Goal: Task Accomplishment & Management: Complete application form

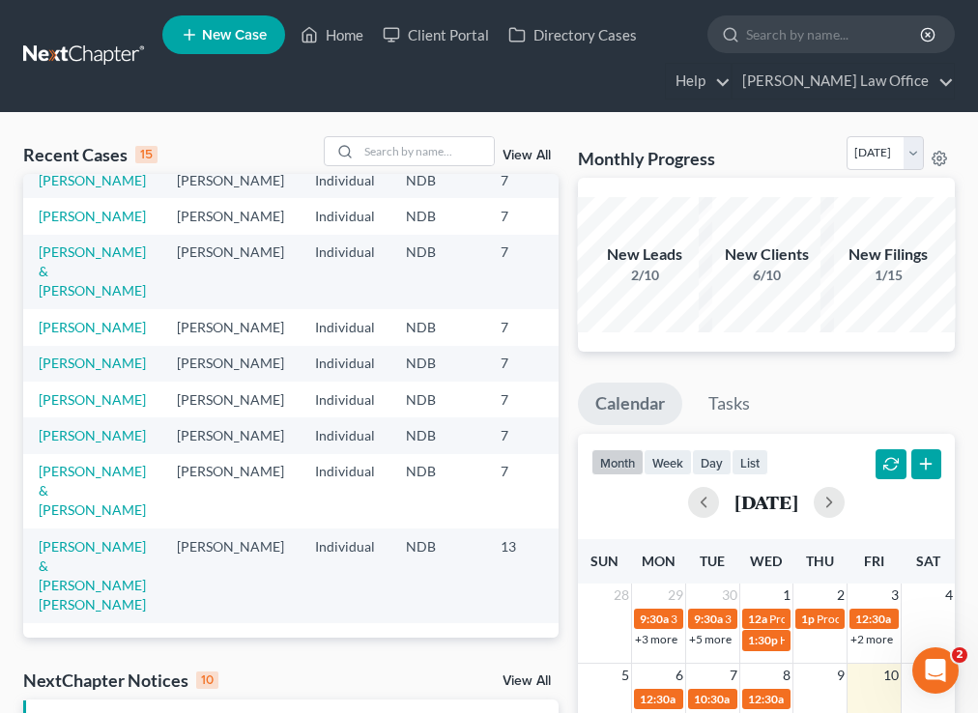
scroll to position [577, 0]
click at [68, 463] on link "Caspers, Allison & Joseph" at bounding box center [92, 490] width 107 height 55
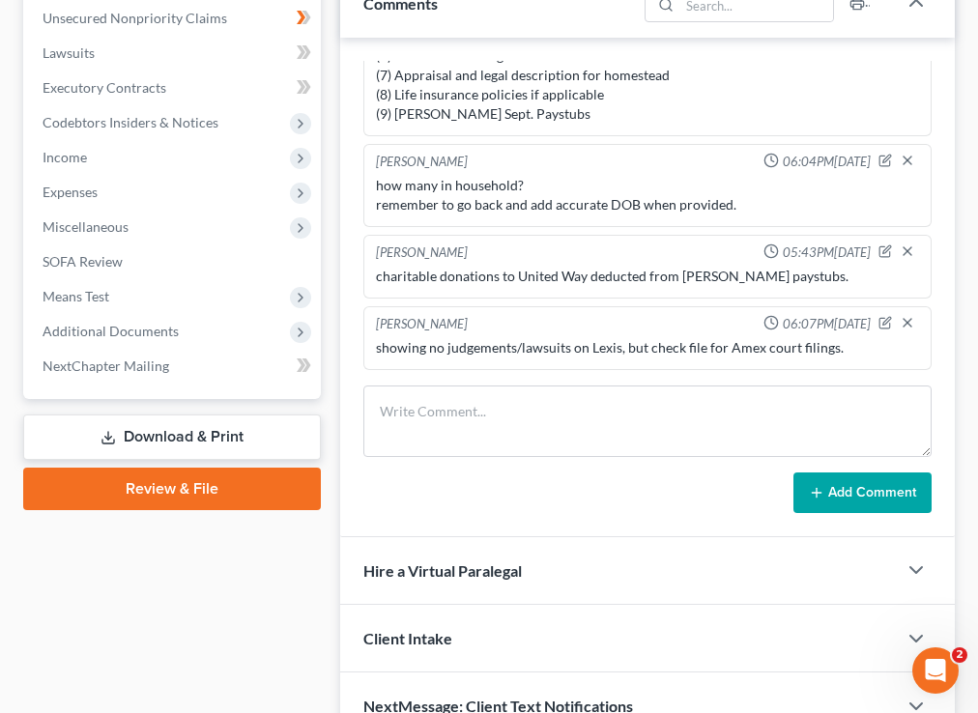
scroll to position [949, 0]
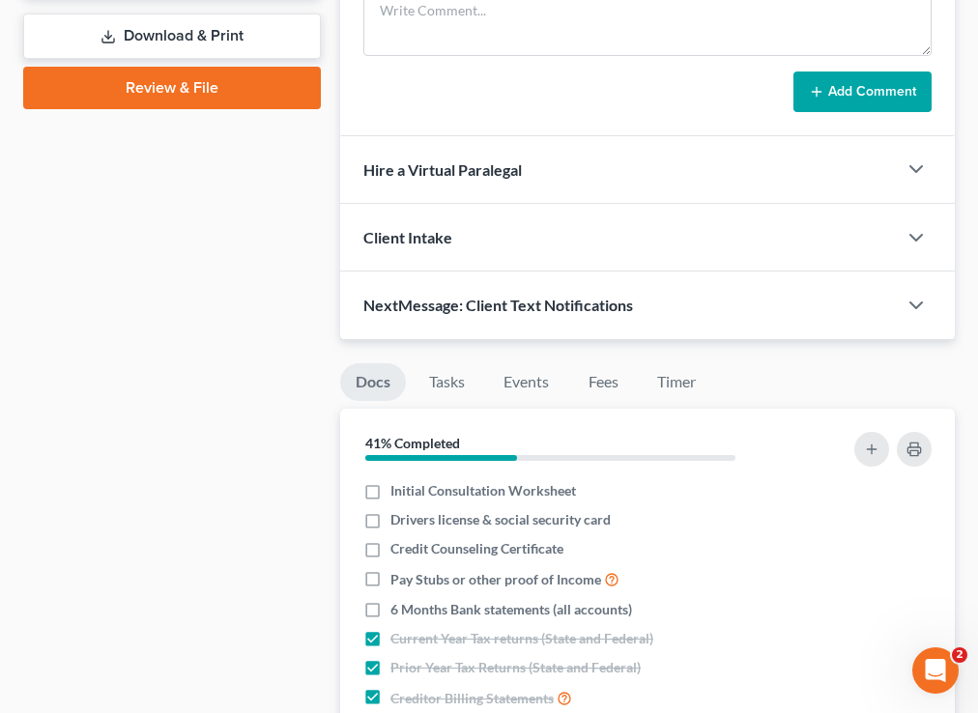
click at [690, 340] on div "Docs Tasks Events Fees Timer 41% Completed Nothing here yet! Initial Consultati…" at bounding box center [647, 684] width 634 height 688
click at [685, 387] on link "Timer" at bounding box center [676, 382] width 70 height 38
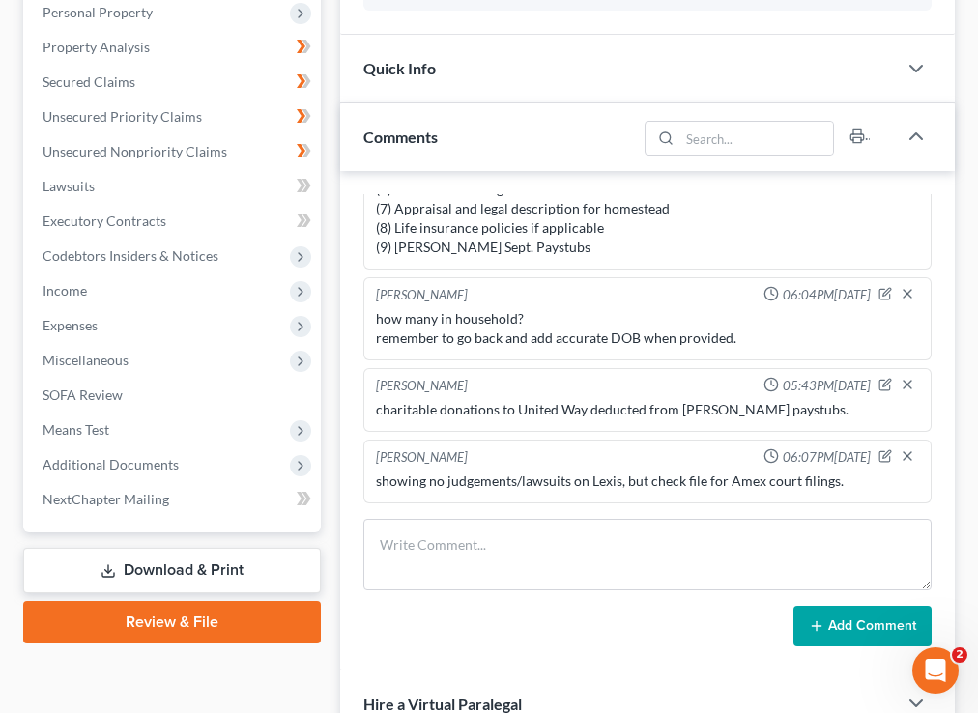
scroll to position [0, 0]
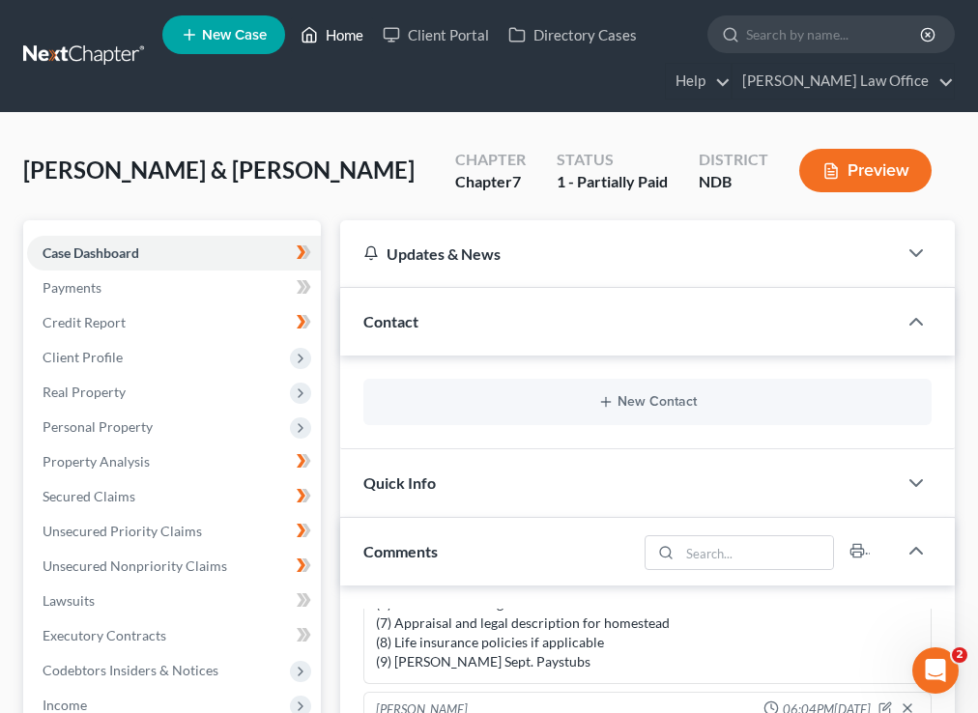
click at [327, 44] on link "Home" at bounding box center [332, 34] width 82 height 35
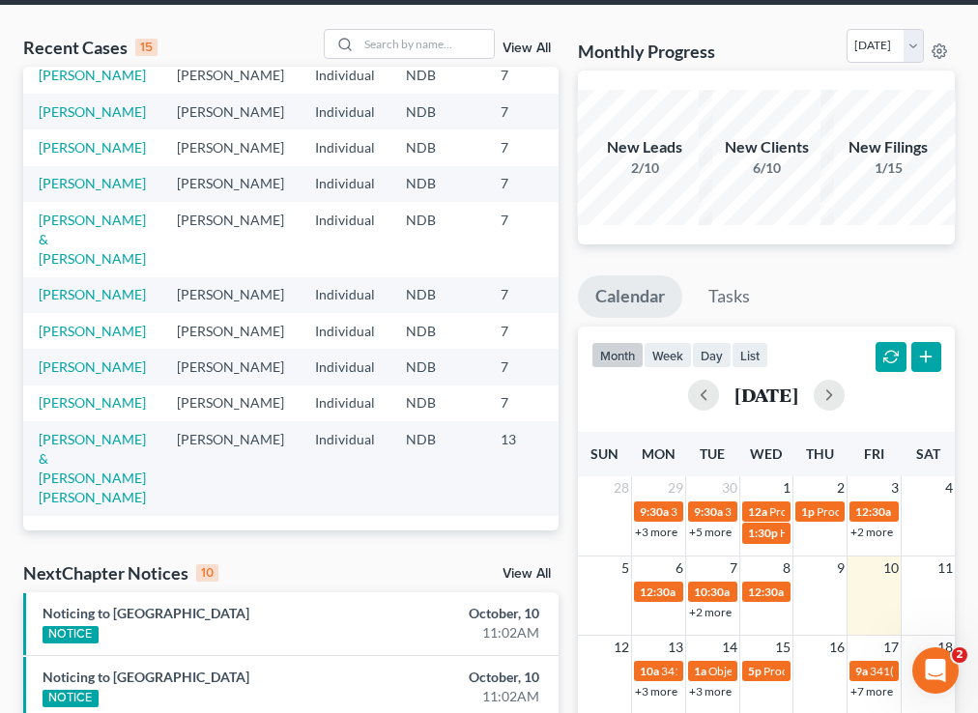
scroll to position [454, 0]
click at [61, 411] on link "[PERSON_NAME]" at bounding box center [92, 402] width 107 height 16
select select "4"
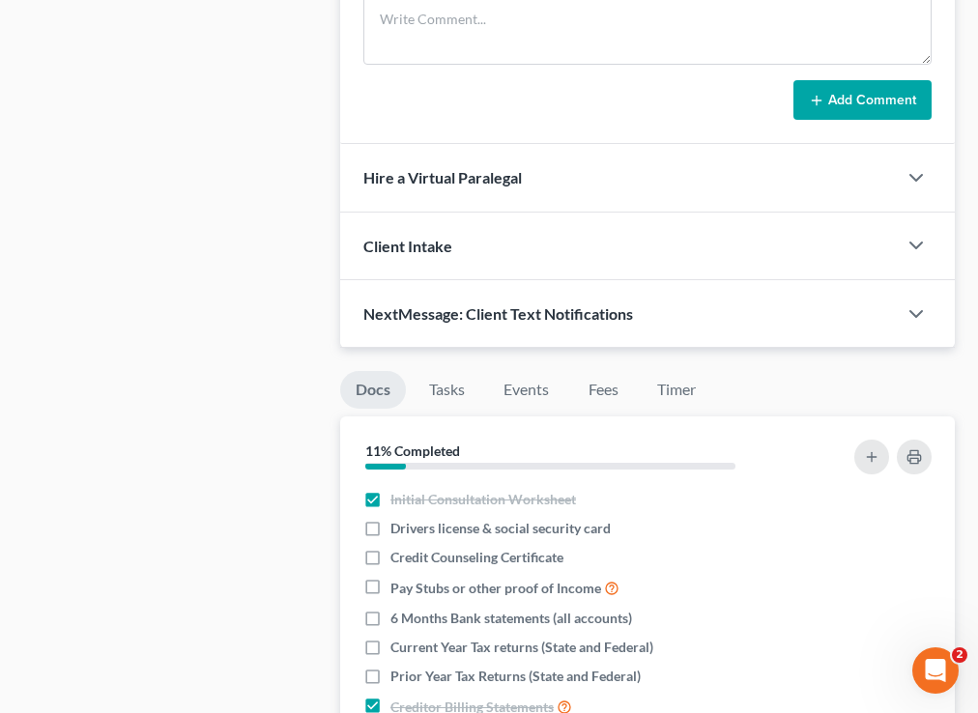
scroll to position [1579, 0]
click at [672, 412] on li "Timer" at bounding box center [676, 392] width 70 height 45
click at [672, 397] on link "Timer" at bounding box center [676, 389] width 70 height 38
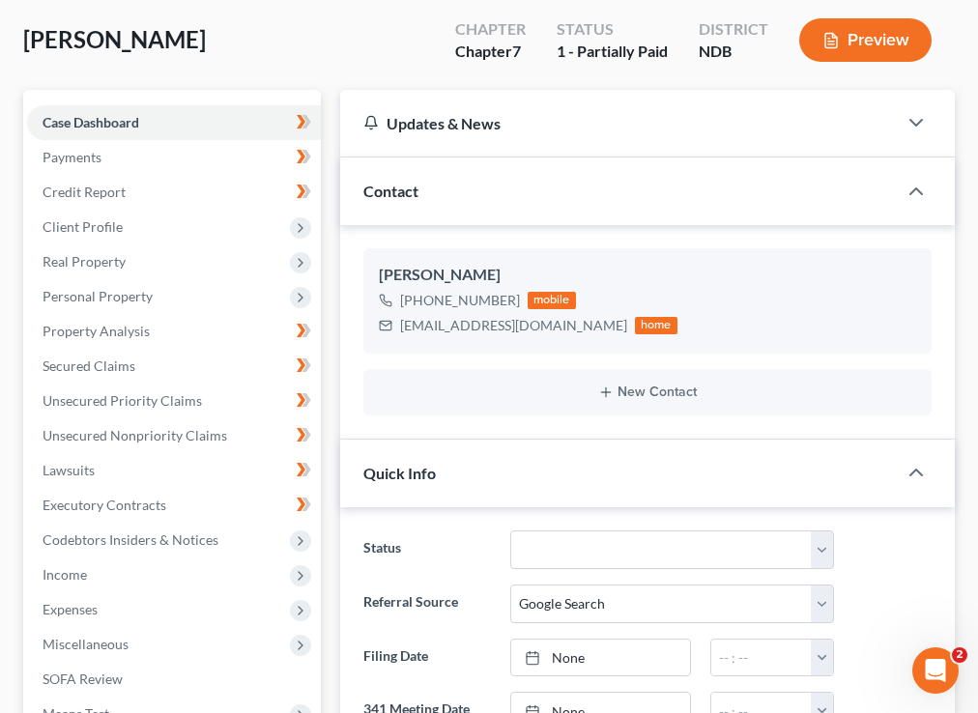
scroll to position [0, 0]
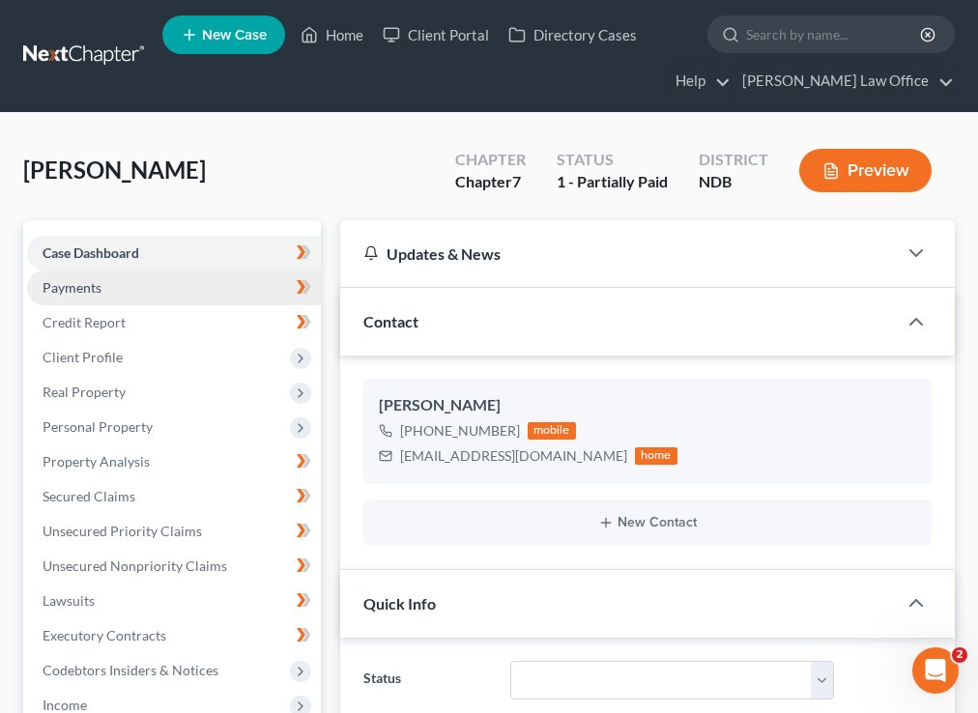
click at [175, 282] on link "Payments" at bounding box center [174, 288] width 294 height 35
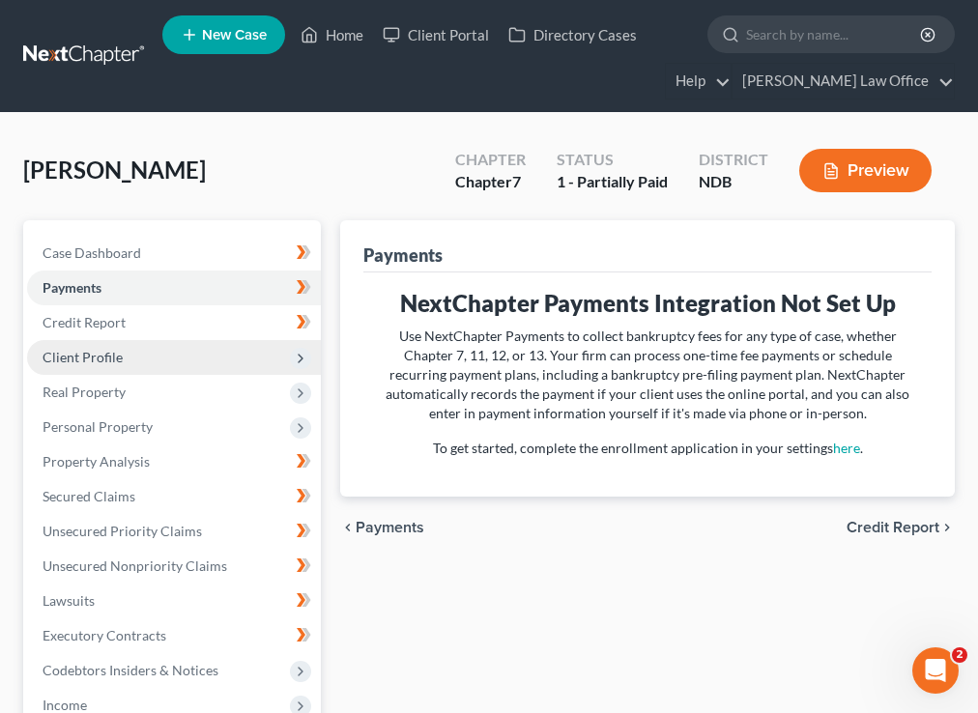
click at [125, 365] on span "Client Profile" at bounding box center [174, 357] width 294 height 35
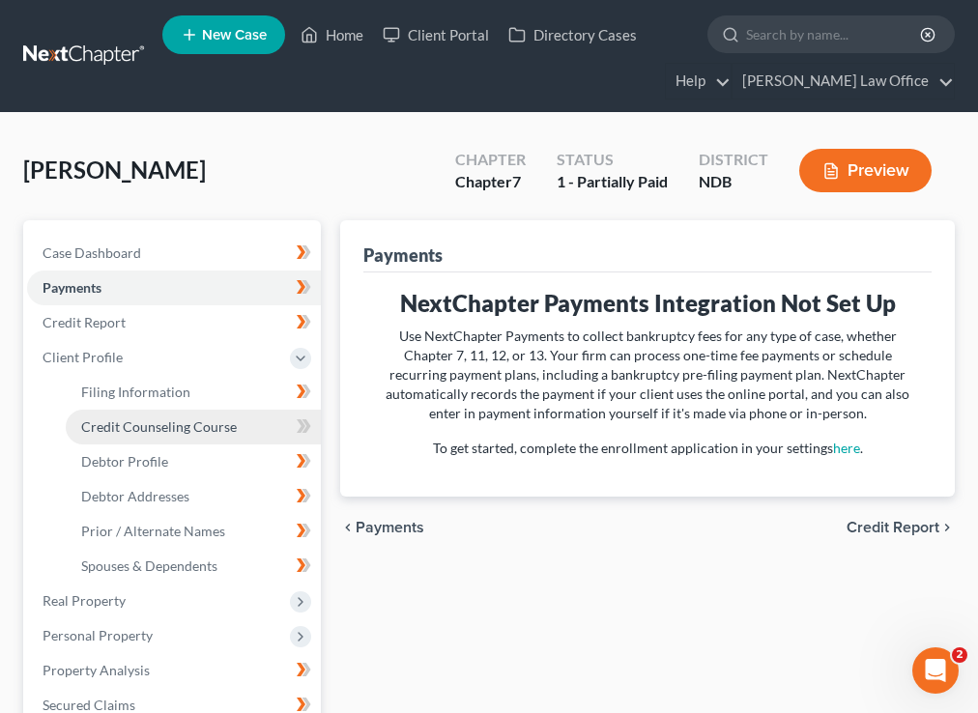
click at [164, 411] on link "Credit Counseling Course" at bounding box center [193, 427] width 255 height 35
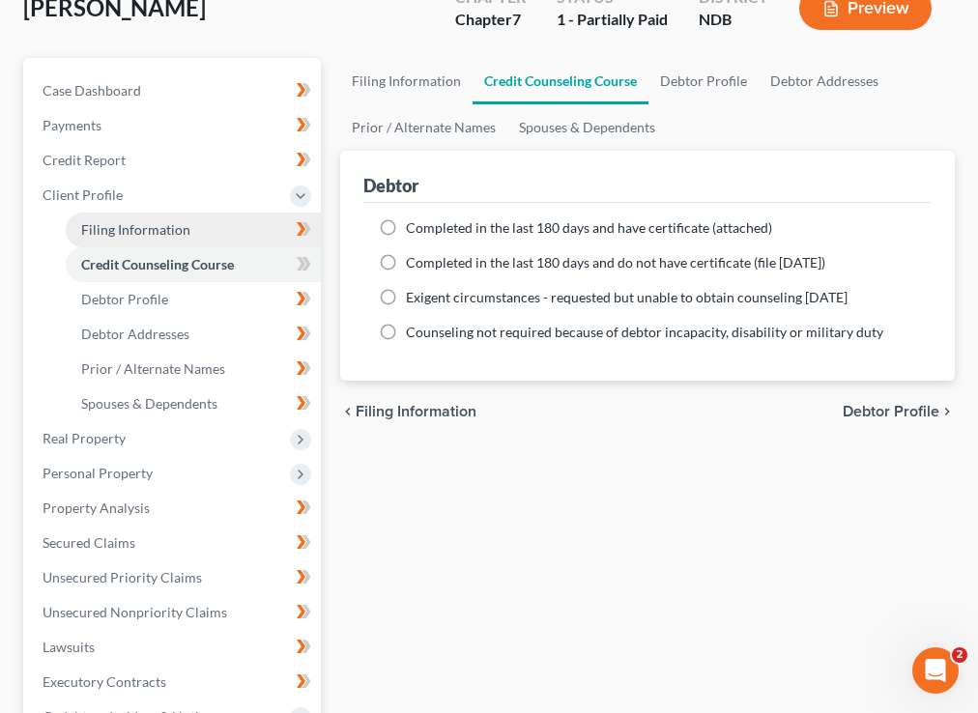
scroll to position [165, 0]
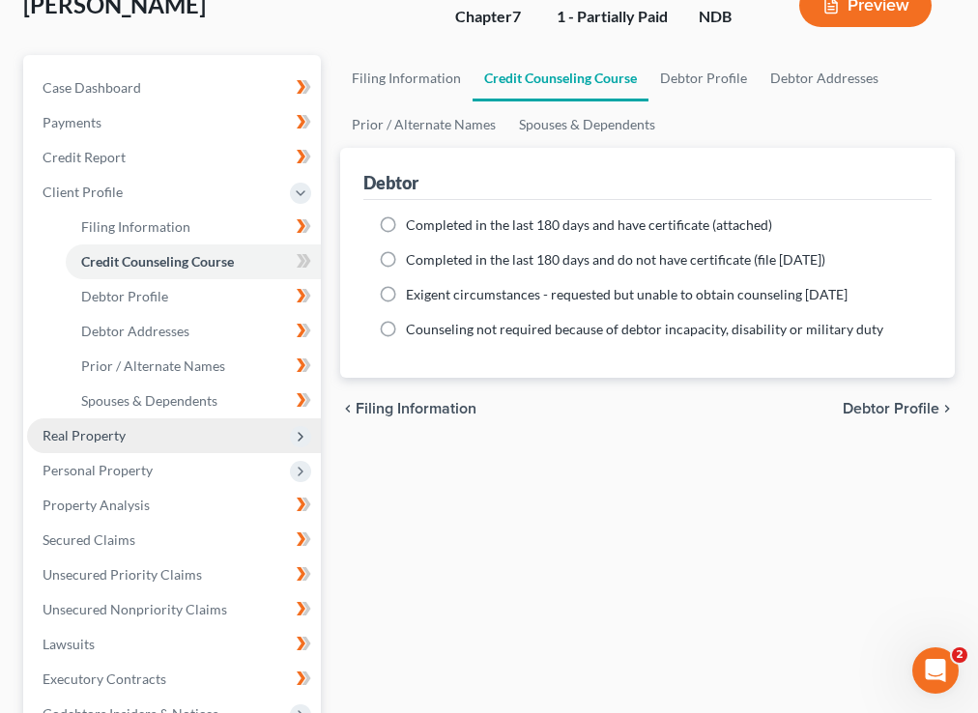
click at [166, 450] on span "Real Property" at bounding box center [174, 435] width 294 height 35
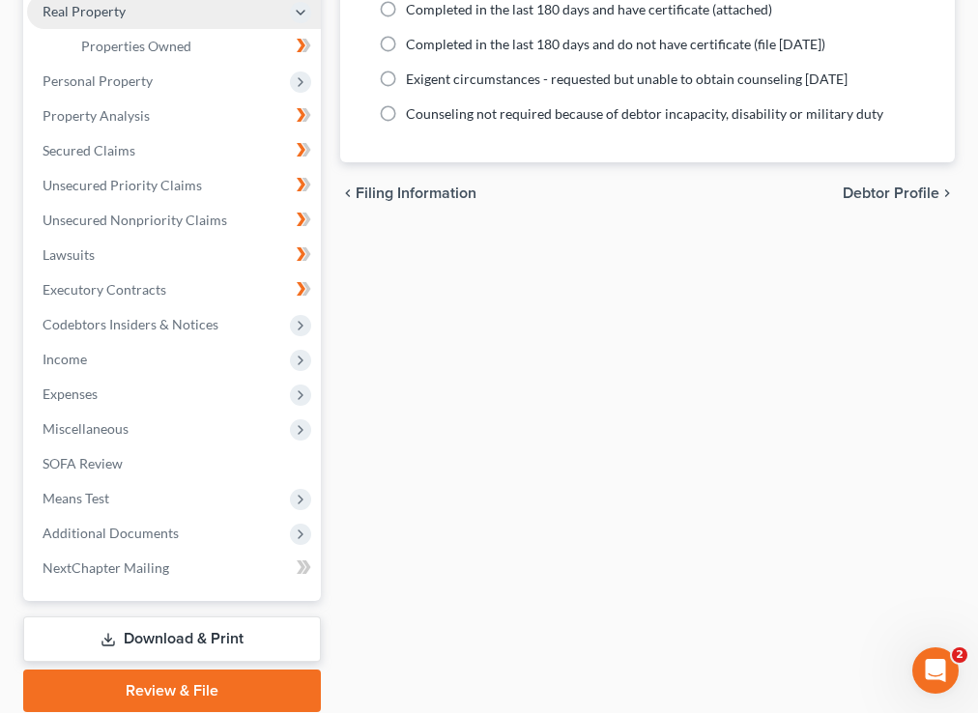
scroll to position [382, 0]
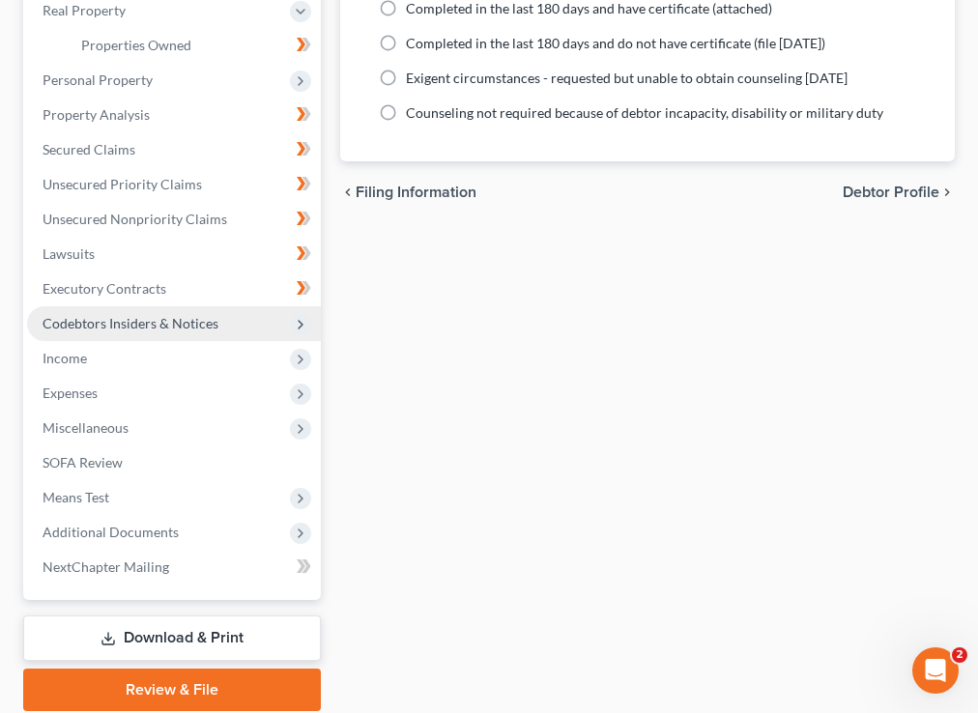
click at [160, 317] on span "Codebtors Insiders & Notices" at bounding box center [131, 323] width 176 height 16
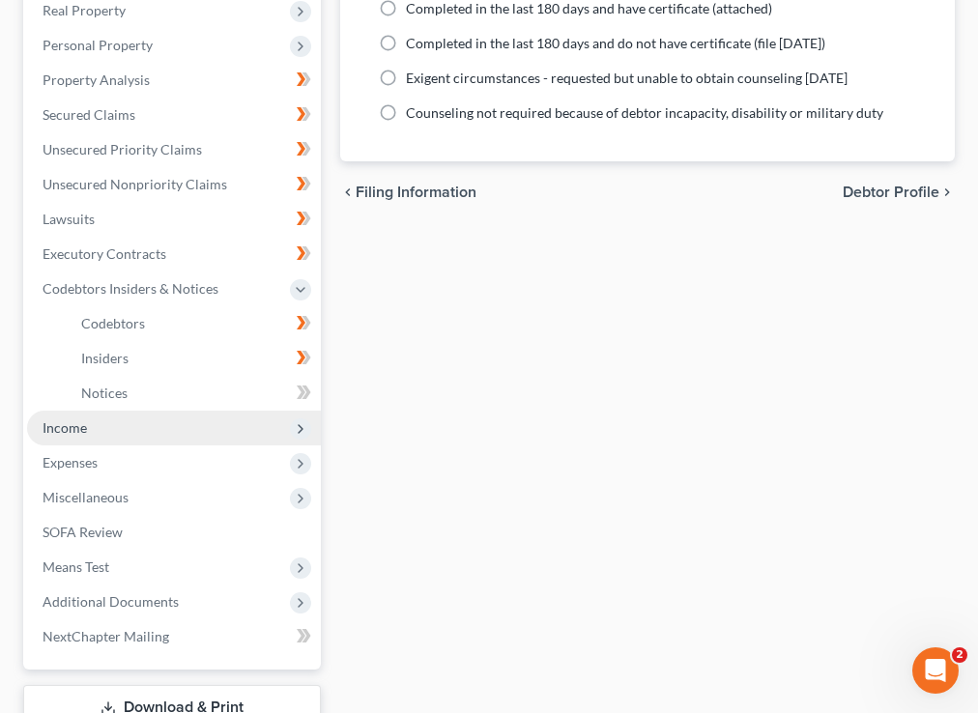
click at [119, 417] on span "Income" at bounding box center [174, 428] width 294 height 35
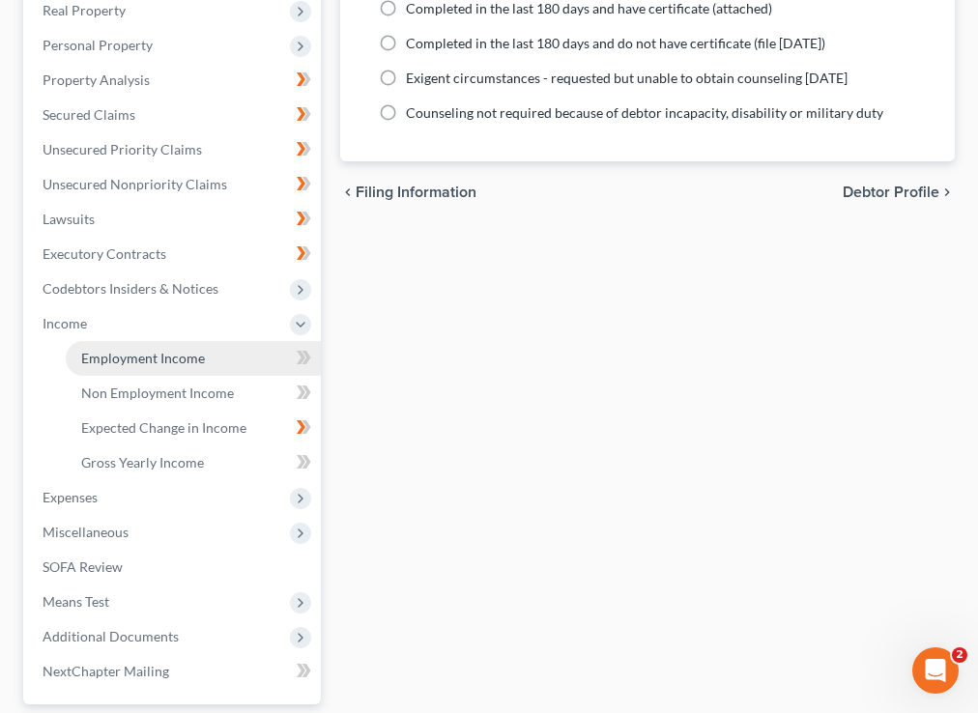
click at [146, 363] on span "Employment Income" at bounding box center [143, 358] width 124 height 16
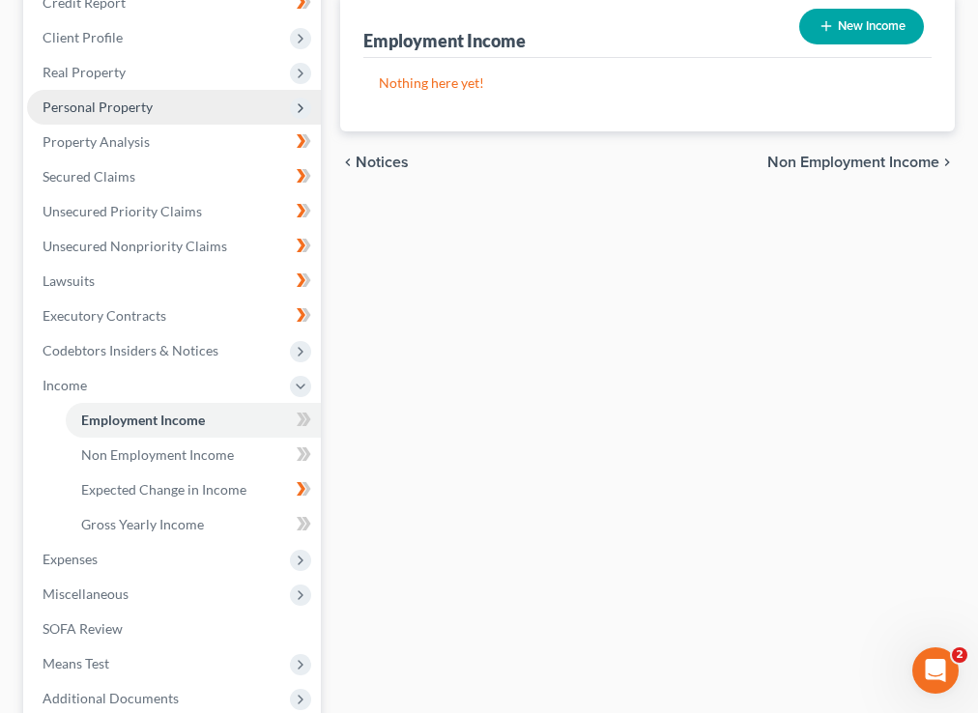
scroll to position [321, 0]
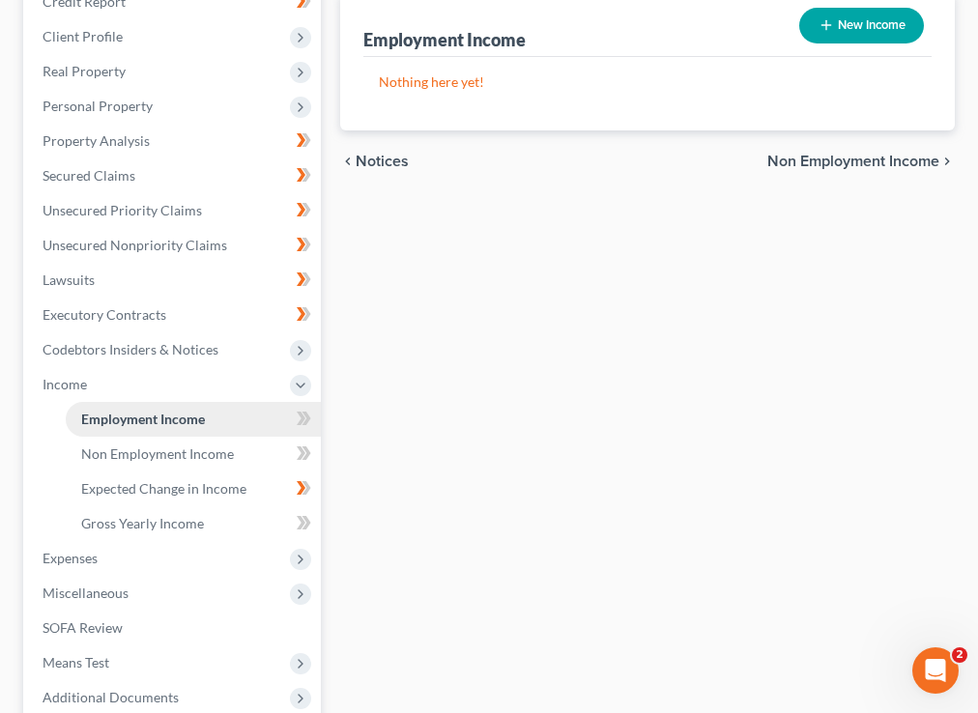
click at [205, 422] on span "Employment Income" at bounding box center [143, 419] width 124 height 16
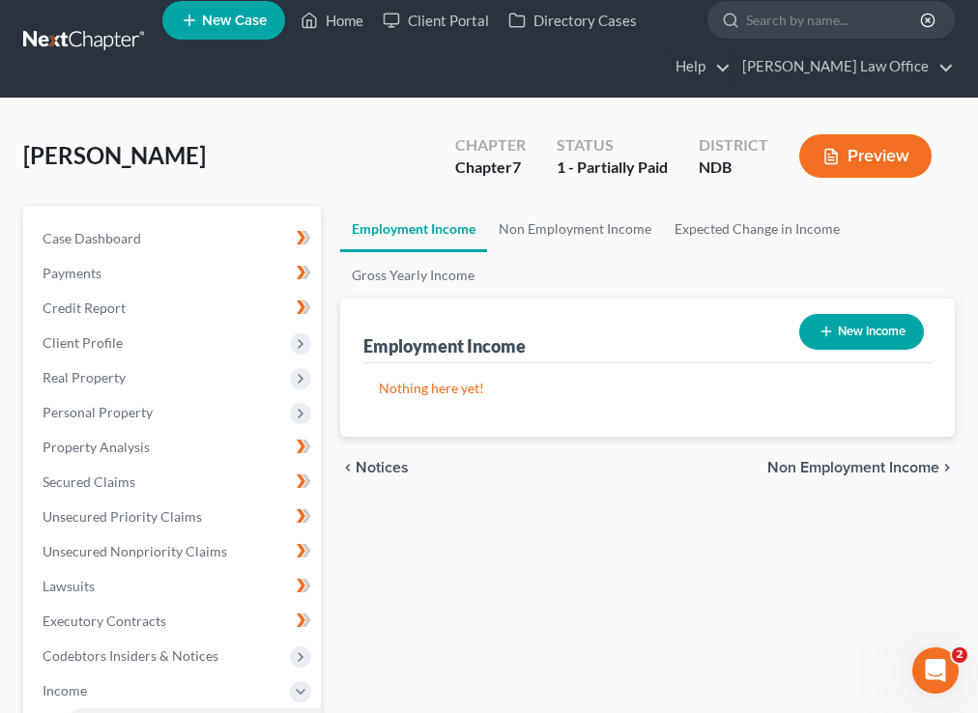
scroll to position [166, 0]
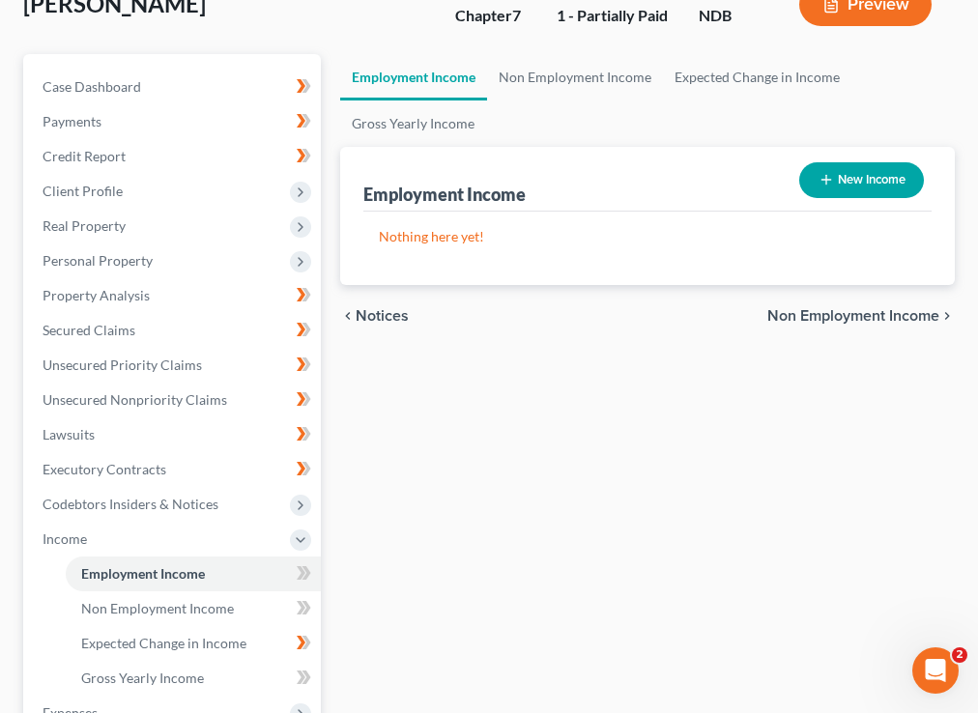
click at [851, 308] on span "Non Employment Income" at bounding box center [853, 315] width 172 height 15
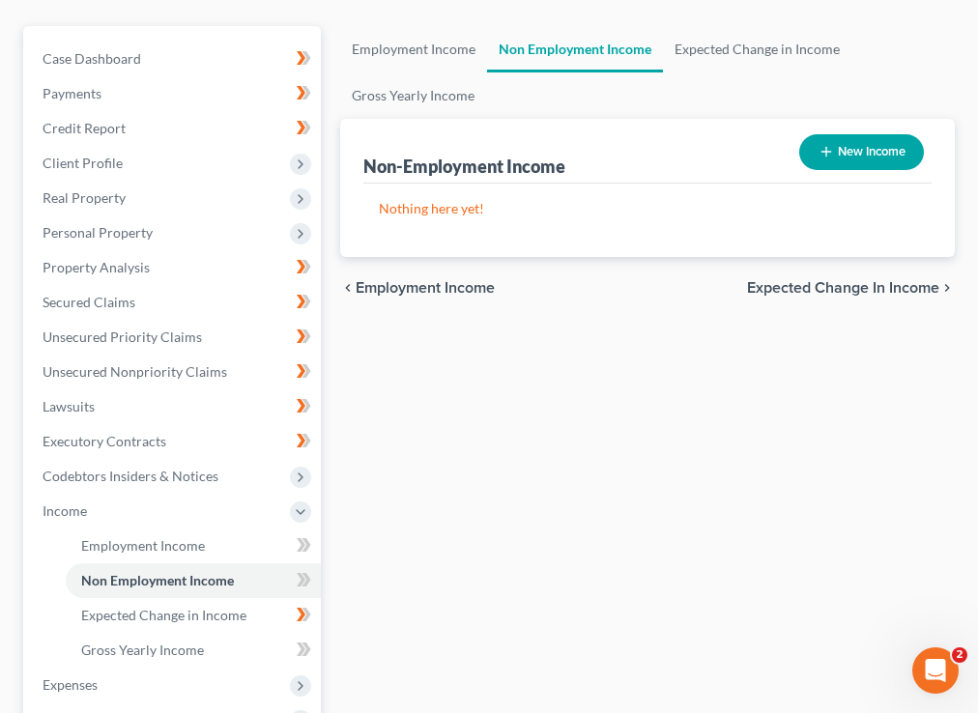
click at [431, 293] on span "Employment Income" at bounding box center [425, 287] width 139 height 15
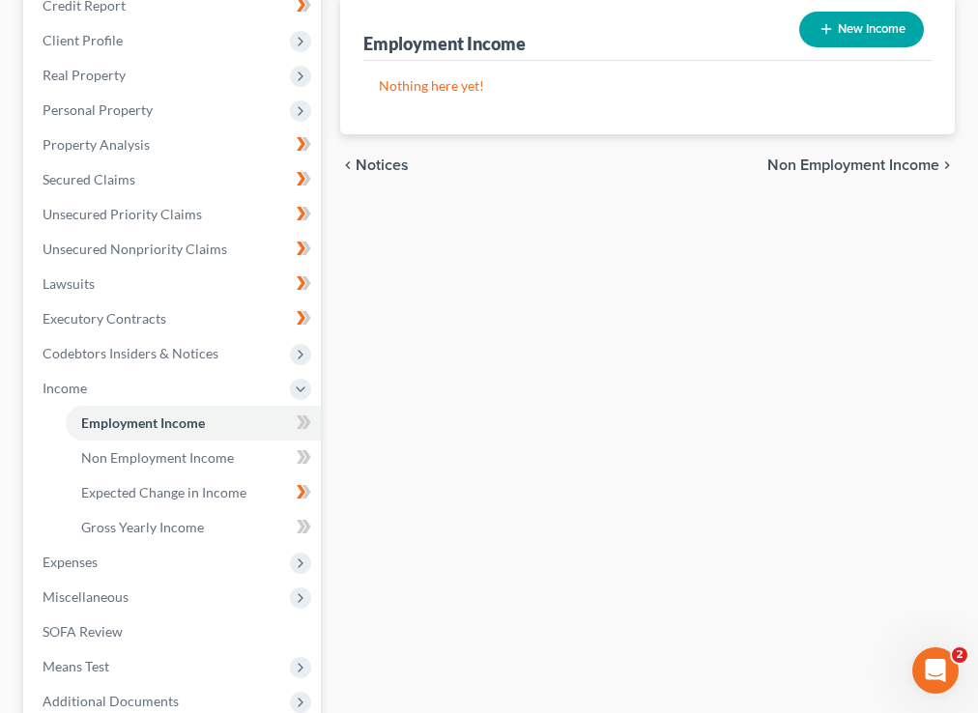
click at [832, 163] on span "Non Employment Income" at bounding box center [853, 164] width 172 height 15
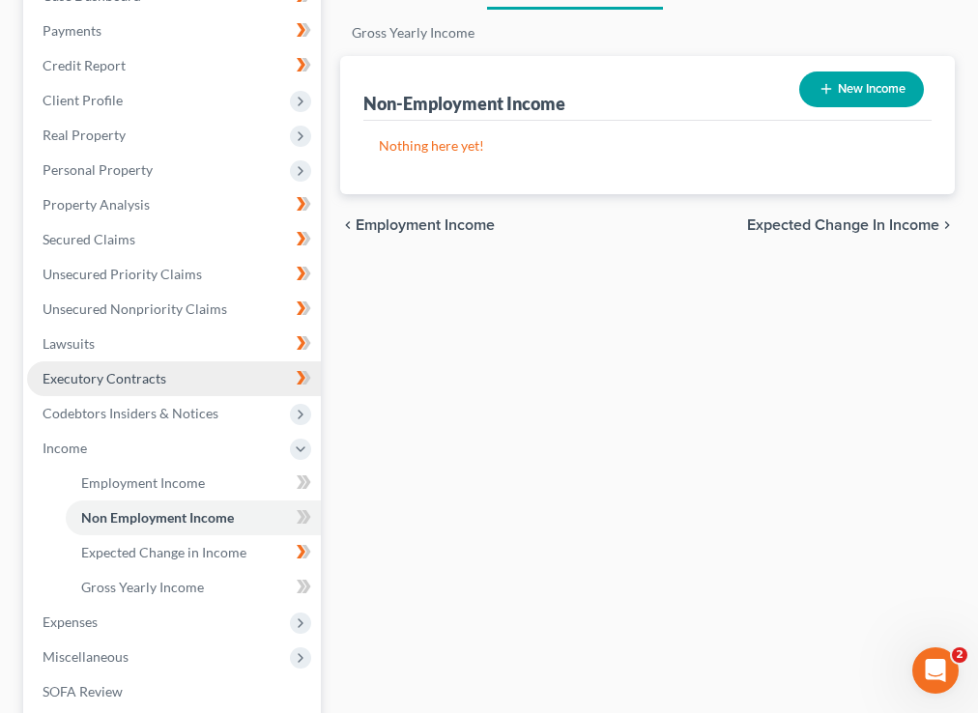
scroll to position [256, 0]
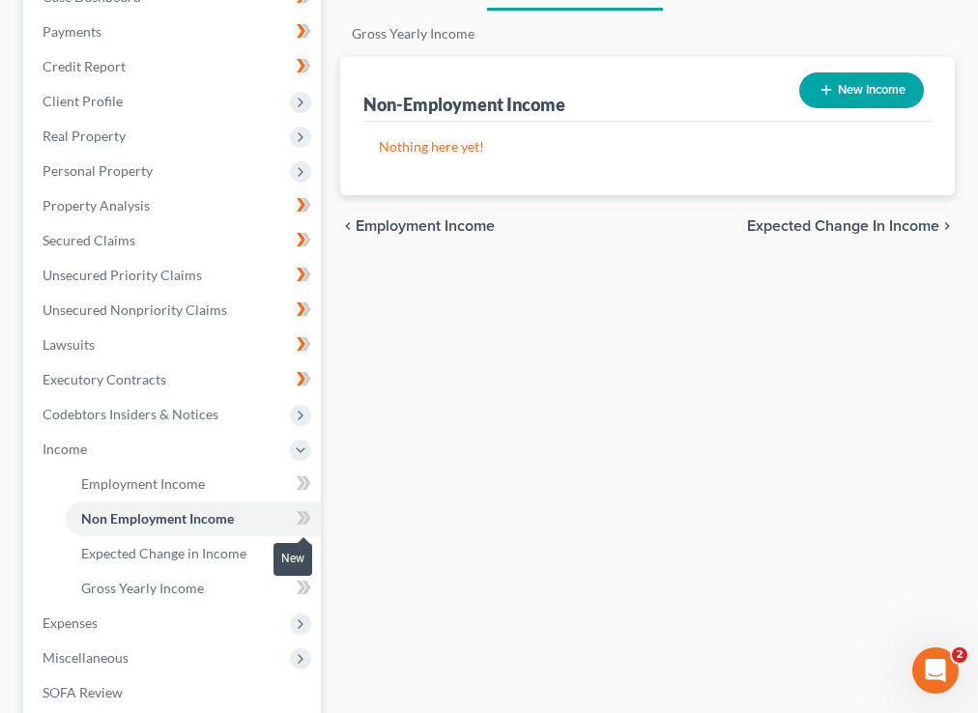
click at [295, 516] on span at bounding box center [304, 520] width 34 height 29
click at [218, 484] on link "Employment Income" at bounding box center [193, 484] width 255 height 35
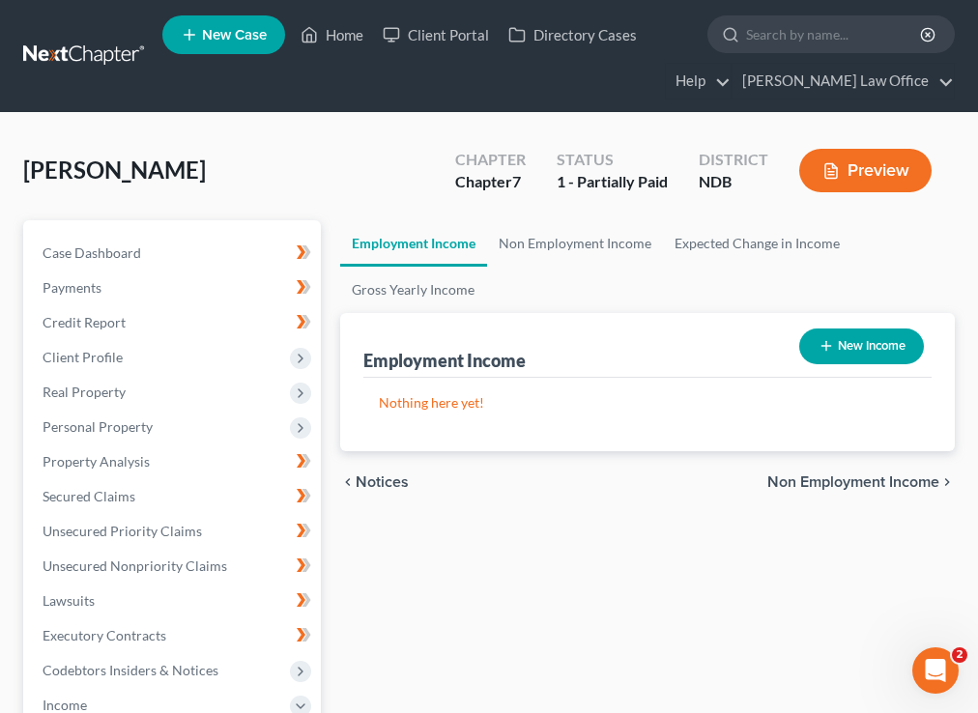
click at [868, 338] on button "New Income" at bounding box center [861, 346] width 125 height 36
select select "0"
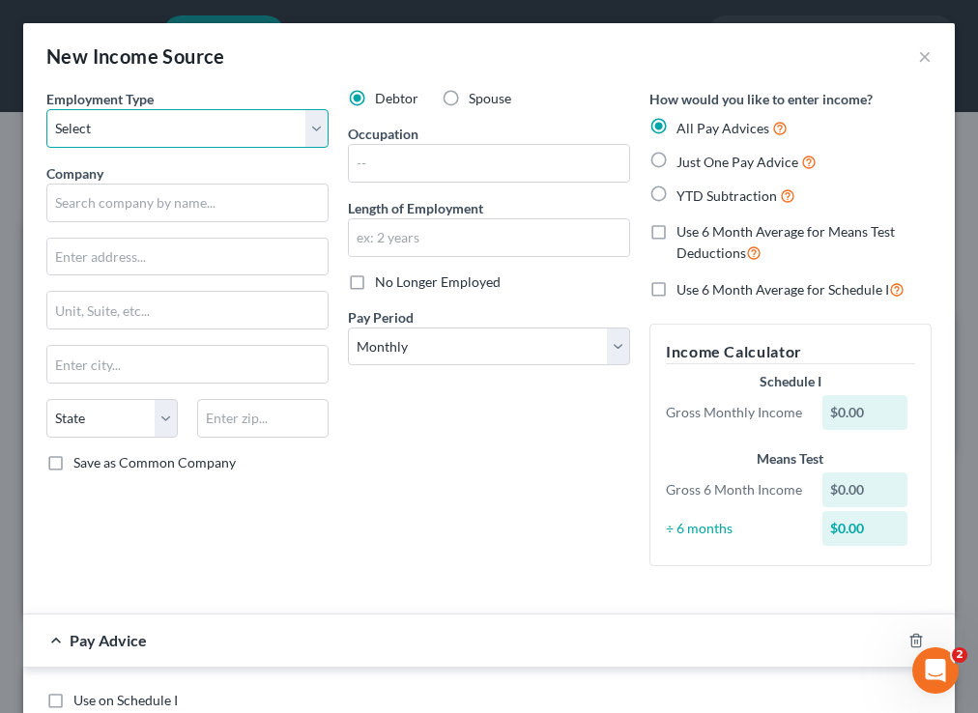
click at [313, 121] on select "Select Full or Part Time Employment Self Employment" at bounding box center [187, 128] width 282 height 39
select select "0"
click at [46, 109] on select "Select Full or Part Time Employment Self Employment" at bounding box center [187, 128] width 282 height 39
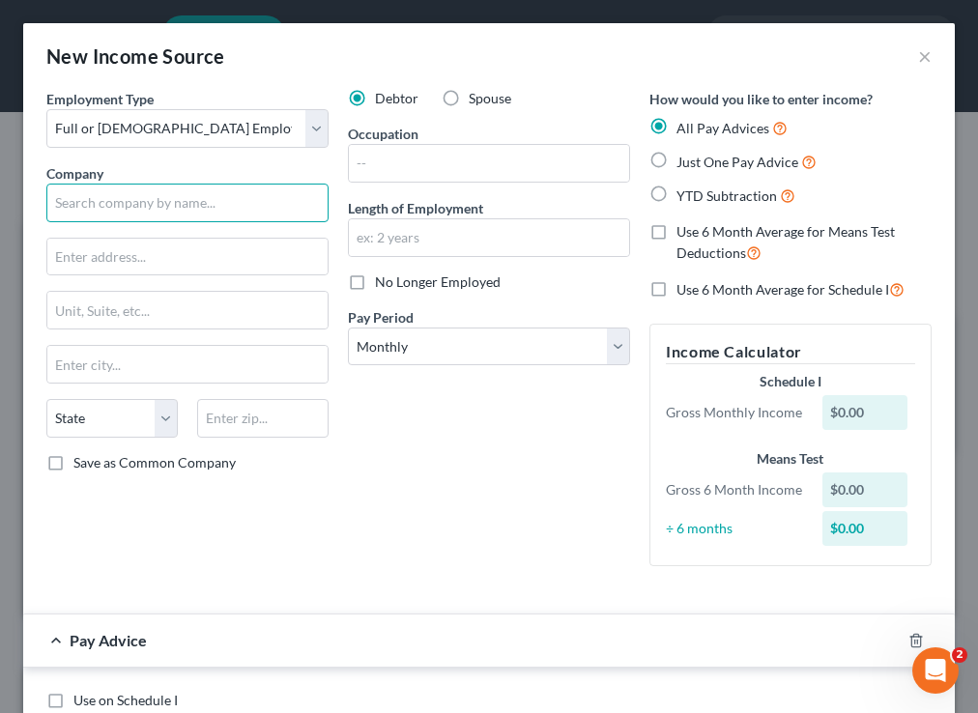
click at [230, 194] on input "text" at bounding box center [187, 203] width 282 height 39
type input "r"
type input "Reichert Law Office"
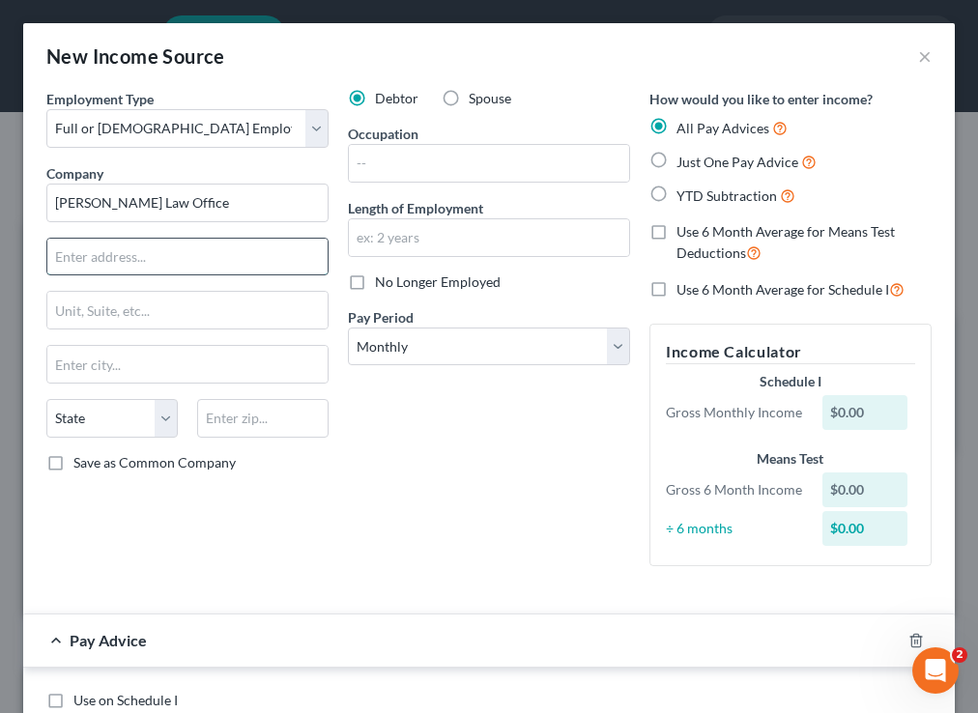
click at [223, 259] on input "text" at bounding box center [187, 257] width 280 height 37
click at [107, 256] on input "text" at bounding box center [187, 257] width 280 height 37
type input "118 Belmont Road"
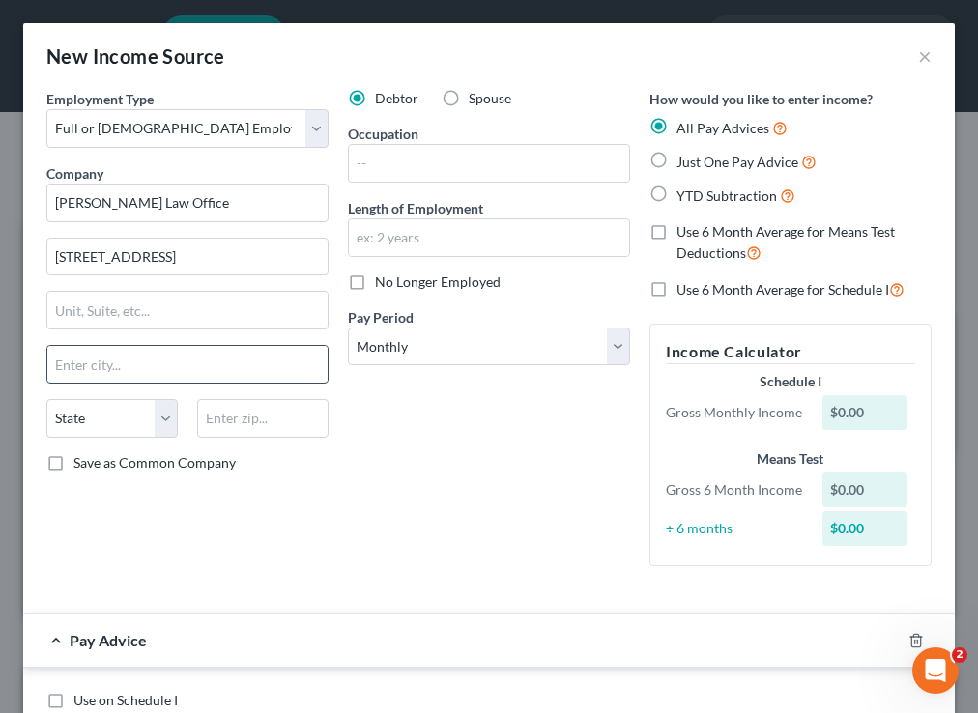
click at [143, 360] on input "text" at bounding box center [187, 364] width 280 height 37
type input "Grand Forks"
click at [89, 425] on select "State AL AK AR AZ CA CO CT DE DC FL GA GU HI ID IL IN IA KS KY LA ME MD MA MI M…" at bounding box center [111, 418] width 131 height 39
select select "29"
click at [46, 399] on select "State AL AK AR AZ CA CO CT DE DC FL GA GU HI ID IL IN IA KS KY LA ME MD MA MI M…" at bounding box center [111, 418] width 131 height 39
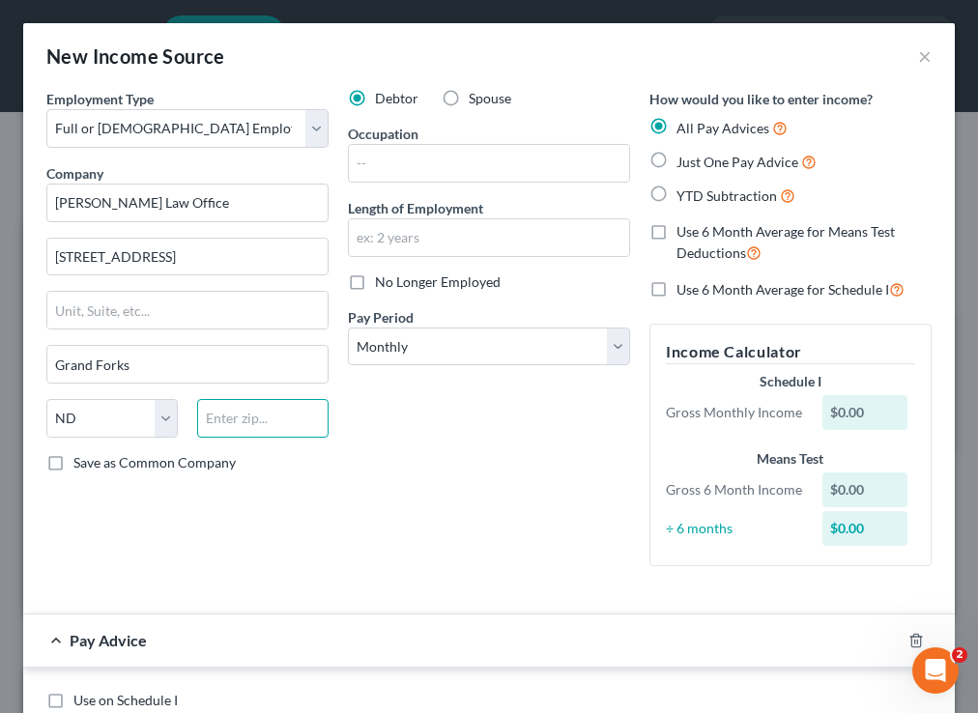
click at [261, 426] on input "text" at bounding box center [262, 418] width 131 height 39
type input "58203"
click at [473, 158] on input "text" at bounding box center [489, 163] width 280 height 37
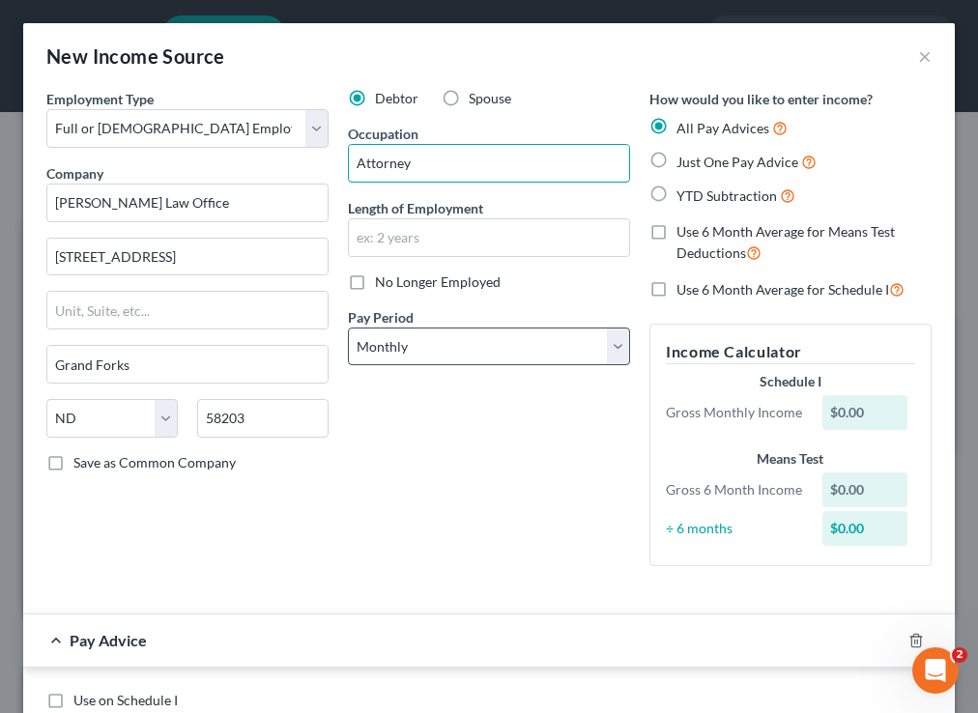
type input "Attorney"
click at [407, 360] on select "Select Monthly Twice Monthly Every Other Week Weekly" at bounding box center [489, 346] width 282 height 39
select select "1"
click at [348, 327] on select "Select Monthly Twice Monthly Every Other Week Weekly" at bounding box center [489, 346] width 282 height 39
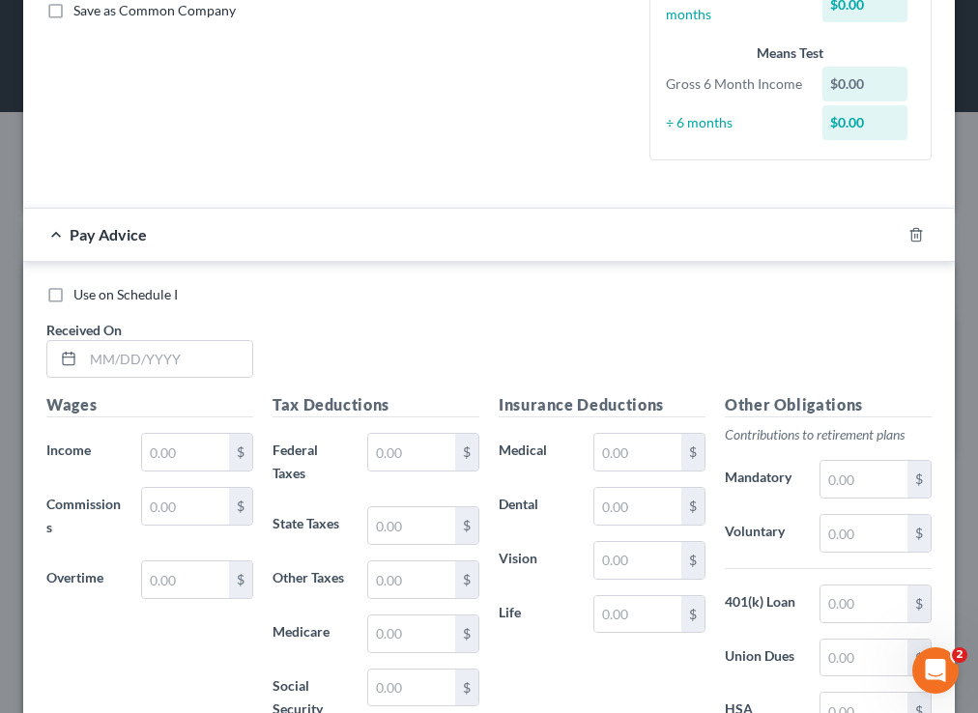
scroll to position [438, 0]
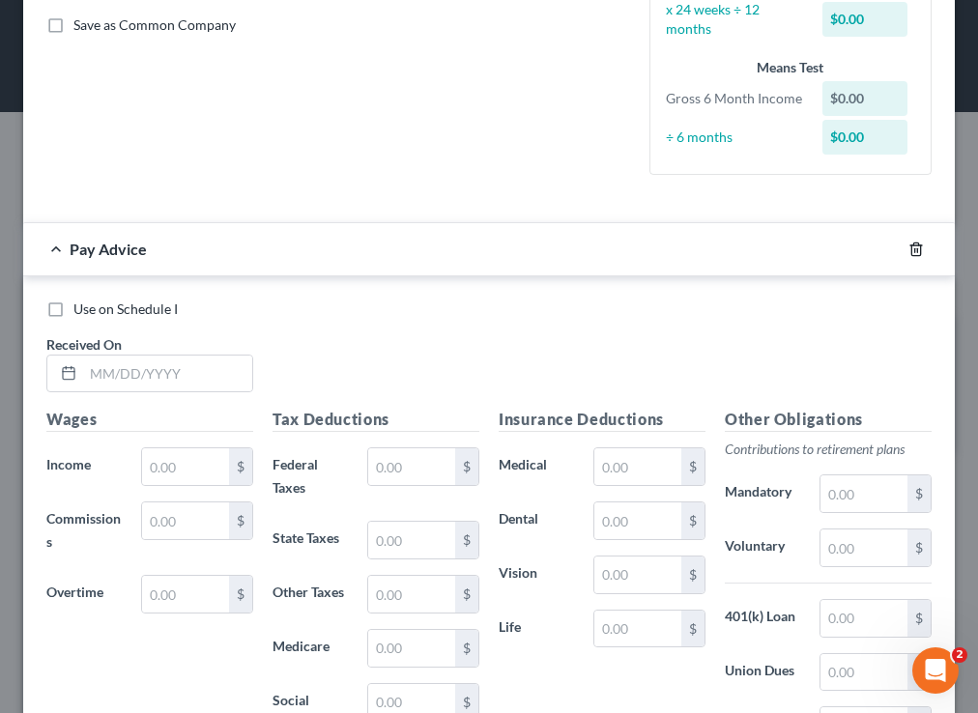
click at [920, 248] on icon "button" at bounding box center [915, 248] width 9 height 13
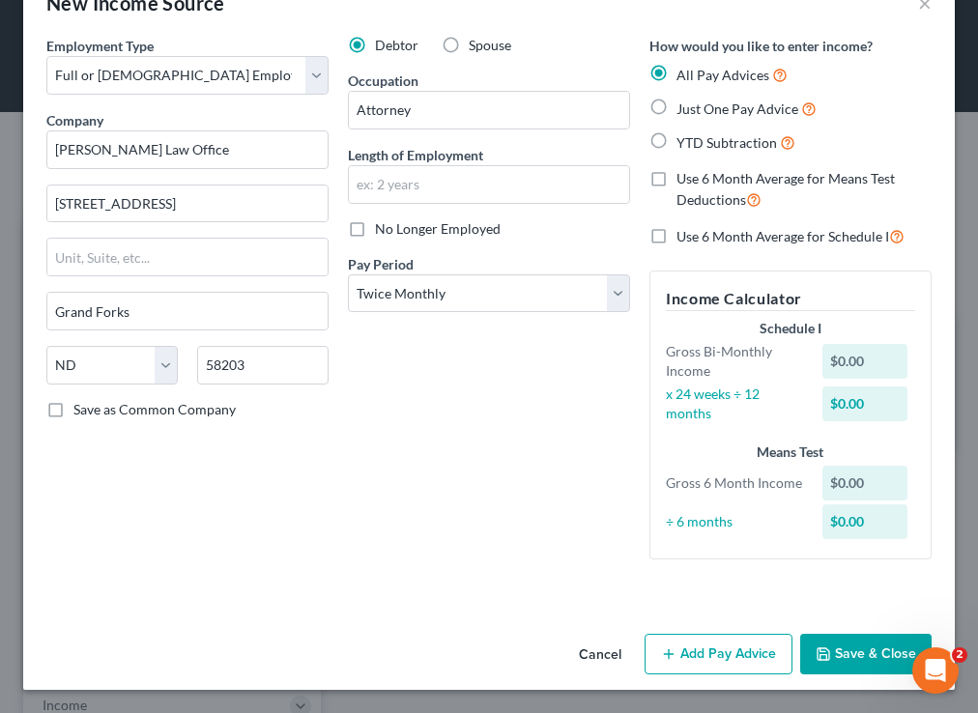
click at [845, 657] on button "Save & Close" at bounding box center [865, 654] width 131 height 41
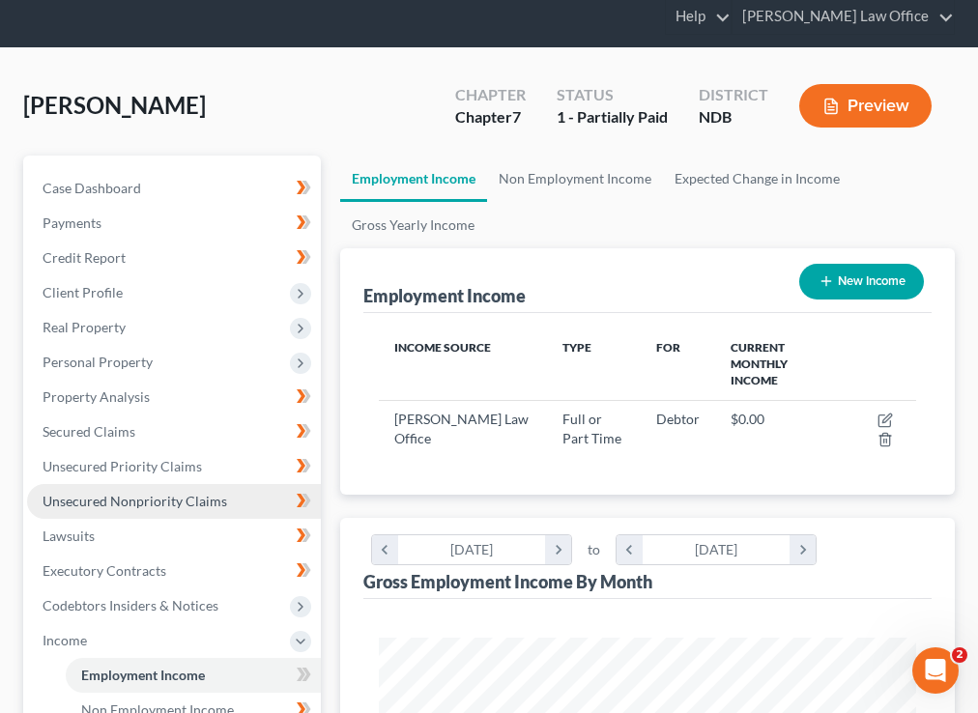
scroll to position [0, 0]
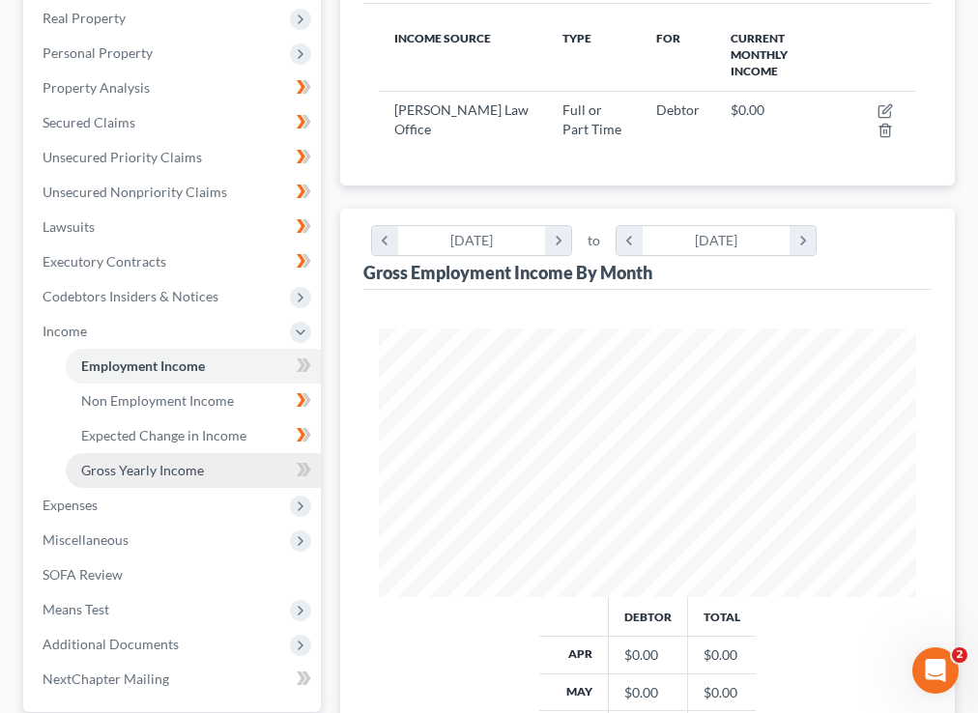
click at [213, 464] on link "Gross Yearly Income" at bounding box center [193, 470] width 255 height 35
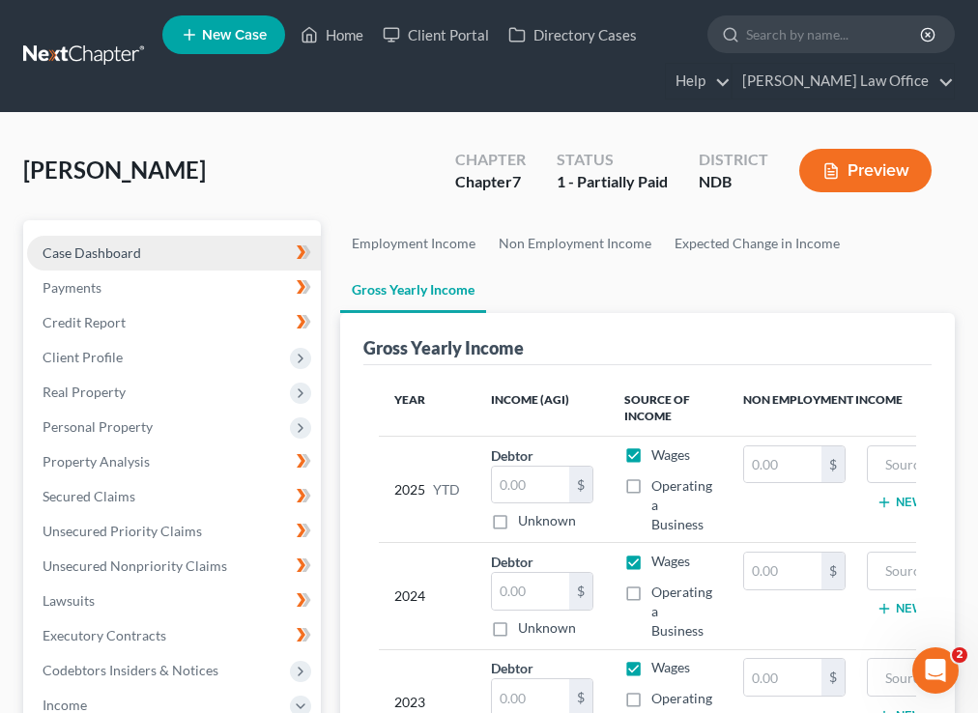
click at [102, 255] on span "Case Dashboard" at bounding box center [92, 252] width 99 height 16
select select "4"
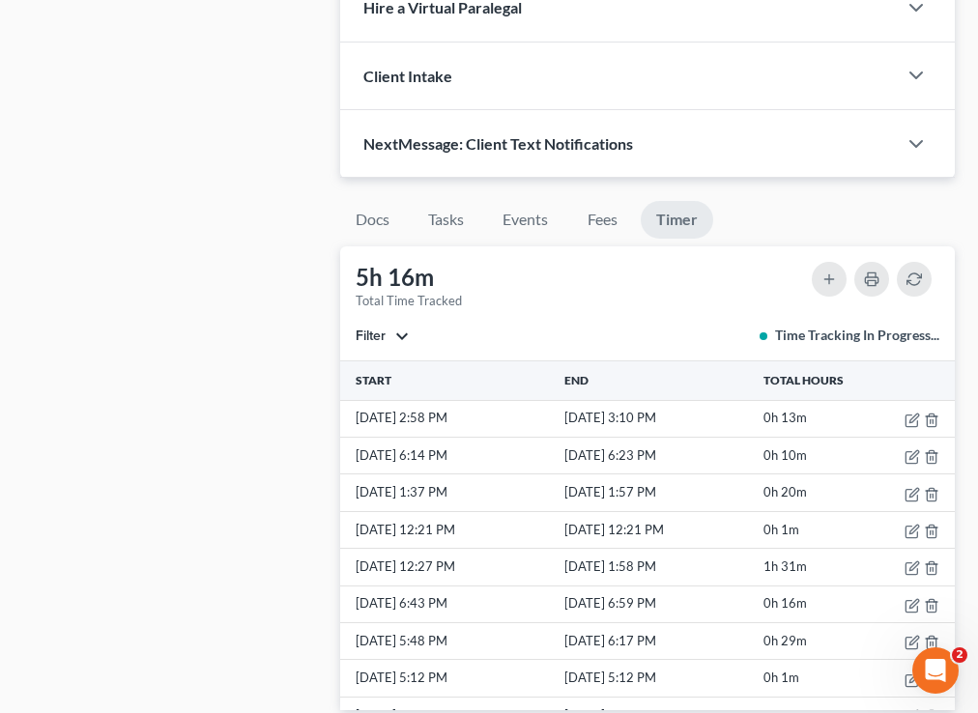
scroll to position [1750, 0]
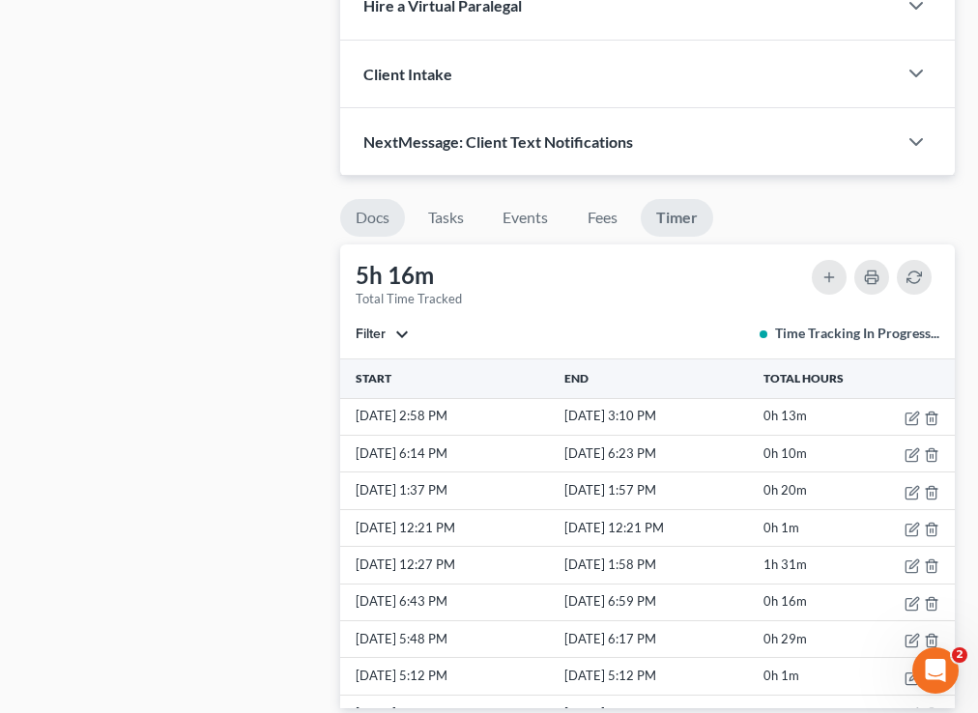
click at [358, 226] on link "Docs" at bounding box center [372, 218] width 65 height 38
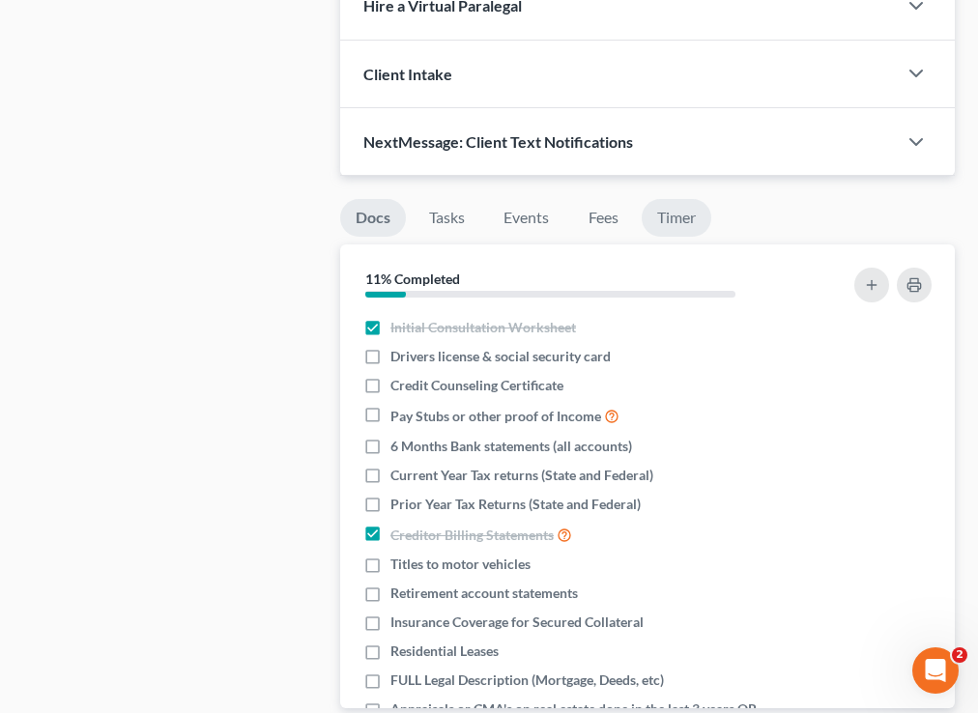
click at [658, 211] on link "Timer" at bounding box center [676, 218] width 70 height 38
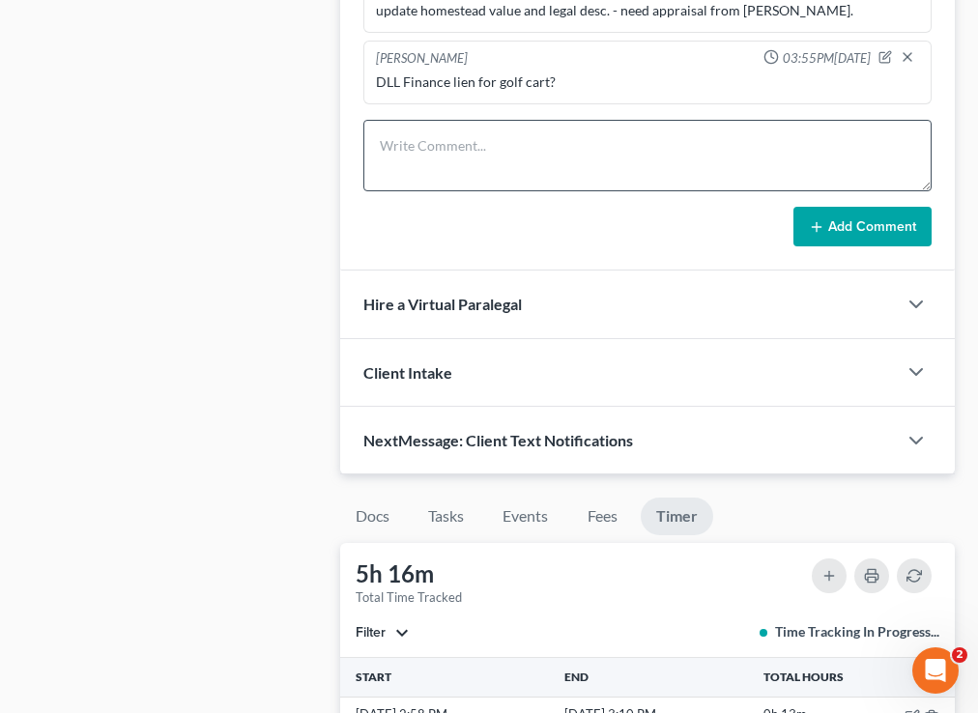
scroll to position [1453, 0]
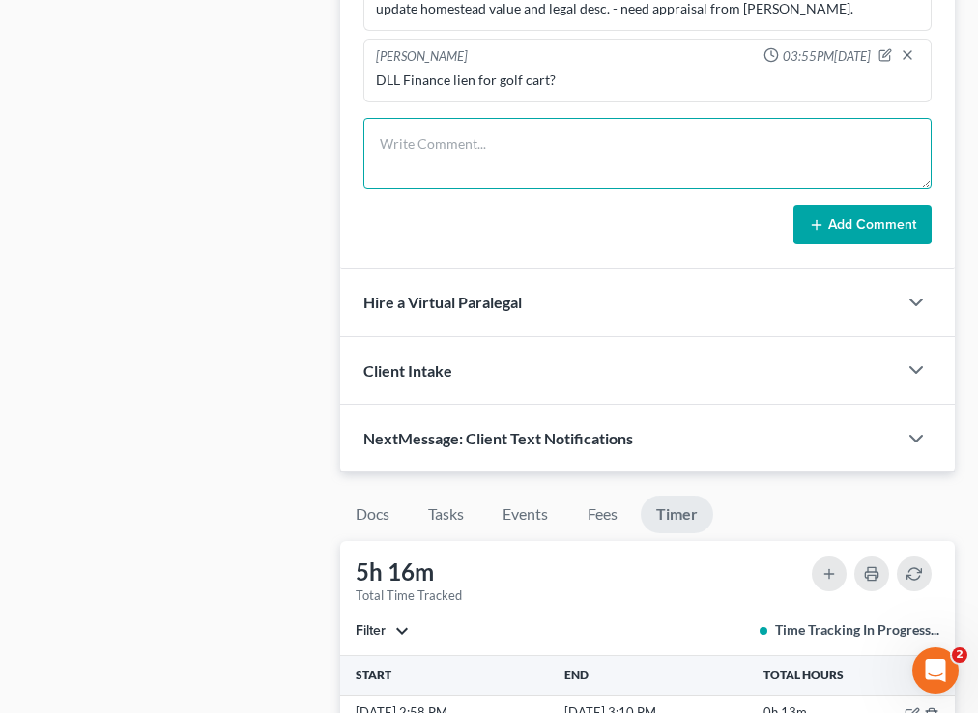
click at [420, 144] on textarea at bounding box center [647, 153] width 568 height 71
click at [518, 153] on textarea at bounding box center [647, 153] width 568 height 71
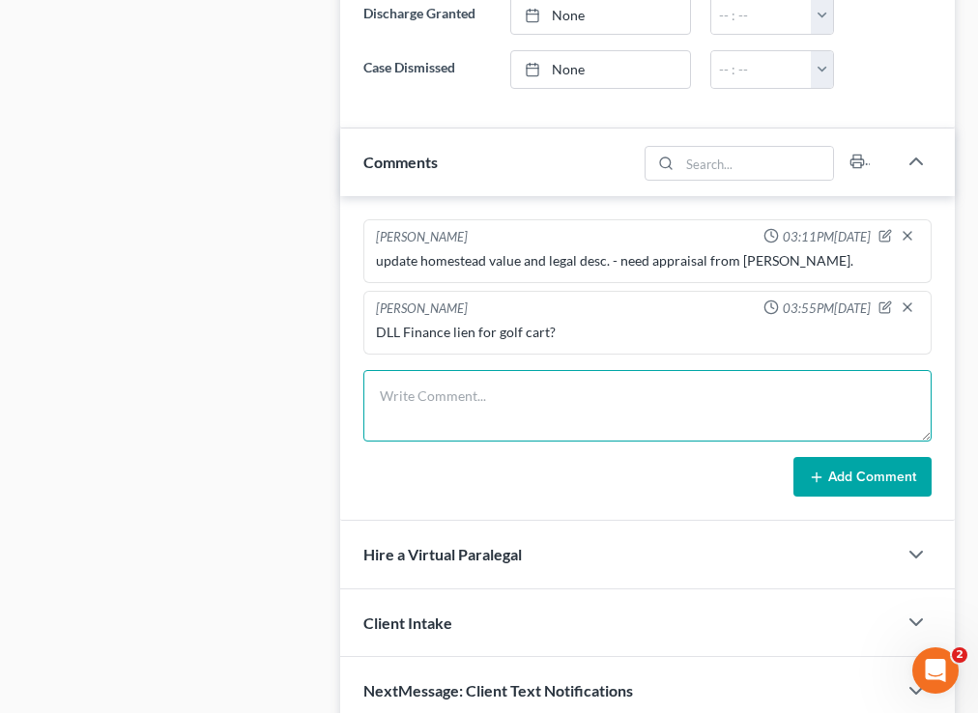
scroll to position [1203, 0]
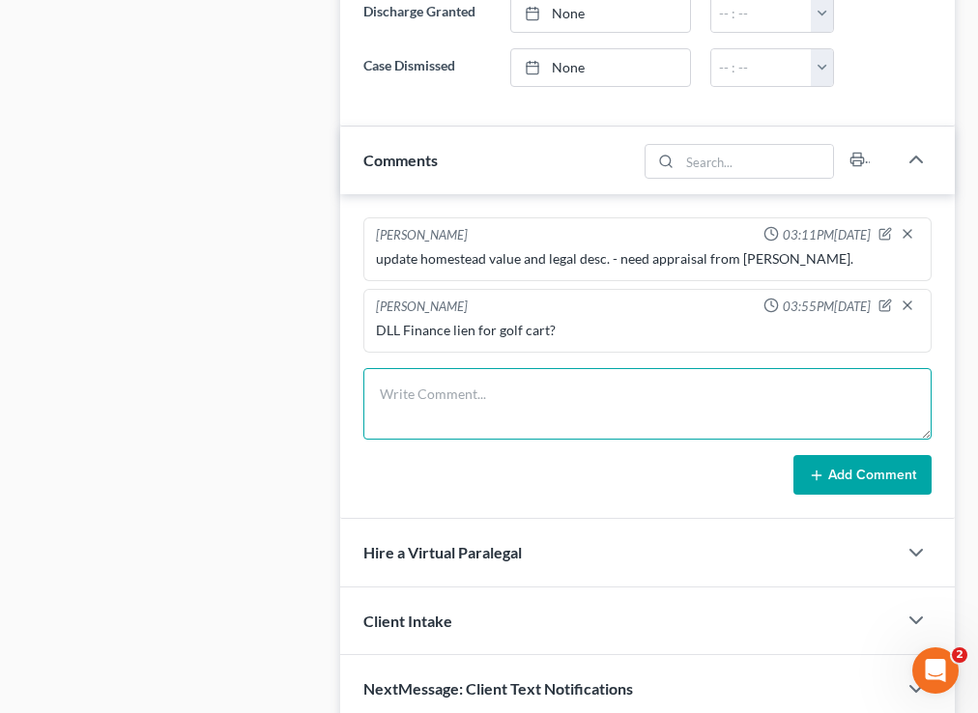
type textarea "T"
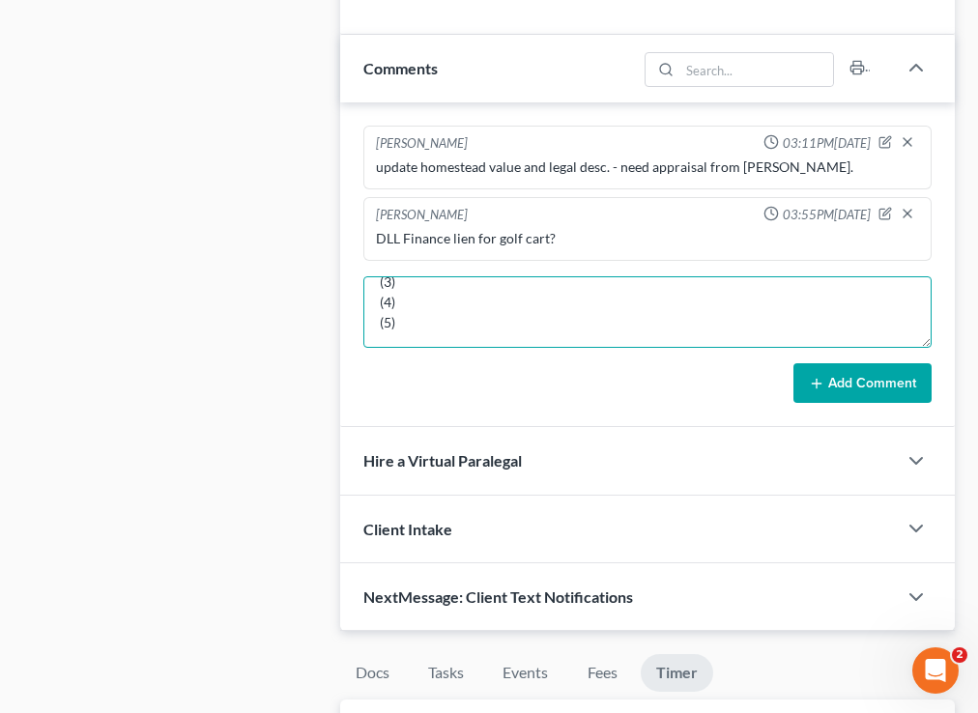
scroll to position [0, 0]
drag, startPoint x: 422, startPoint y: 342, endPoint x: 364, endPoint y: 334, distance: 58.5
click at [364, 335] on textarea "Still needed from Amanda: (1) (2) (3) (4) (5)" at bounding box center [647, 311] width 568 height 71
click at [412, 326] on textarea "Still needed from Amanda: (1) Amanda's income (2)" at bounding box center [647, 311] width 568 height 71
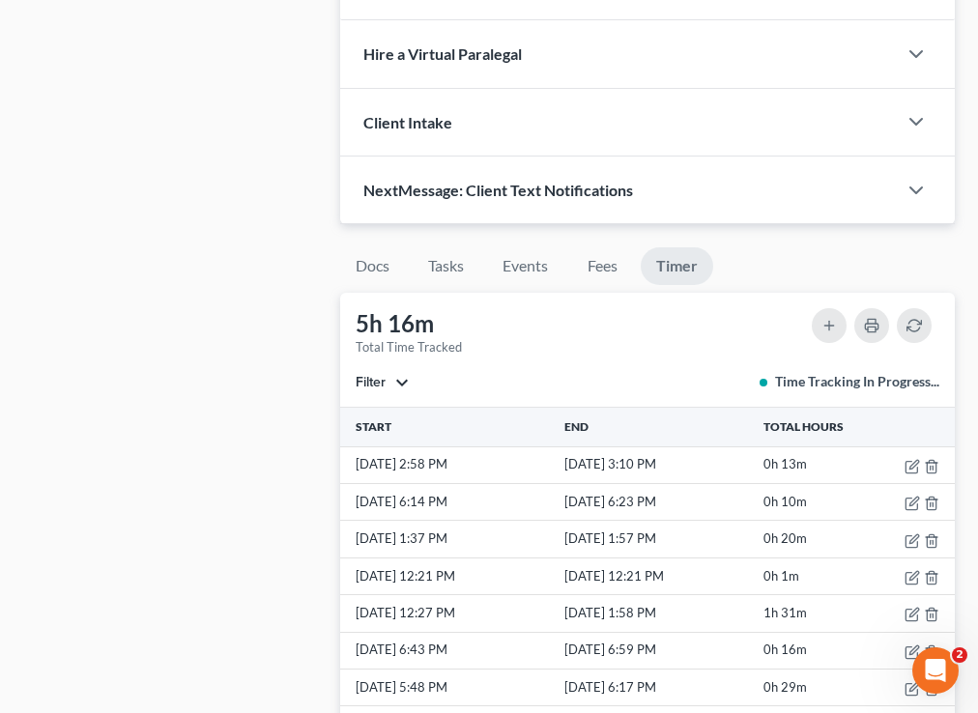
scroll to position [5, 0]
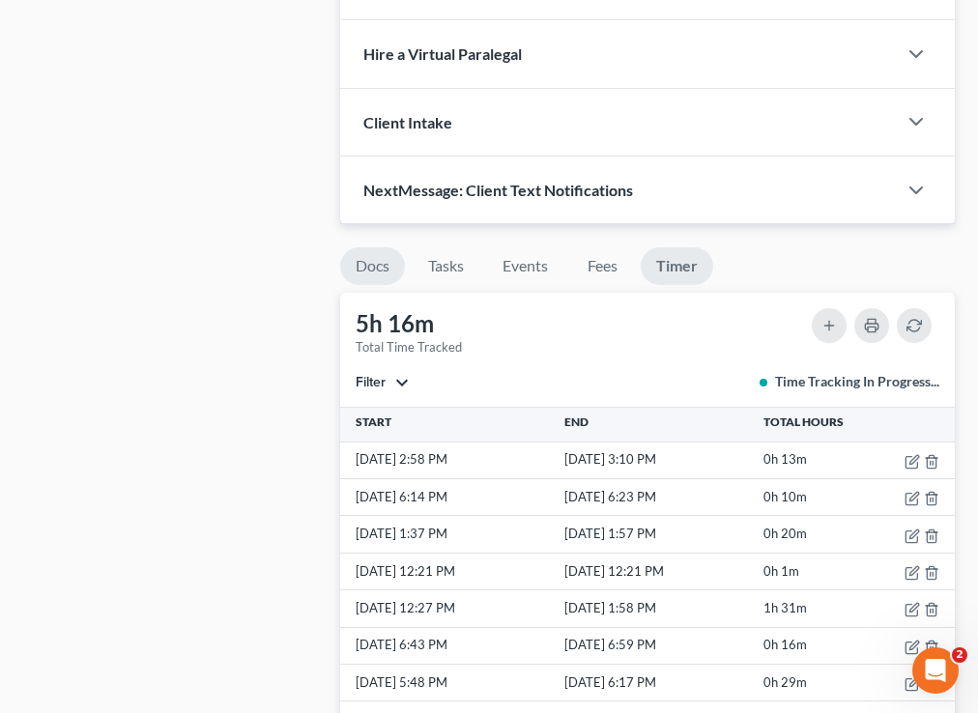
click at [365, 263] on link "Docs" at bounding box center [372, 266] width 65 height 38
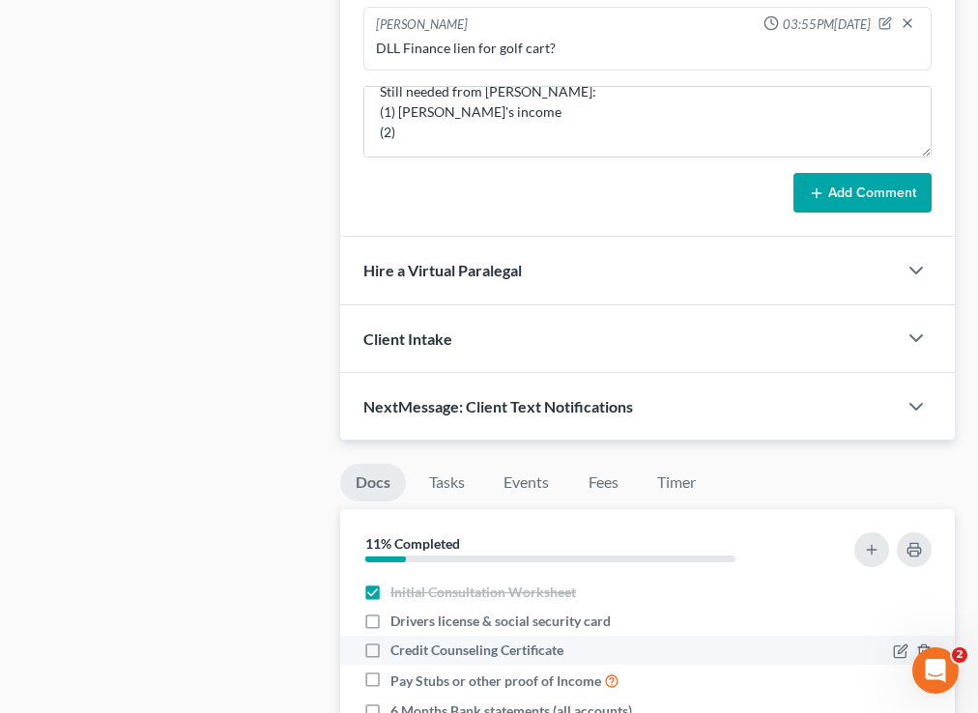
scroll to position [1466, 0]
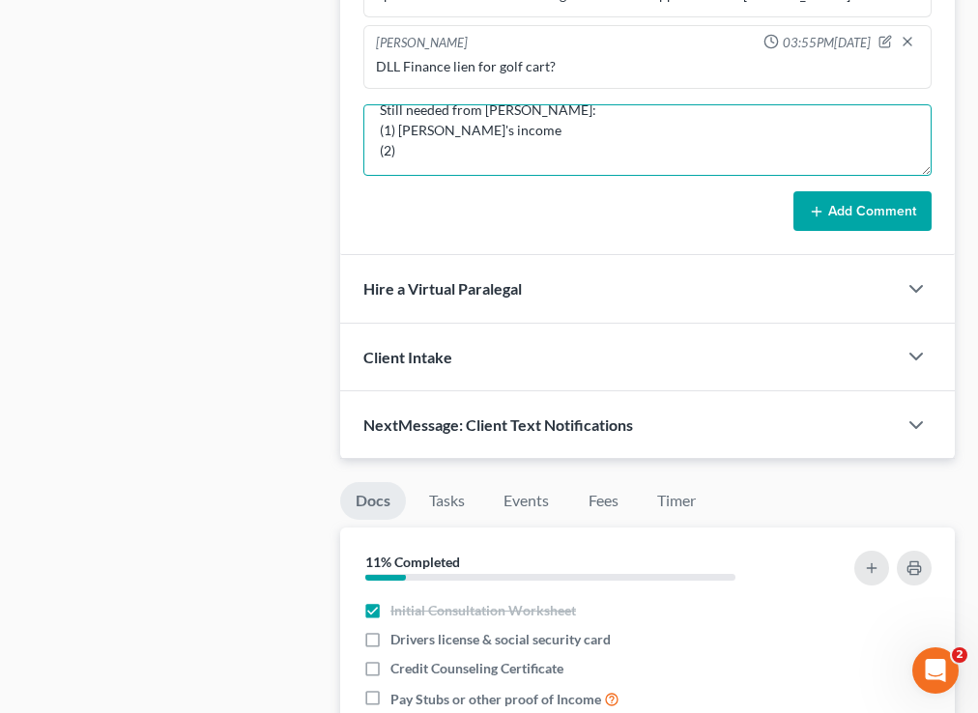
click at [451, 128] on textarea "Still needed from Amanda: (1) Amanda's income (2)" at bounding box center [647, 139] width 568 height 71
click at [429, 146] on textarea "Still needed from Amanda: (1) Amanda's income (2)" at bounding box center [647, 139] width 568 height 71
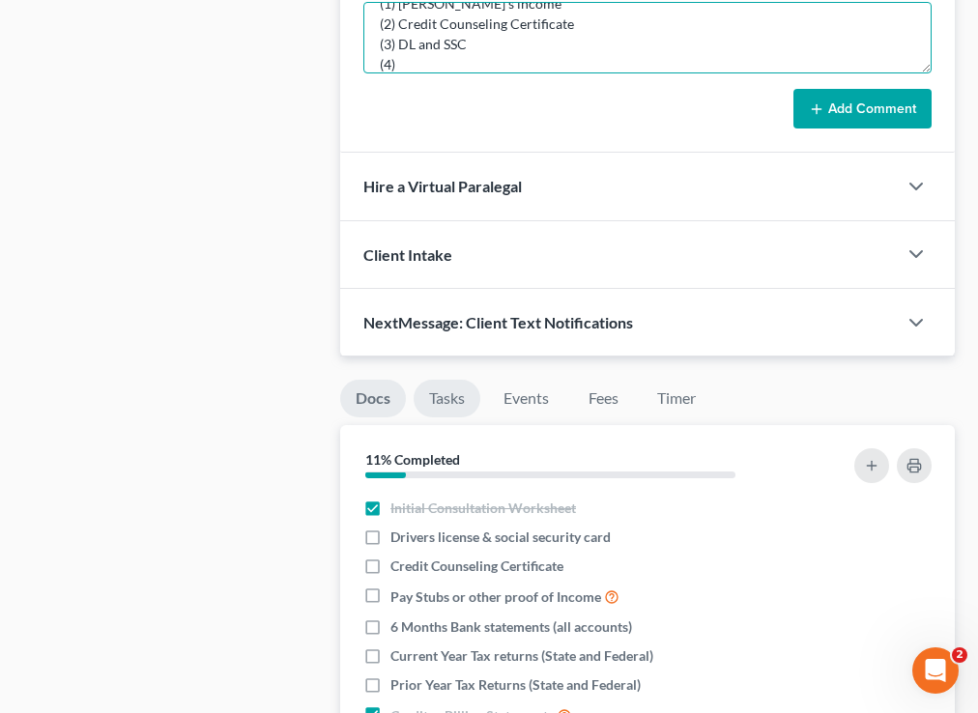
scroll to position [1487, 0]
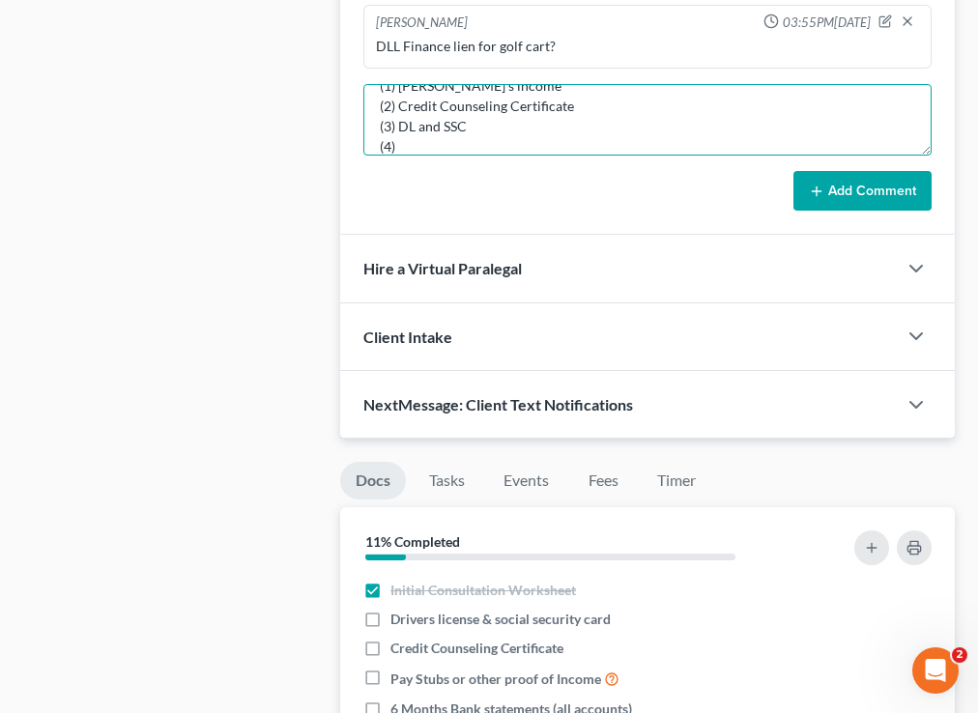
click at [404, 148] on textarea "Still needed from Amanda: (1) Amanda's income (2) Credit Counseling Certificate…" at bounding box center [647, 119] width 568 height 71
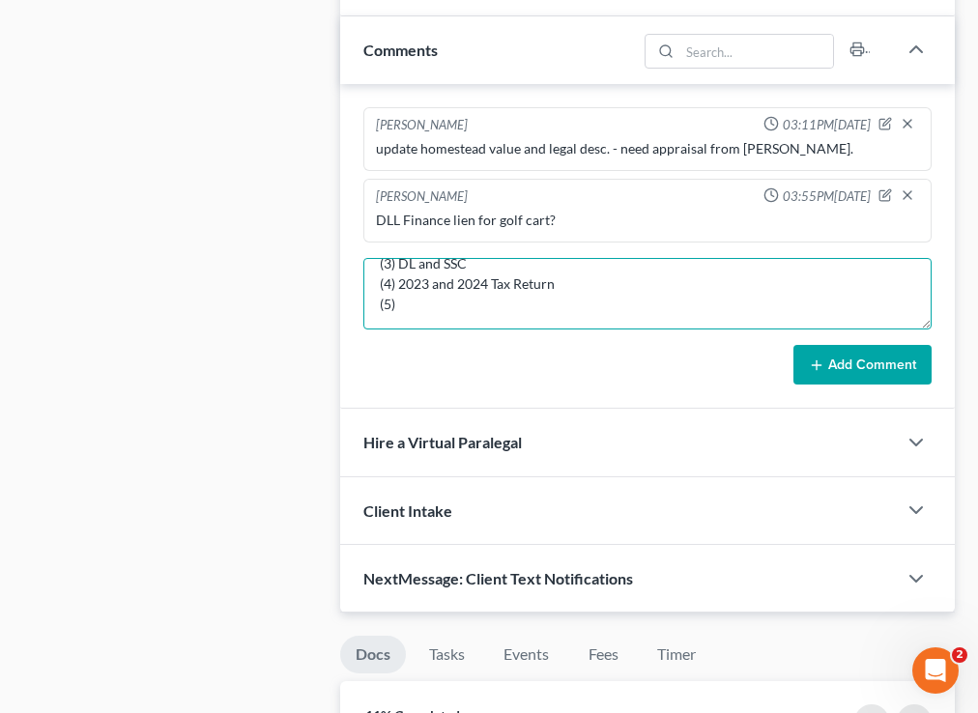
scroll to position [1303, 0]
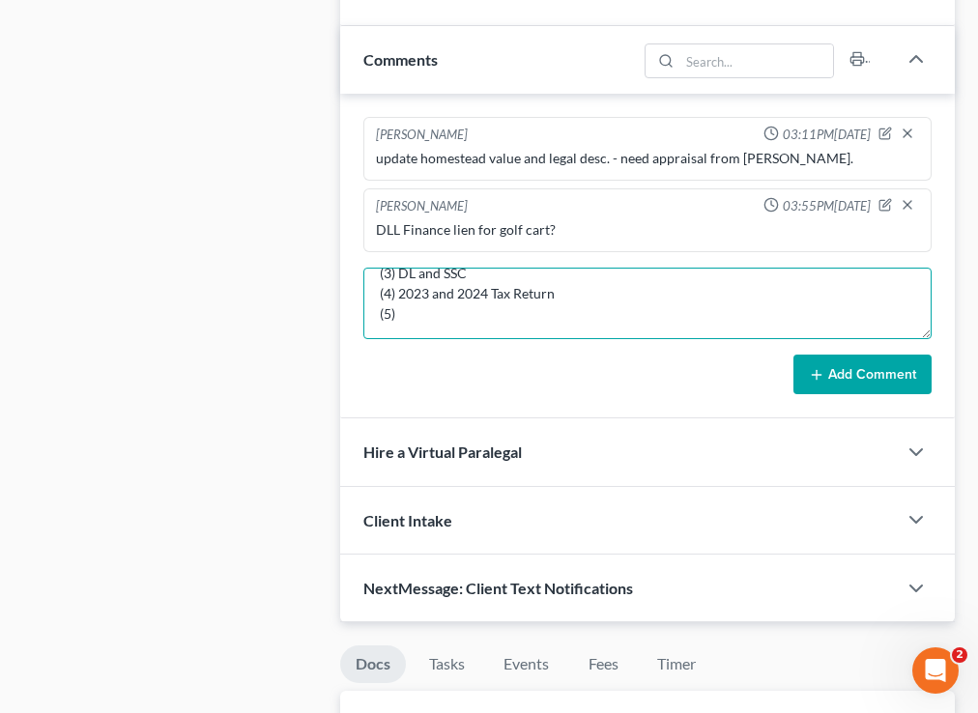
click at [408, 309] on textarea "Still needed from Amanda: (1) Amanda's income (2) Credit Counseling Certificate…" at bounding box center [647, 303] width 568 height 71
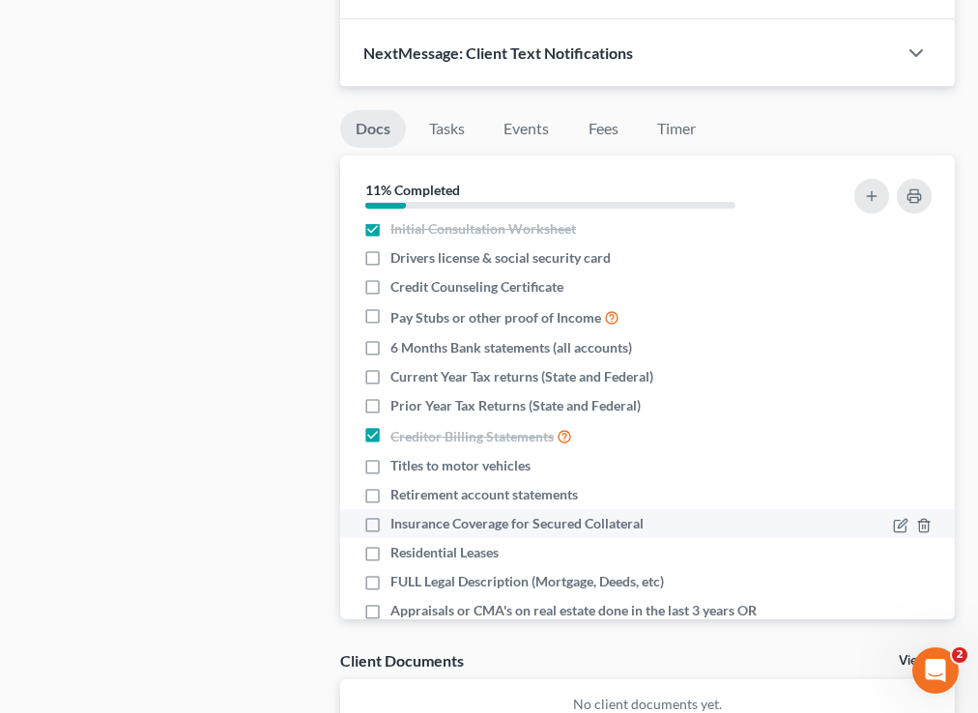
scroll to position [177, 0]
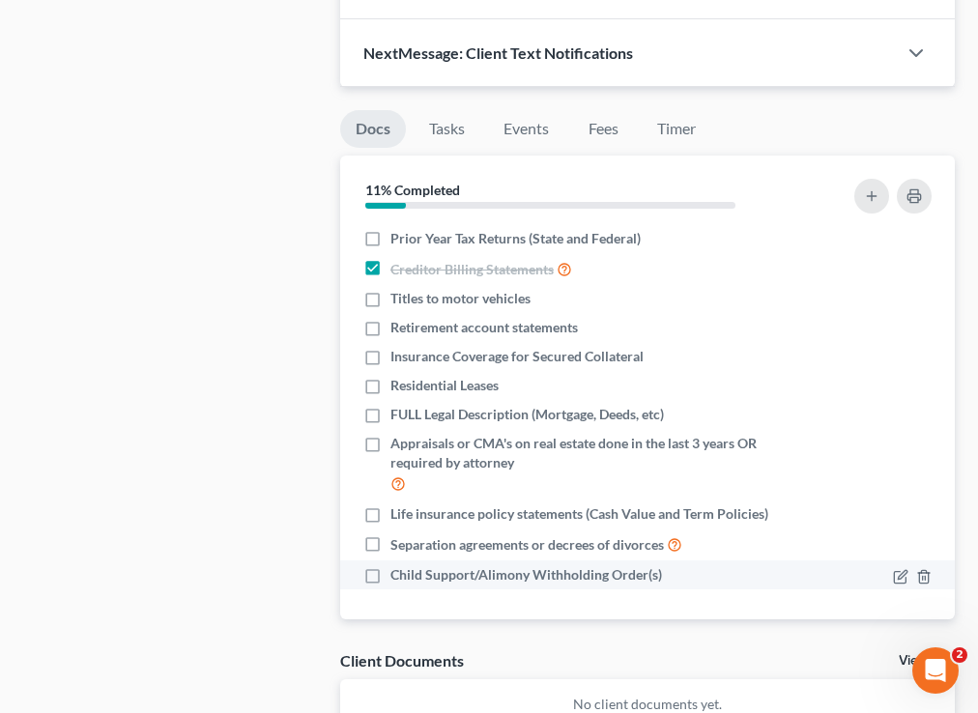
type textarea "Still needed from Amanda: (1) Amanda's income (2) Credit Counseling Certificate…"
click at [390, 575] on label "Child Support/Alimony Withholding Order(s)" at bounding box center [525, 574] width 271 height 19
click at [398, 575] on input "Child Support/Alimony Withholding Order(s)" at bounding box center [404, 571] width 13 height 13
checkbox input "true"
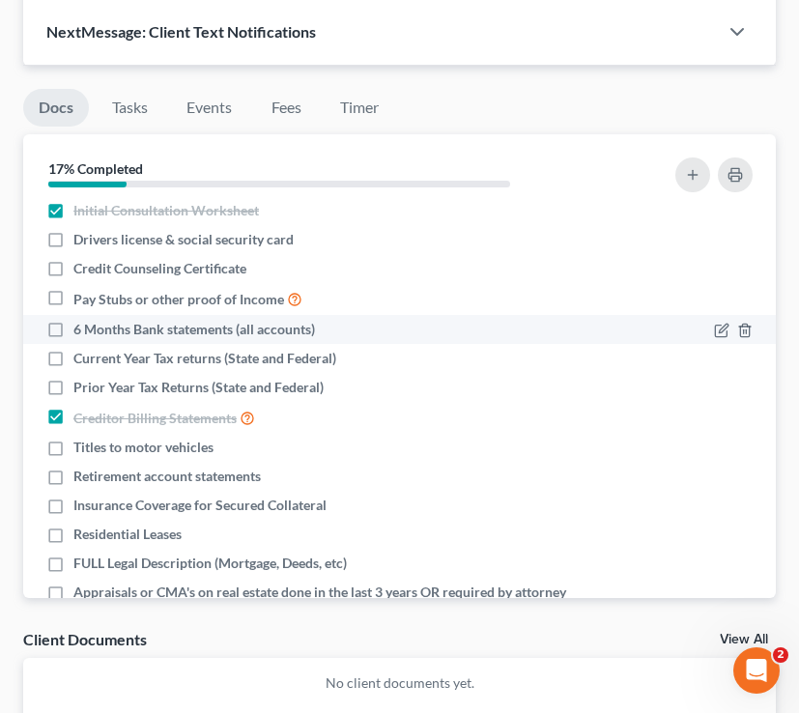
scroll to position [157, 0]
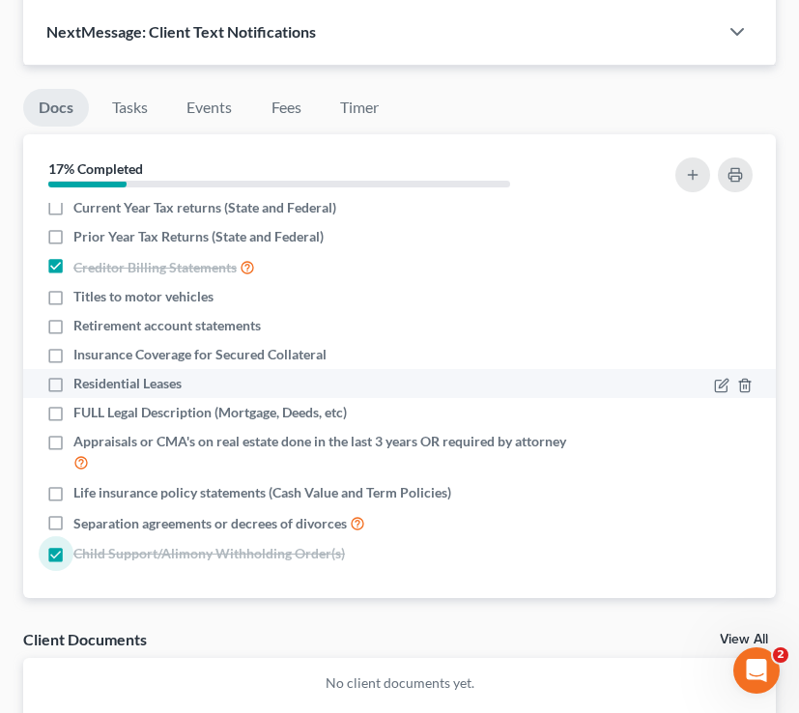
click at [73, 388] on label "Residential Leases" at bounding box center [127, 383] width 108 height 19
click at [81, 386] on input "Residential Leases" at bounding box center [87, 380] width 13 height 13
checkbox input "true"
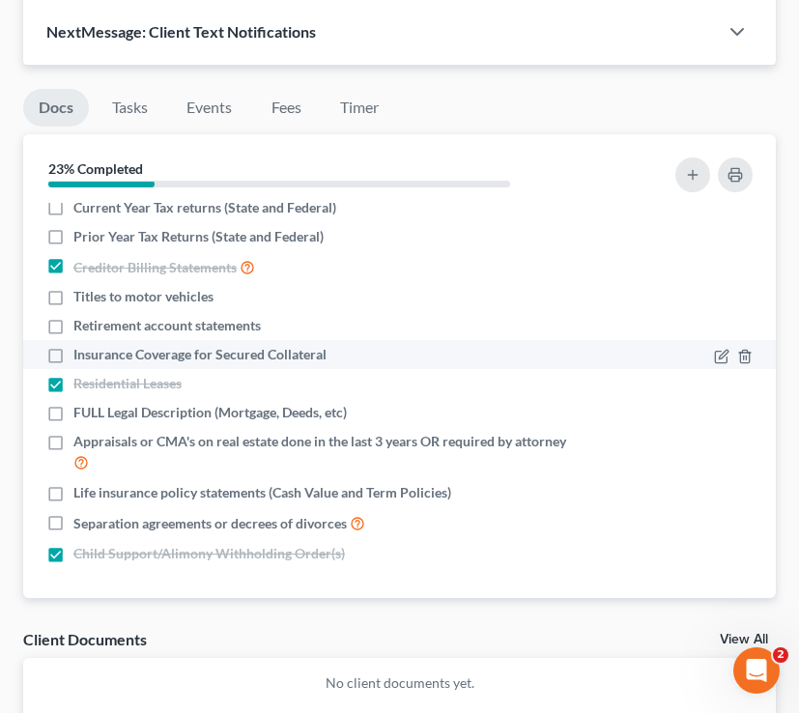
click at [73, 355] on label "Insurance Coverage for Secured Collateral" at bounding box center [199, 354] width 253 height 19
click at [81, 355] on input "Insurance Coverage for Secured Collateral" at bounding box center [87, 351] width 13 height 13
checkbox input "true"
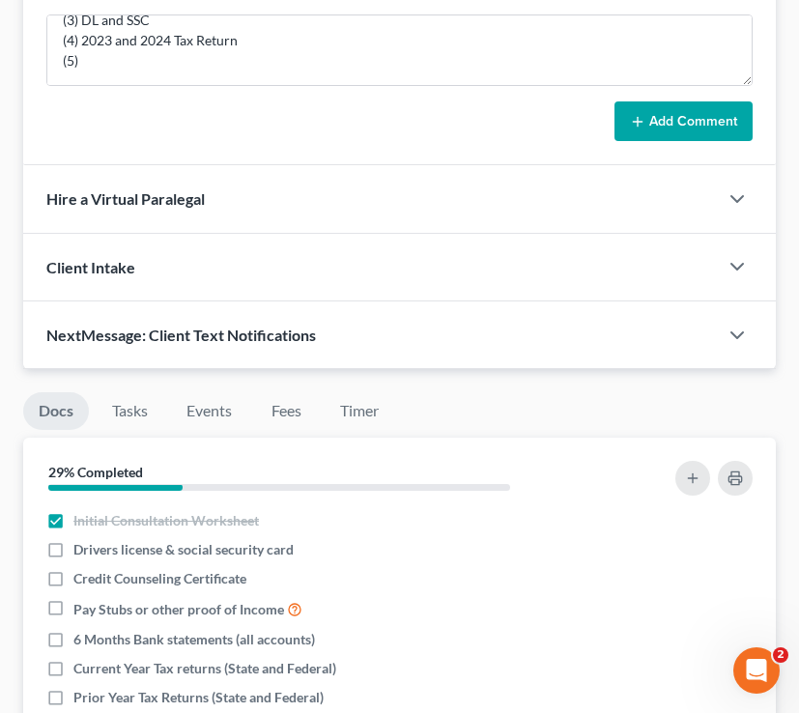
scroll to position [1522, 0]
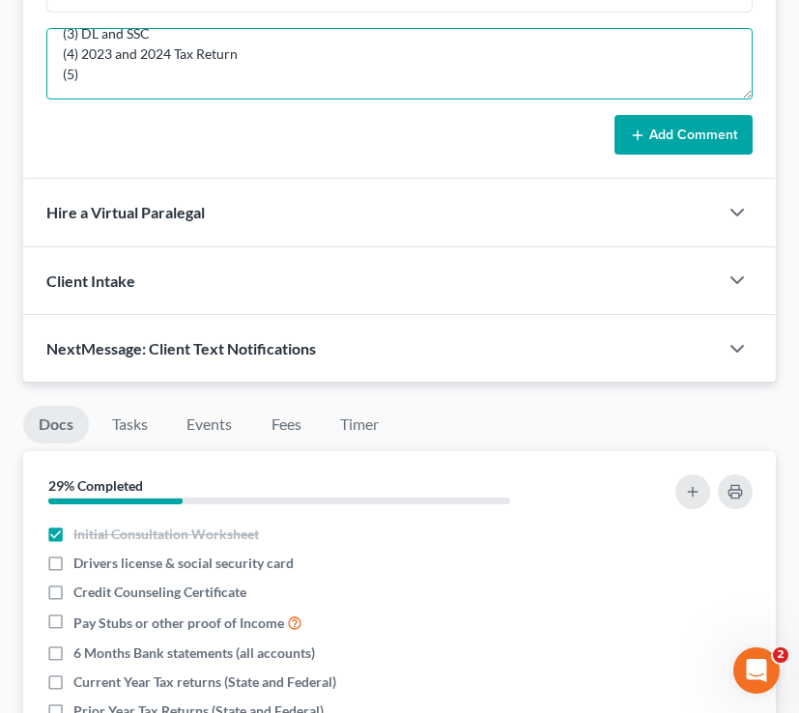
click at [183, 71] on textarea "Still needed from Amanda: (1) Amanda's income (2) Credit Counseling Certificate…" at bounding box center [399, 63] width 706 height 71
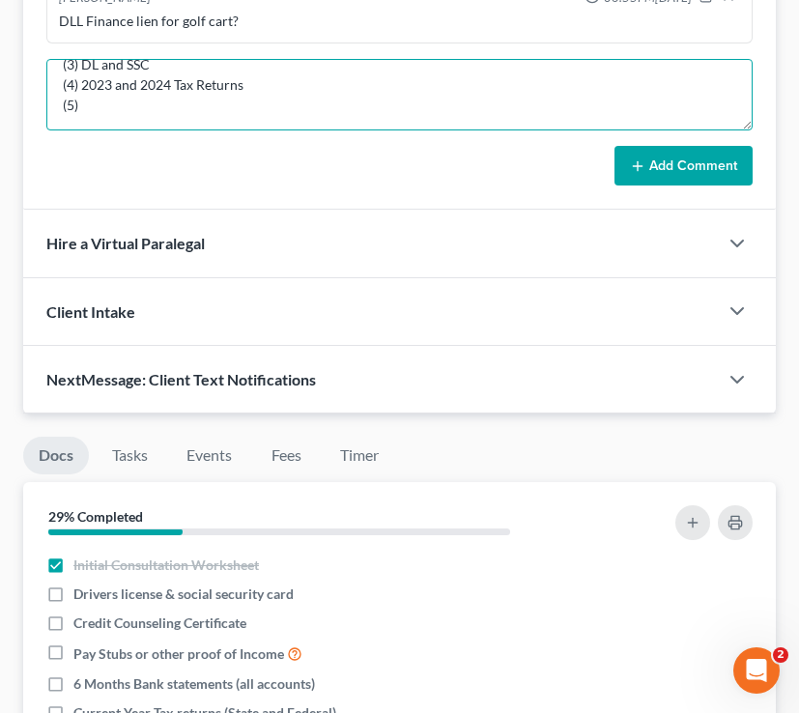
scroll to position [1382, 0]
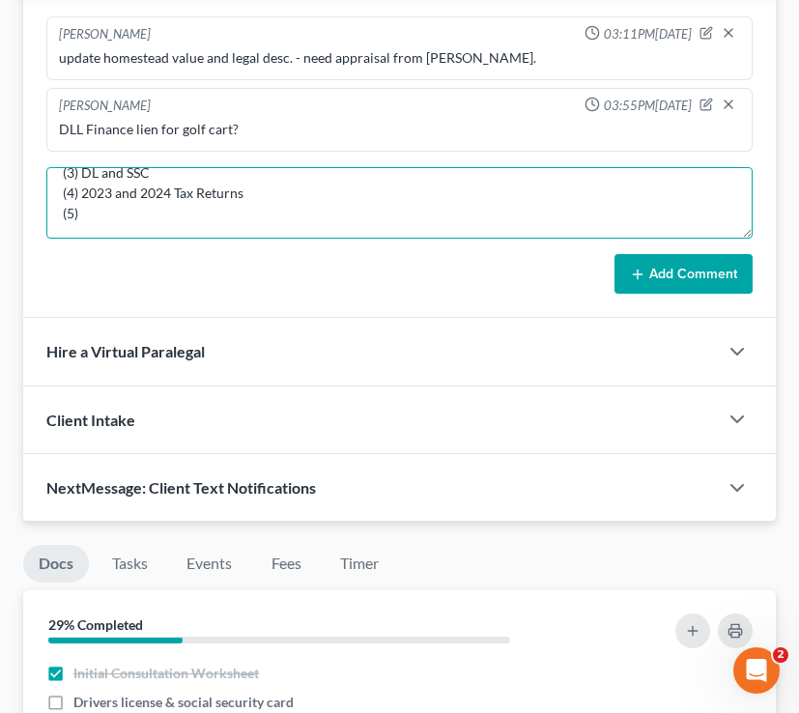
drag, startPoint x: 137, startPoint y: 204, endPoint x: 44, endPoint y: 202, distance: 92.8
click at [44, 203] on div "Brooke Benner 03:11PM, 10/05/2025 update homestead value and legal desc. - need…" at bounding box center [399, 156] width 753 height 326
type textarea "Still needed from [PERSON_NAME]: (1) [PERSON_NAME]'s income (2) Credit Counseli…"
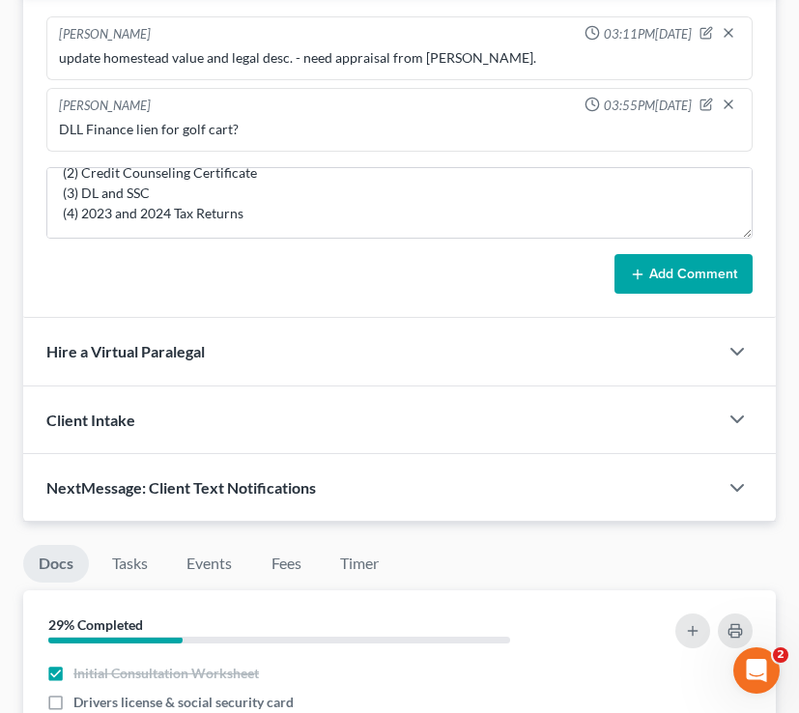
click at [632, 277] on icon at bounding box center [637, 274] width 15 height 15
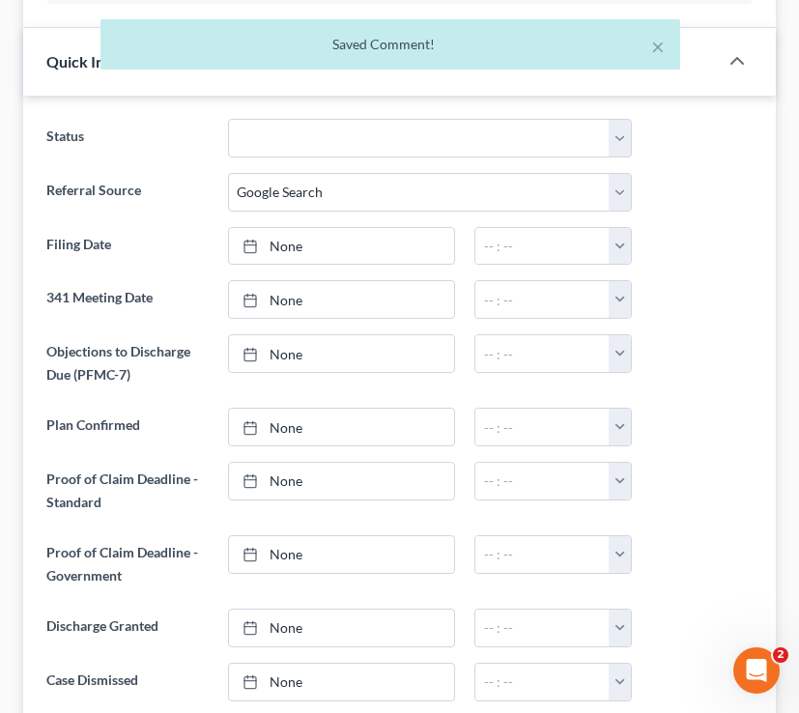
scroll to position [0, 0]
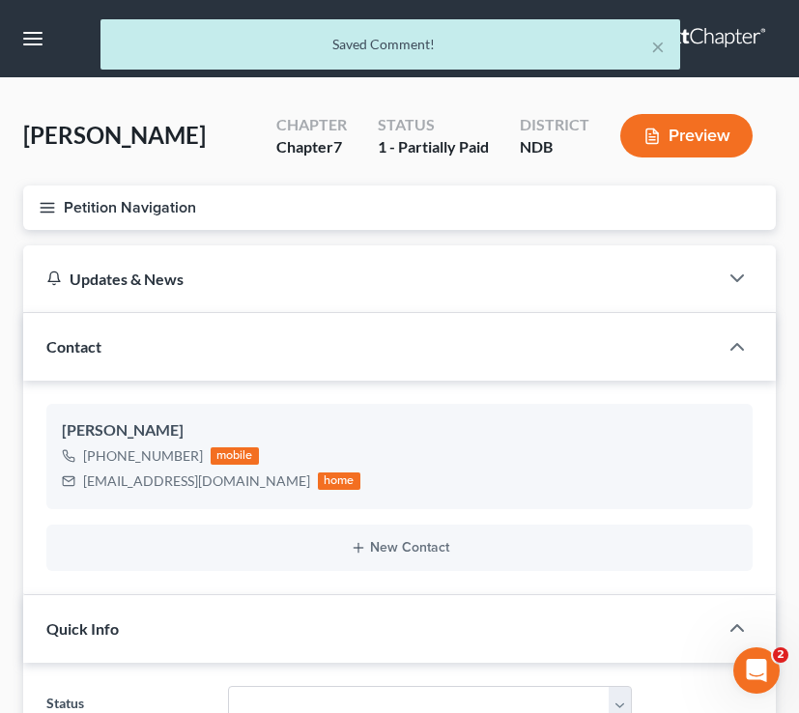
click at [58, 209] on button "Petition Navigation" at bounding box center [399, 207] width 753 height 44
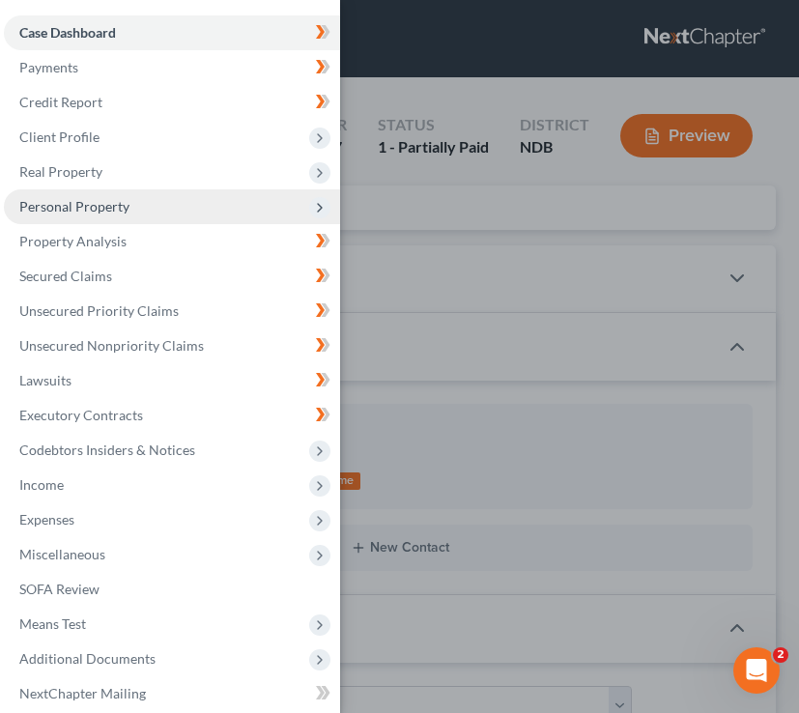
click at [157, 197] on span "Personal Property" at bounding box center [172, 206] width 336 height 35
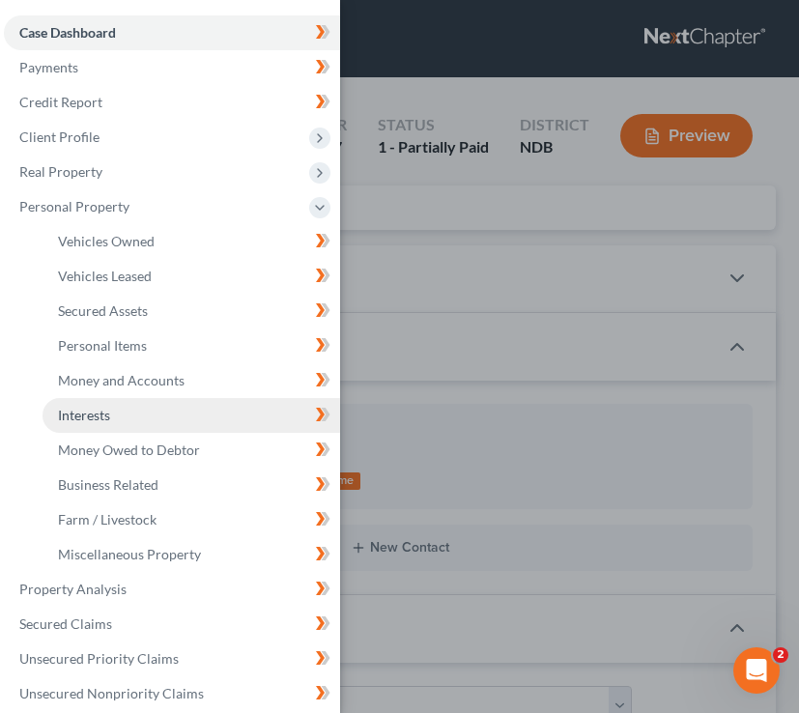
click at [136, 418] on link "Interests" at bounding box center [192, 415] width 298 height 35
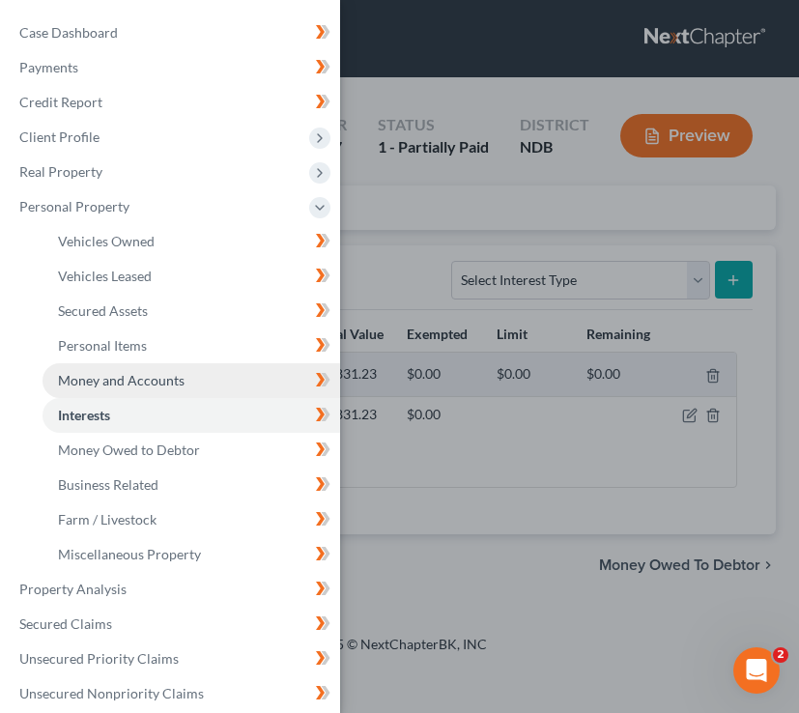
click at [180, 381] on span "Money and Accounts" at bounding box center [121, 380] width 127 height 16
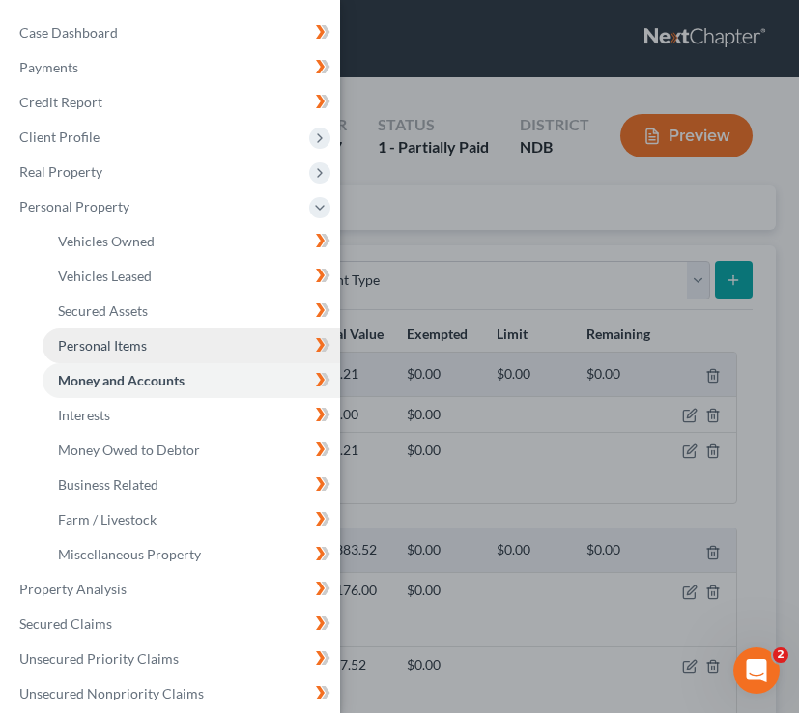
click at [195, 354] on link "Personal Items" at bounding box center [192, 345] width 298 height 35
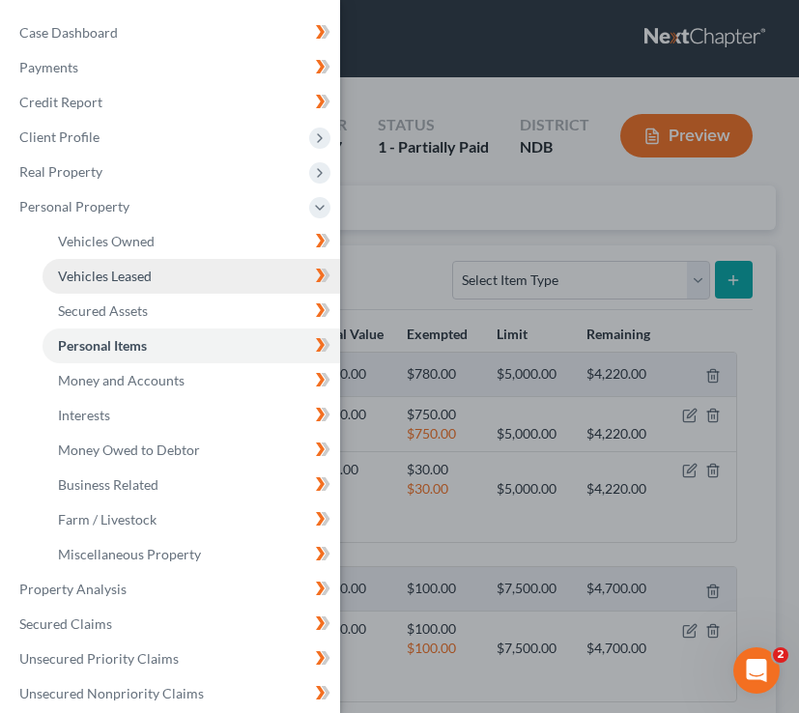
click at [166, 290] on link "Vehicles Leased" at bounding box center [192, 276] width 298 height 35
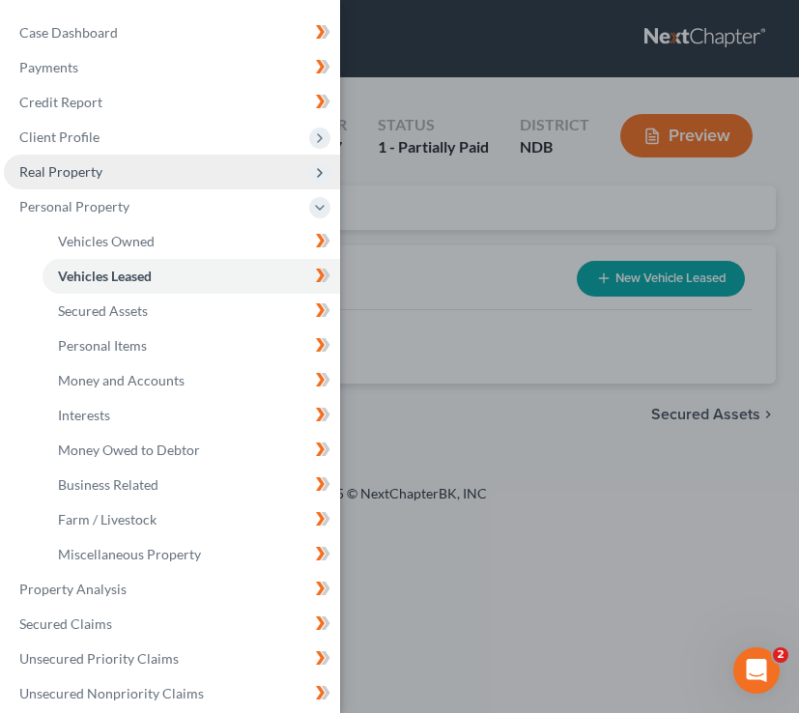
click at [153, 171] on span "Real Property" at bounding box center [172, 172] width 336 height 35
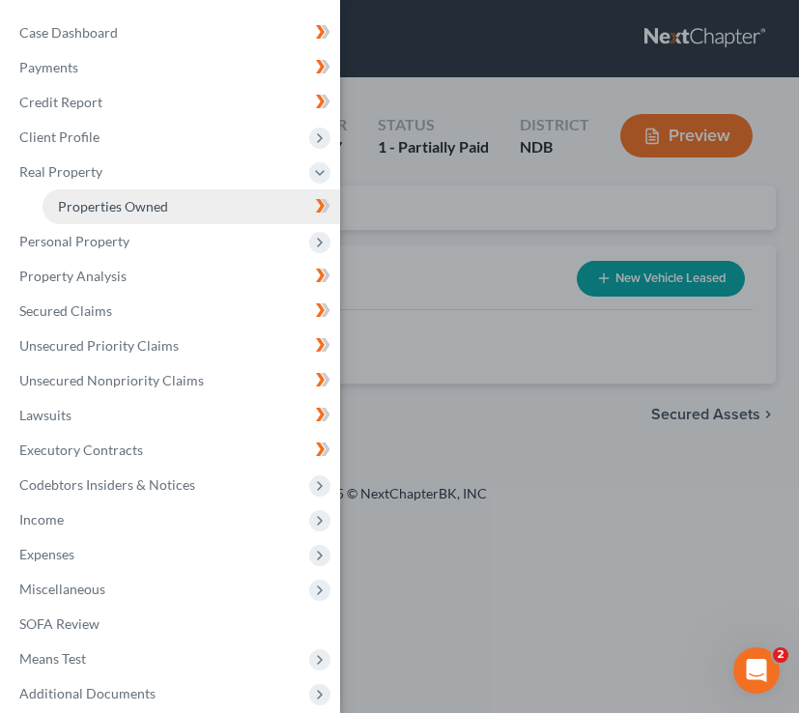
click at [182, 199] on link "Properties Owned" at bounding box center [192, 206] width 298 height 35
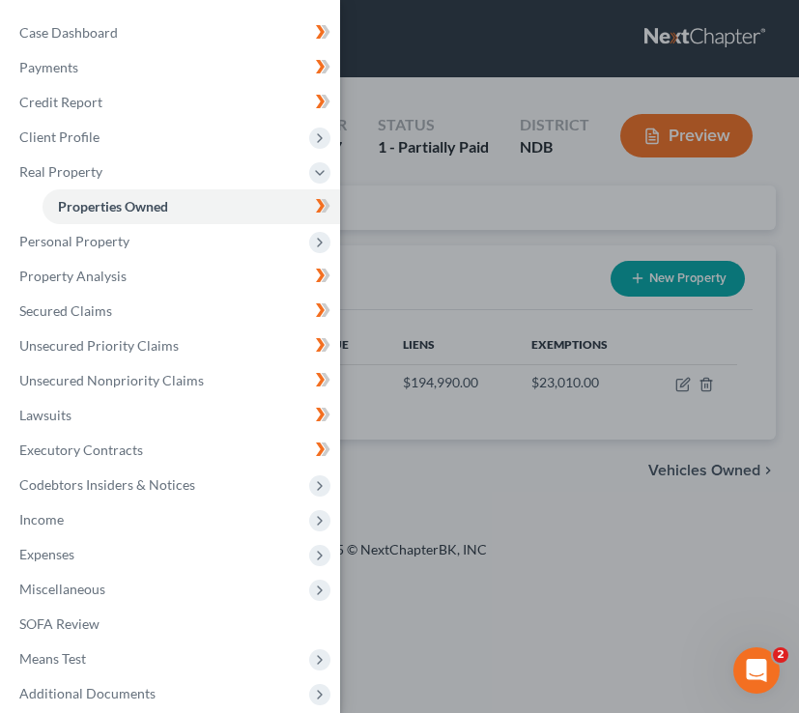
click at [503, 242] on div "Case Dashboard Payments Invoices Payments Payments Credit Report Client Profile" at bounding box center [399, 356] width 799 height 713
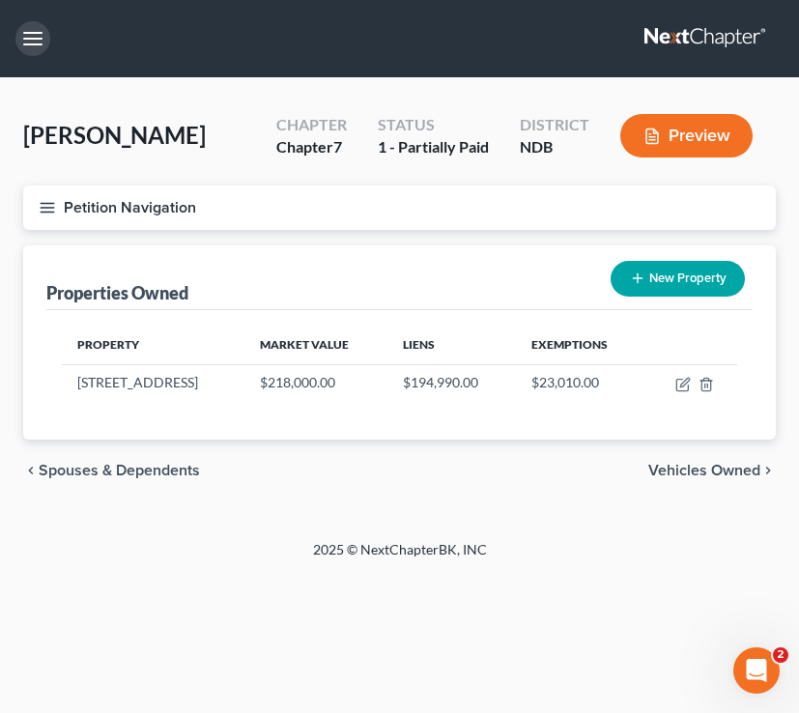
click at [39, 29] on button "button" at bounding box center [32, 38] width 35 height 35
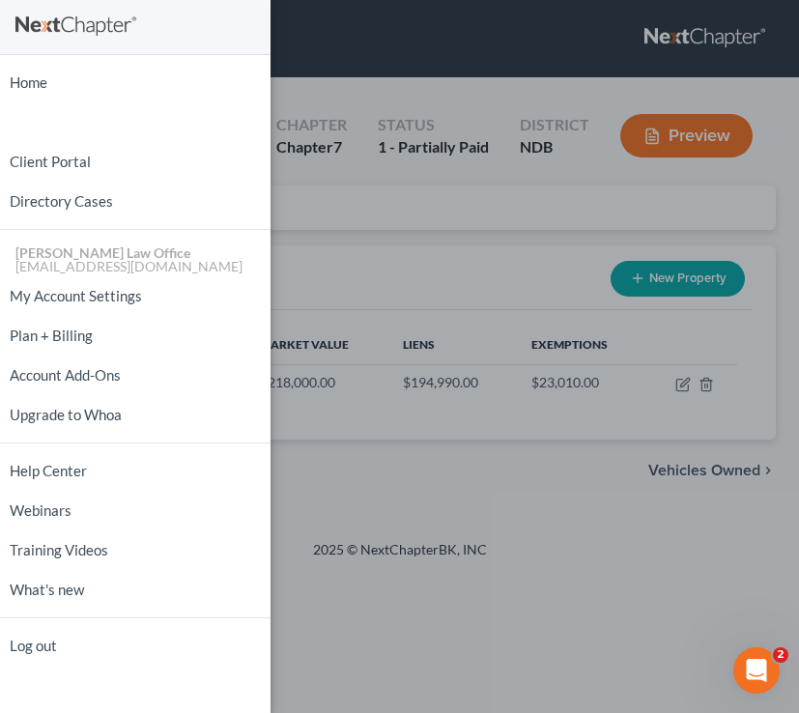
click at [325, 195] on div "Home New Case Client Portal Directory Cases Bulie Diaz Law Office fargo@buliela…" at bounding box center [399, 356] width 799 height 713
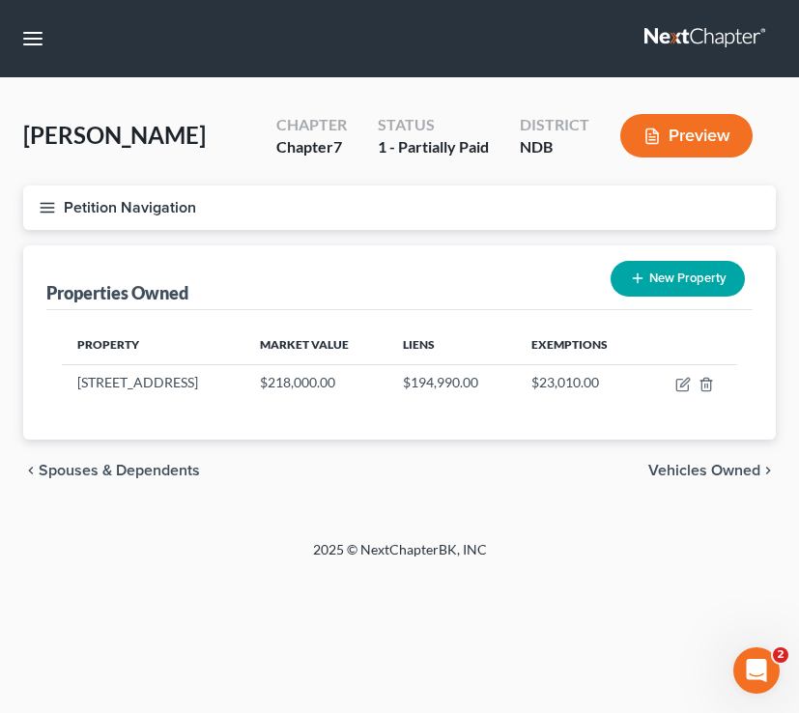
click at [705, 470] on span "Vehicles Owned" at bounding box center [704, 470] width 112 height 15
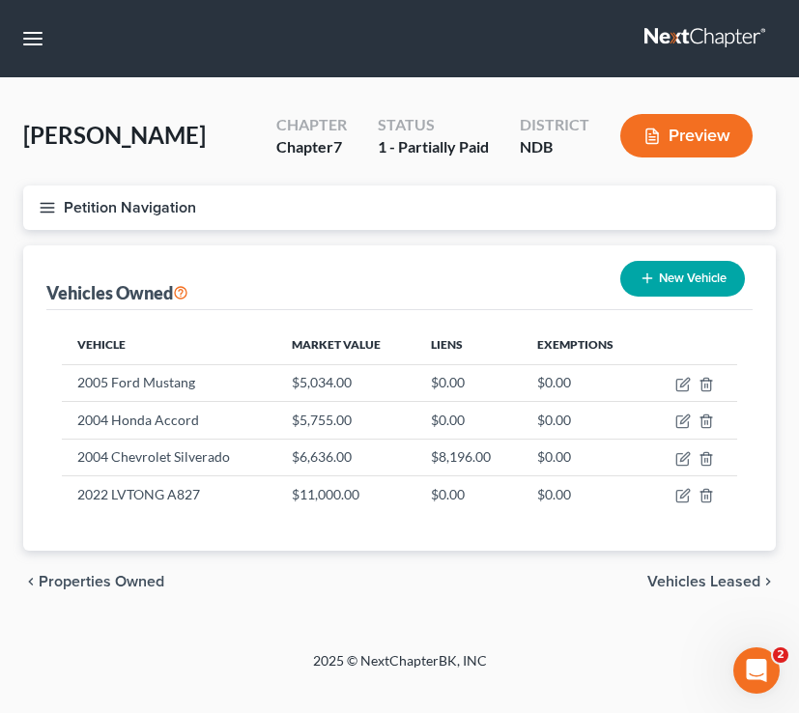
click at [710, 576] on span "Vehicles Leased" at bounding box center [703, 581] width 113 height 15
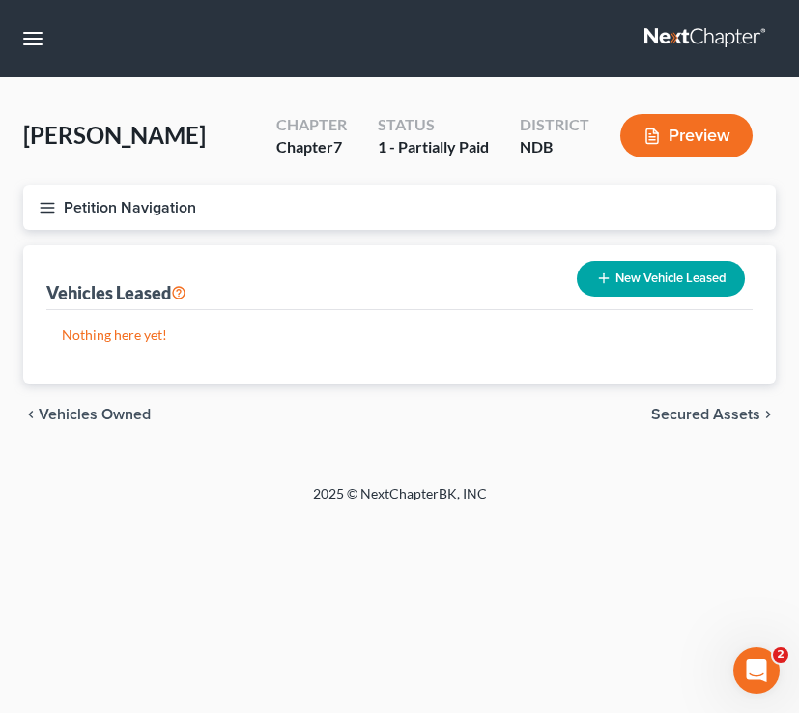
click at [688, 415] on span "Secured Assets" at bounding box center [705, 414] width 109 height 15
click at [697, 413] on span "Personal Items" at bounding box center [708, 414] width 103 height 15
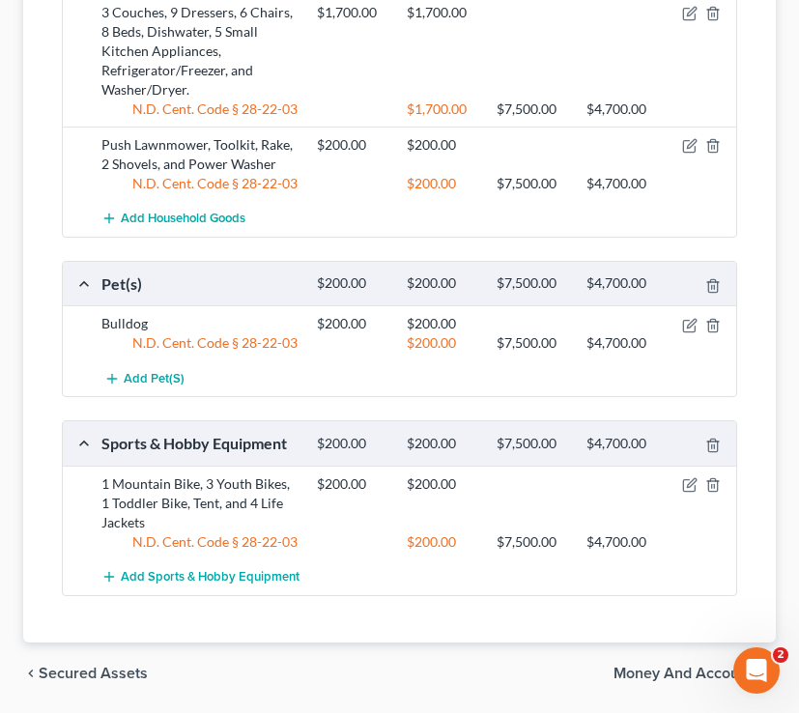
scroll to position [999, 0]
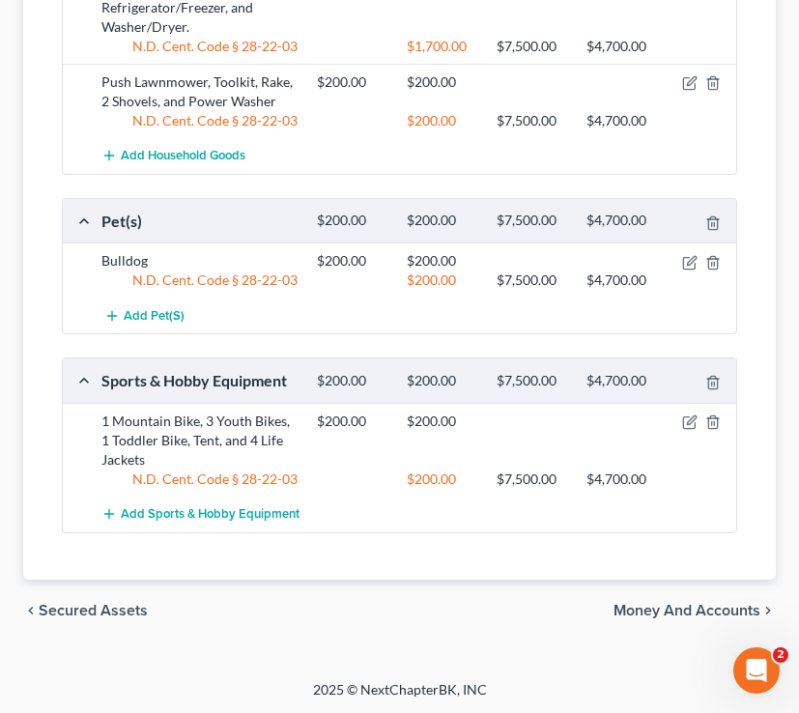
click at [694, 613] on span "Money and Accounts" at bounding box center [686, 610] width 147 height 15
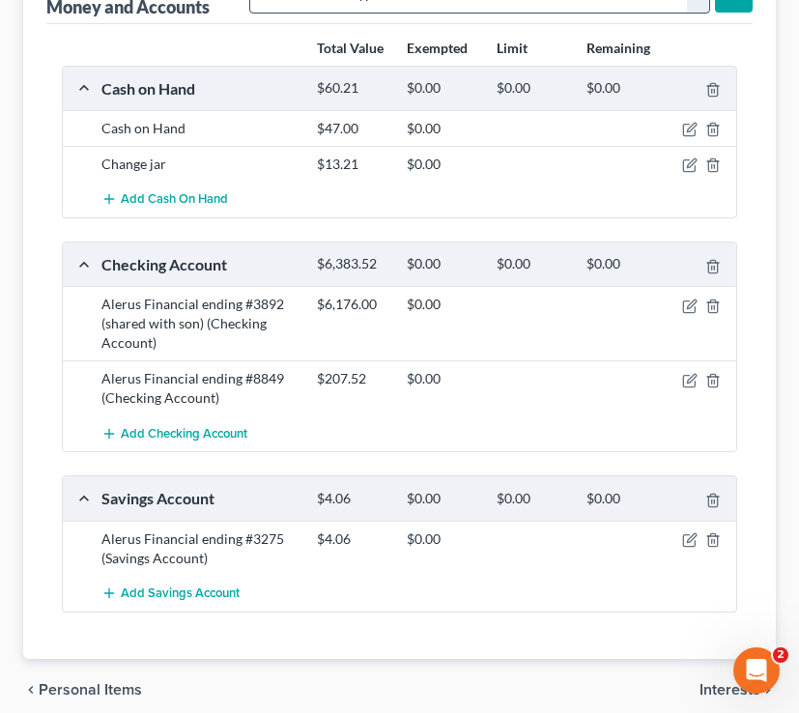
scroll to position [292, 0]
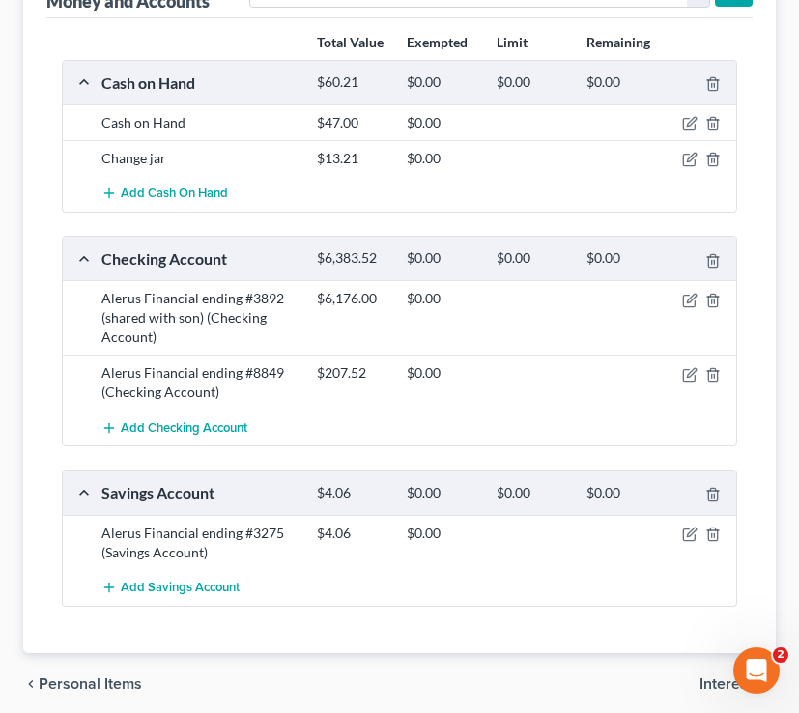
click at [708, 681] on span "Interests" at bounding box center [729, 683] width 61 height 15
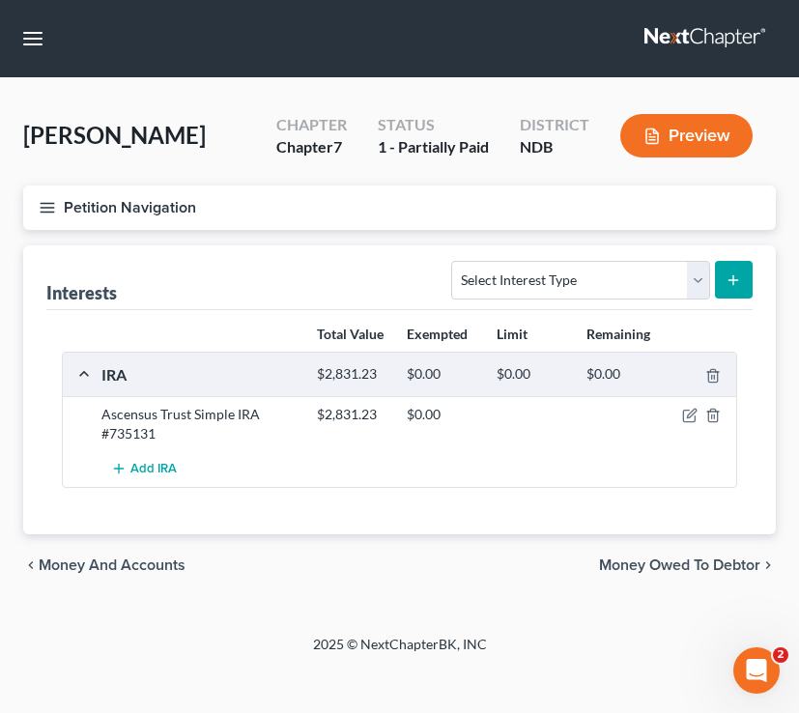
click at [683, 563] on span "Money Owed to Debtor" at bounding box center [679, 564] width 161 height 15
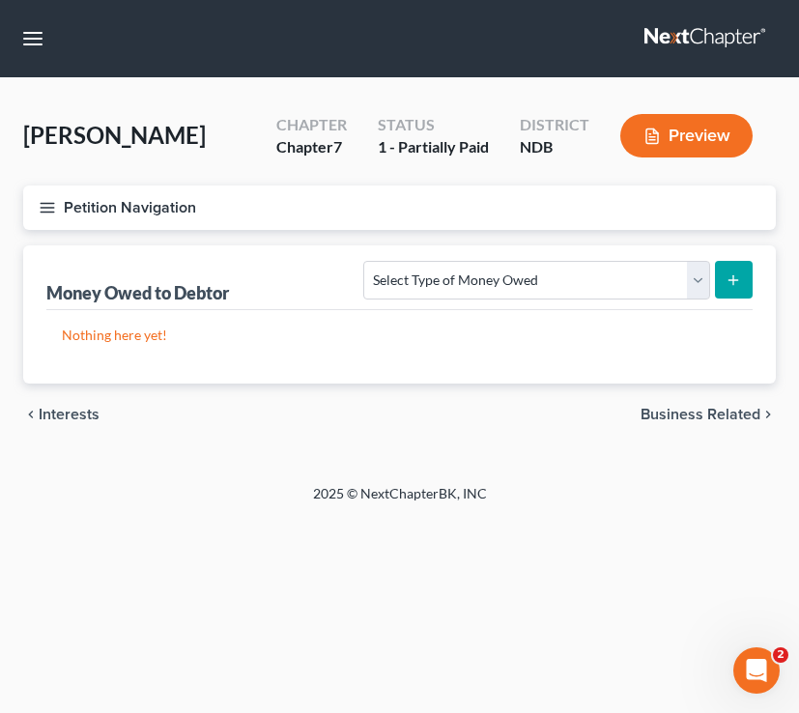
click at [636, 405] on div "chevron_left Interests Business Related chevron_right" at bounding box center [399, 415] width 753 height 62
click at [651, 412] on span "Business Related" at bounding box center [701, 414] width 120 height 15
click at [715, 420] on span "Farm / Livestock" at bounding box center [703, 414] width 113 height 15
click at [715, 420] on span "Miscellaneous Property" at bounding box center [678, 414] width 163 height 15
click at [690, 407] on span "Property Analysis" at bounding box center [699, 414] width 123 height 15
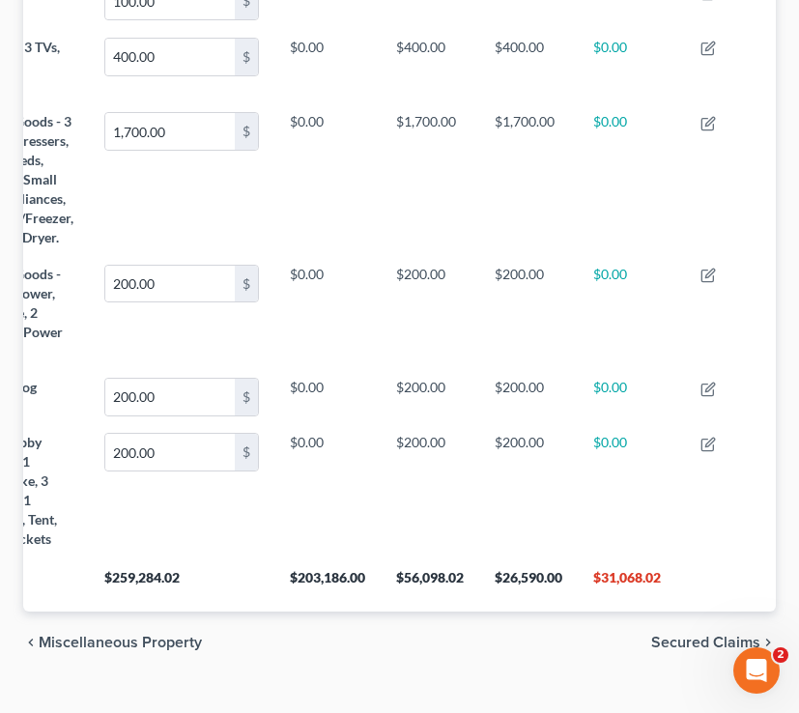
scroll to position [1436, 0]
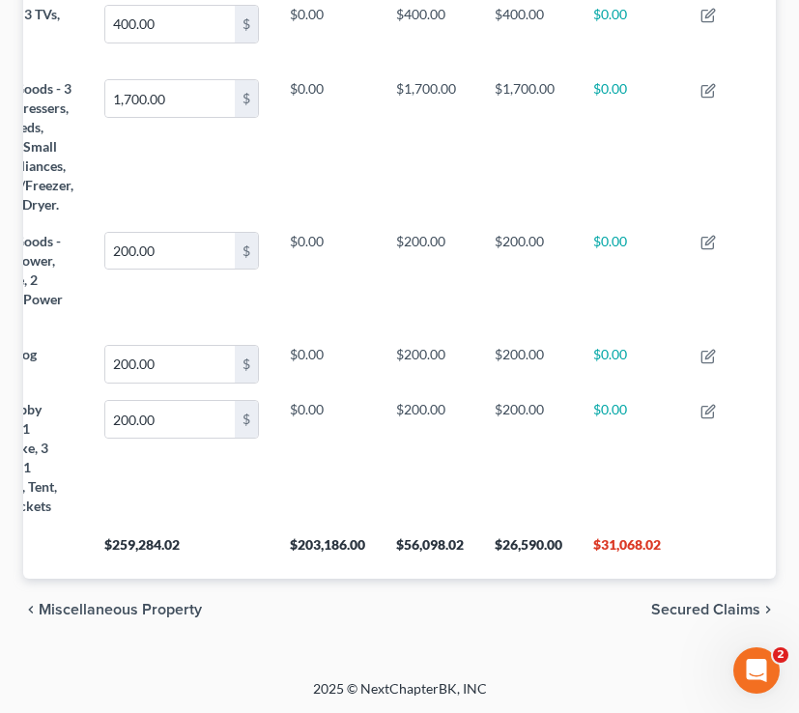
click at [685, 613] on span "Secured Claims" at bounding box center [705, 609] width 109 height 15
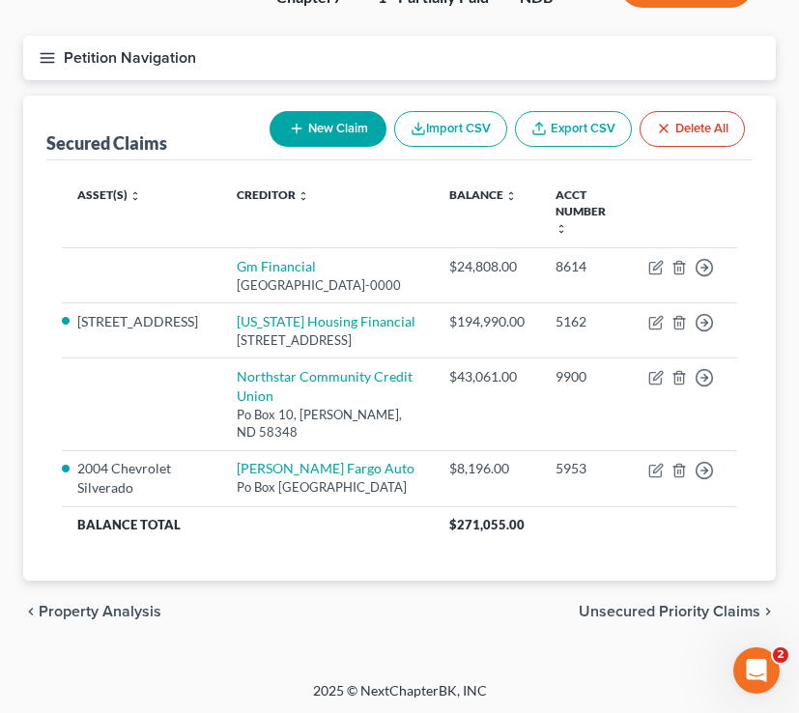
scroll to position [158, 0]
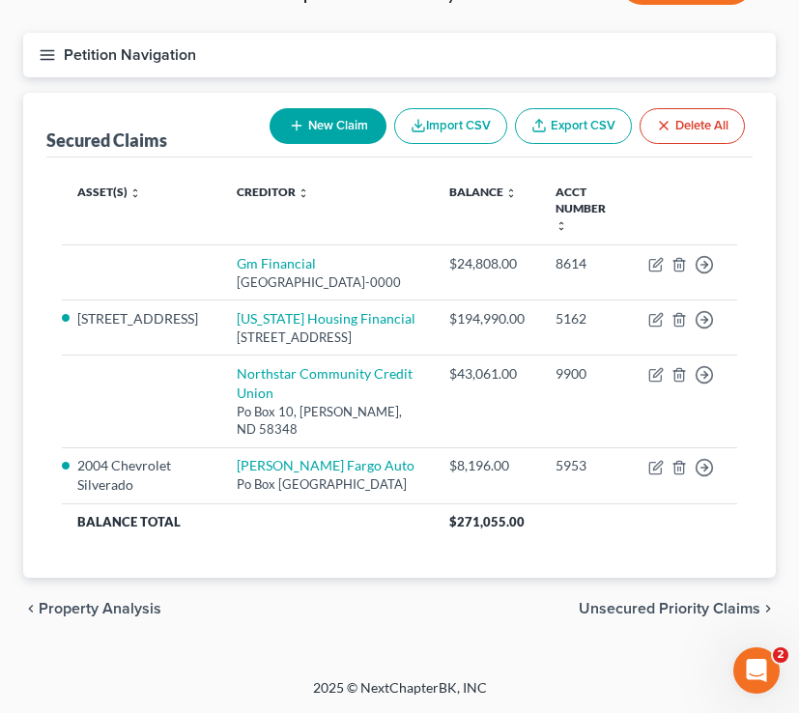
click at [35, 48] on button "Petition Navigation" at bounding box center [399, 55] width 753 height 44
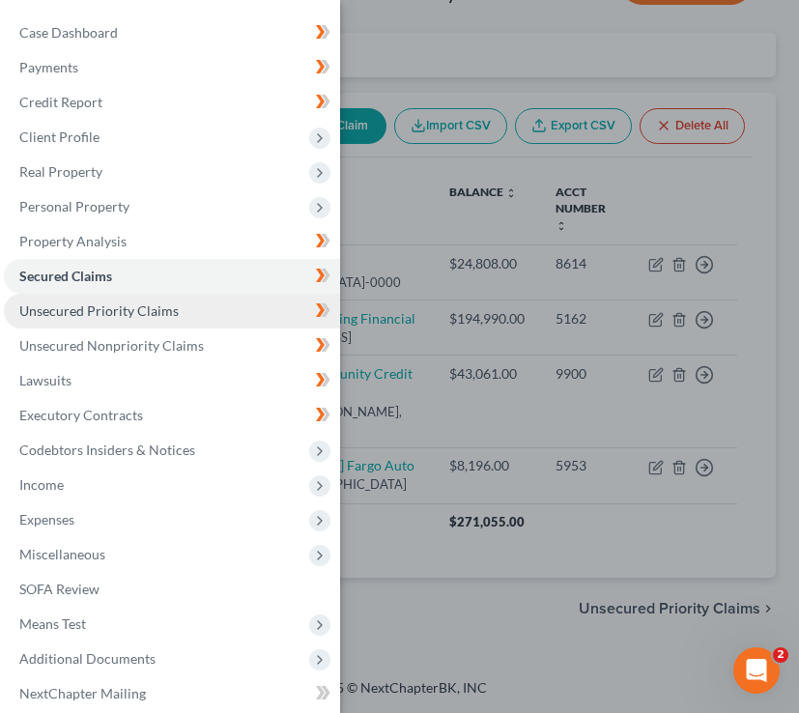
click at [158, 302] on span "Unsecured Priority Claims" at bounding box center [98, 310] width 159 height 16
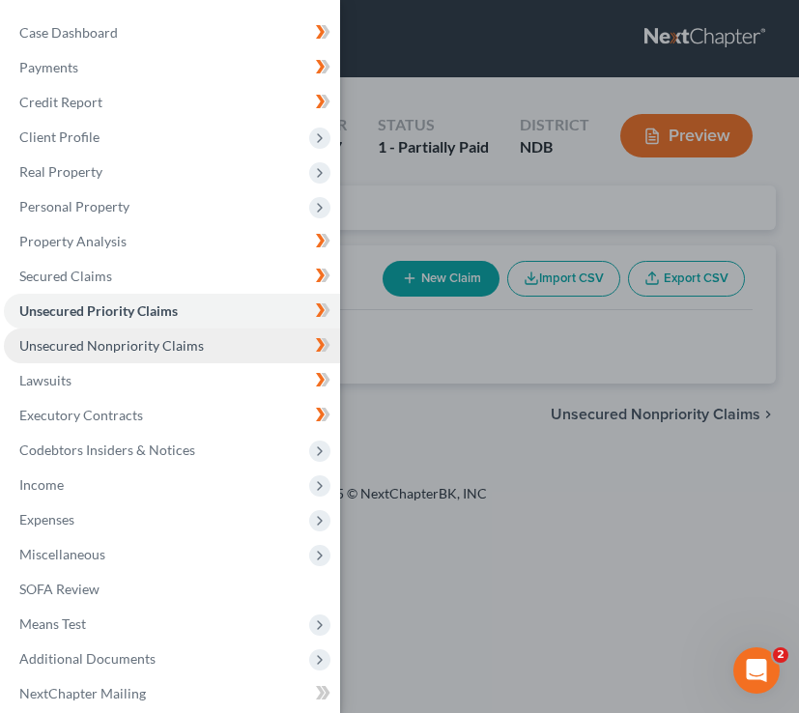
click at [219, 349] on link "Unsecured Nonpriority Claims" at bounding box center [172, 345] width 336 height 35
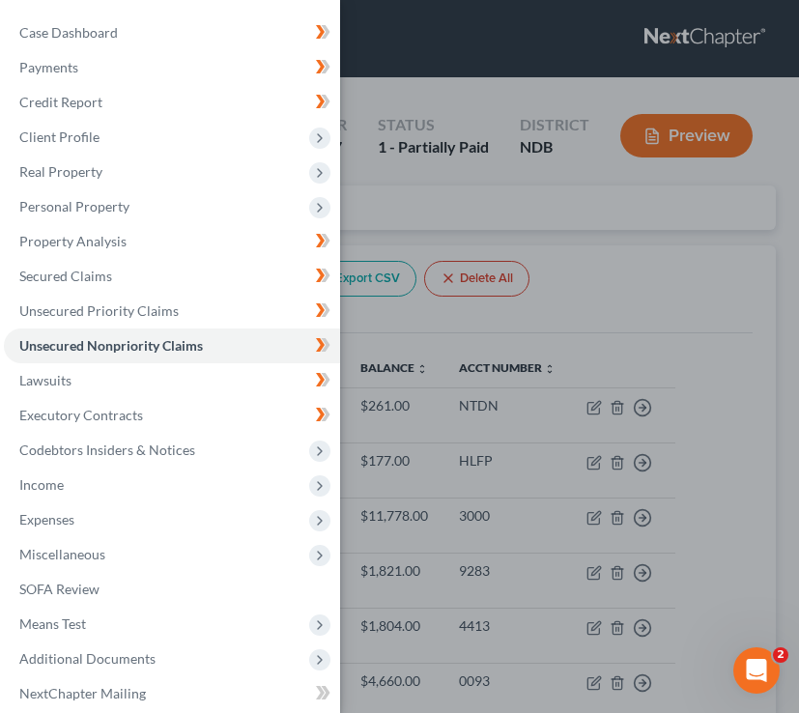
click at [645, 287] on div "Case Dashboard Payments Invoices Payments Payments Credit Report Client Profile" at bounding box center [399, 356] width 799 height 713
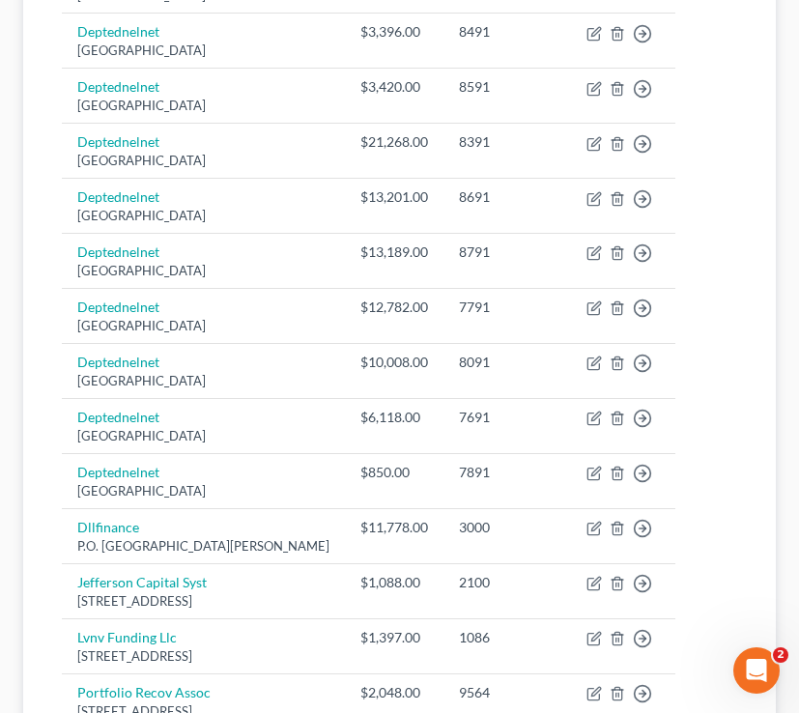
scroll to position [1424, 0]
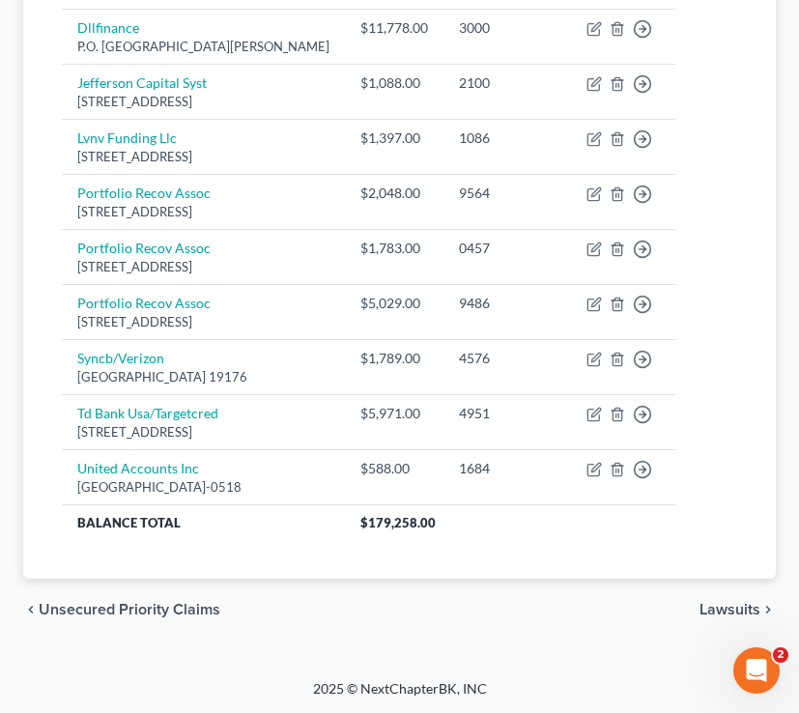
click at [744, 615] on span "Lawsuits" at bounding box center [729, 609] width 61 height 15
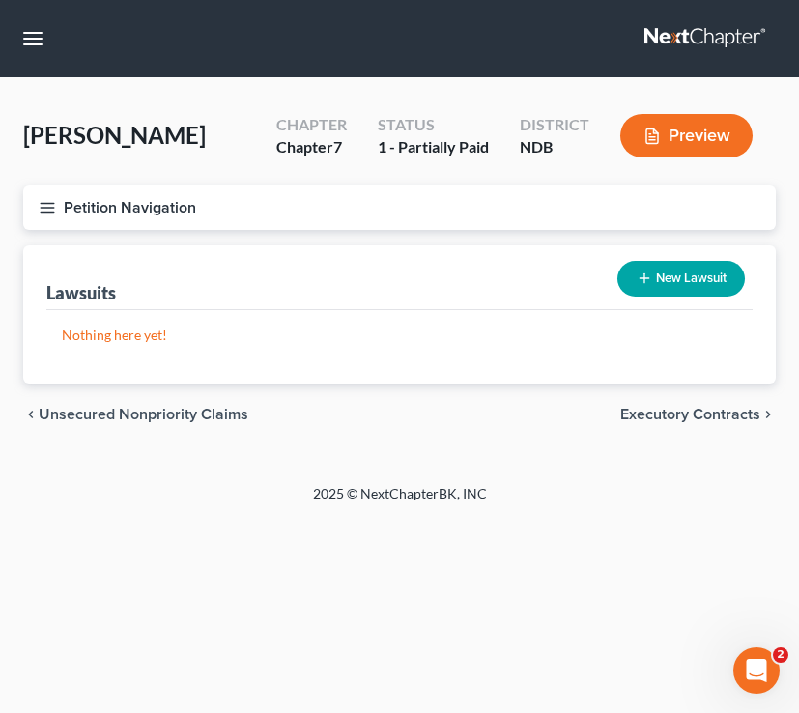
click at [667, 418] on span "Executory Contracts" at bounding box center [690, 414] width 140 height 15
click at [47, 203] on line "button" at bounding box center [48, 203] width 14 height 0
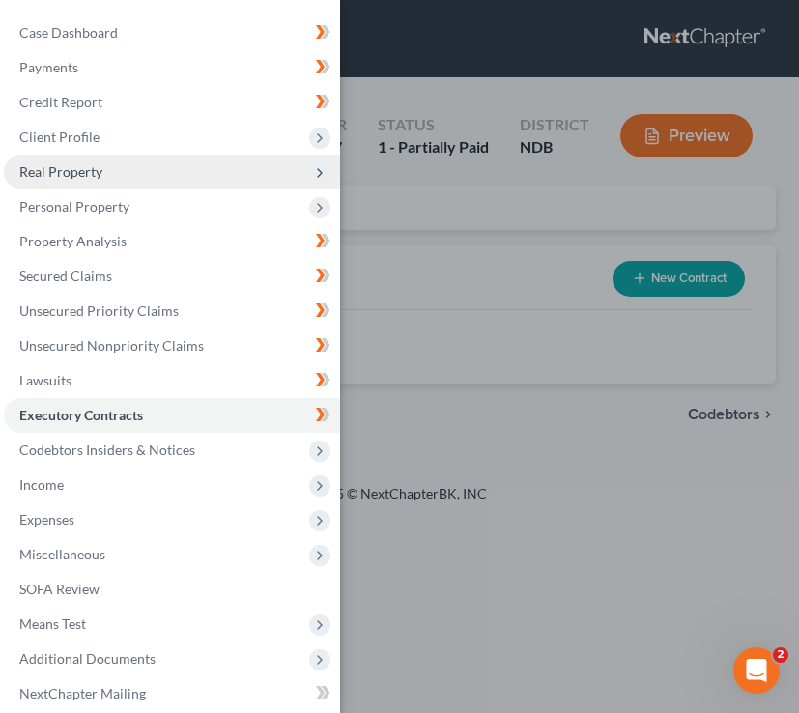
click at [138, 175] on span "Real Property" at bounding box center [172, 172] width 336 height 35
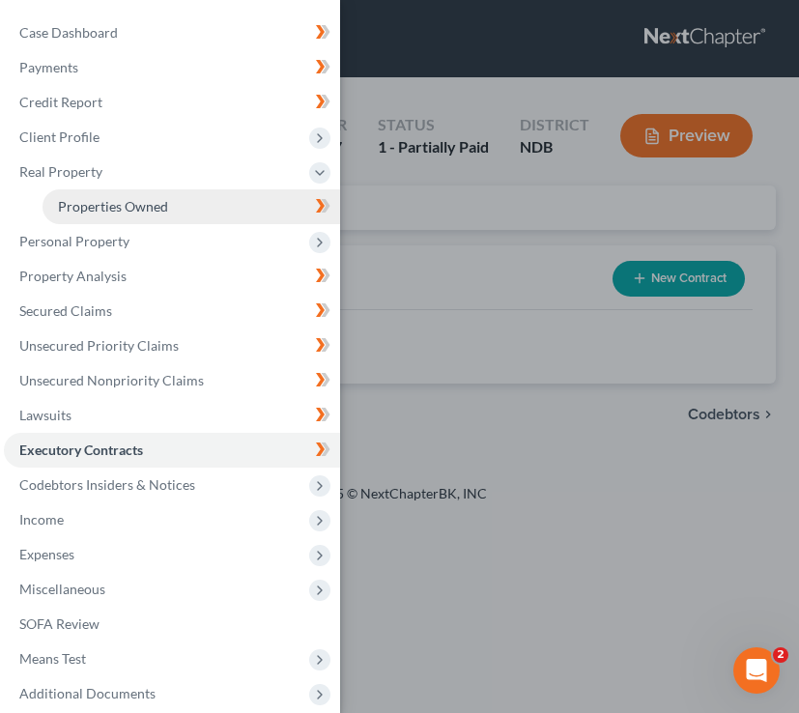
click at [140, 193] on link "Properties Owned" at bounding box center [192, 206] width 298 height 35
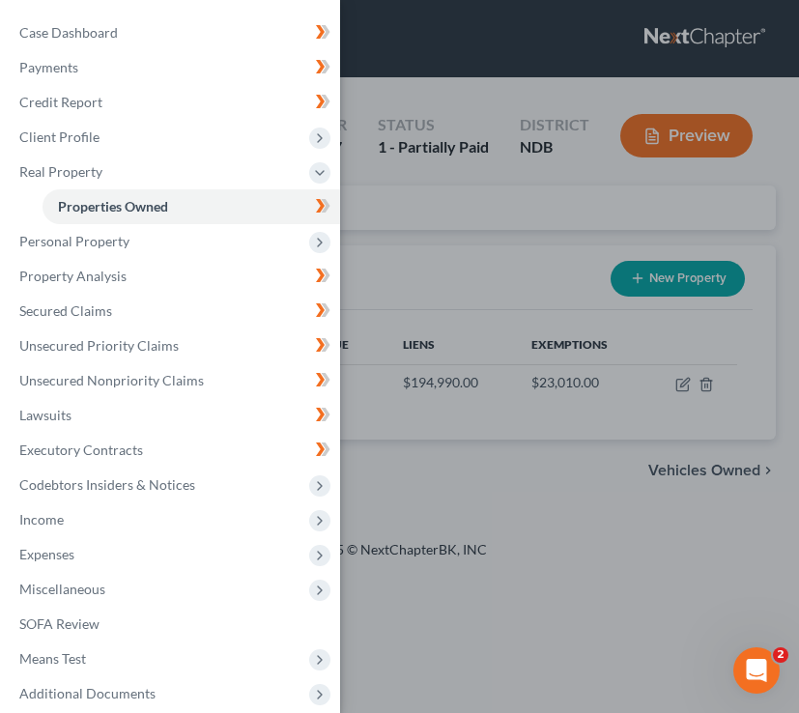
click at [469, 184] on div "Case Dashboard Payments Invoices Payments Payments Credit Report Client Profile" at bounding box center [399, 356] width 799 height 713
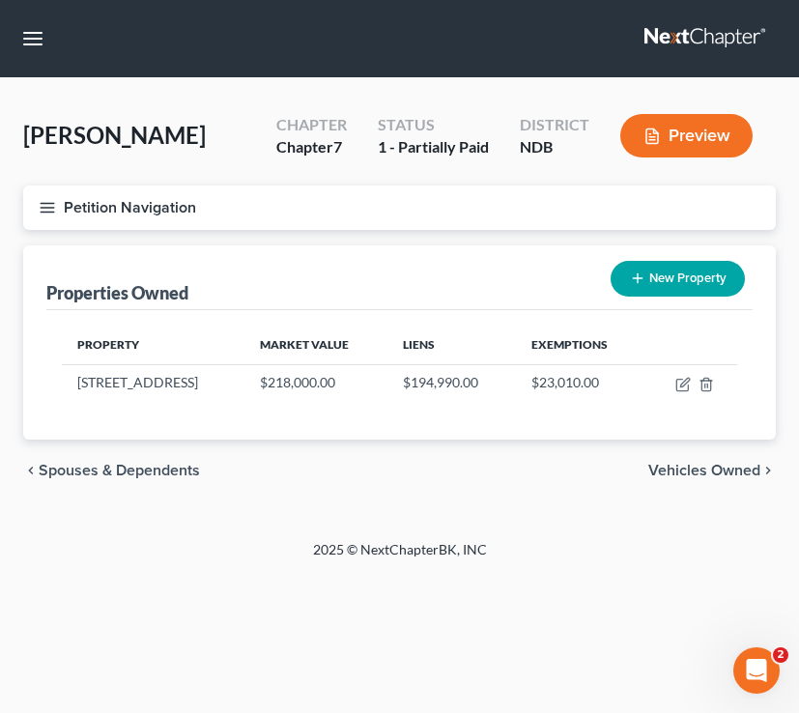
click at [54, 208] on icon "button" at bounding box center [47, 207] width 17 height 17
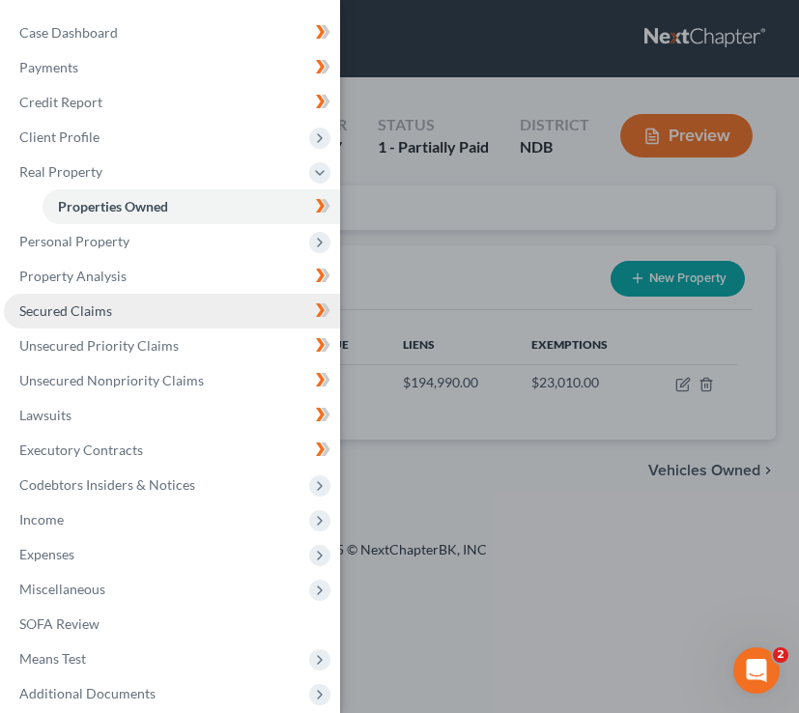
click at [151, 319] on link "Secured Claims" at bounding box center [172, 311] width 336 height 35
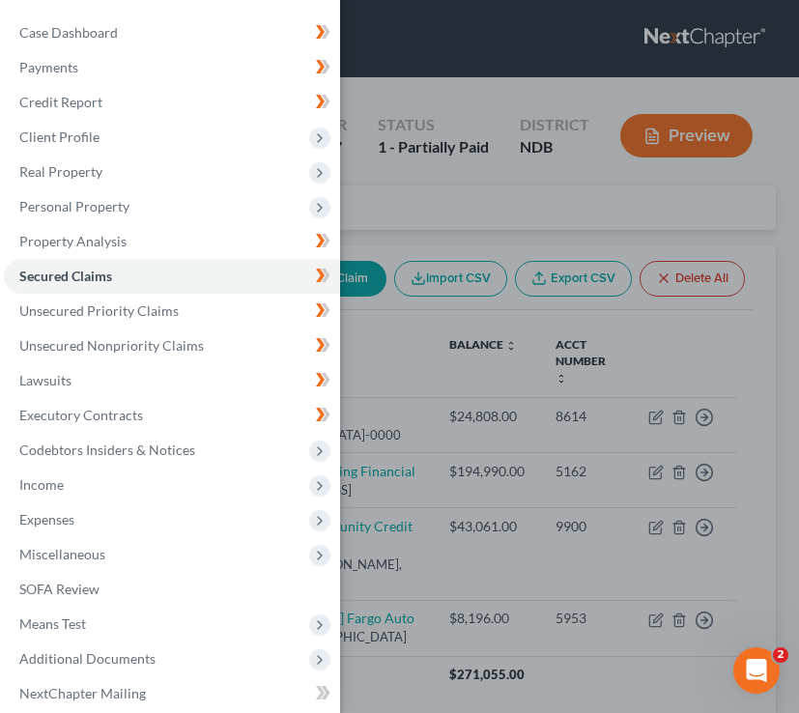
click at [445, 240] on div "Case Dashboard Payments Invoices Payments Payments Credit Report Client Profile" at bounding box center [399, 356] width 799 height 713
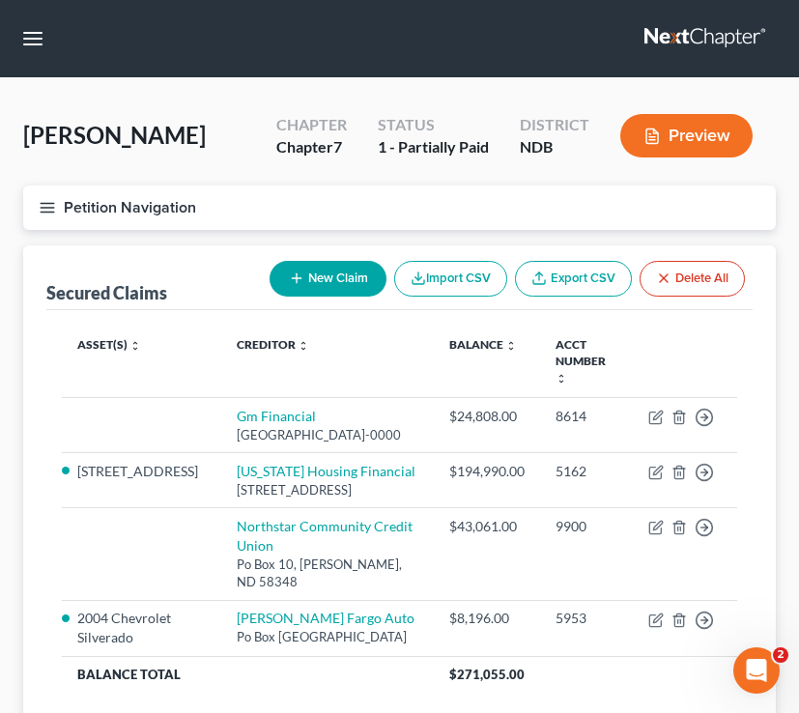
click at [59, 204] on button "Petition Navigation" at bounding box center [399, 207] width 753 height 44
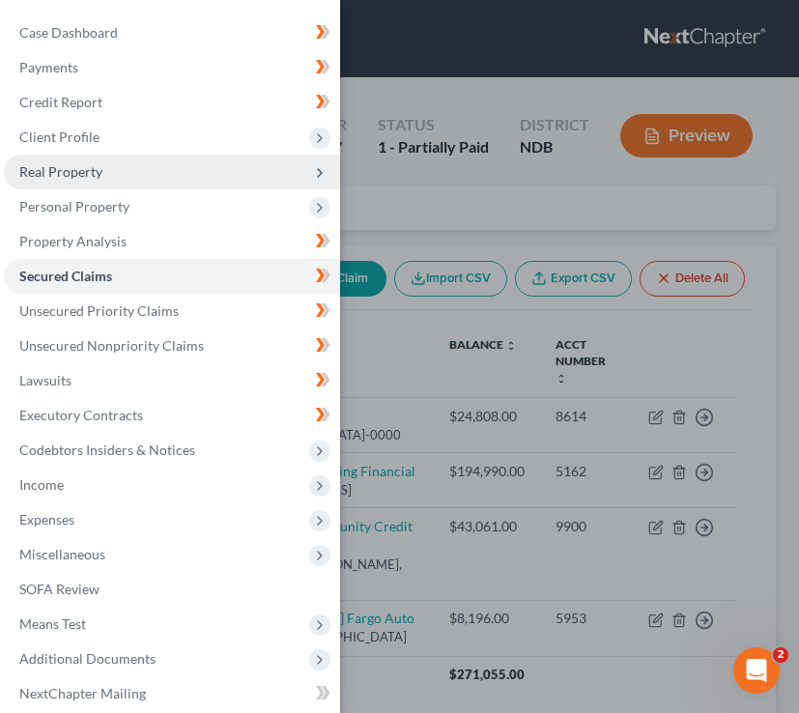
click at [131, 171] on span "Real Property" at bounding box center [172, 172] width 336 height 35
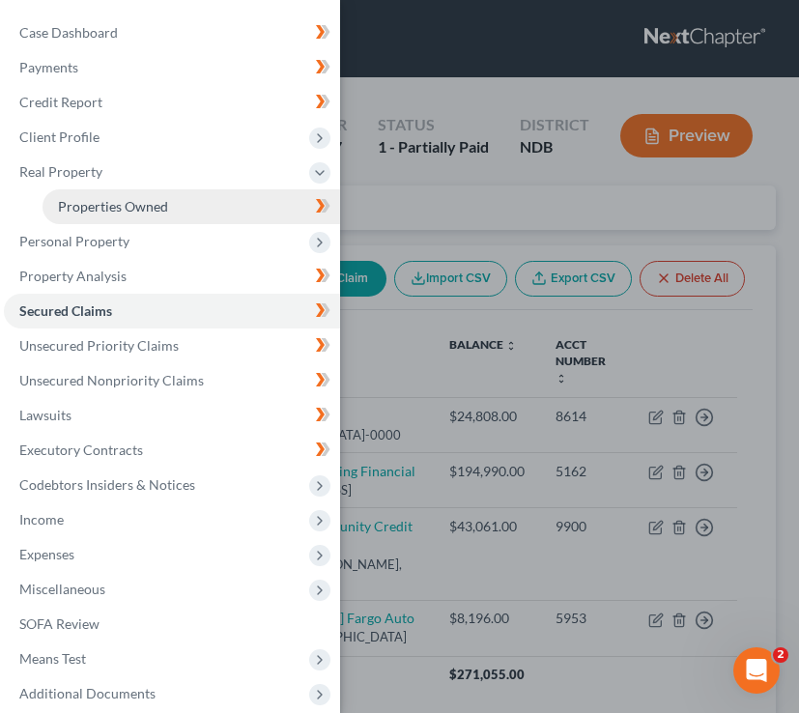
click at [171, 206] on link "Properties Owned" at bounding box center [192, 206] width 298 height 35
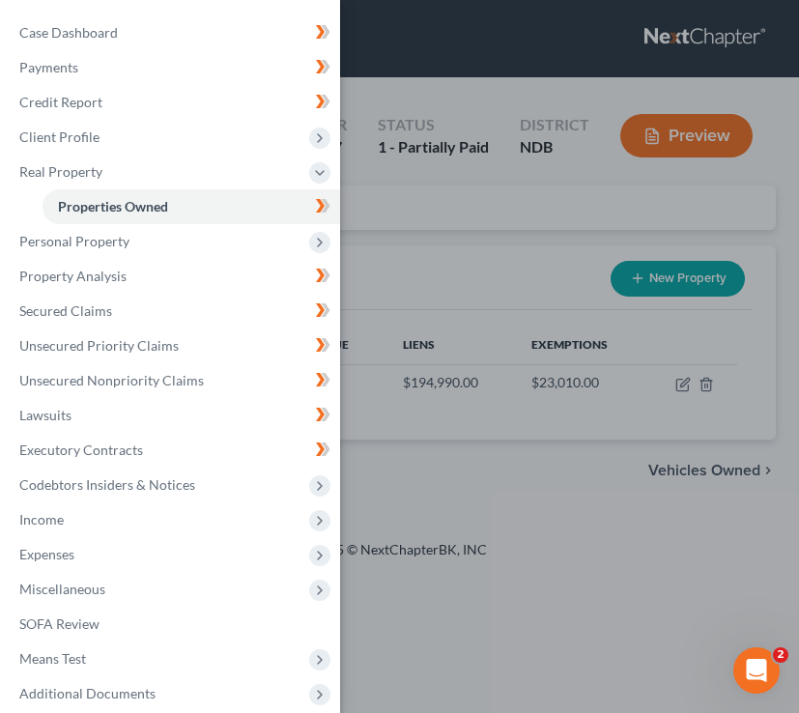
click at [680, 208] on div "Case Dashboard Payments Invoices Payments Payments Credit Report Client Profile" at bounding box center [399, 356] width 799 height 713
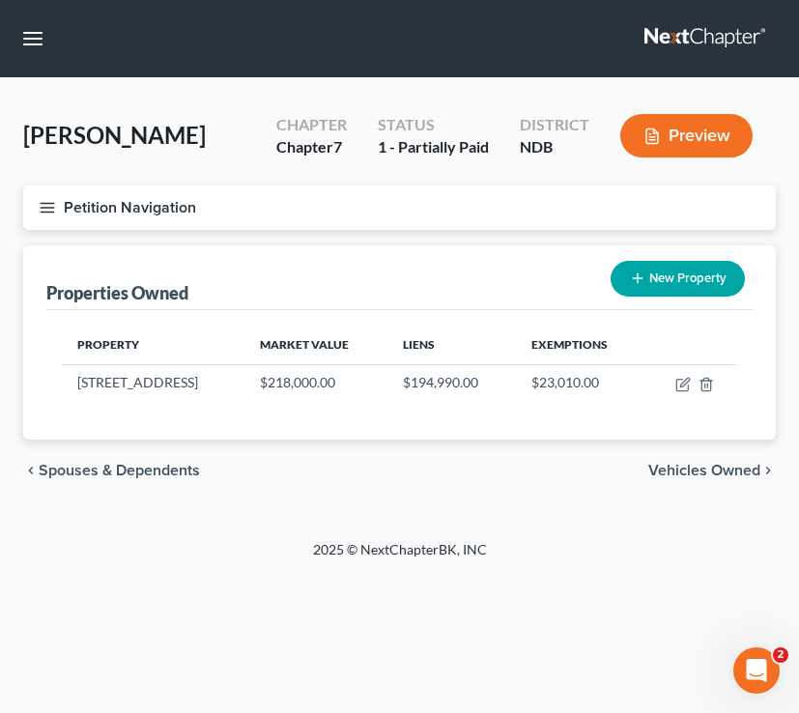
click at [139, 475] on span "Spouses & Dependents" at bounding box center [119, 470] width 161 height 15
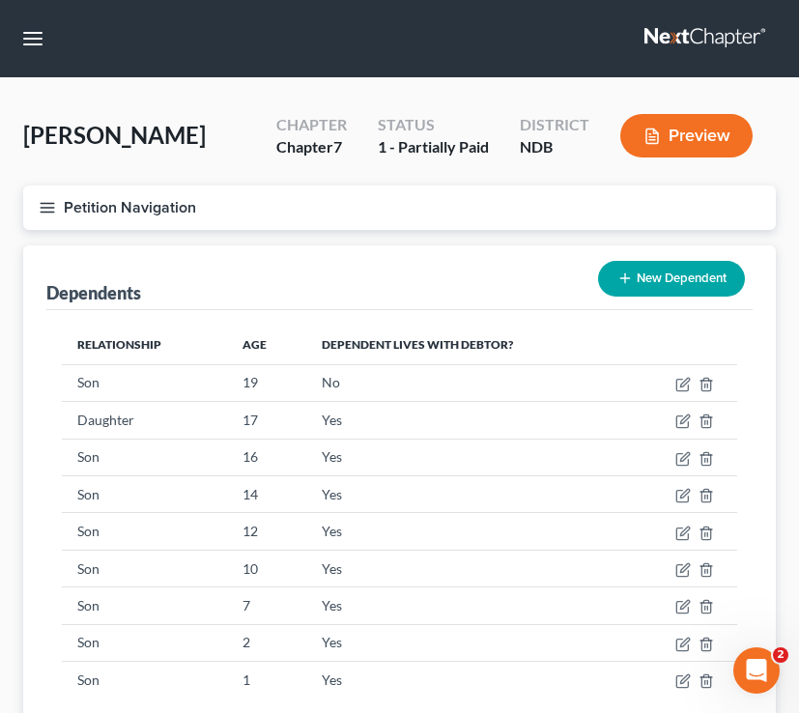
click at [45, 193] on button "Petition Navigation" at bounding box center [399, 207] width 753 height 44
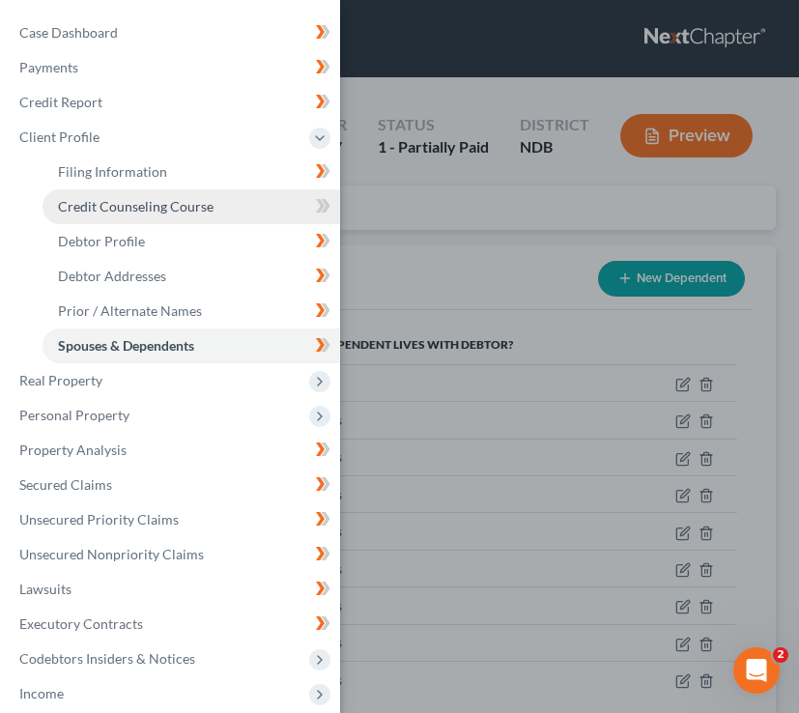
click at [196, 206] on span "Credit Counseling Course" at bounding box center [136, 206] width 156 height 16
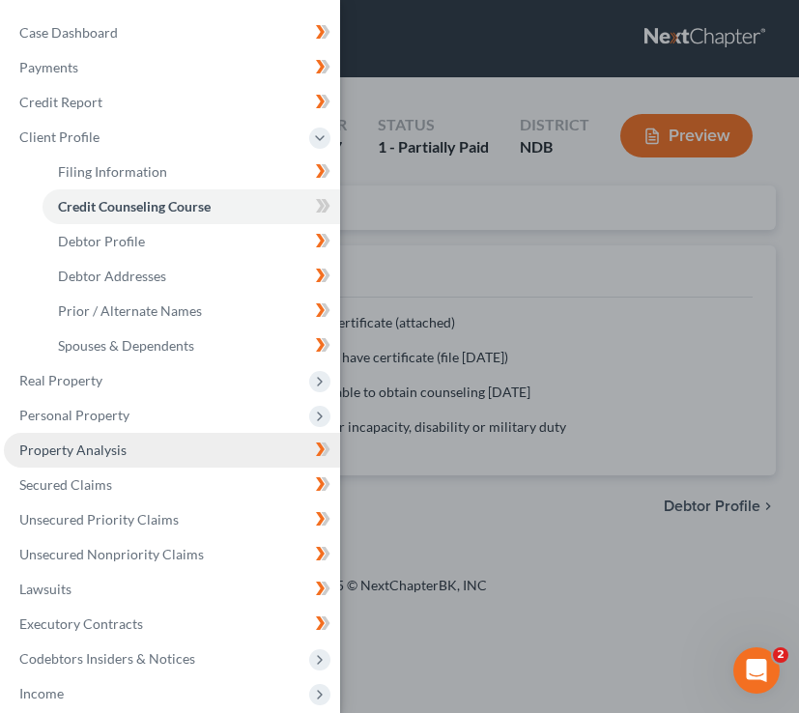
scroll to position [217, 0]
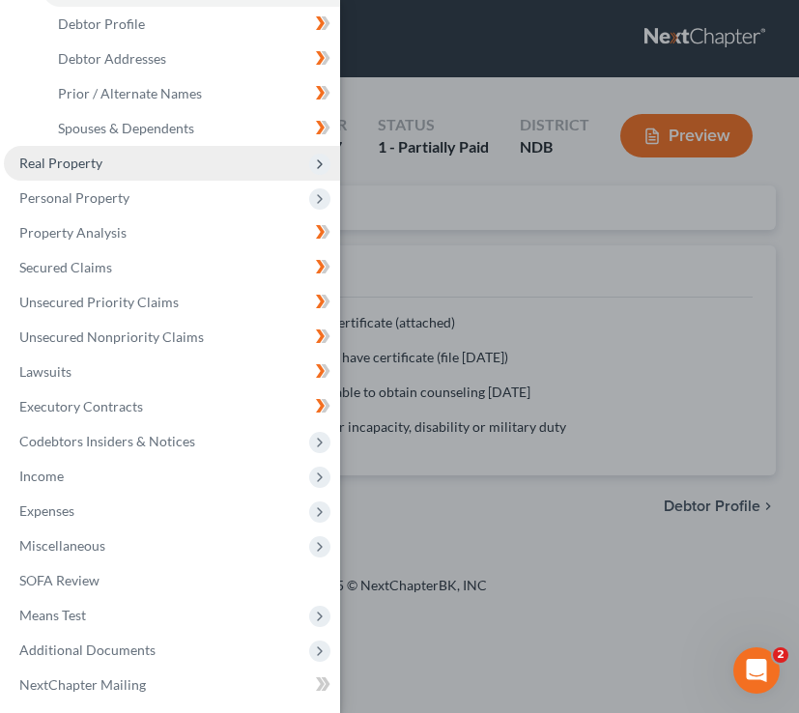
click at [180, 155] on span "Real Property" at bounding box center [172, 163] width 336 height 35
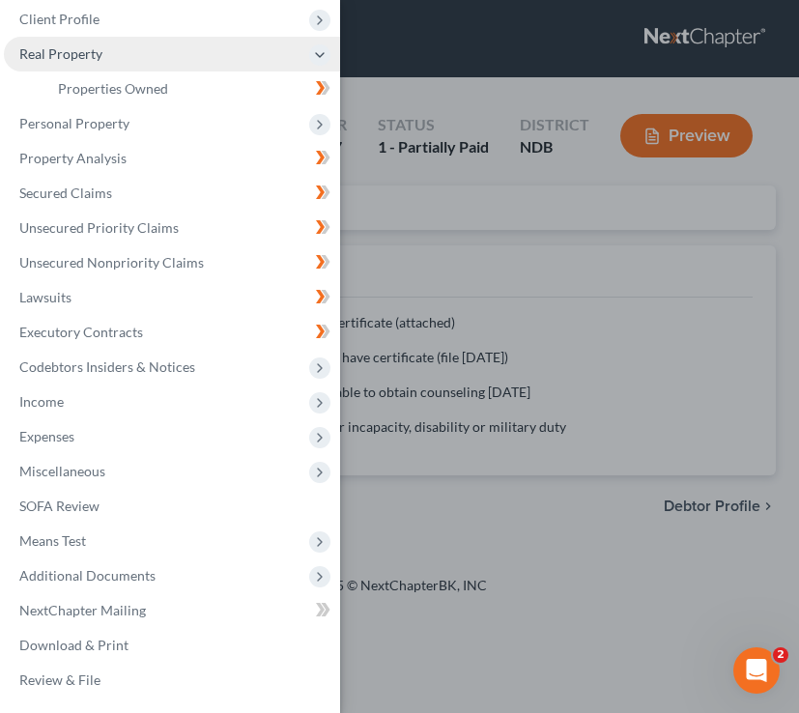
scroll to position [118, 0]
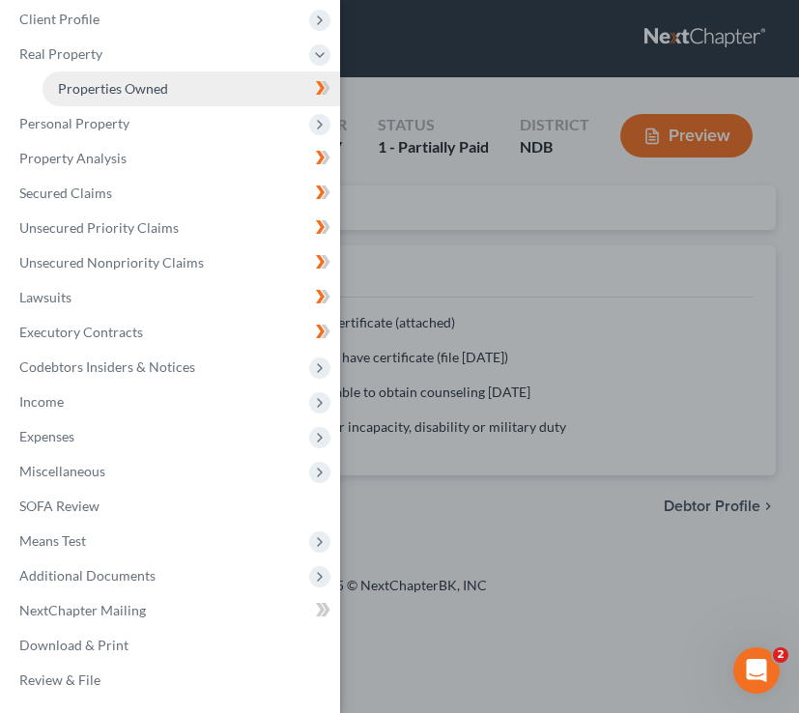
click at [159, 100] on link "Properties Owned" at bounding box center [192, 88] width 298 height 35
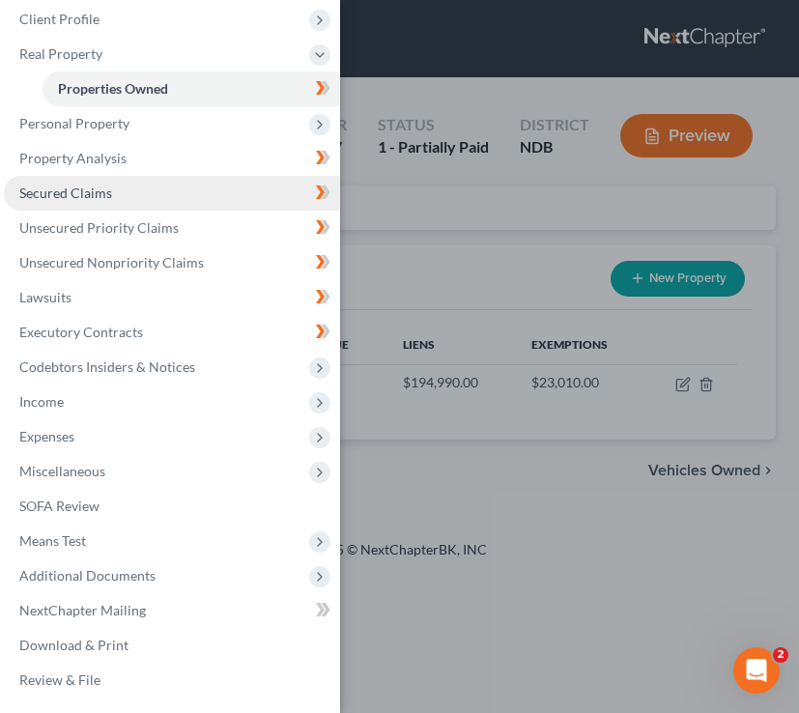
click at [221, 203] on link "Secured Claims" at bounding box center [172, 193] width 336 height 35
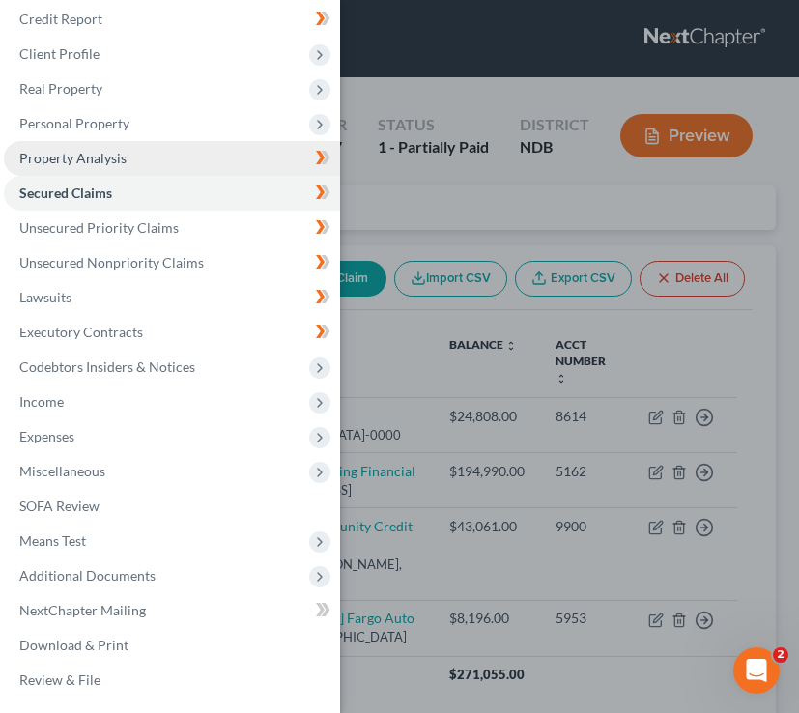
scroll to position [83, 0]
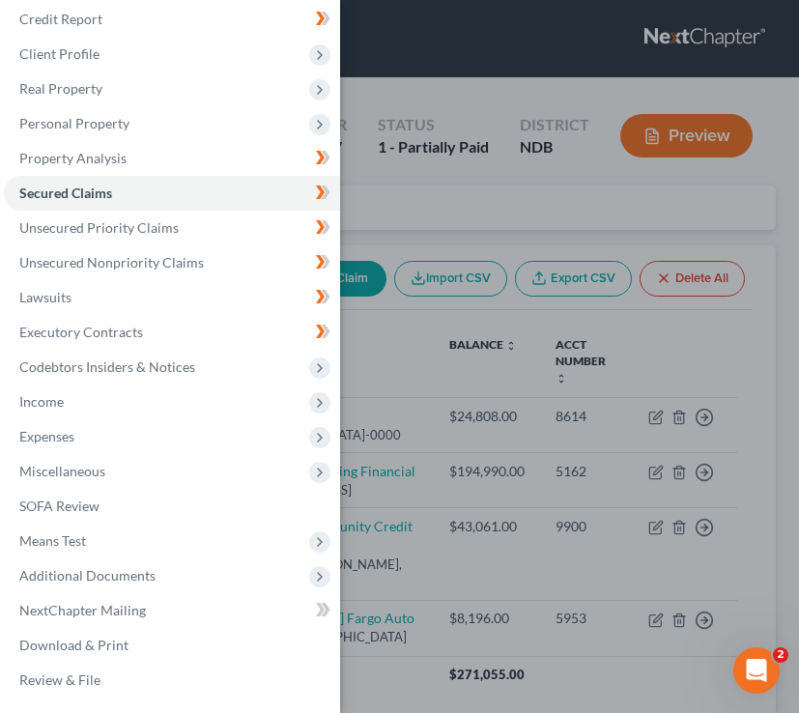
click at [437, 216] on div "Case Dashboard Payments Invoices Payments Payments Credit Report Client Profile" at bounding box center [399, 356] width 799 height 713
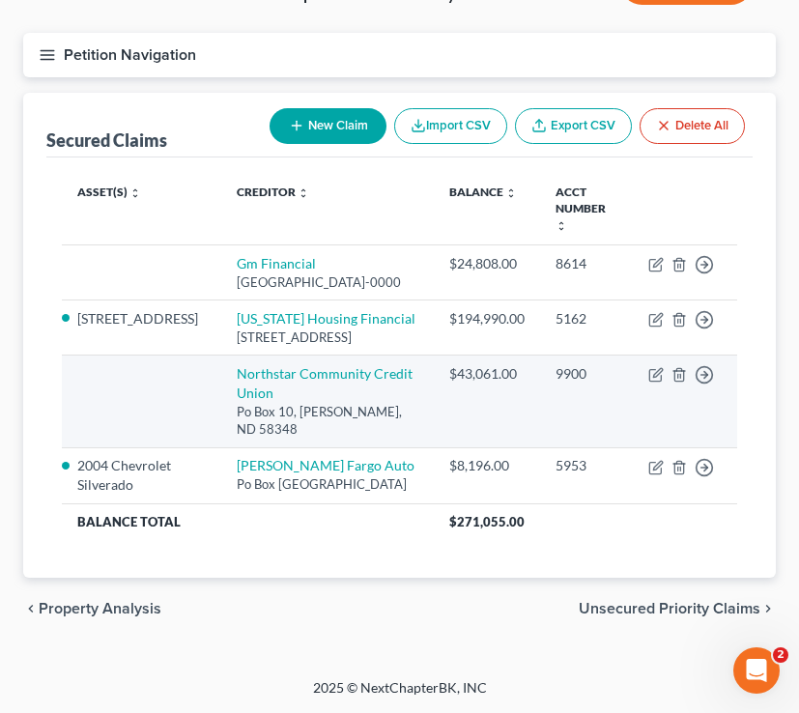
scroll to position [0, 0]
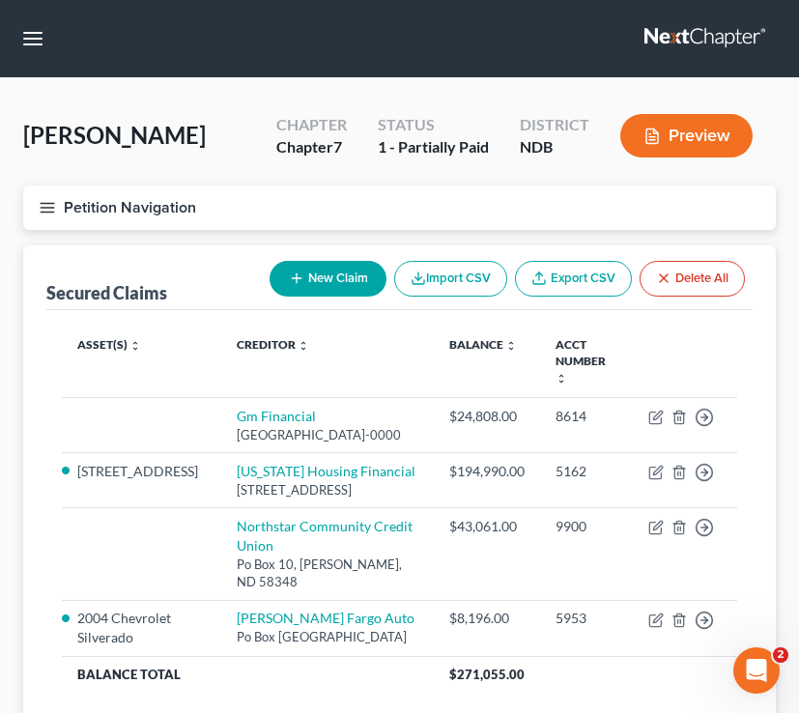
click at [54, 196] on button "Petition Navigation" at bounding box center [399, 207] width 753 height 44
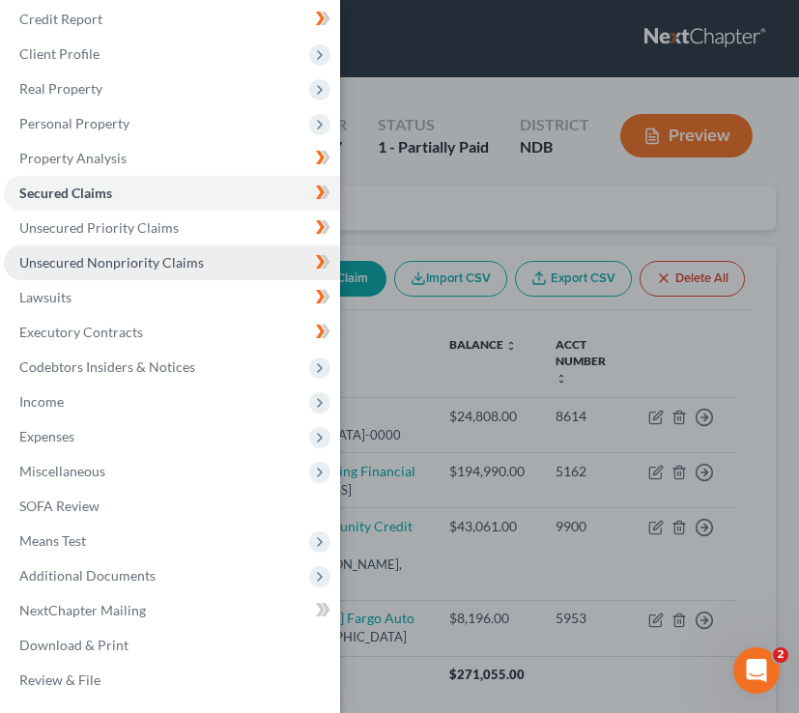
click at [116, 263] on span "Unsecured Nonpriority Claims" at bounding box center [111, 262] width 185 height 16
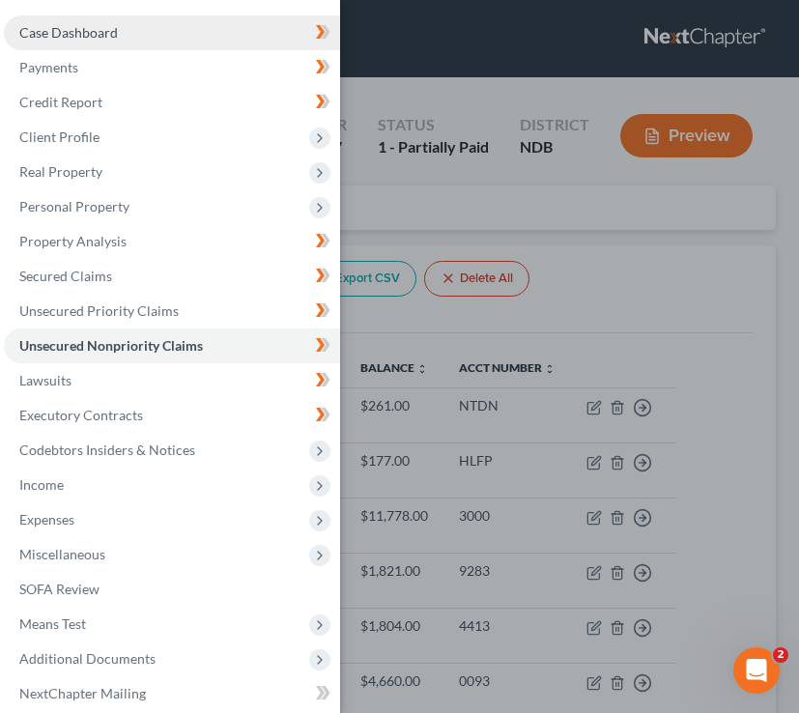
click at [83, 19] on link "Case Dashboard" at bounding box center [172, 32] width 336 height 35
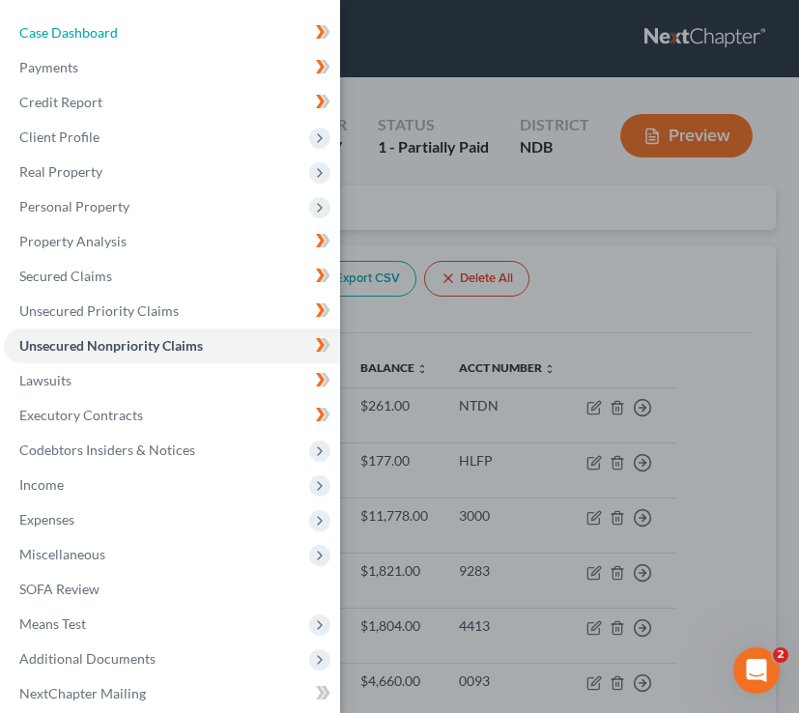
select select "4"
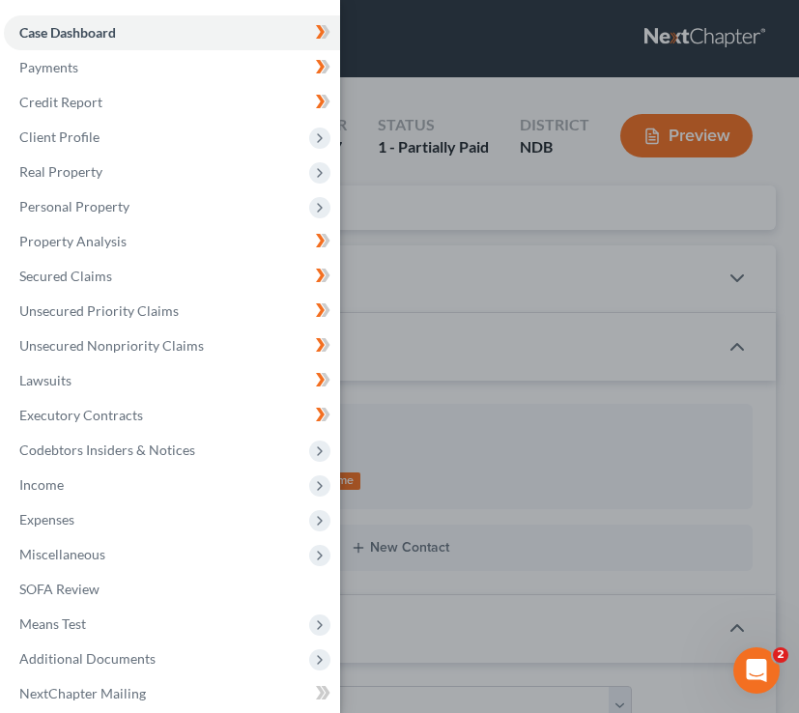
drag, startPoint x: 537, startPoint y: 274, endPoint x: 314, endPoint y: 64, distance: 306.8
click at [537, 275] on div "Case Dashboard Payments Invoices Payments Payments Credit Report Client Profile" at bounding box center [399, 356] width 799 height 713
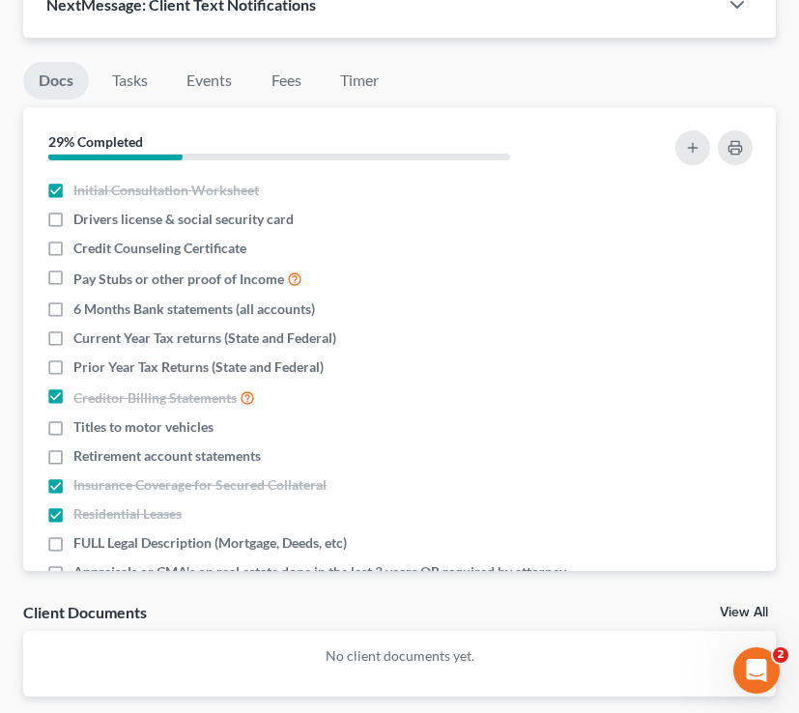
scroll to position [2020, 0]
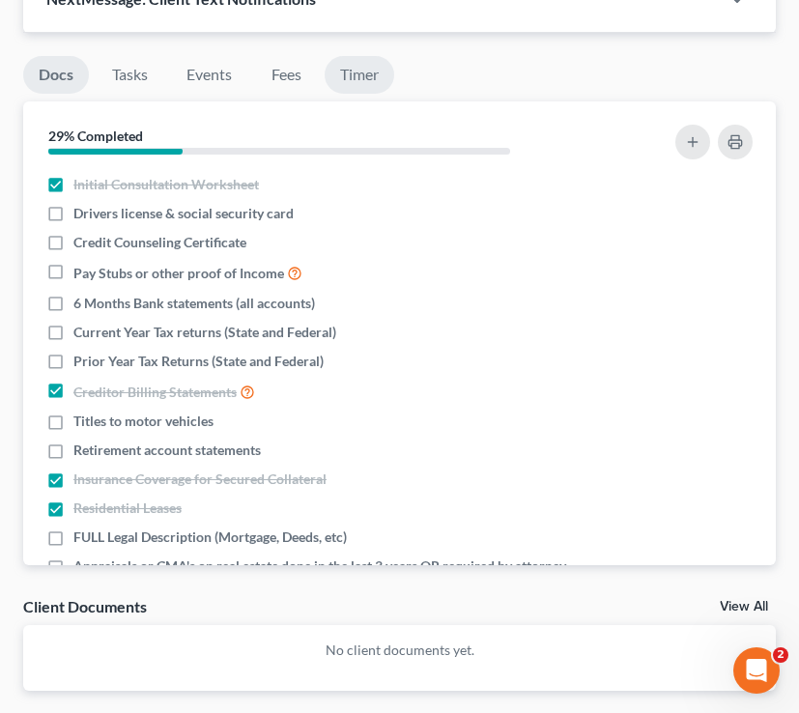
click at [370, 70] on link "Timer" at bounding box center [360, 75] width 70 height 38
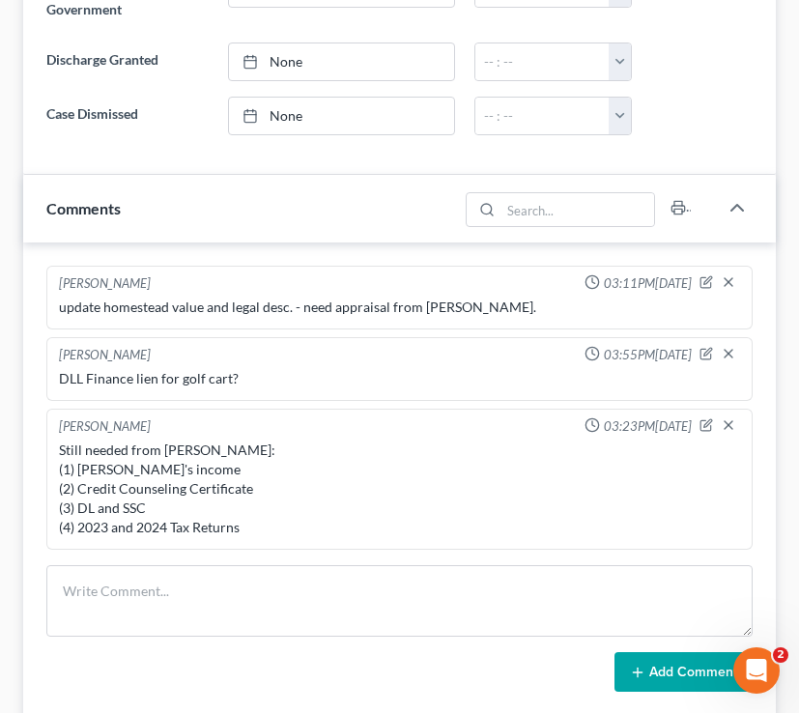
scroll to position [0, 0]
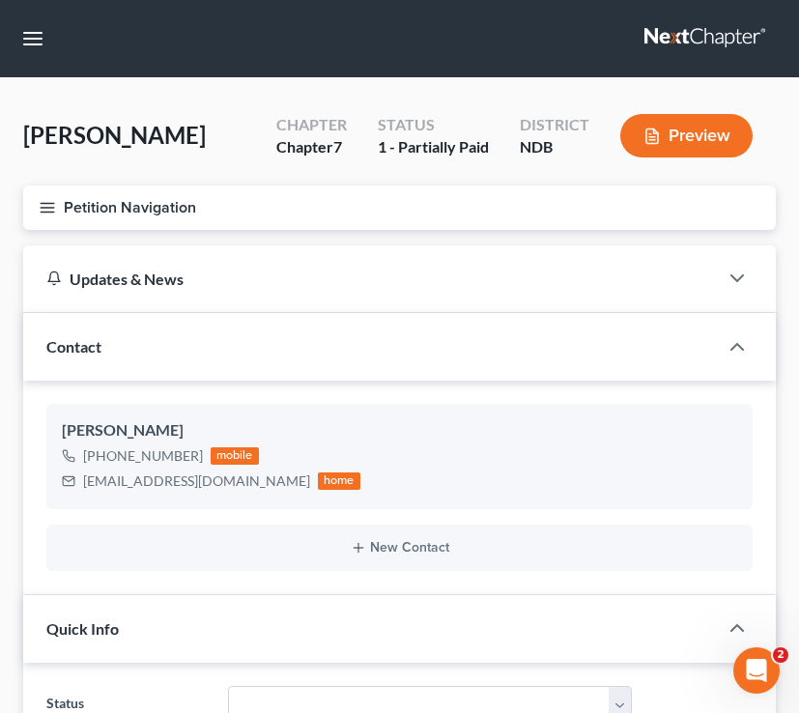
click at [25, 18] on nav "Home New Case Client Portal Directory Cases Bulie Diaz Law Office fargo@buliela…" at bounding box center [399, 38] width 799 height 77
click at [34, 42] on button "button" at bounding box center [32, 38] width 35 height 35
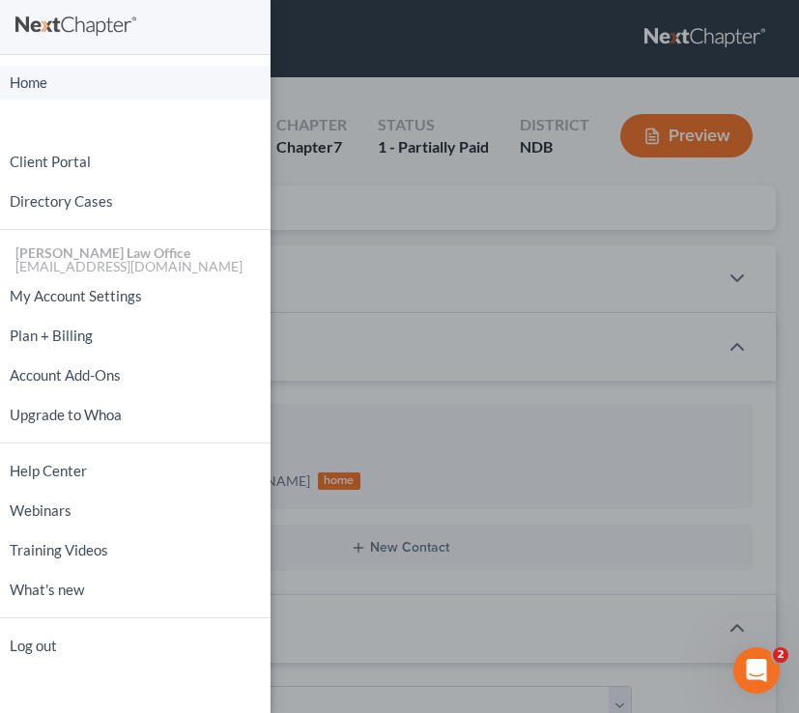
click at [49, 79] on link "Home" at bounding box center [135, 83] width 271 height 34
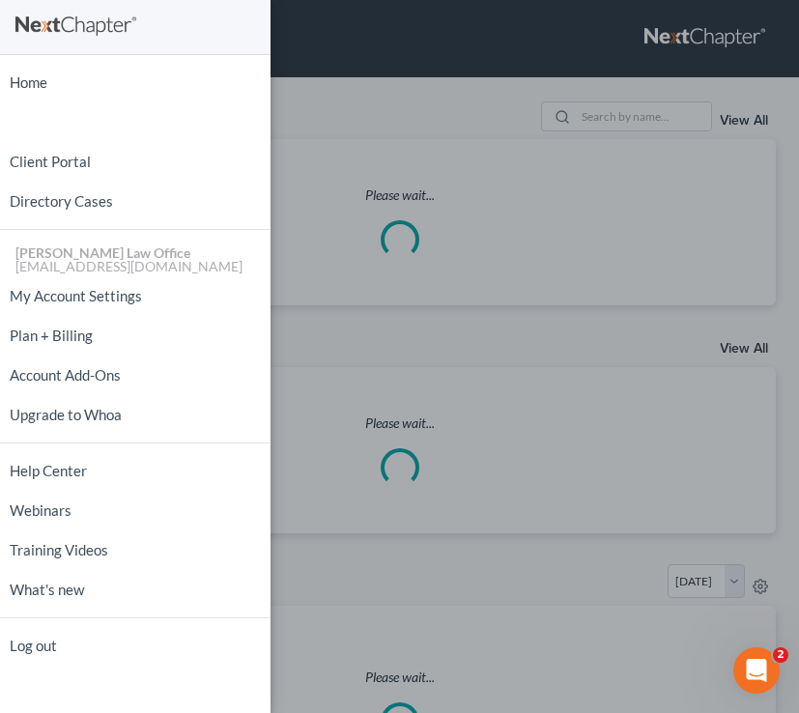
click at [272, 104] on div "Home New Case Client Portal Directory Cases Bulie Diaz Law Office fargo@buliela…" at bounding box center [399, 356] width 799 height 713
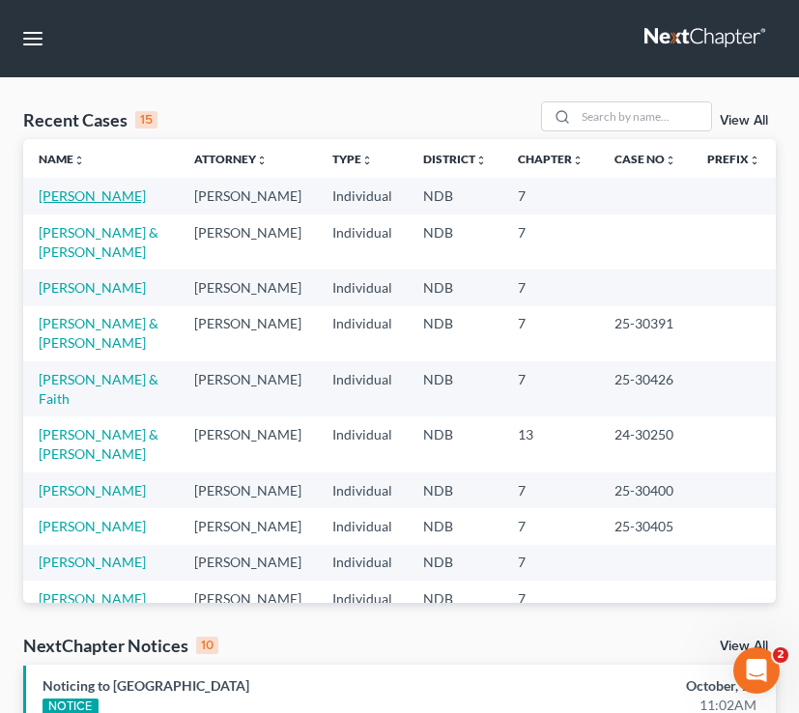
click at [99, 190] on link "[PERSON_NAME]" at bounding box center [92, 195] width 107 height 16
select select "4"
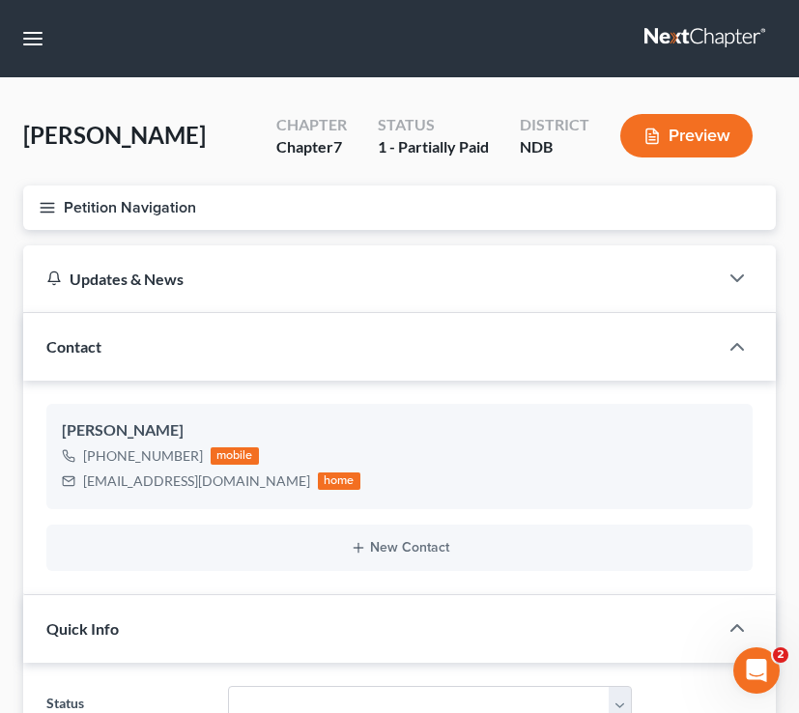
click at [50, 199] on icon "button" at bounding box center [47, 207] width 17 height 17
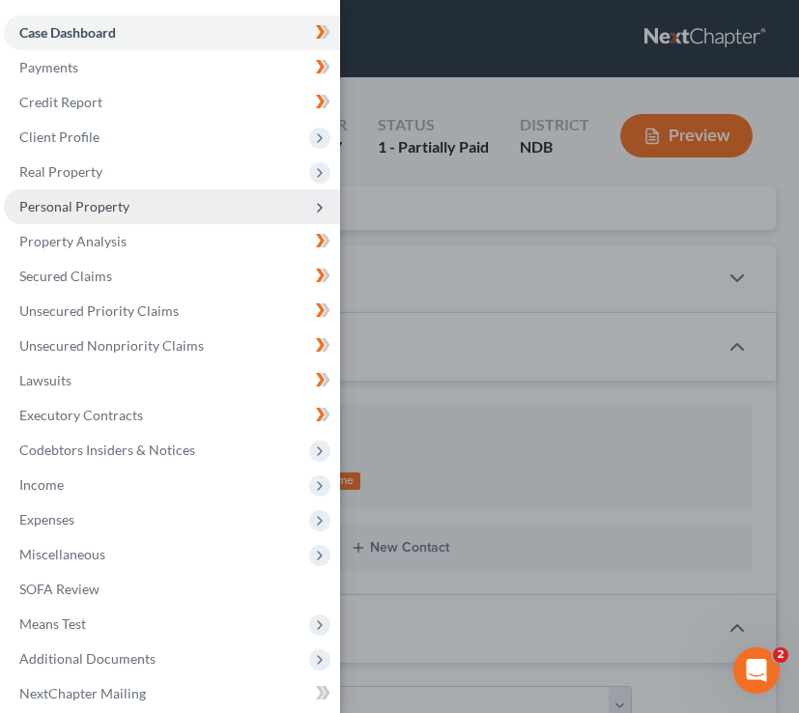
click at [100, 202] on span "Personal Property" at bounding box center [74, 206] width 110 height 16
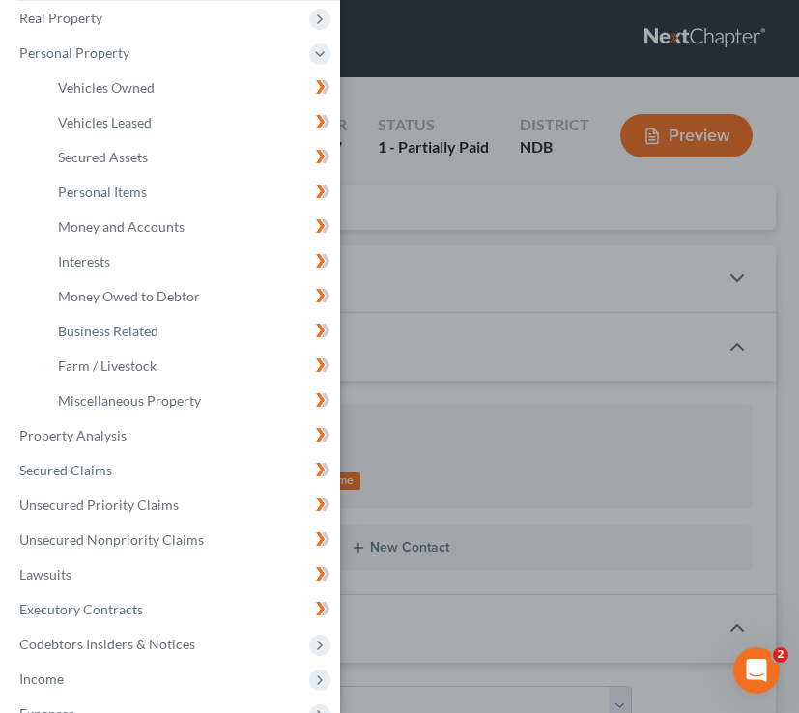
scroll to position [156, 0]
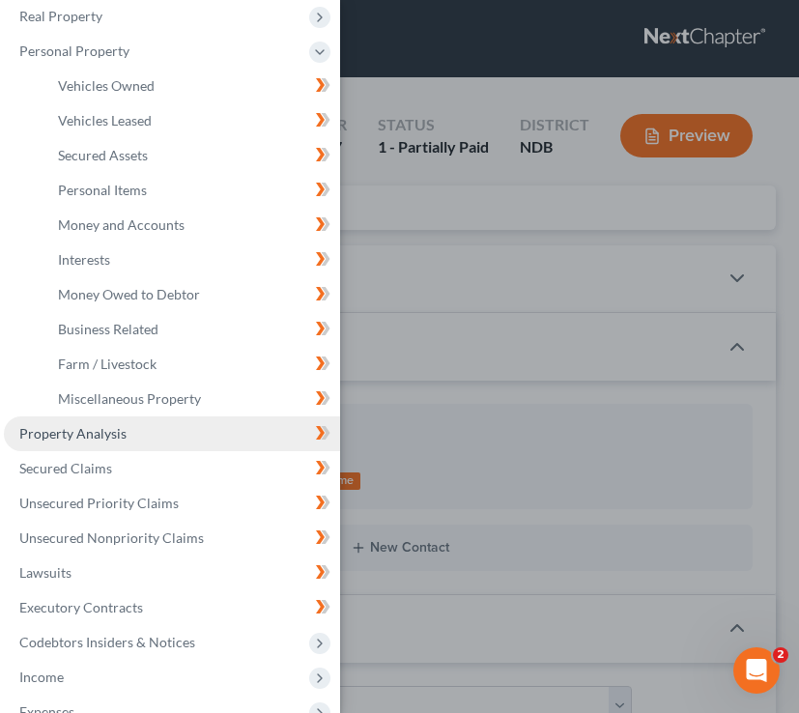
click at [100, 430] on span "Property Analysis" at bounding box center [72, 433] width 107 height 16
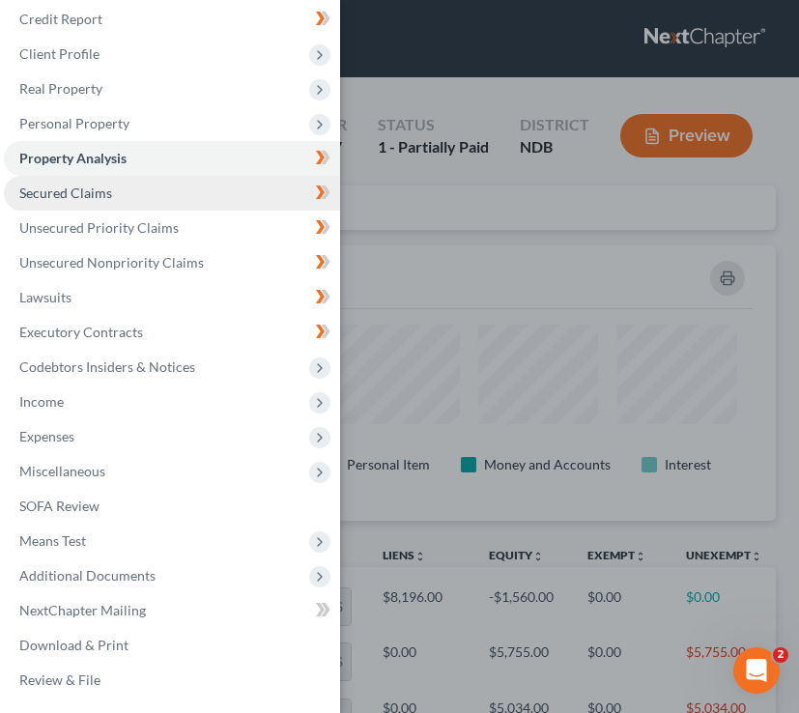
click at [177, 203] on link "Secured Claims" at bounding box center [172, 193] width 336 height 35
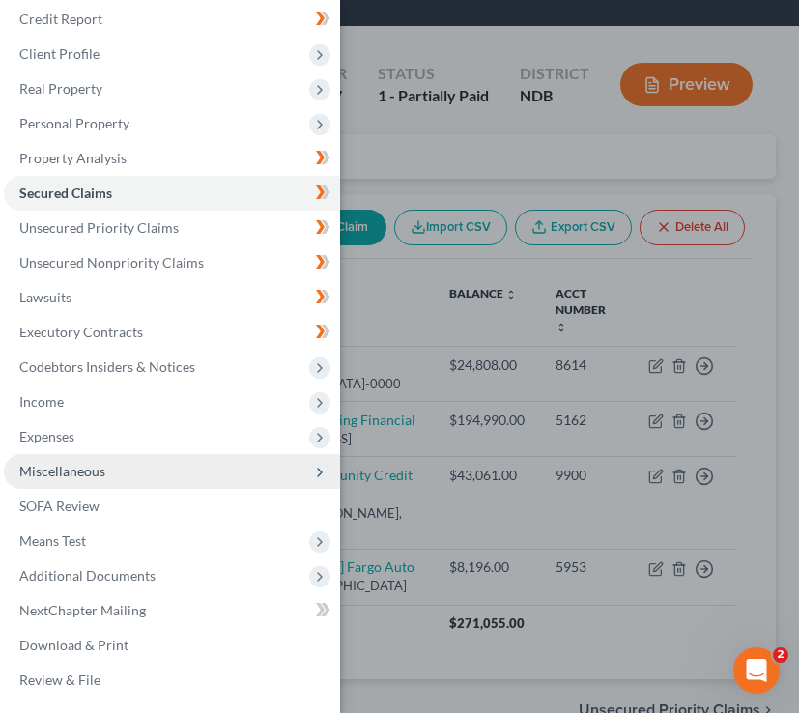
scroll to position [94, 0]
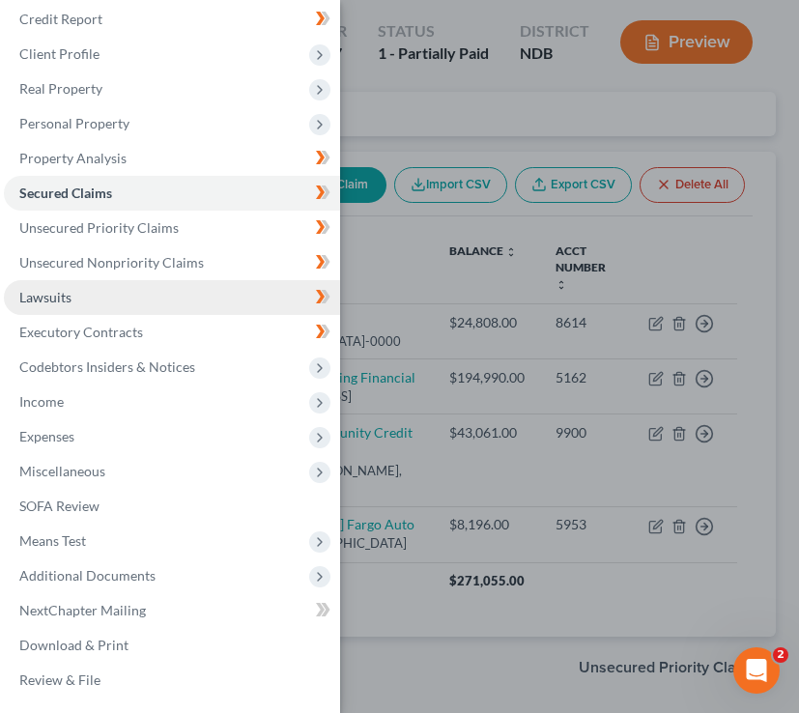
click at [81, 308] on link "Lawsuits" at bounding box center [172, 297] width 336 height 35
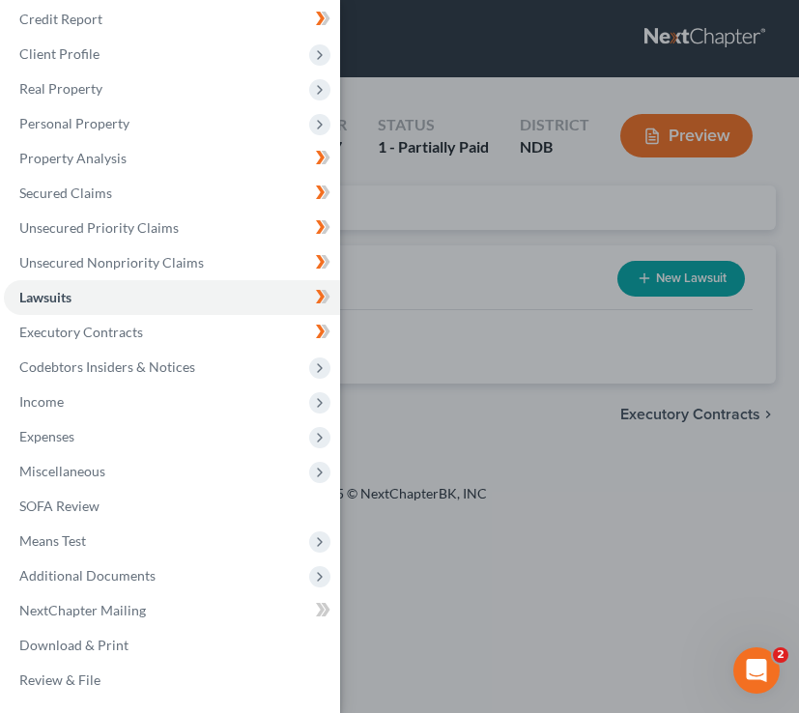
click at [653, 282] on div "Case Dashboard Payments Invoices Payments Payments Credit Report Client Profile" at bounding box center [399, 356] width 799 height 713
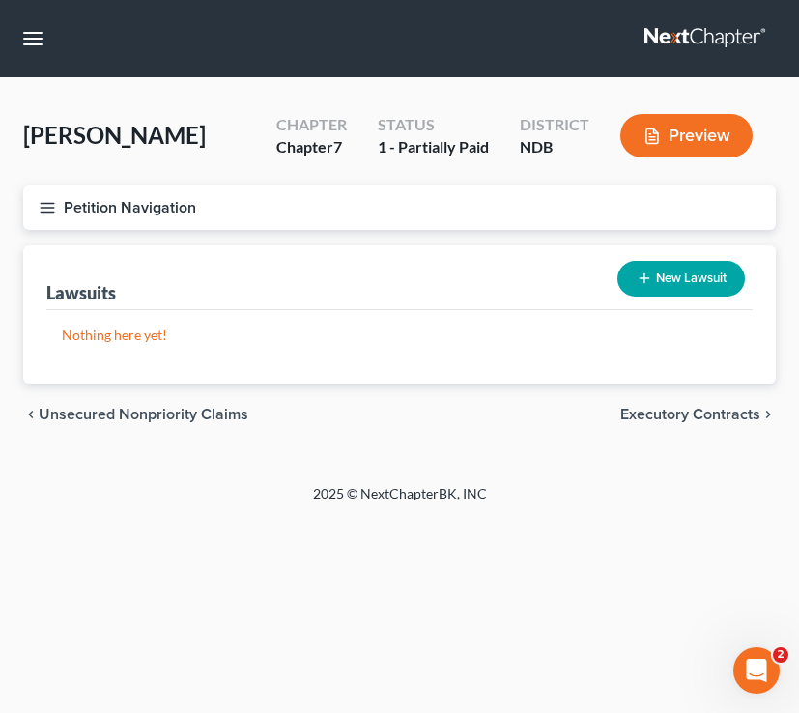
click at [655, 282] on button "New Lawsuit" at bounding box center [681, 279] width 128 height 36
select select "0"
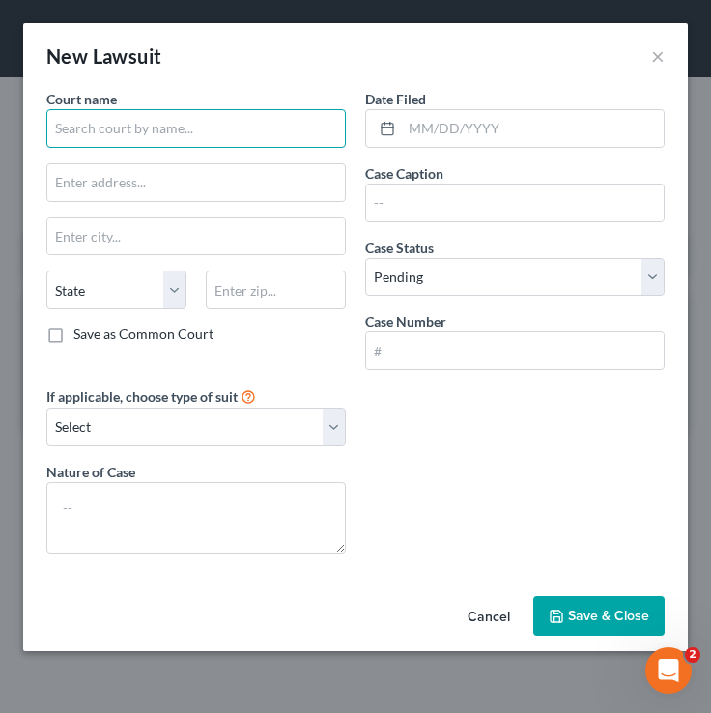
click at [117, 132] on input "text" at bounding box center [195, 128] width 299 height 39
click at [133, 138] on input "text" at bounding box center [195, 128] width 299 height 39
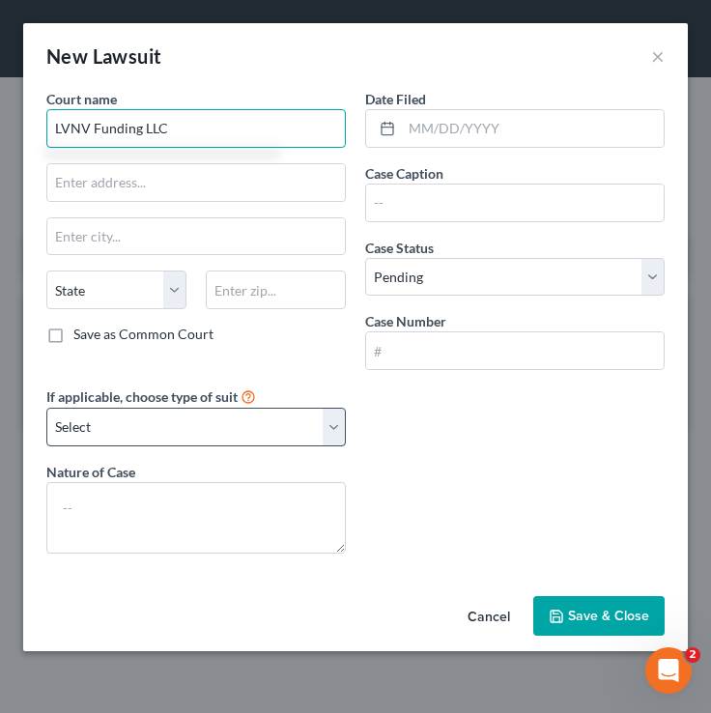
type input "LVNV Funding LLC"
click at [186, 444] on select "Select Repossession Garnishment Foreclosure Attached, Seized, Or Levied Other" at bounding box center [195, 427] width 299 height 39
select select "4"
click at [46, 408] on select "Select Repossession Garnishment Foreclosure Attached, Seized, Or Levied Other" at bounding box center [195, 427] width 299 height 39
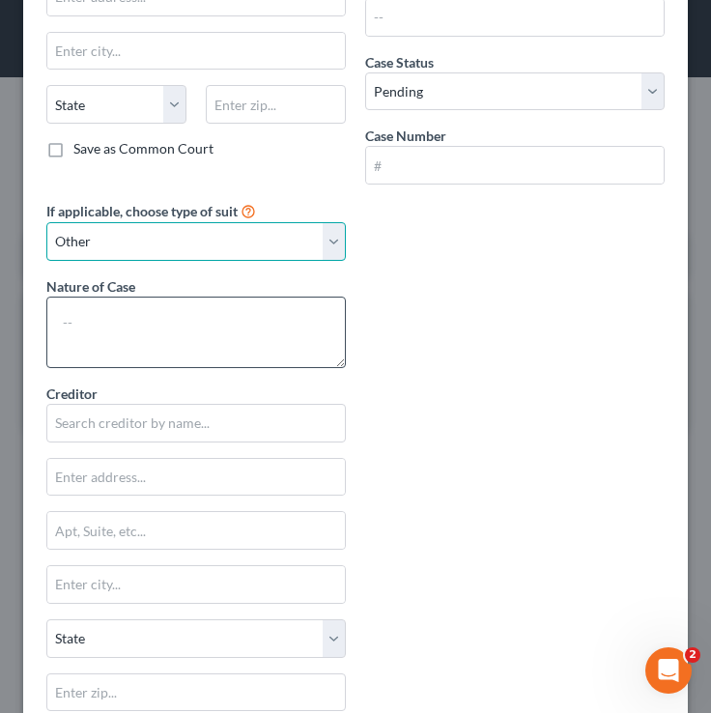
scroll to position [190, 0]
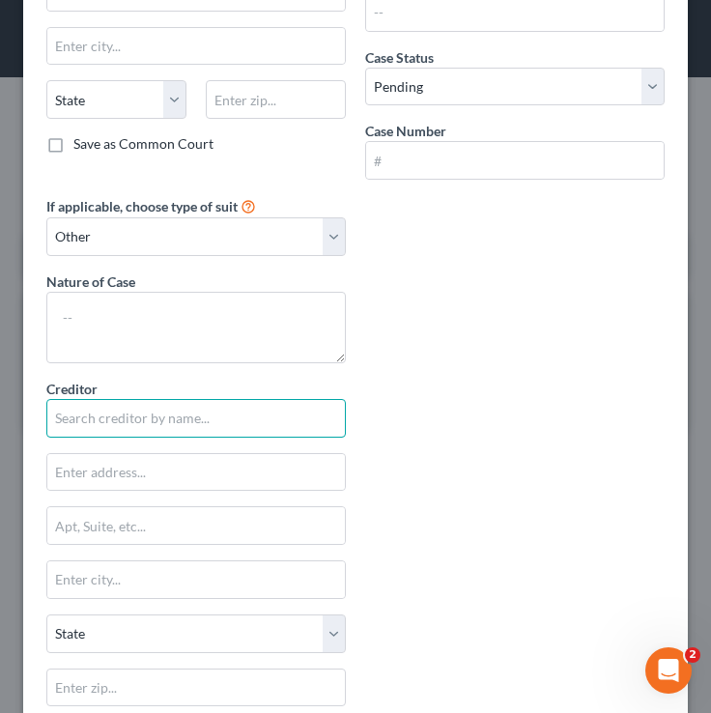
click at [97, 429] on input "text" at bounding box center [195, 418] width 299 height 39
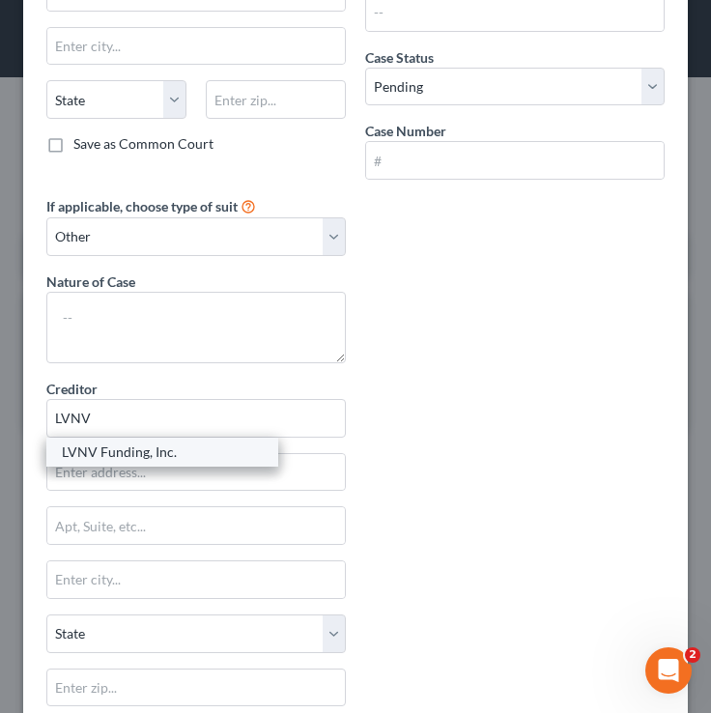
click at [112, 458] on div "LVNV Funding, Inc." at bounding box center [162, 451] width 201 height 19
type input "LVNV Funding, Inc."
type input "PO Box 10497"
type input "Greenville"
select select "42"
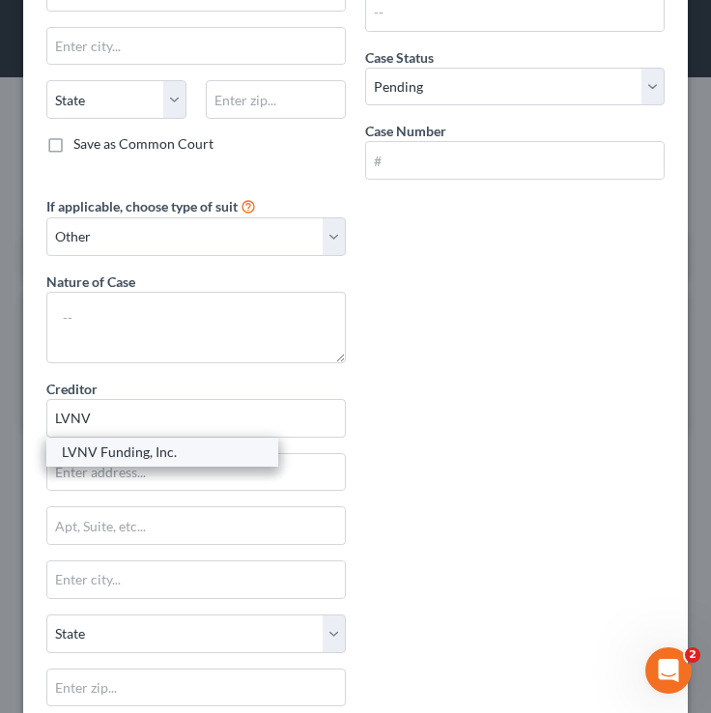
type input "29603"
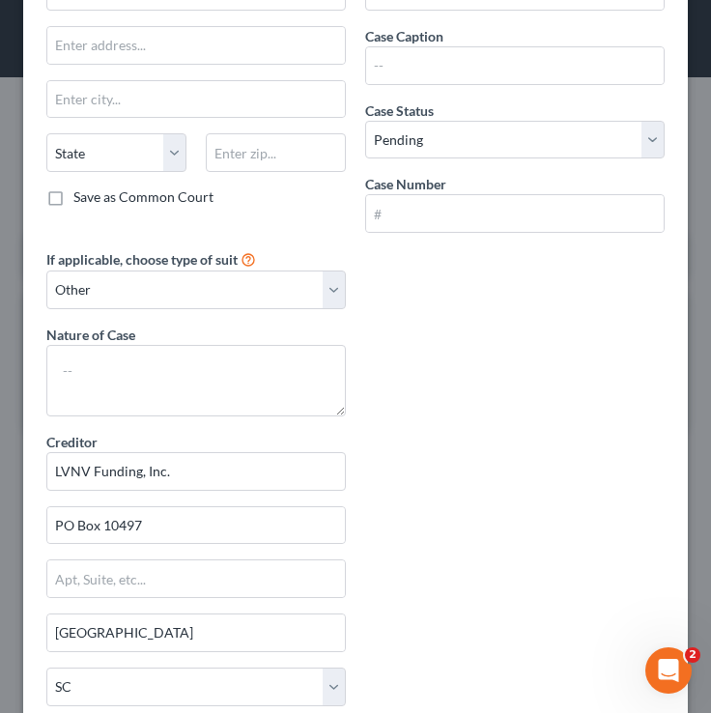
scroll to position [61, 0]
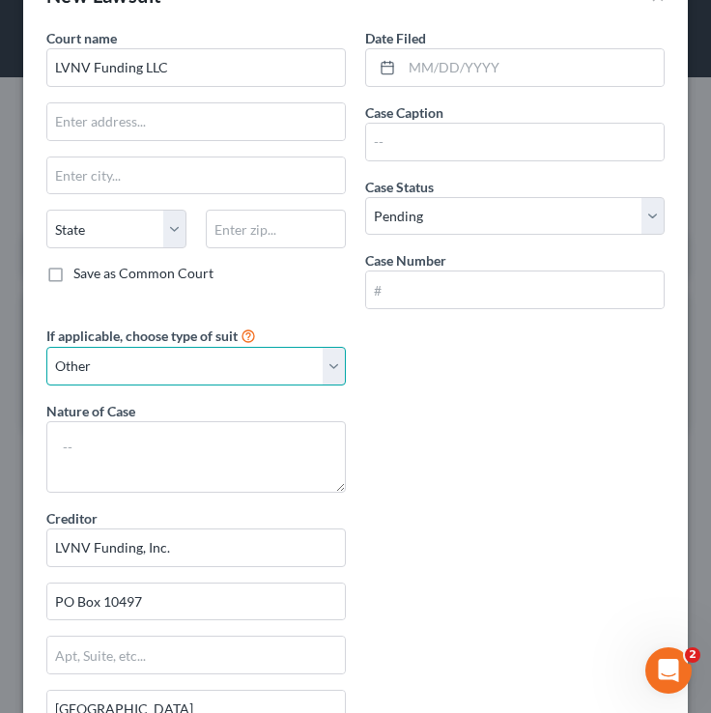
click at [181, 368] on select "Select Repossession Garnishment Foreclosure Attached, Seized, Or Levied Other" at bounding box center [195, 366] width 299 height 39
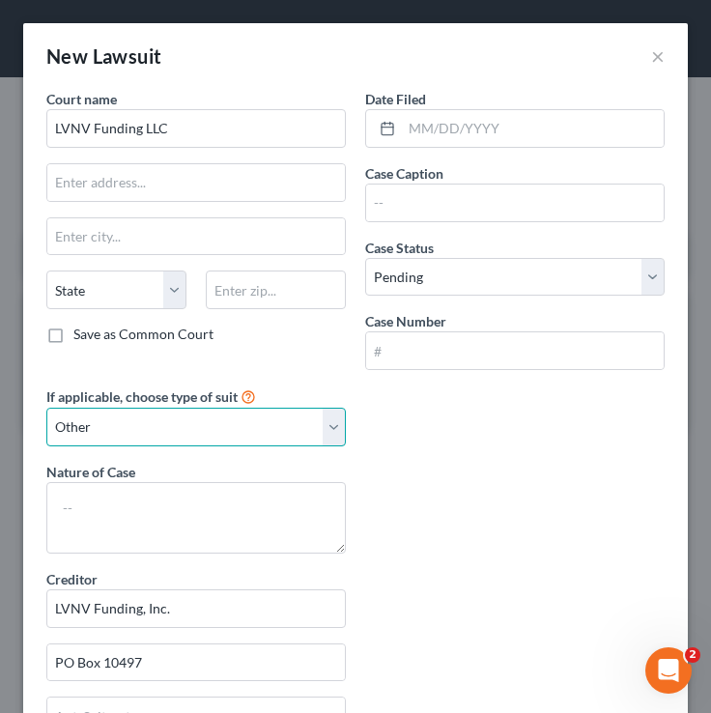
scroll to position [2, 0]
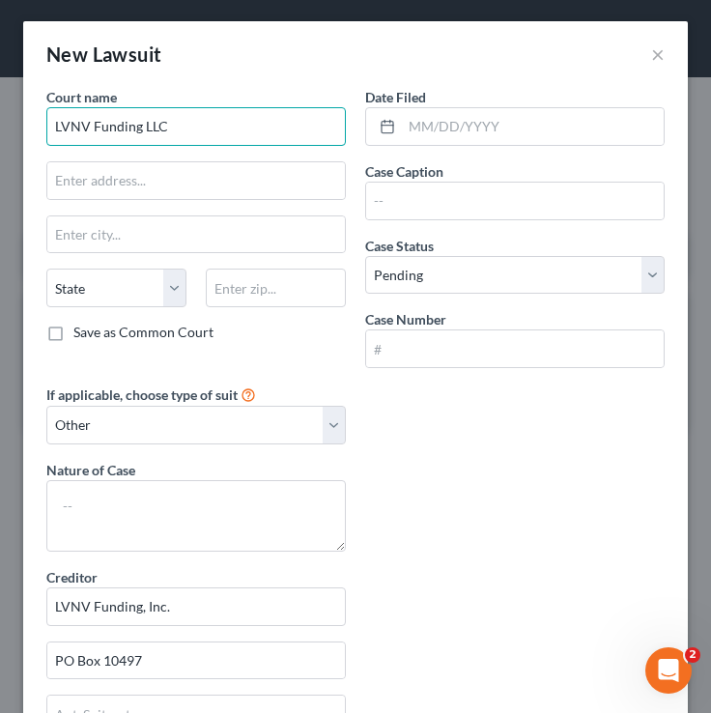
click at [204, 107] on input "LVNV Funding LLC" at bounding box center [195, 126] width 299 height 39
drag, startPoint x: 201, startPoint y: 120, endPoint x: 28, endPoint y: 118, distance: 172.9
click at [28, 118] on div "Court name * LVNV Funding LLC State AL AK AR AZ CA CO CT DE DC FL GA GU HI ID I…" at bounding box center [355, 576] width 665 height 979
type input "N"
click at [202, 147] on div "Court name * State AL AK AR AZ CA CO CT DE DC FL GA GU HI ID IL IN IA KS KY LA …" at bounding box center [196, 235] width 319 height 297
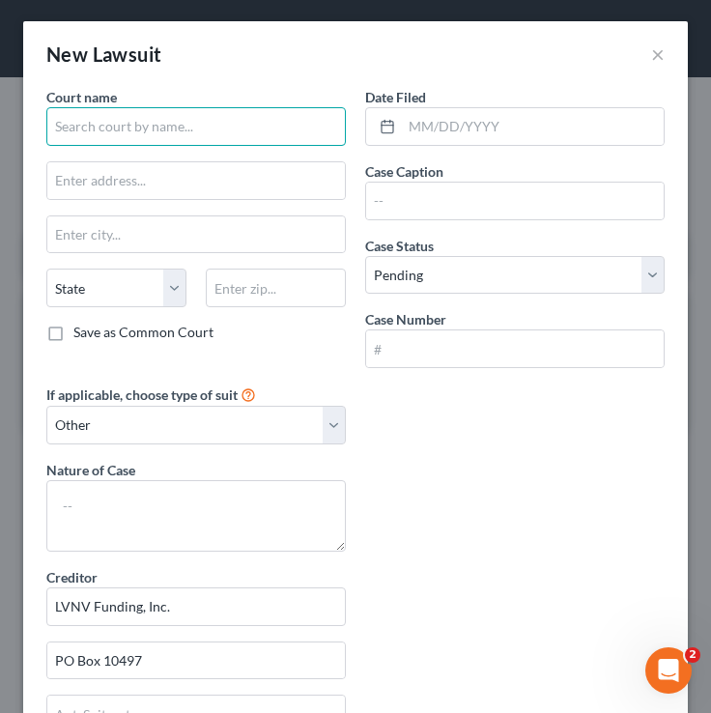
click at [208, 125] on input "text" at bounding box center [195, 126] width 299 height 39
click at [244, 130] on input "text" at bounding box center [195, 126] width 299 height 39
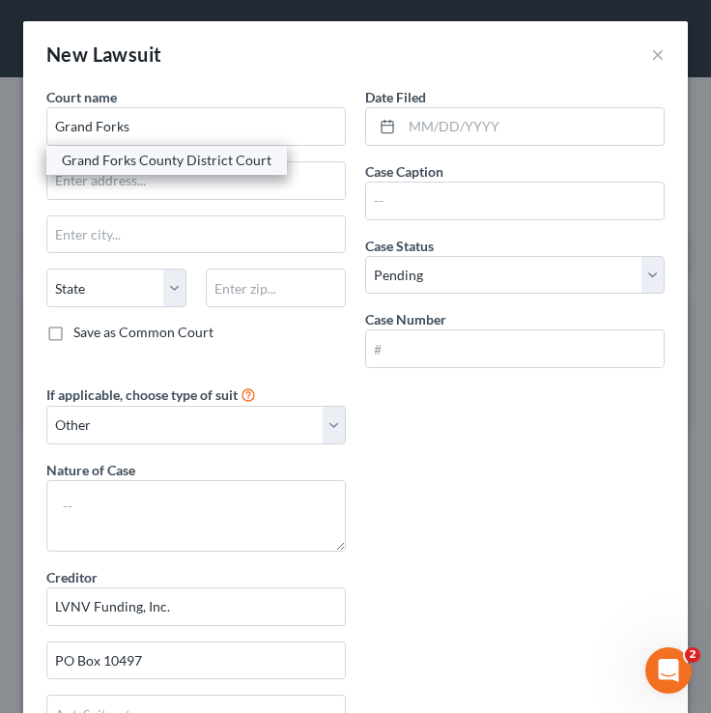
click at [114, 161] on div "Grand Forks County District Court" at bounding box center [167, 160] width 210 height 19
type input "Grand Forks County District Court"
type input "124 S. 4th St."
type input "Grand Forks"
select select "29"
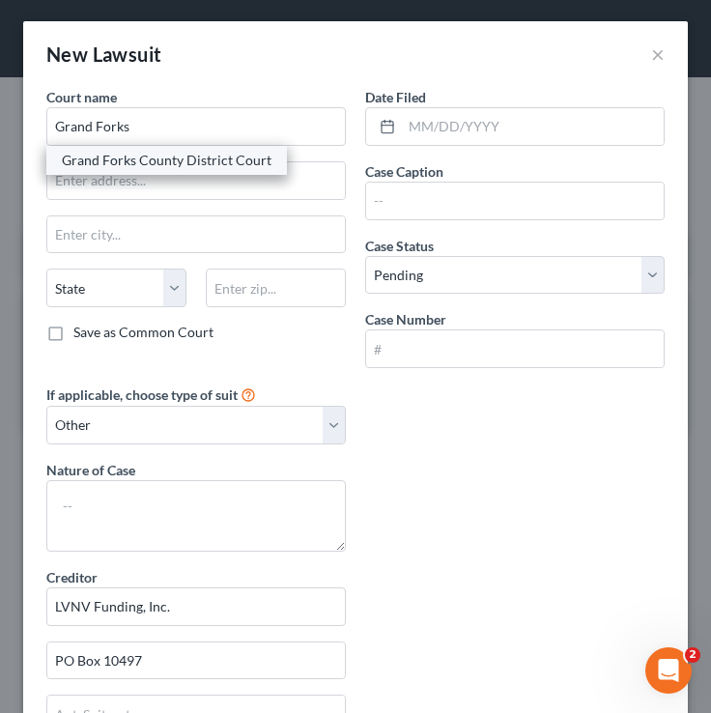
type input "58201"
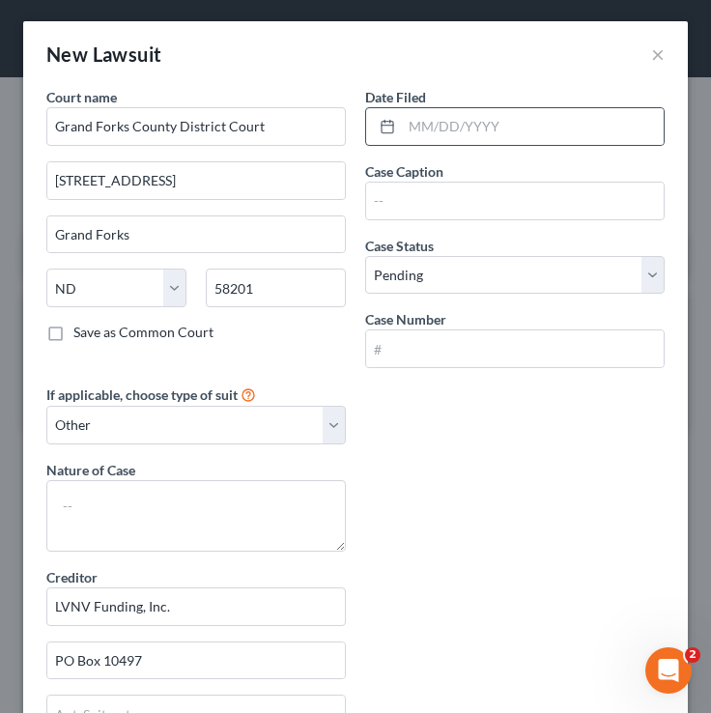
click at [473, 106] on div "Date Filed" at bounding box center [514, 116] width 299 height 59
click at [485, 118] on input "text" at bounding box center [533, 126] width 262 height 37
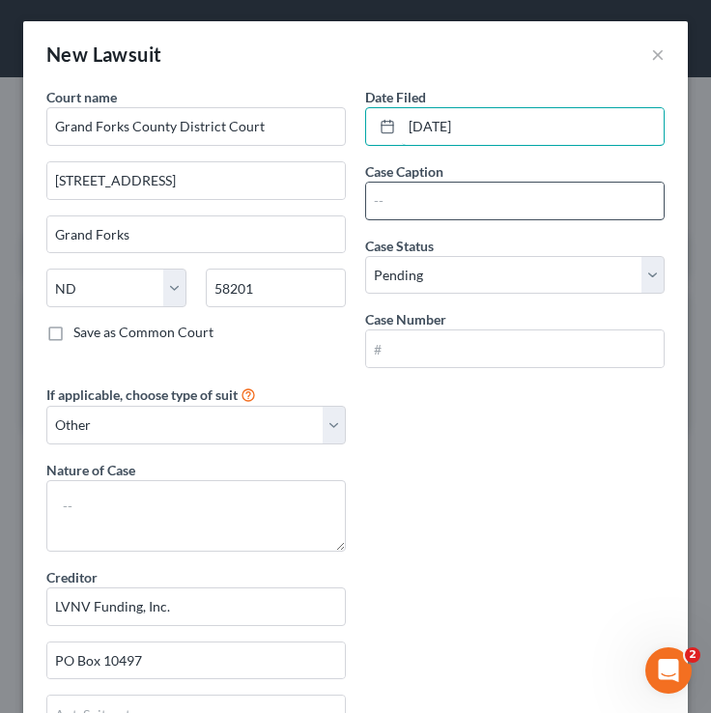
type input "01/17/2025"
click at [408, 204] on input "text" at bounding box center [515, 201] width 298 height 37
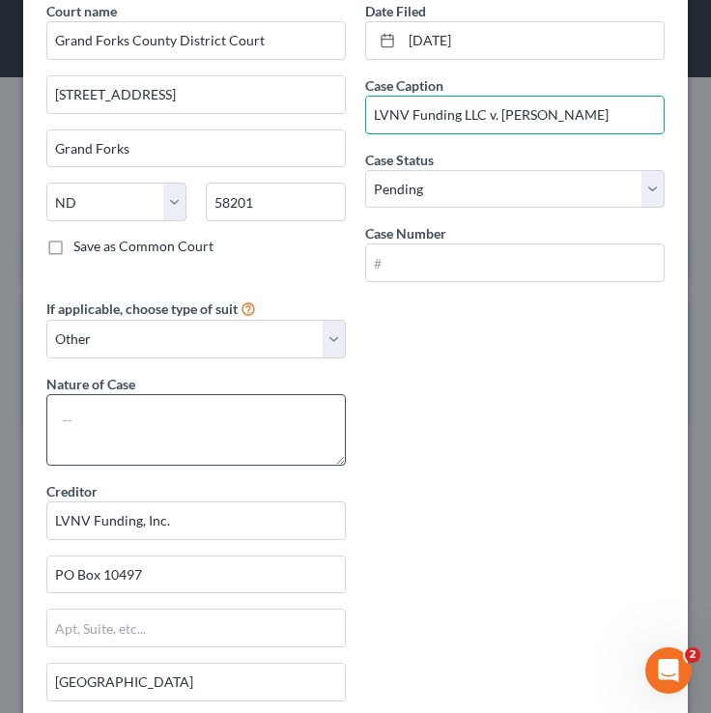
scroll to position [441, 0]
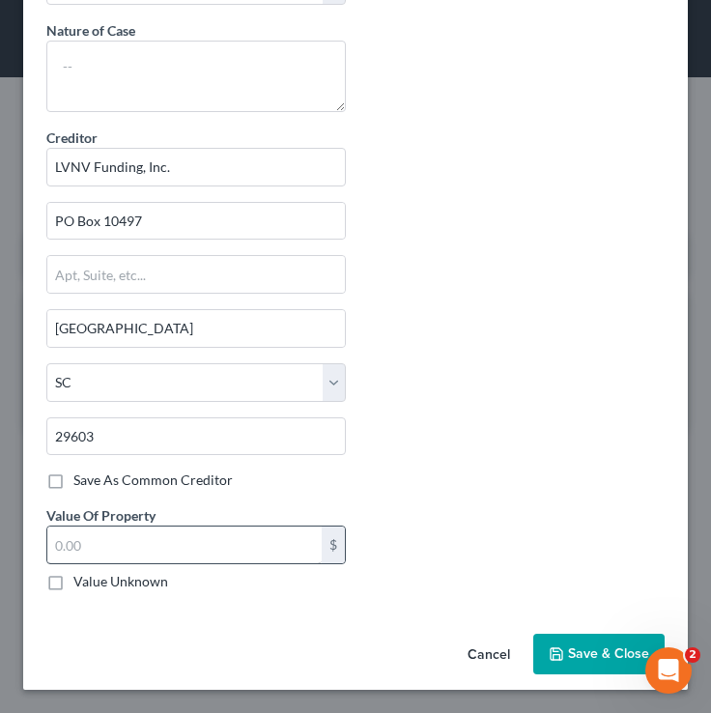
type input "LVNV Funding LLC v. Amanda Corey"
click at [107, 543] on input "text" at bounding box center [184, 545] width 274 height 37
type input "1,288.00"
click at [584, 641] on button "Save & Close" at bounding box center [598, 654] width 131 height 41
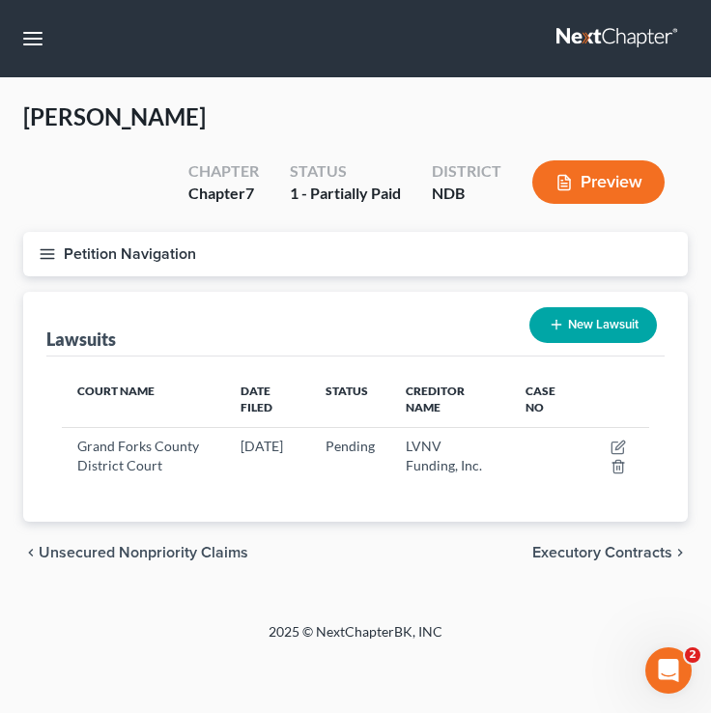
click at [54, 249] on icon "button" at bounding box center [47, 253] width 17 height 17
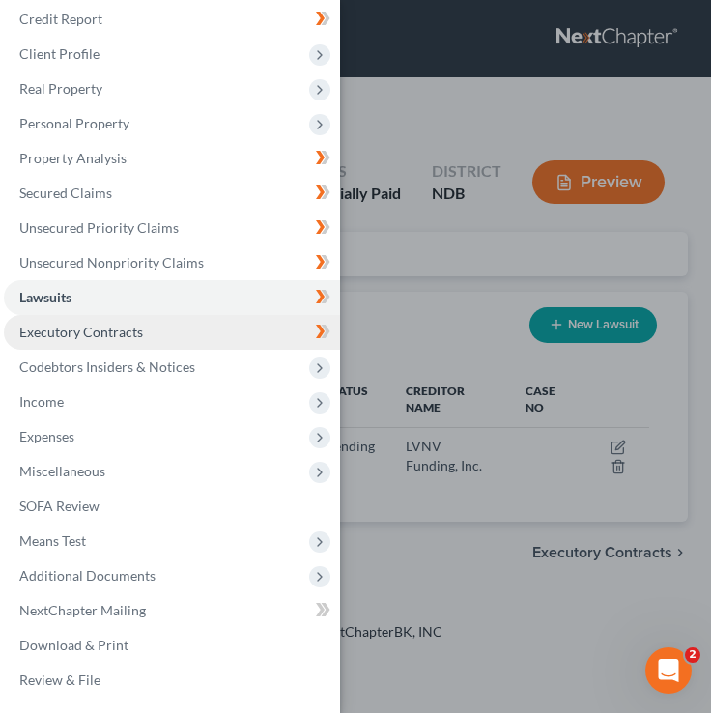
click at [116, 332] on span "Executory Contracts" at bounding box center [81, 332] width 124 height 16
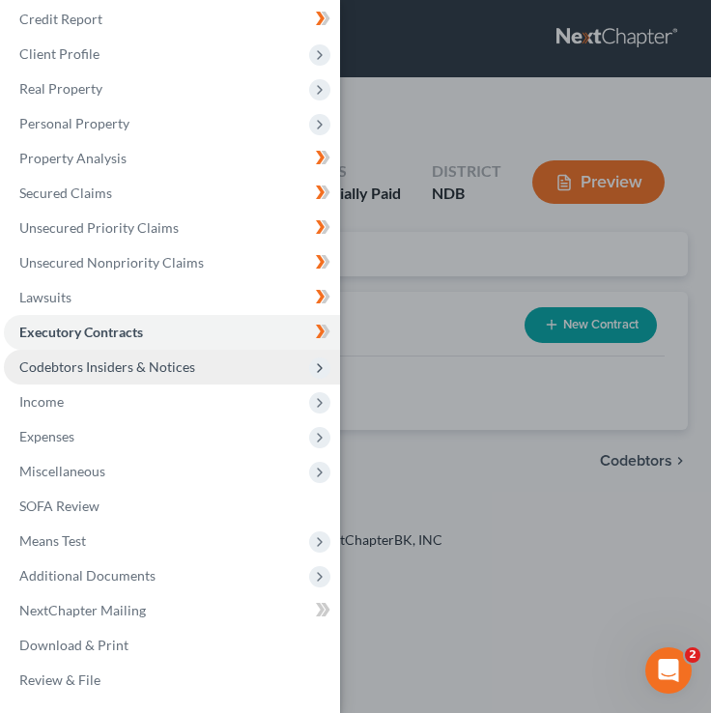
click at [122, 369] on span "Codebtors Insiders & Notices" at bounding box center [107, 366] width 176 height 16
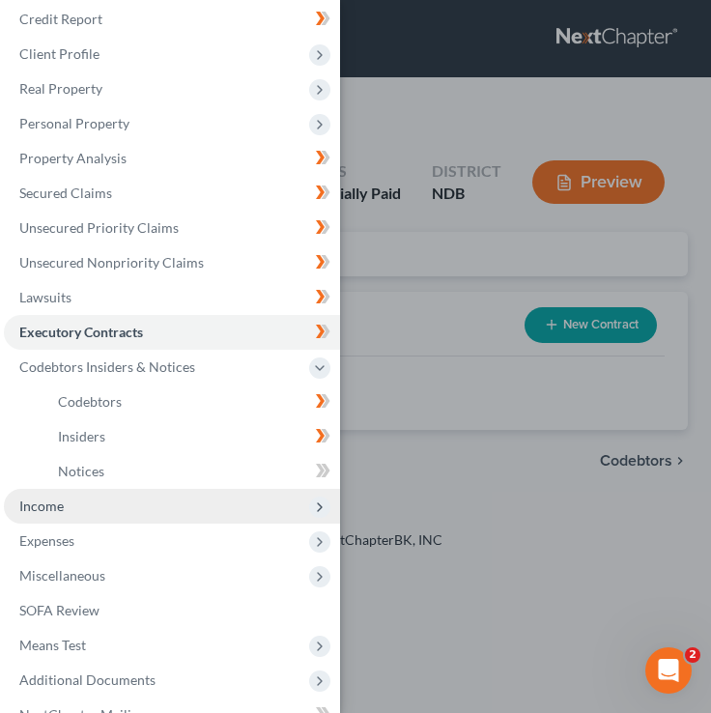
click at [118, 489] on span "Income" at bounding box center [172, 506] width 336 height 35
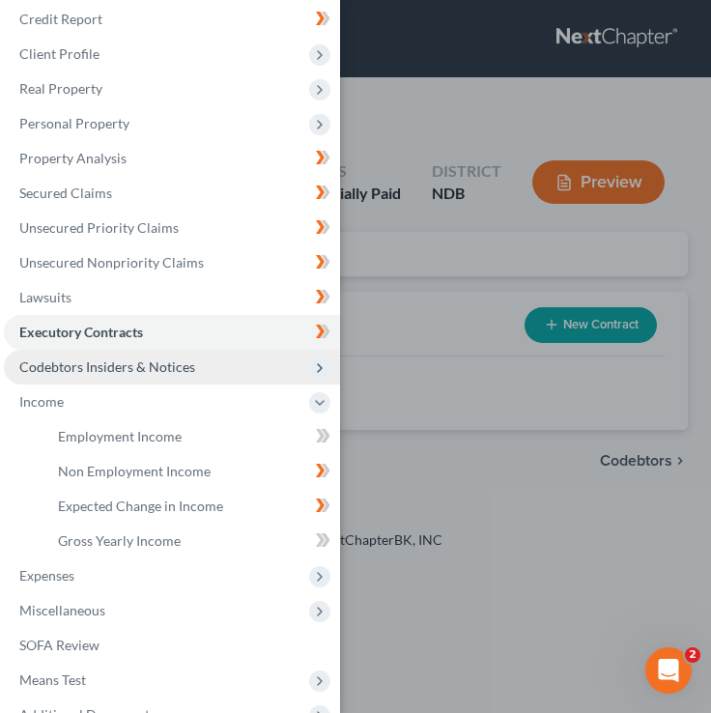
click at [114, 367] on span "Codebtors Insiders & Notices" at bounding box center [107, 366] width 176 height 16
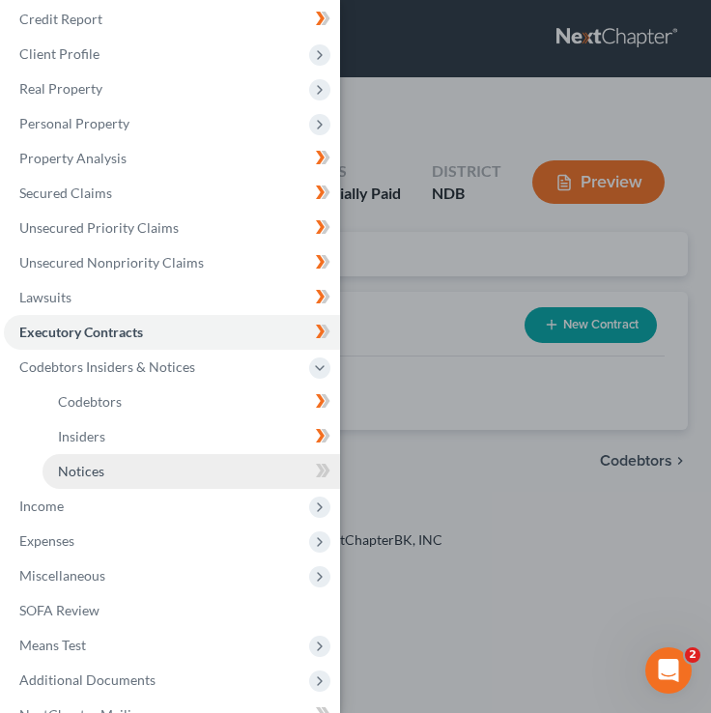
click at [107, 470] on link "Notices" at bounding box center [192, 471] width 298 height 35
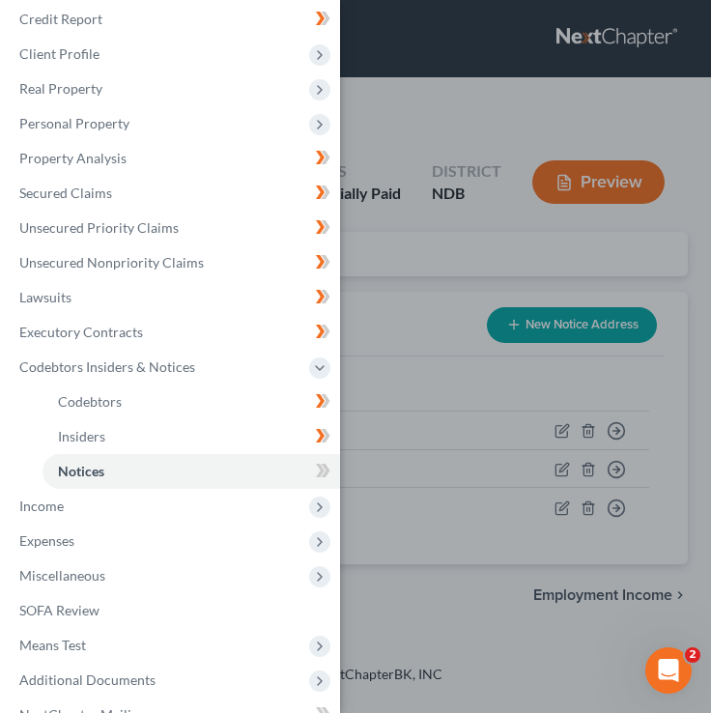
click at [479, 308] on div "Case Dashboard Payments Invoices Payments Payments Credit Report Client Profile" at bounding box center [355, 356] width 711 height 713
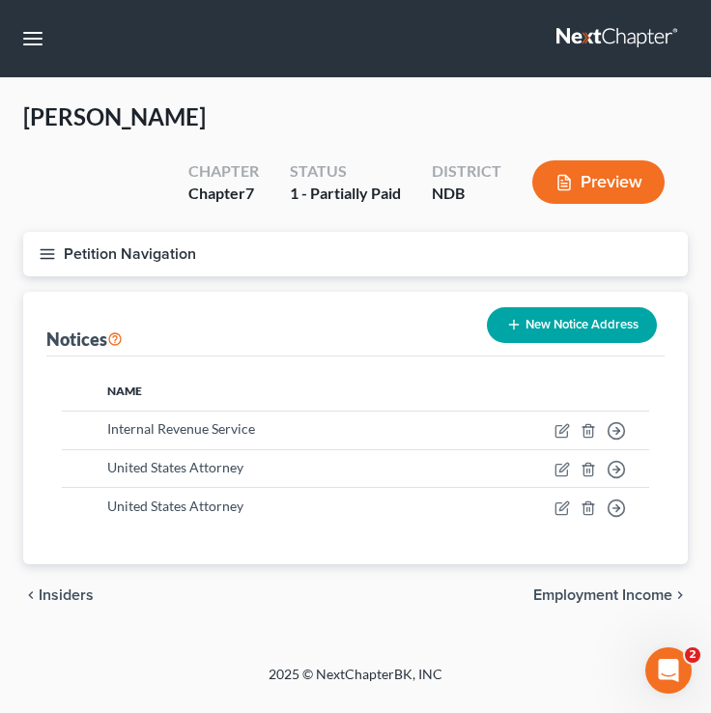
click at [51, 258] on icon "button" at bounding box center [47, 253] width 17 height 17
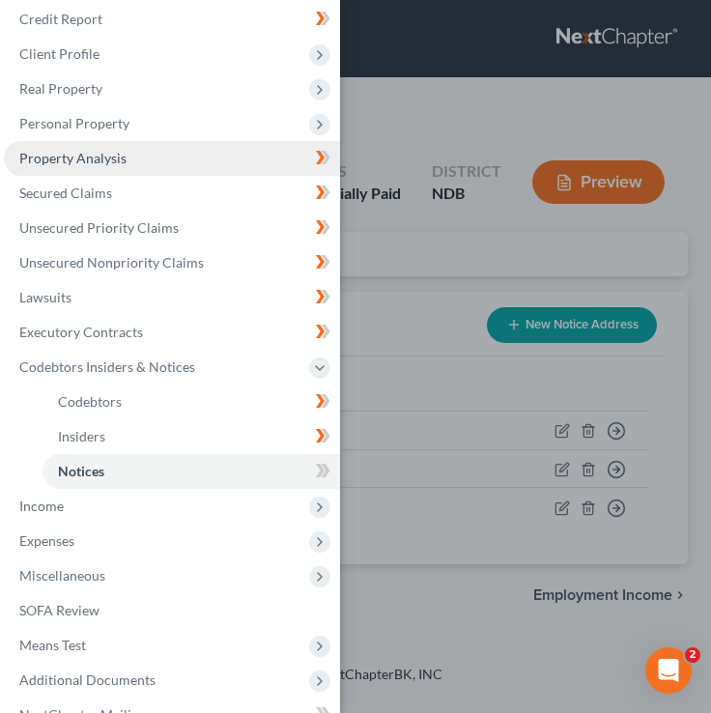
click at [100, 155] on span "Property Analysis" at bounding box center [72, 158] width 107 height 16
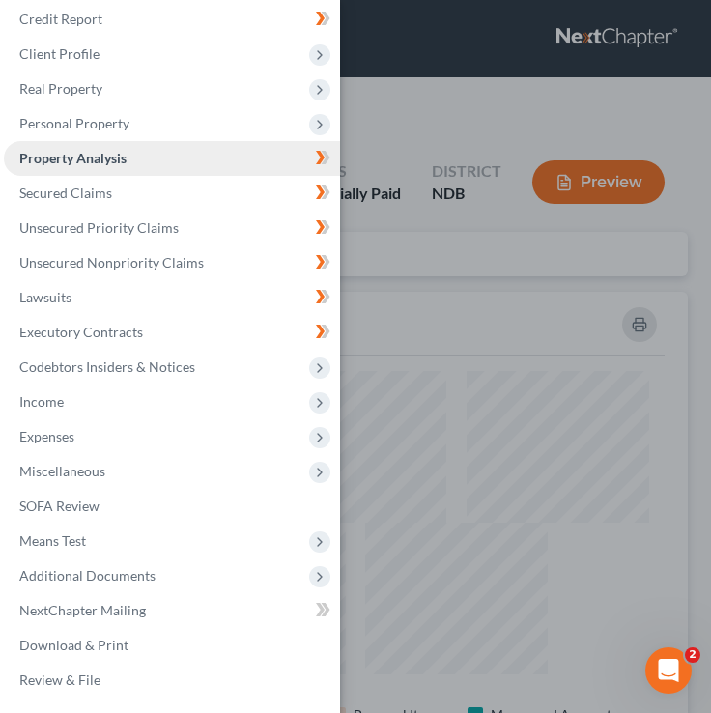
scroll to position [514, 665]
click at [356, 128] on div "Case Dashboard Payments Invoices Payments Payments Credit Report Client Profile" at bounding box center [355, 356] width 711 height 713
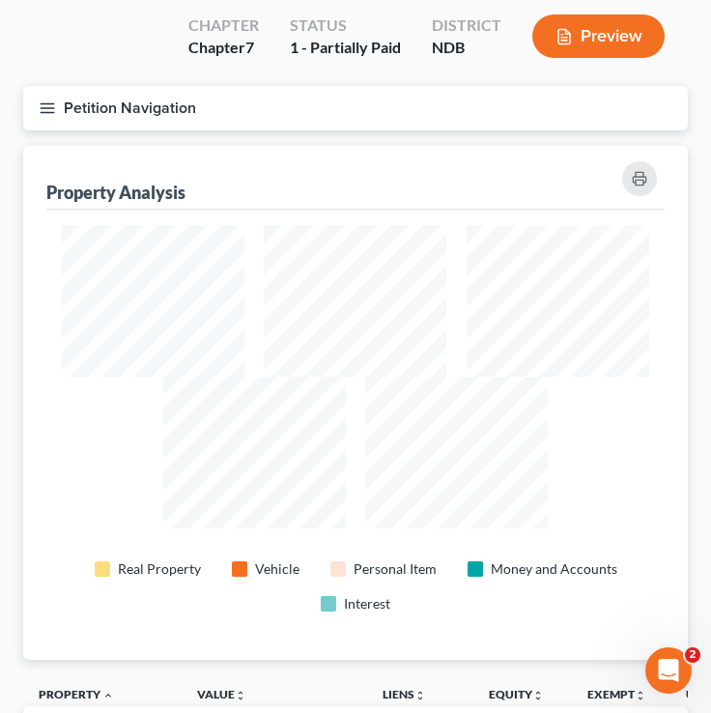
scroll to position [126, 0]
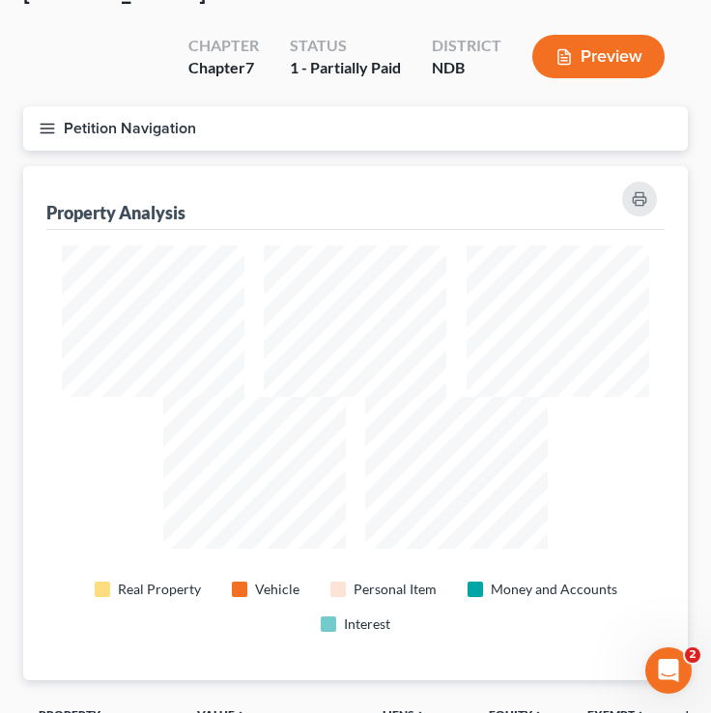
click at [44, 116] on button "Petition Navigation" at bounding box center [355, 128] width 665 height 44
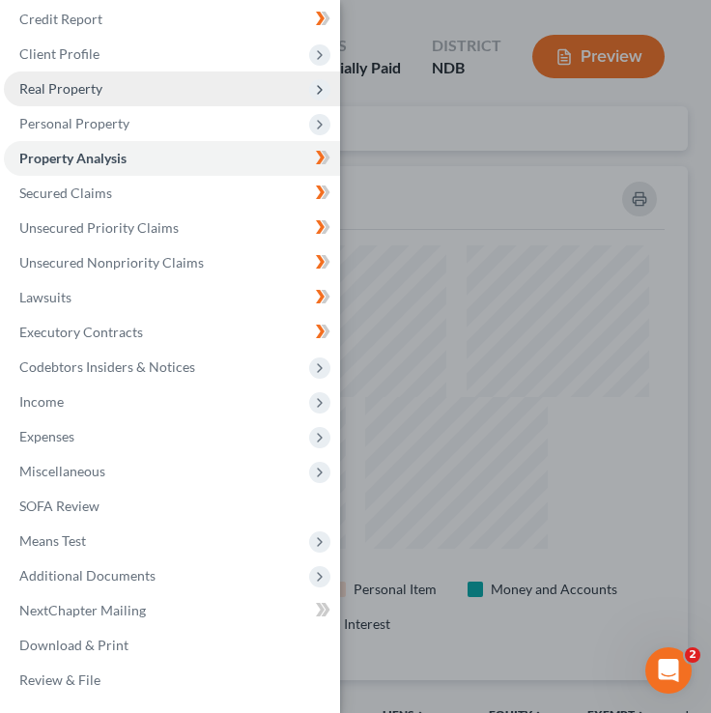
click at [133, 71] on span "Real Property" at bounding box center [172, 88] width 336 height 35
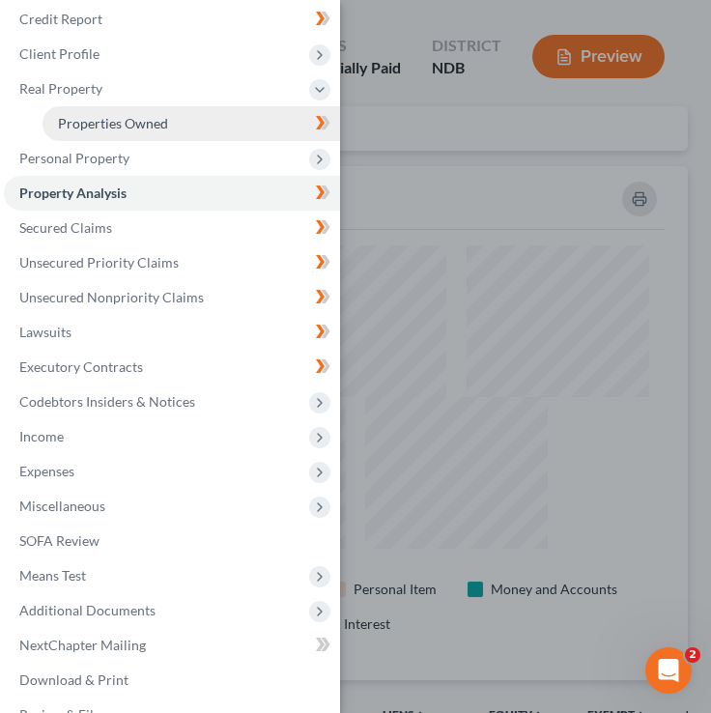
click at [133, 131] on span "Properties Owned" at bounding box center [113, 123] width 110 height 16
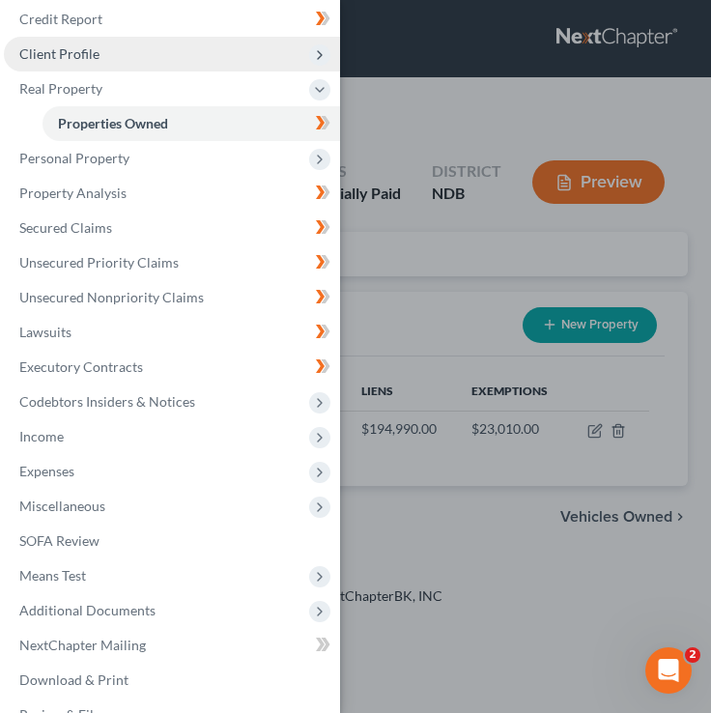
click at [124, 65] on span "Client Profile" at bounding box center [172, 54] width 336 height 35
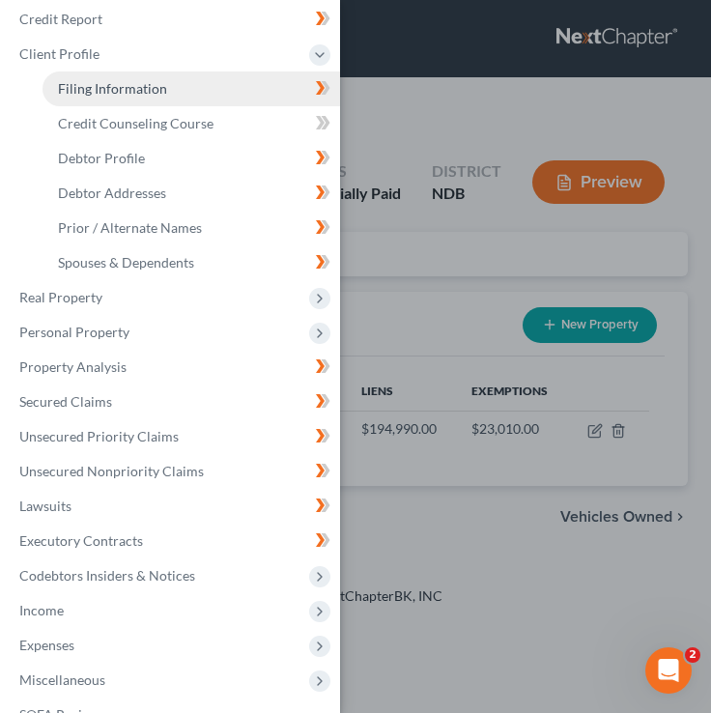
click at [225, 73] on link "Filing Information" at bounding box center [192, 88] width 298 height 35
select select "1"
select select "0"
select select "29"
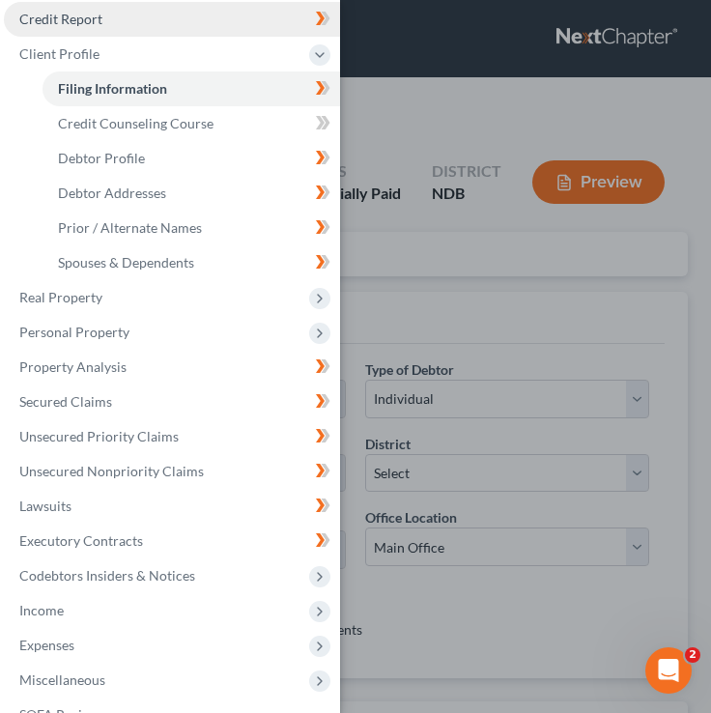
click at [203, 26] on link "Credit Report" at bounding box center [172, 19] width 336 height 35
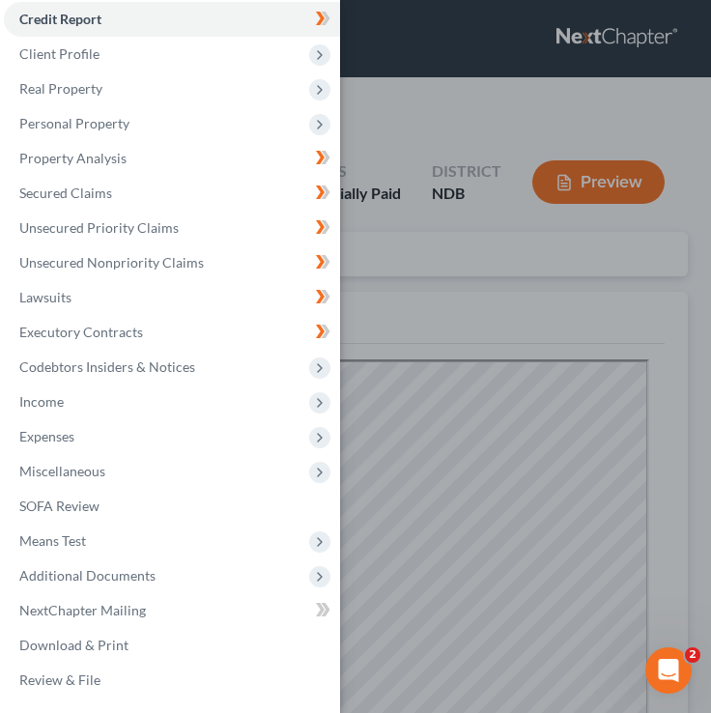
click at [405, 119] on div "Case Dashboard Payments Invoices Payments Payments Credit Report Client Profile" at bounding box center [355, 356] width 711 height 713
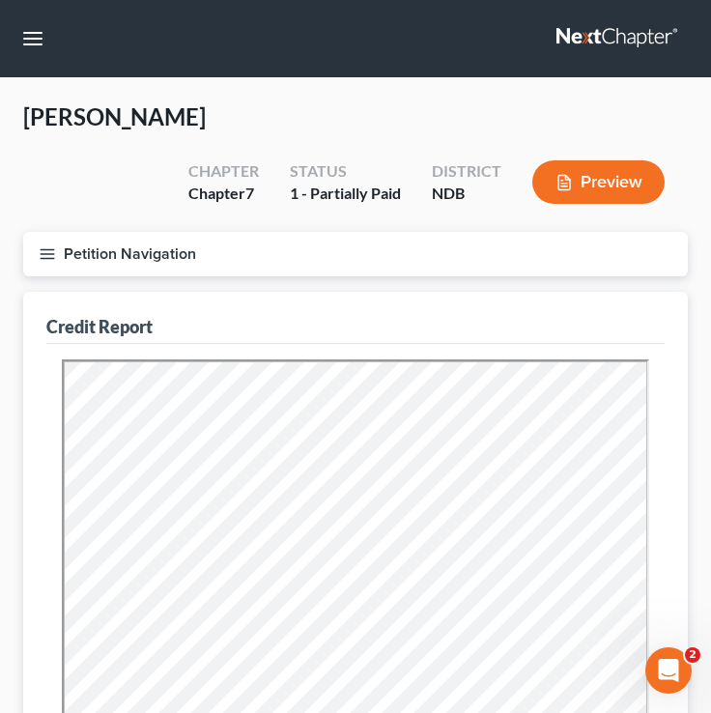
drag, startPoint x: 44, startPoint y: 256, endPoint x: 44, endPoint y: 208, distance: 48.3
click at [44, 258] on line "button" at bounding box center [48, 258] width 14 height 0
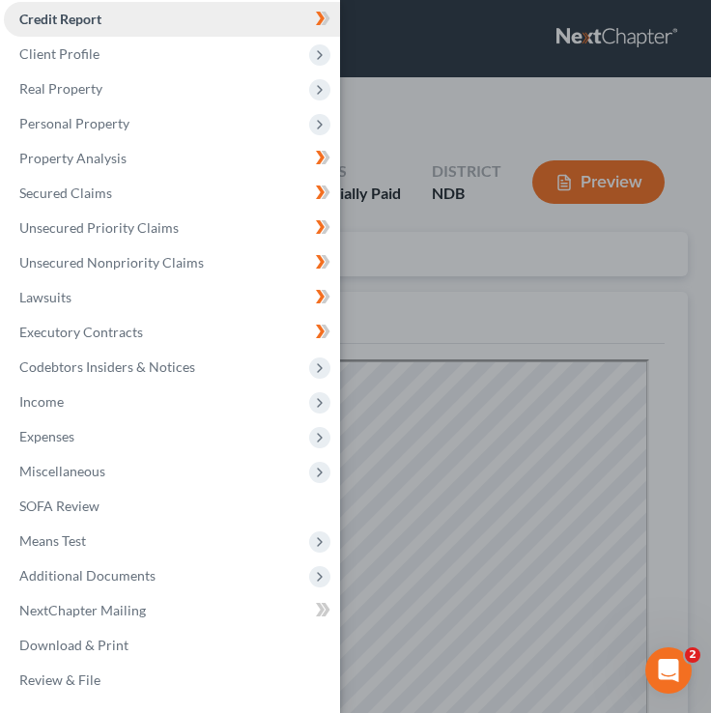
click at [68, 28] on link "Credit Report" at bounding box center [172, 19] width 336 height 35
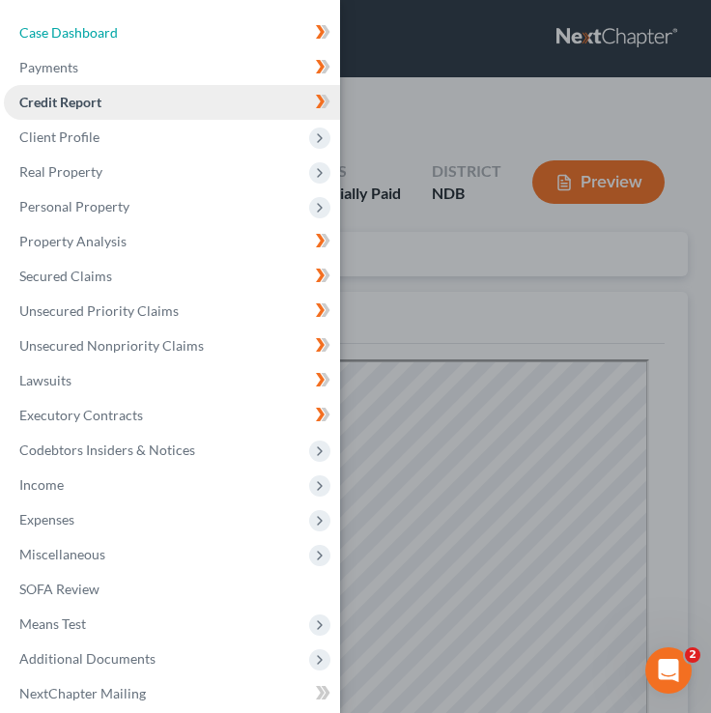
click at [68, 28] on span "Case Dashboard" at bounding box center [68, 32] width 99 height 16
select select "4"
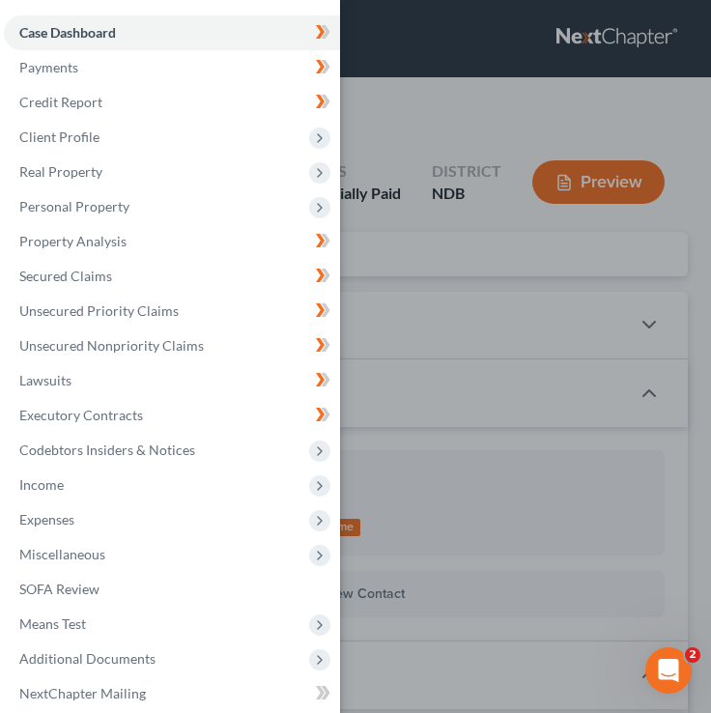
click at [481, 214] on div "Case Dashboard Payments Invoices Payments Payments Credit Report Client Profile" at bounding box center [355, 356] width 711 height 713
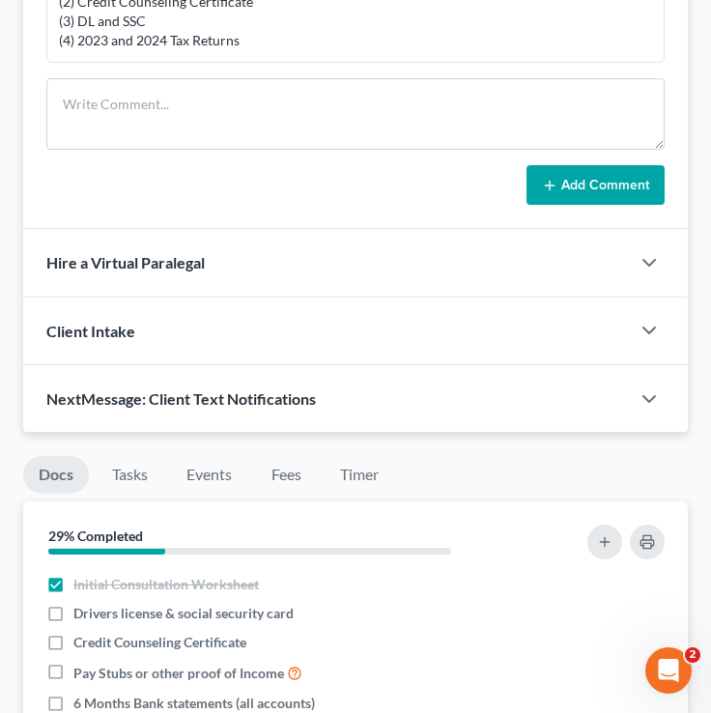
scroll to position [1744, 0]
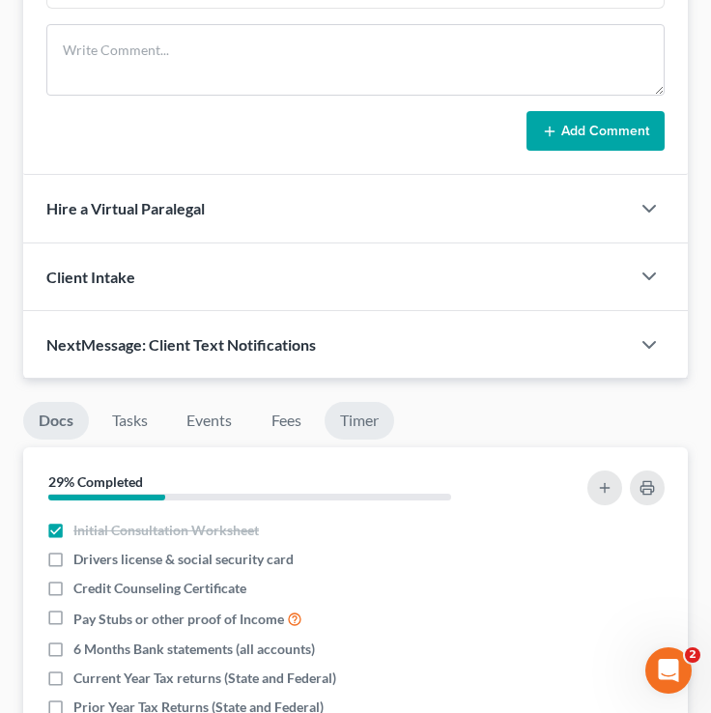
click at [375, 440] on link "Timer" at bounding box center [360, 421] width 70 height 38
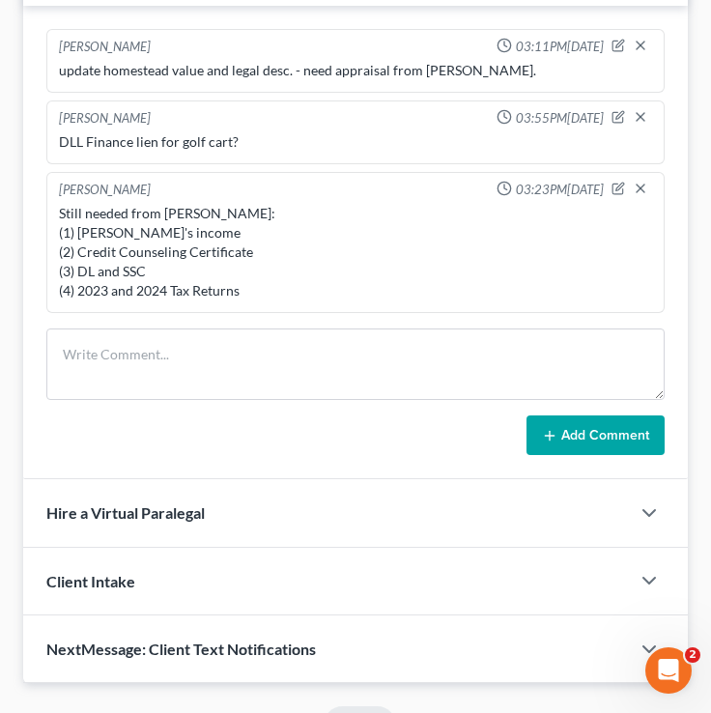
scroll to position [1419, 0]
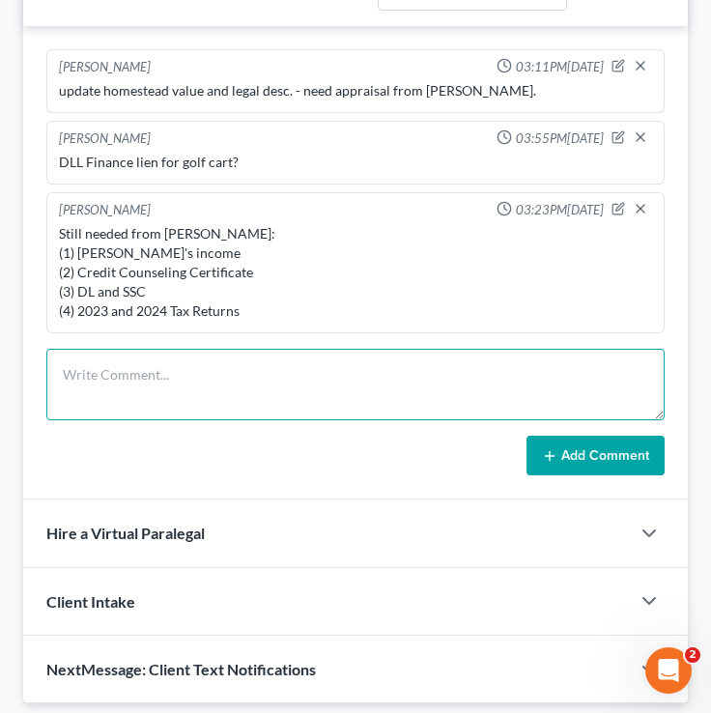
click at [99, 409] on textarea at bounding box center [355, 384] width 618 height 71
type textarea "mnhmnmnmnmnmnmnmmnmmnmnmnmnsdsfdsfdsfdsfdsfdsfdfsfds"
drag, startPoint x: 517, startPoint y: 389, endPoint x: 33, endPoint y: 391, distance: 484.0
click at [33, 392] on div "Brooke Benner 03:11PM, 10/05/2025 update homestead value and legal desc. - need…" at bounding box center [355, 263] width 665 height 474
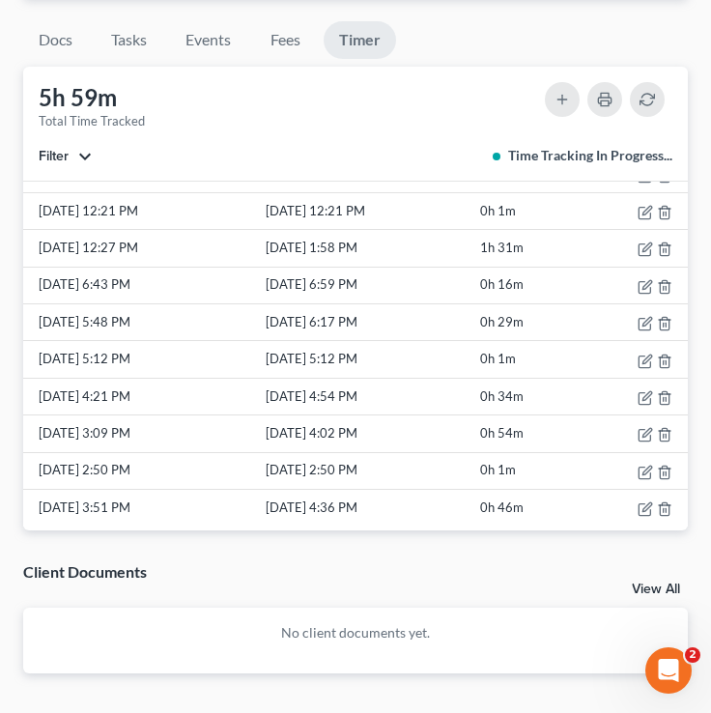
scroll to position [0, 0]
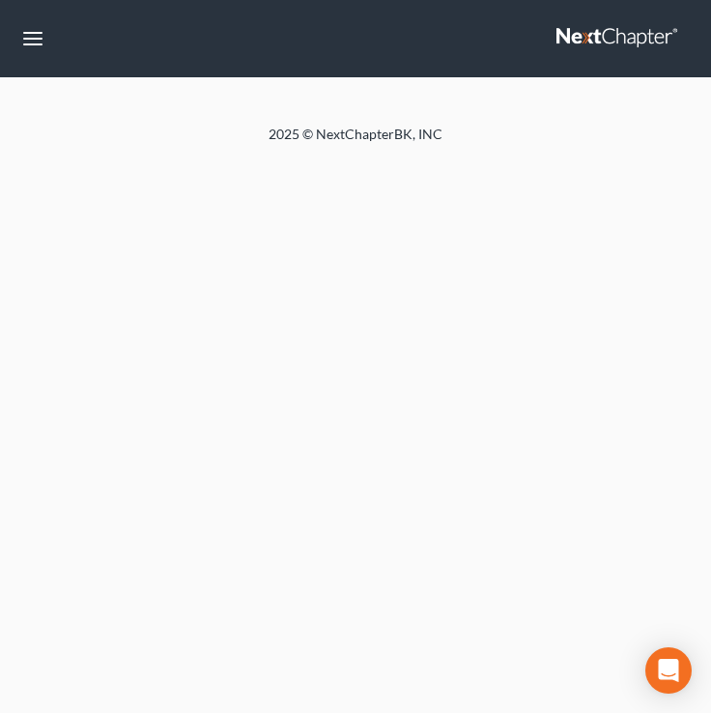
select select "4"
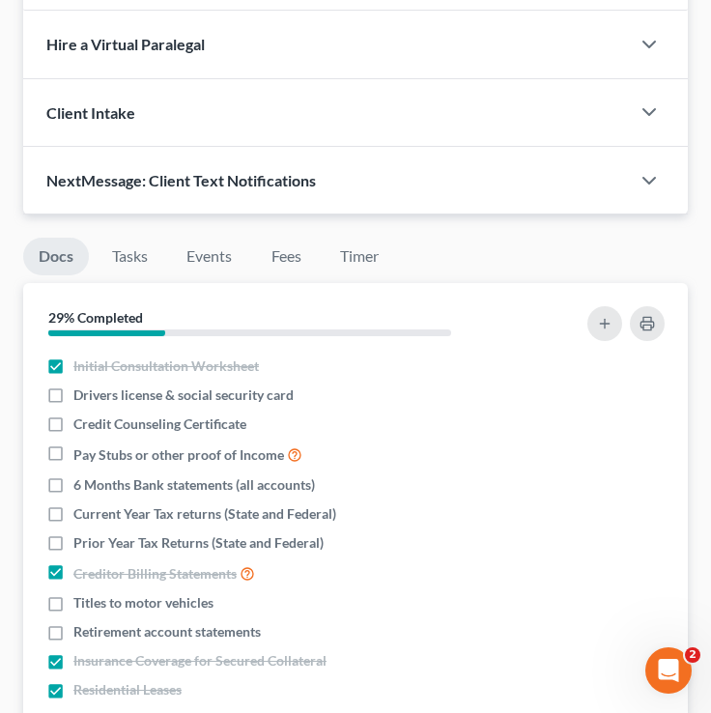
scroll to position [2, 0]
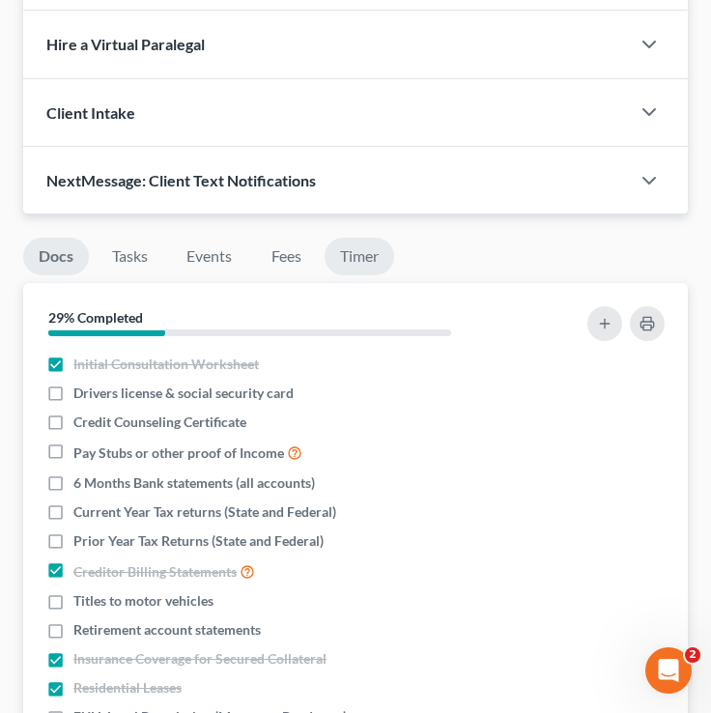
click at [371, 275] on link "Timer" at bounding box center [360, 257] width 70 height 38
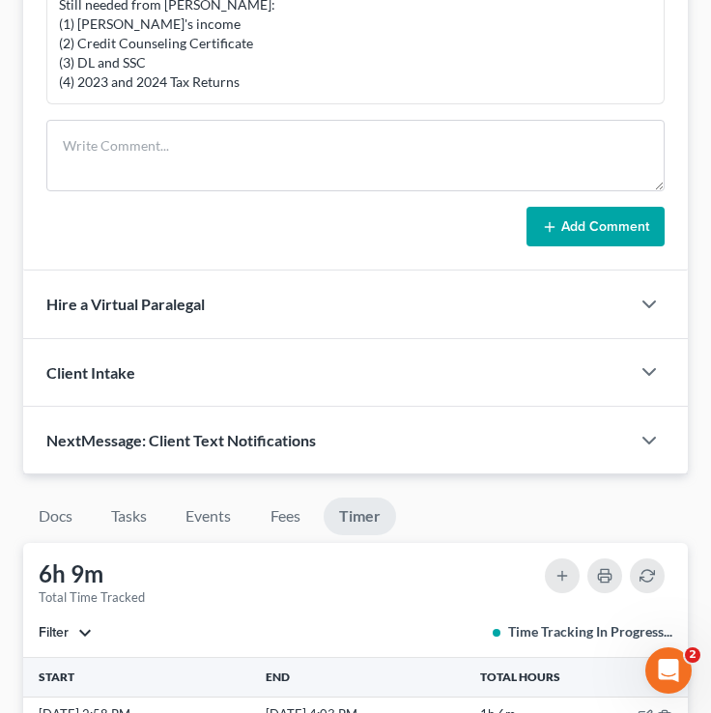
scroll to position [1644, 0]
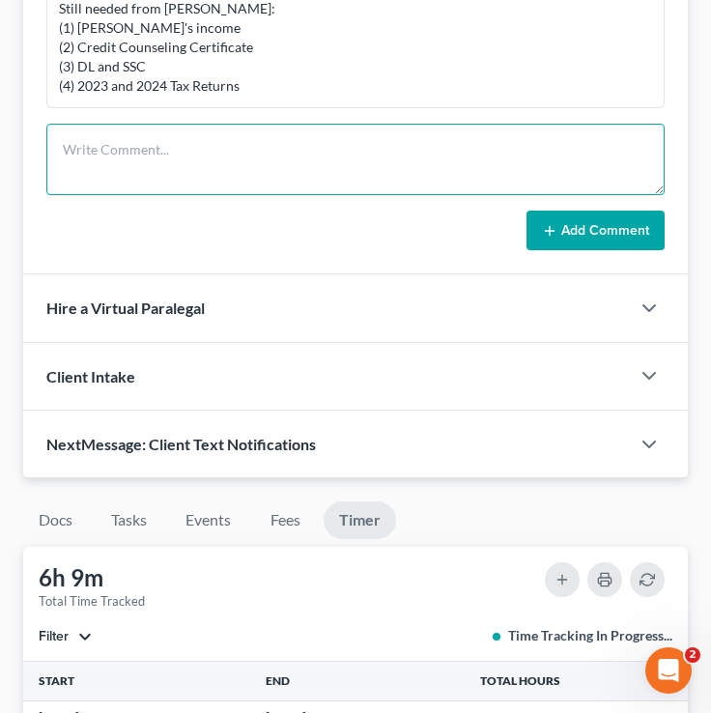
click at [225, 172] on textarea at bounding box center [355, 159] width 618 height 71
type textarea "k"
type textarea "c"
type textarea "a"
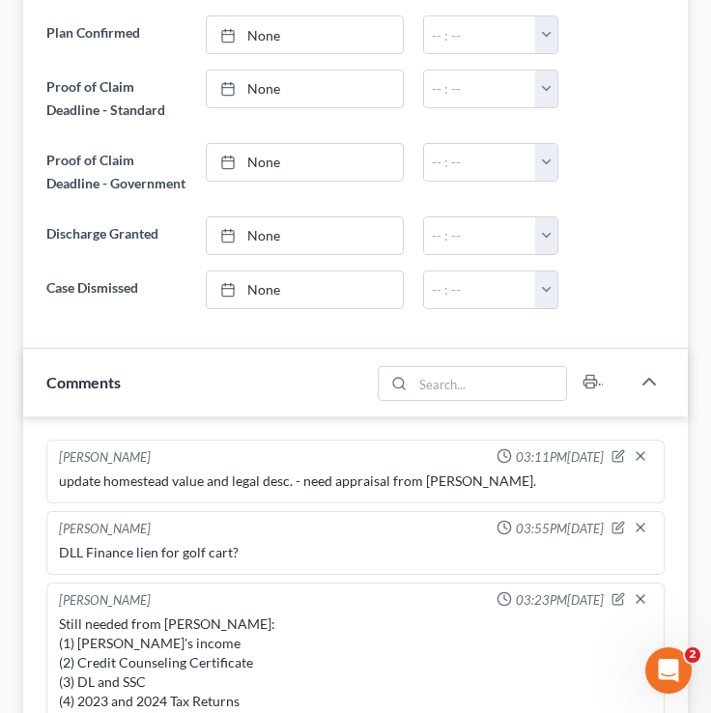
scroll to position [0, 0]
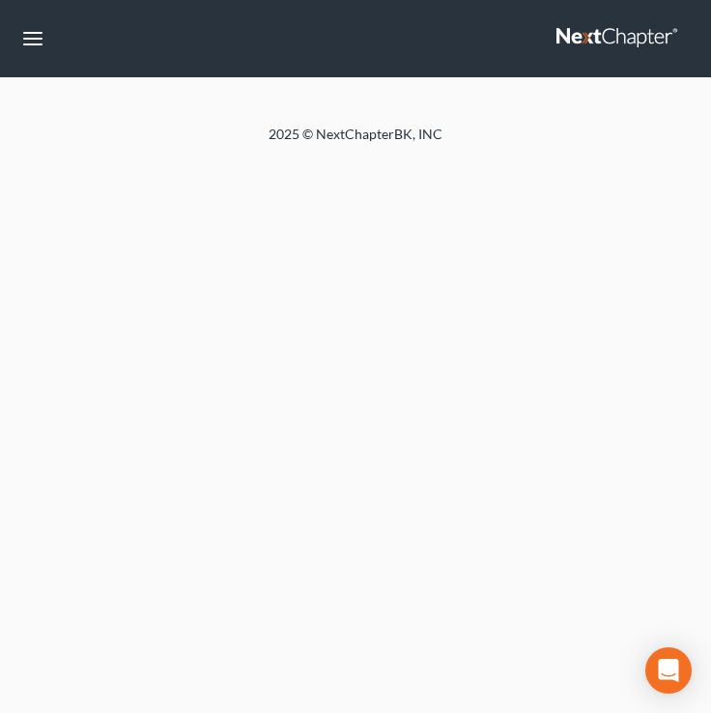
select select "4"
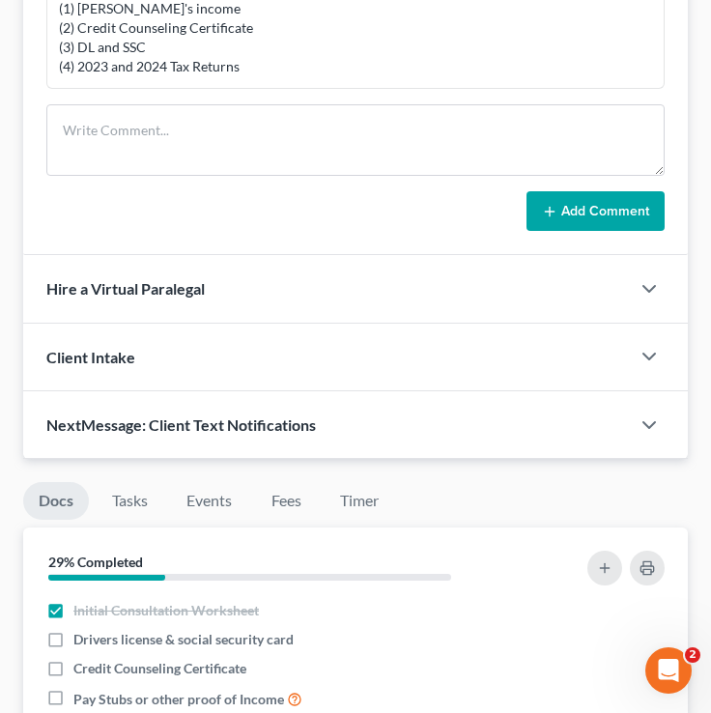
scroll to position [1793, 0]
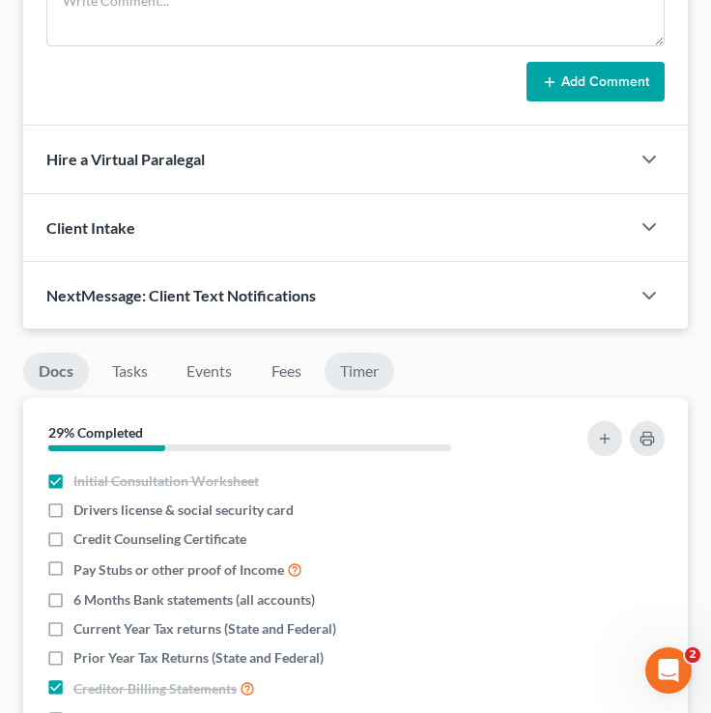
click at [370, 390] on link "Timer" at bounding box center [360, 372] width 70 height 38
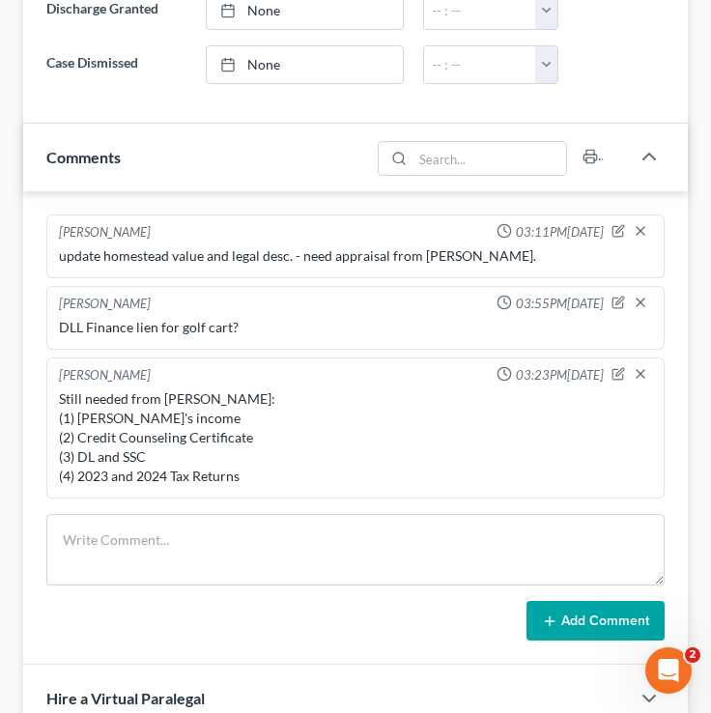
scroll to position [1251, 0]
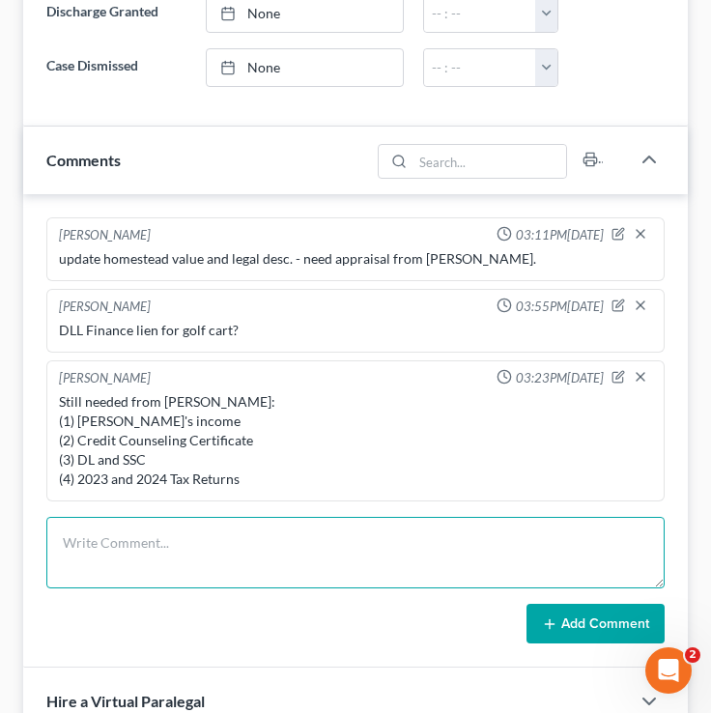
click at [123, 543] on textarea at bounding box center [355, 552] width 618 height 71
click at [228, 579] on textarea at bounding box center [355, 552] width 618 height 71
type textarea "amanda corey not full paid yet"
drag, startPoint x: 264, startPoint y: 575, endPoint x: 41, endPoint y: 574, distance: 223.2
click at [41, 574] on div "Brooke Benner 03:11PM, 10/05/2025 update homestead value and legal desc. - need…" at bounding box center [355, 431] width 665 height 474
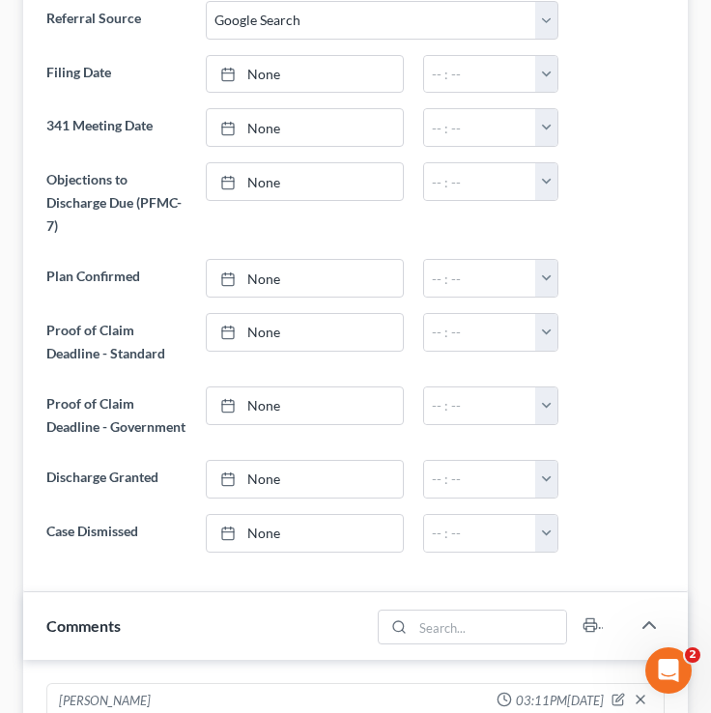
scroll to position [0, 0]
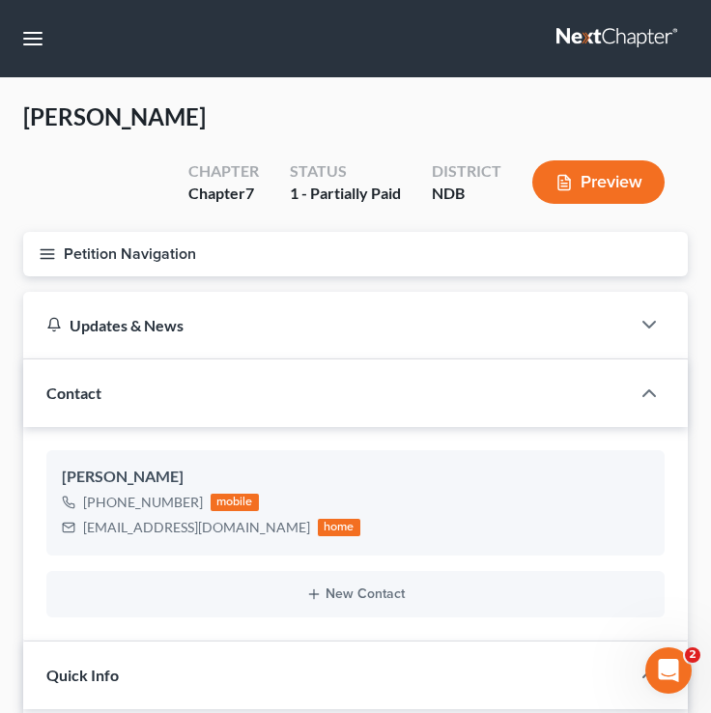
click at [37, 257] on button "Petition Navigation" at bounding box center [355, 254] width 665 height 44
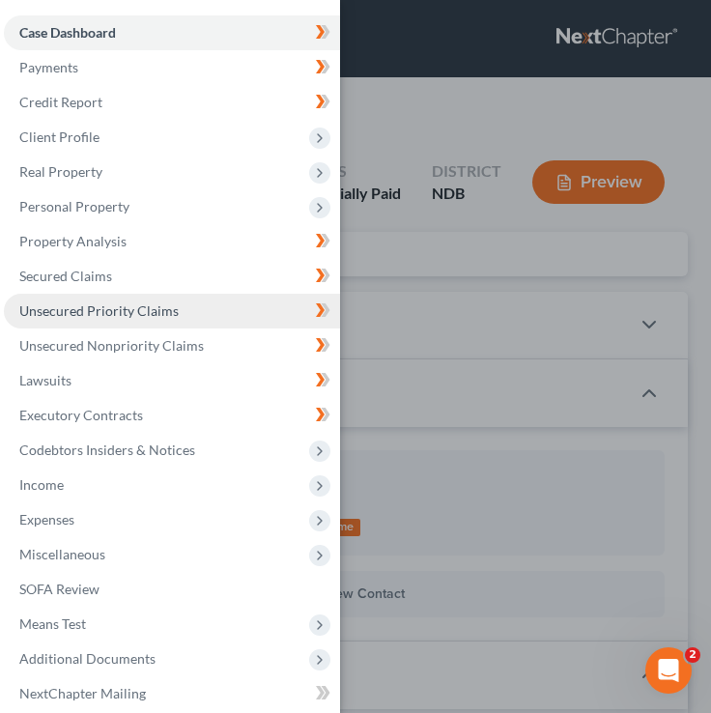
click at [171, 310] on span "Unsecured Priority Claims" at bounding box center [98, 310] width 159 height 16
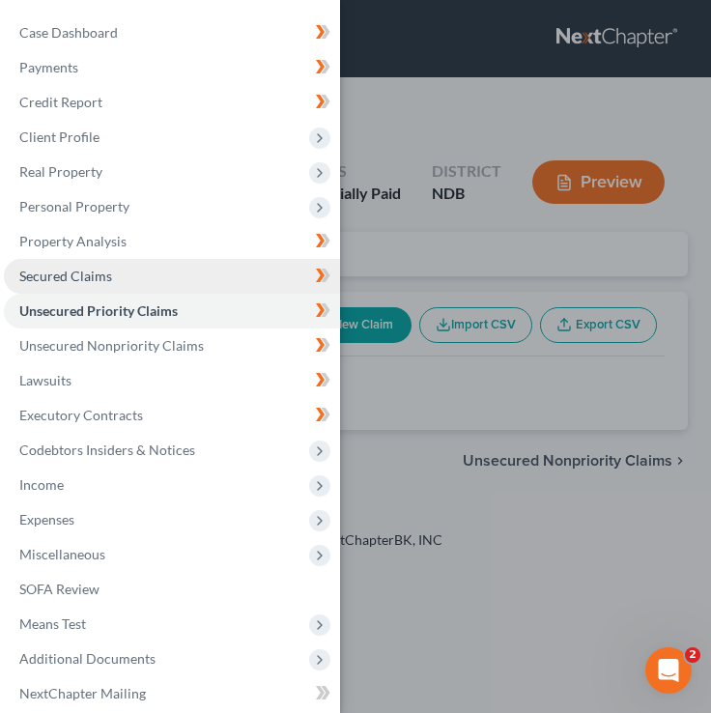
click at [166, 271] on link "Secured Claims" at bounding box center [172, 276] width 336 height 35
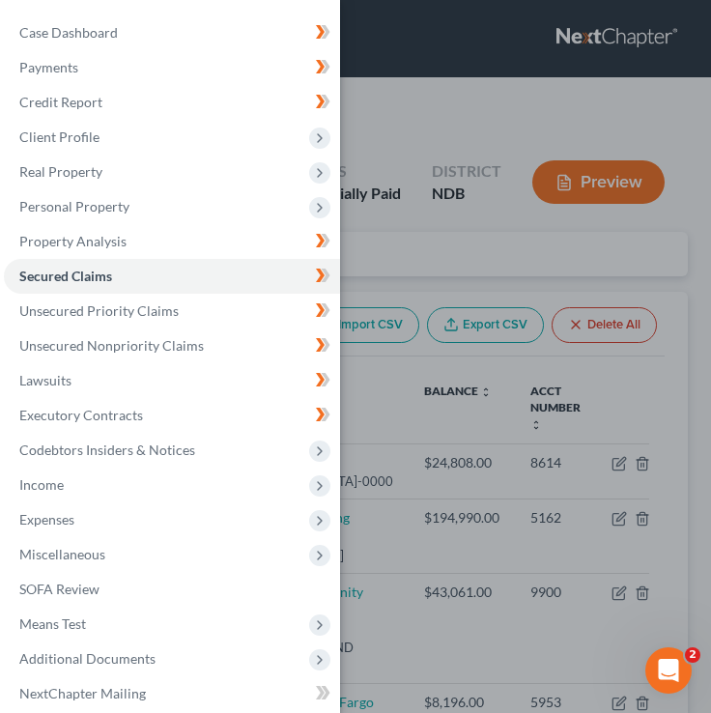
click at [433, 272] on div "Case Dashboard Payments Invoices Payments Payments Credit Report Client Profile" at bounding box center [355, 356] width 711 height 713
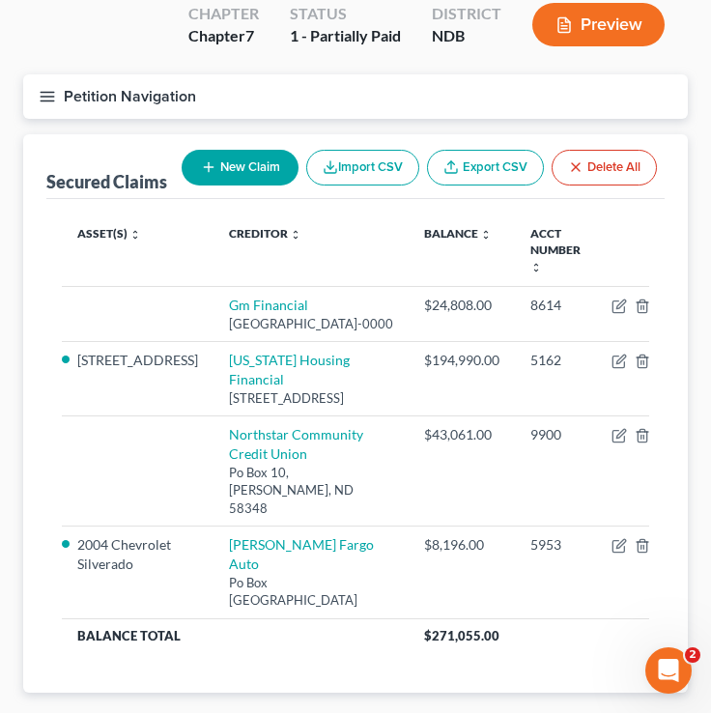
scroll to position [266, 0]
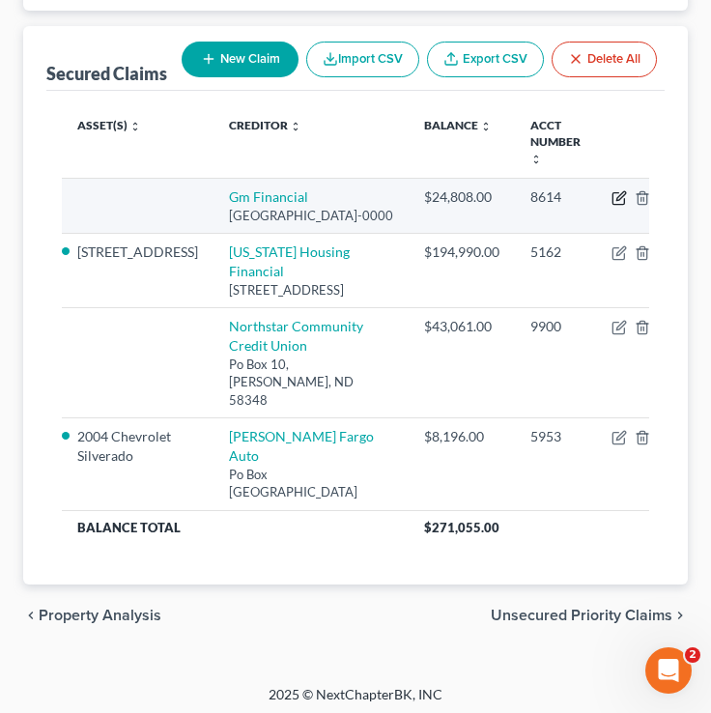
click at [612, 190] on icon "button" at bounding box center [619, 197] width 15 height 15
select select "45"
select select "0"
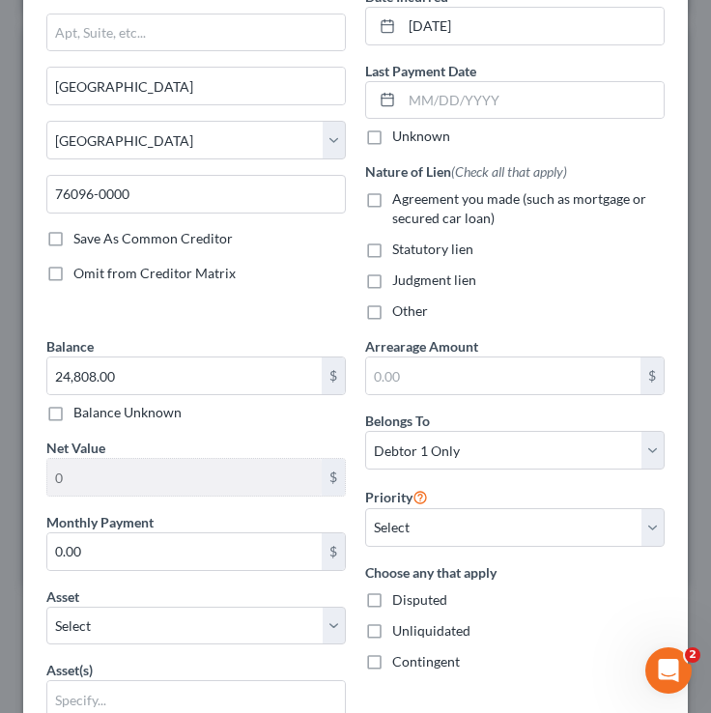
scroll to position [204, 0]
click at [392, 201] on label "Agreement you made (such as mortgage or secured car loan)" at bounding box center [528, 208] width 272 height 39
click at [400, 201] on input "Agreement you made (such as mortgage or secured car loan)" at bounding box center [406, 195] width 13 height 13
checkbox input "true"
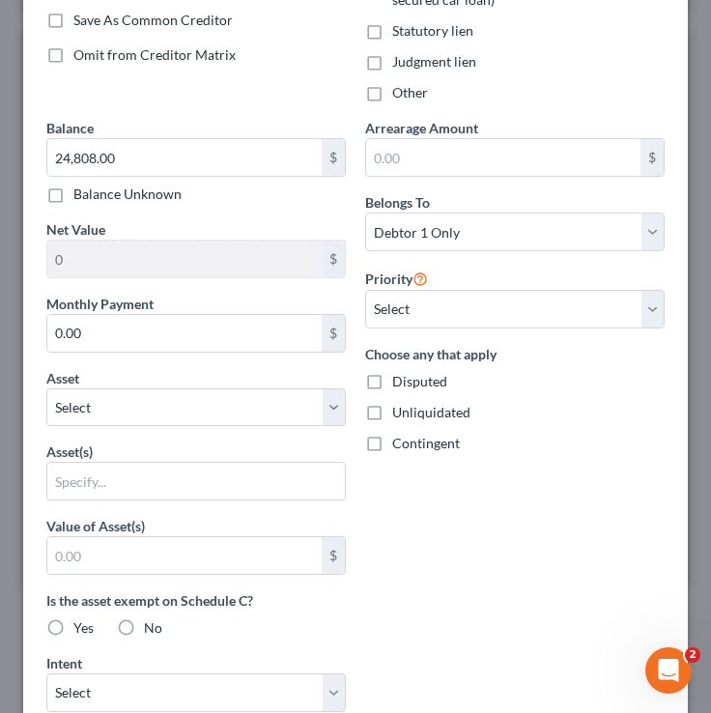
scroll to position [475, 0]
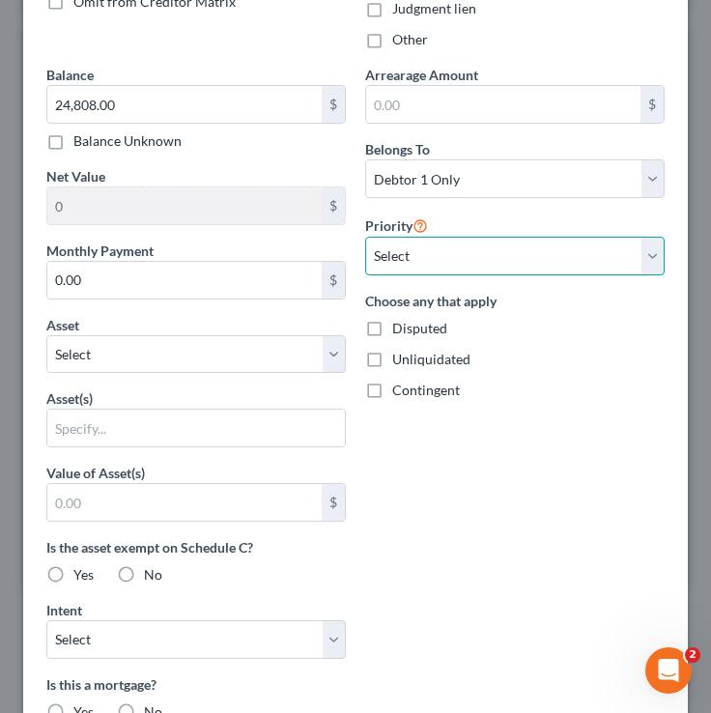
click at [393, 256] on select "Select 1st 2nd 3rd 4th 5th 6th 7th 8th 9th 10th 11th 12th 13th 14th 15th 16th 1…" at bounding box center [514, 256] width 299 height 39
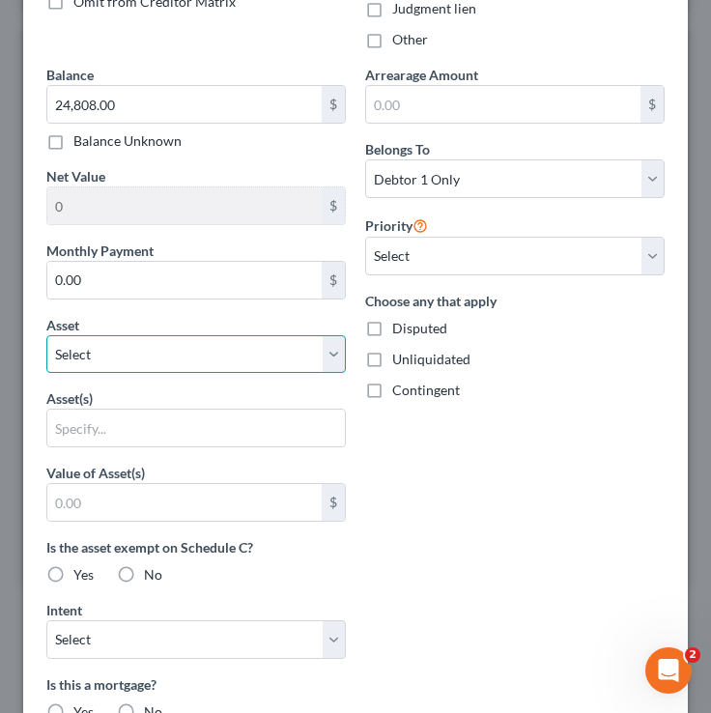
click at [95, 360] on select "Select Other Multiple Assets 619 Belmont Rd - $218000.0 2005 Ford Mustang - $50…" at bounding box center [195, 354] width 299 height 39
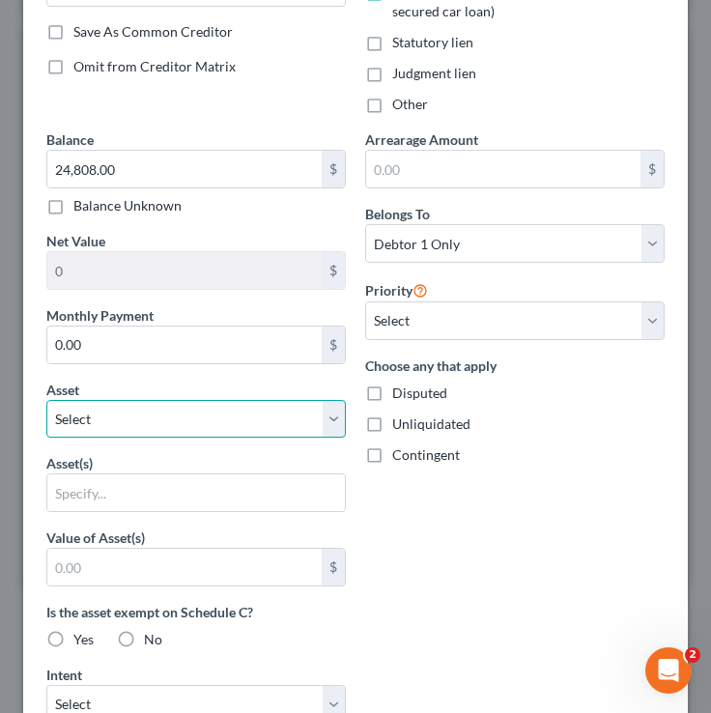
scroll to position [415, 0]
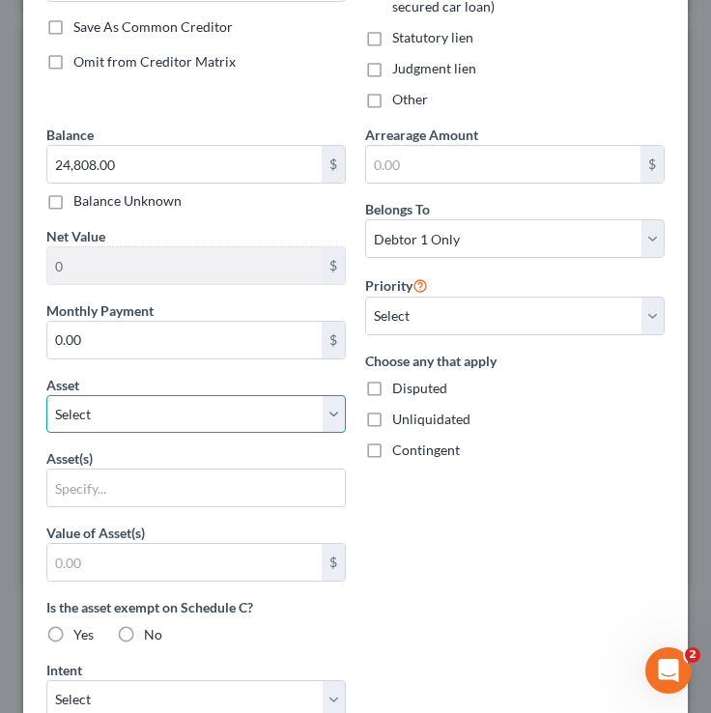
click at [220, 409] on select "Select Other Multiple Assets 619 Belmont Rd - $218000.0 2005 Ford Mustang - $50…" at bounding box center [195, 414] width 299 height 39
select select "2"
click at [46, 395] on select "Select Other Multiple Assets 619 Belmont Rd - $218000.0 2005 Ford Mustang - $50…" at bounding box center [195, 414] width 299 height 39
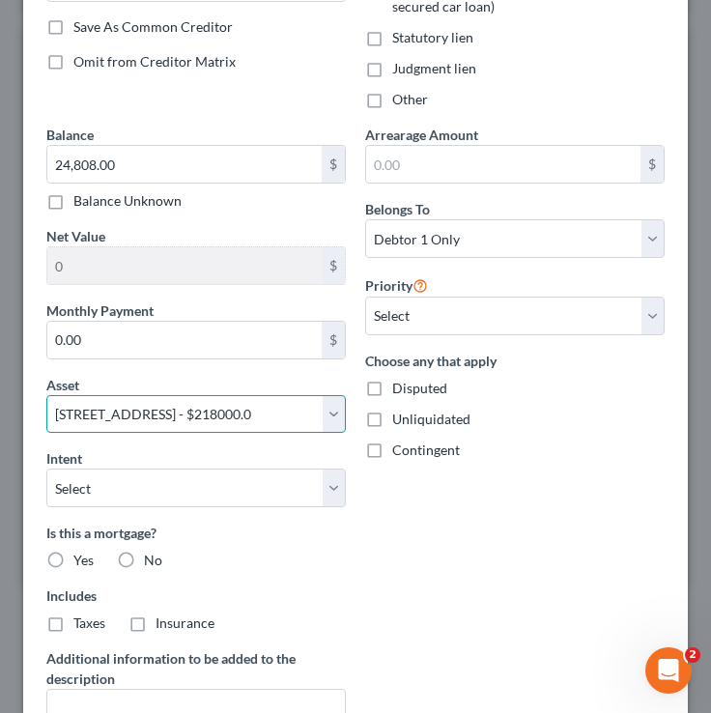
click at [154, 409] on select "Select Other Multiple Assets 619 Belmont Rd - $218000.0 2005 Ford Mustang - $50…" at bounding box center [195, 414] width 299 height 39
select select
click at [46, 395] on select "Select Other Multiple Assets 619 Belmont Rd - $218000.0 2005 Ford Mustang - $50…" at bounding box center [195, 414] width 299 height 39
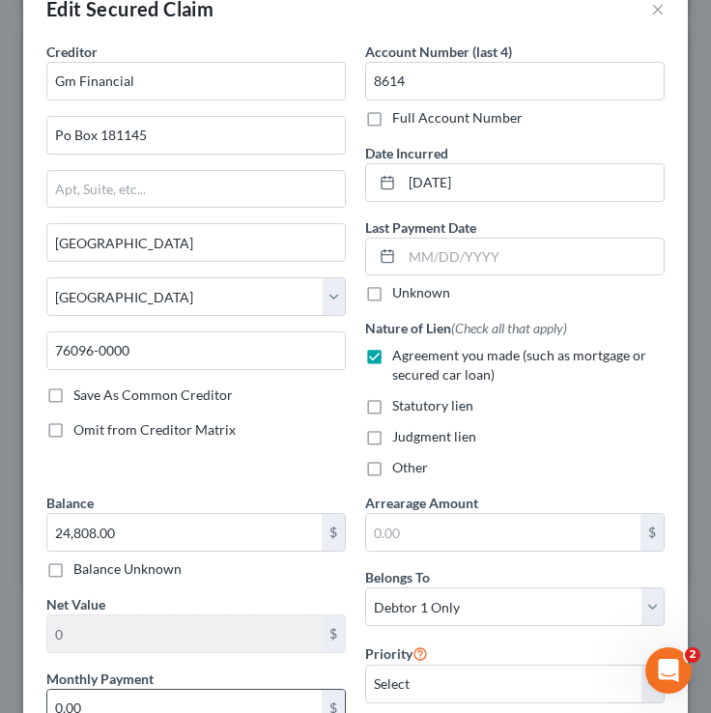
scroll to position [59, 0]
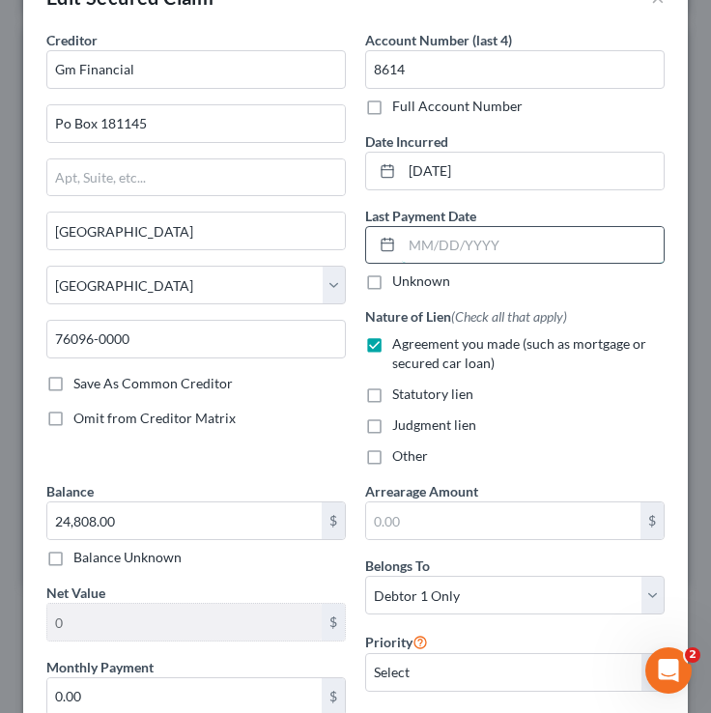
click at [442, 250] on input "text" at bounding box center [533, 245] width 262 height 37
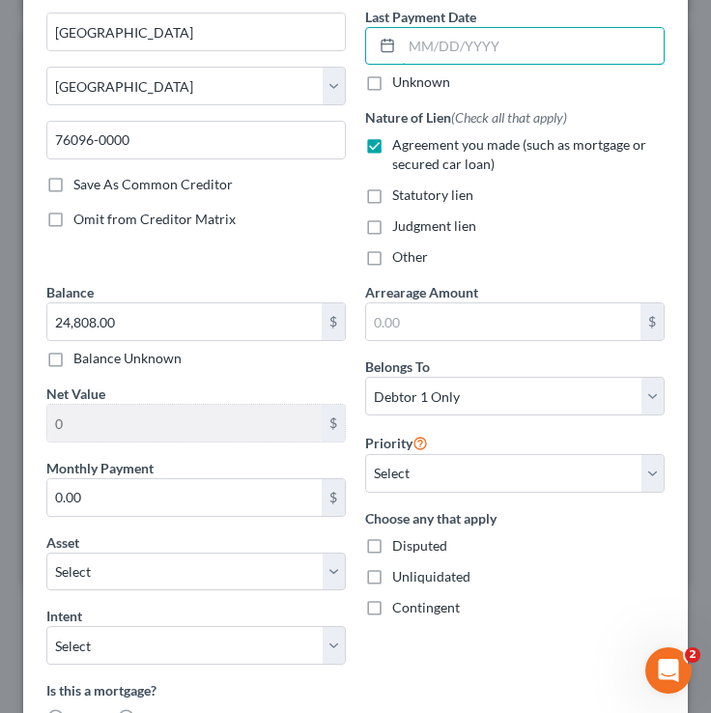
scroll to position [263, 0]
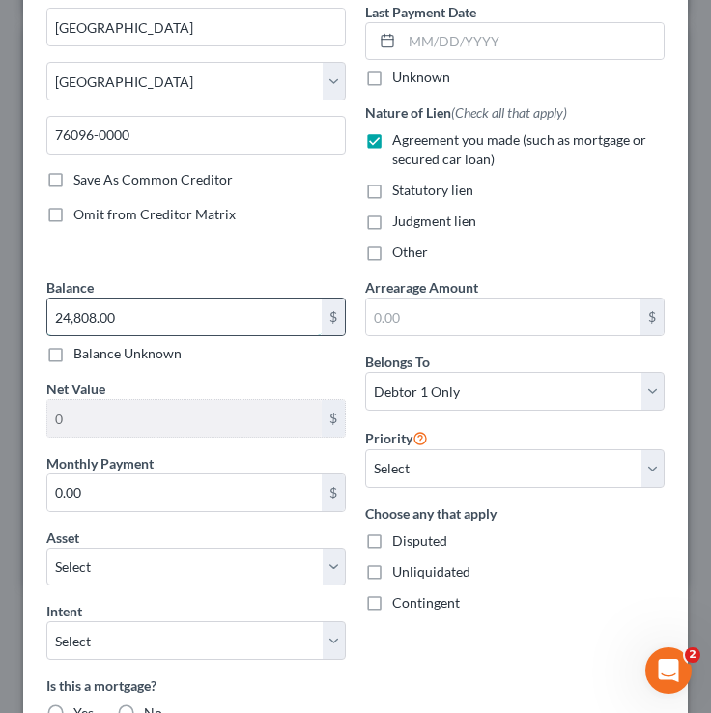
click at [203, 333] on input "24,808.00" at bounding box center [184, 317] width 274 height 37
click at [191, 299] on input "24,808.00" at bounding box center [184, 317] width 274 height 37
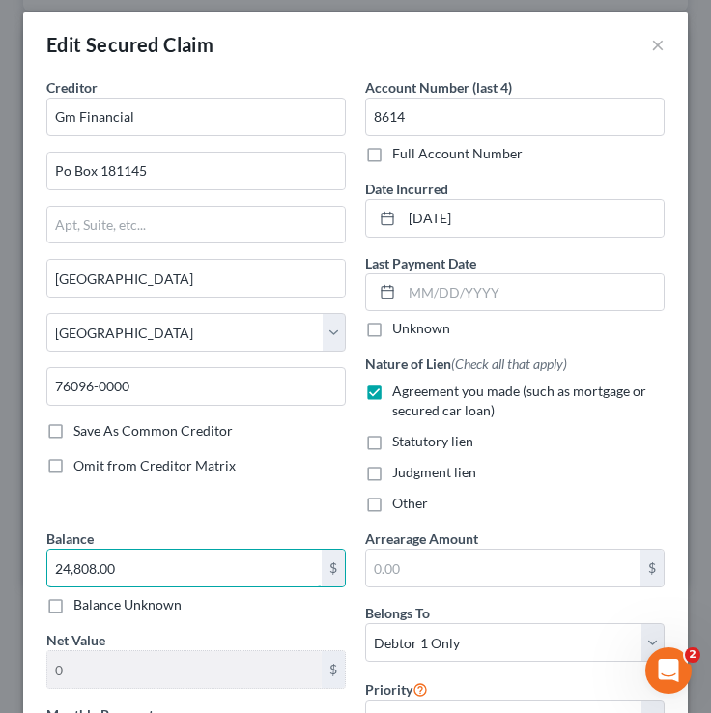
scroll to position [0, 0]
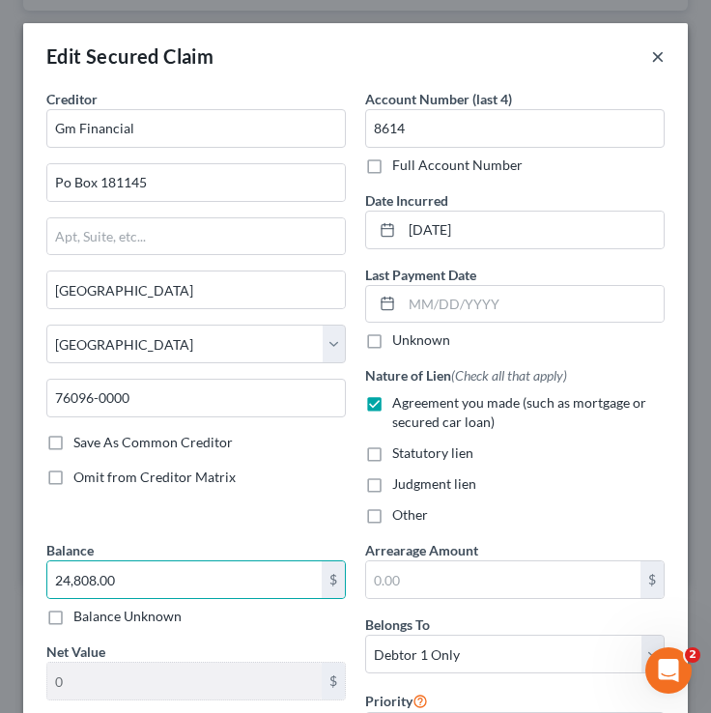
click at [660, 60] on button "×" at bounding box center [658, 55] width 14 height 23
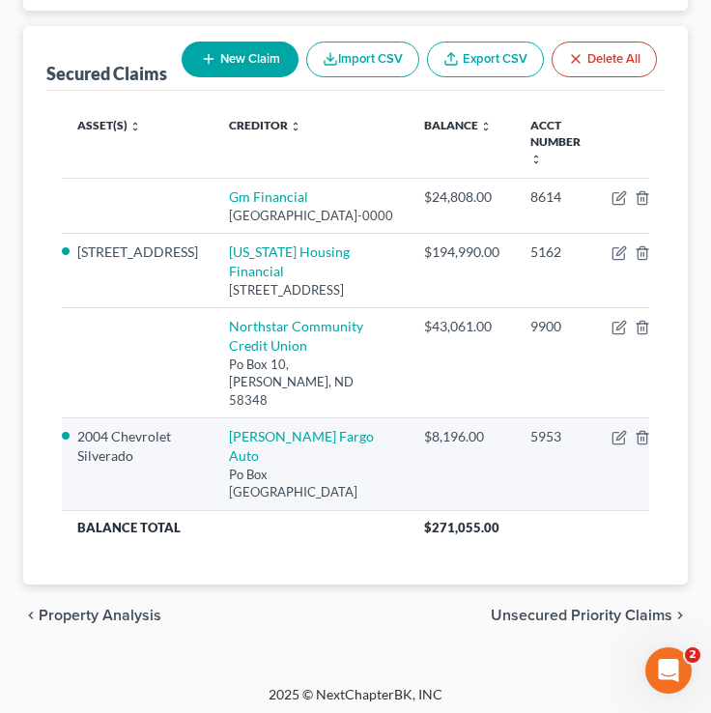
scroll to position [285, 0]
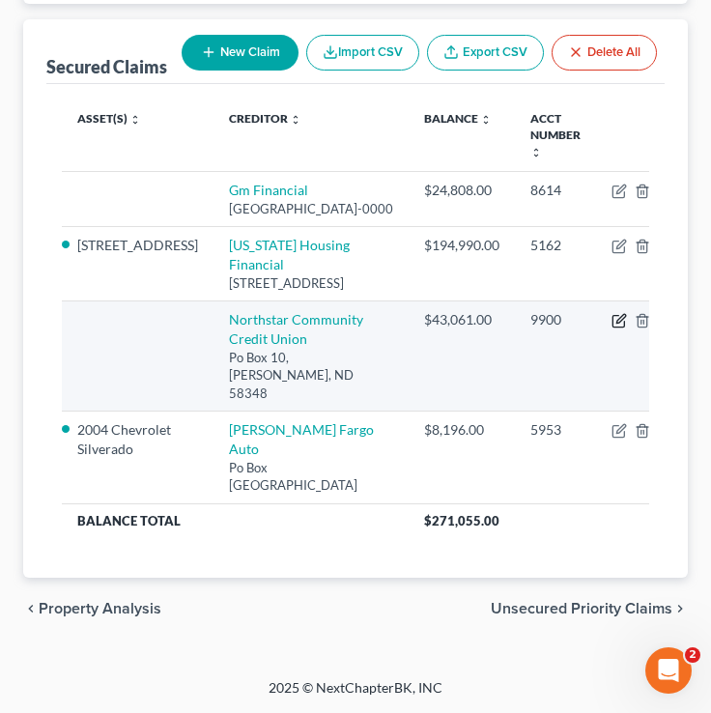
click at [616, 323] on icon "button" at bounding box center [620, 318] width 9 height 9
select select "29"
select select "0"
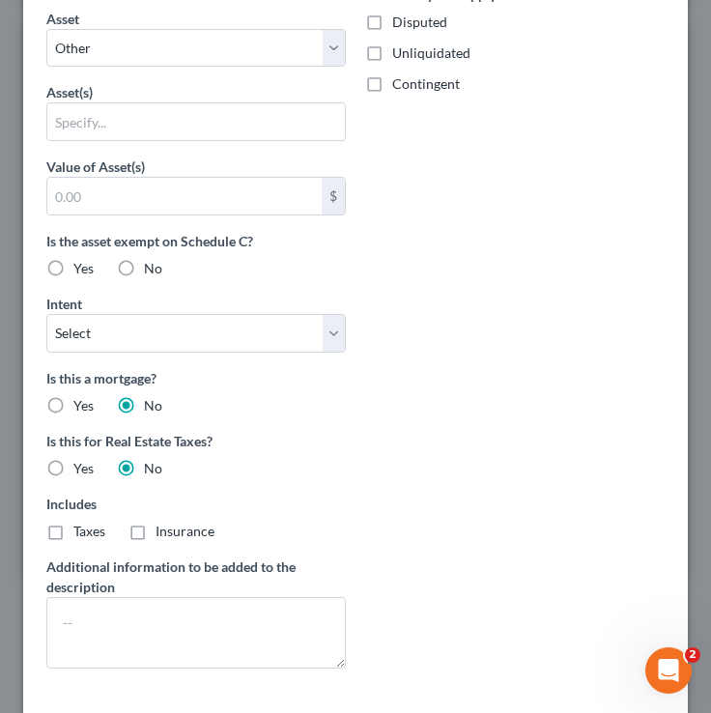
scroll to position [793, 0]
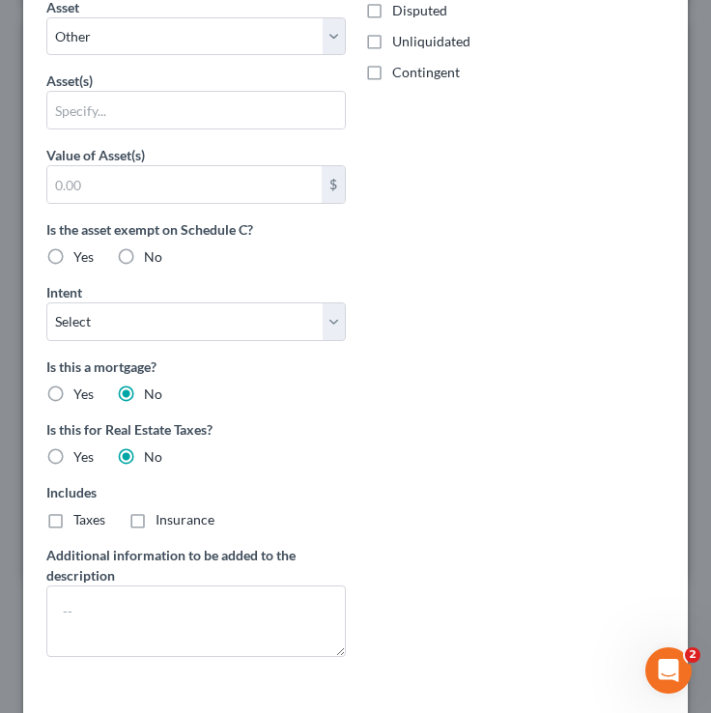
click at [144, 257] on label "No" at bounding box center [153, 256] width 18 height 19
click at [152, 257] on input "No" at bounding box center [158, 253] width 13 height 13
radio input "true"
click at [144, 258] on label "No" at bounding box center [153, 256] width 18 height 19
click at [152, 258] on input "No" at bounding box center [158, 253] width 13 height 13
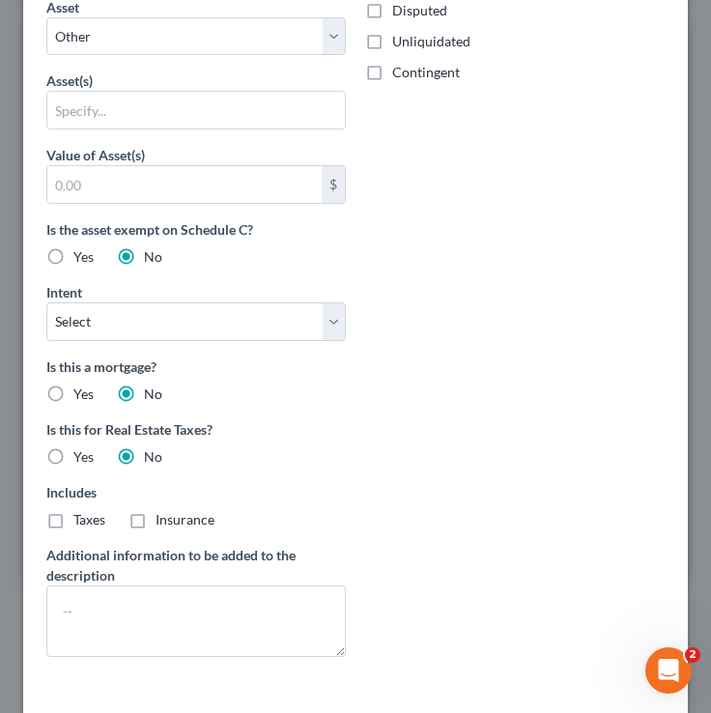
scroll to position [0, 0]
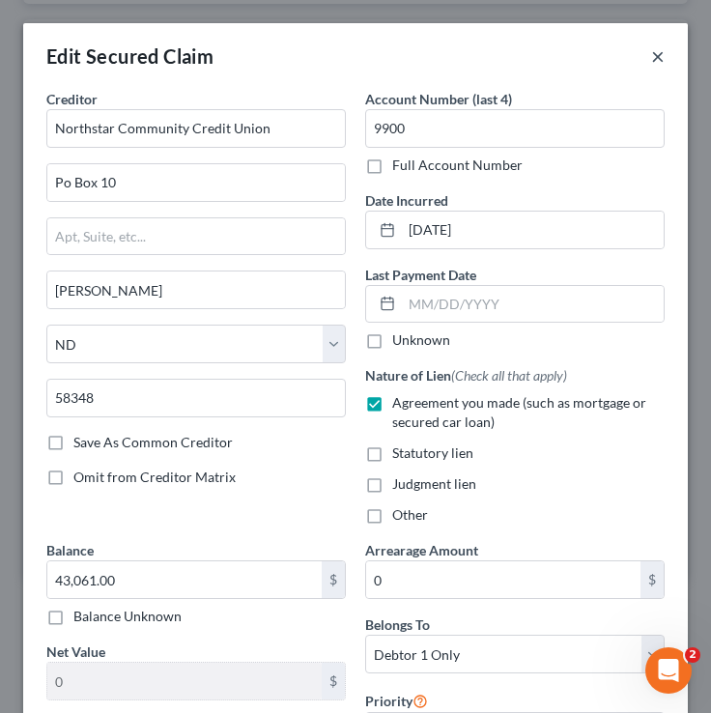
click at [663, 54] on button "×" at bounding box center [658, 55] width 14 height 23
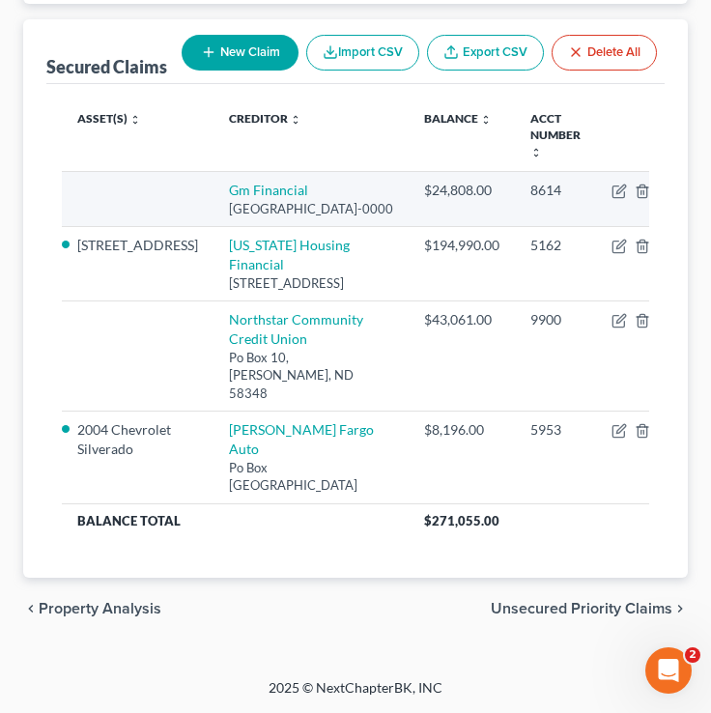
scroll to position [11, 0]
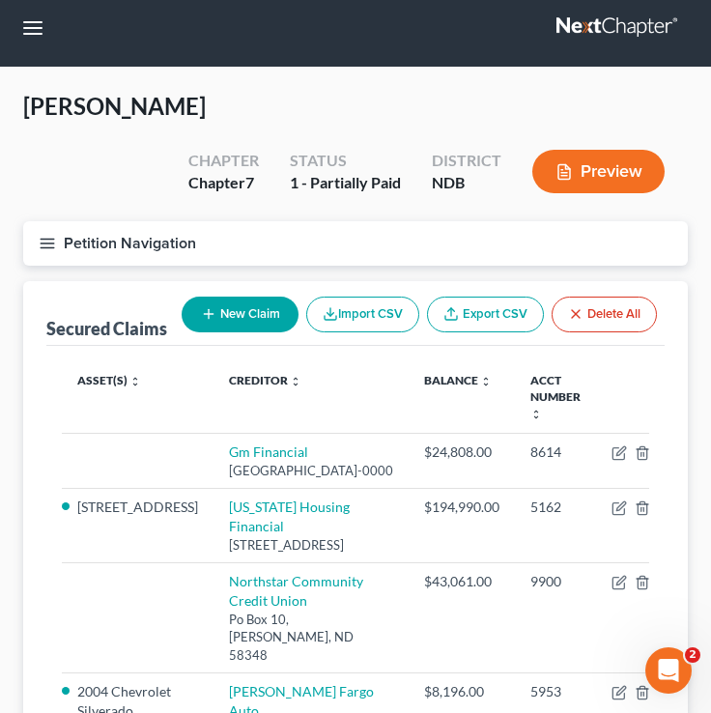
click at [42, 239] on icon "button" at bounding box center [47, 243] width 17 height 17
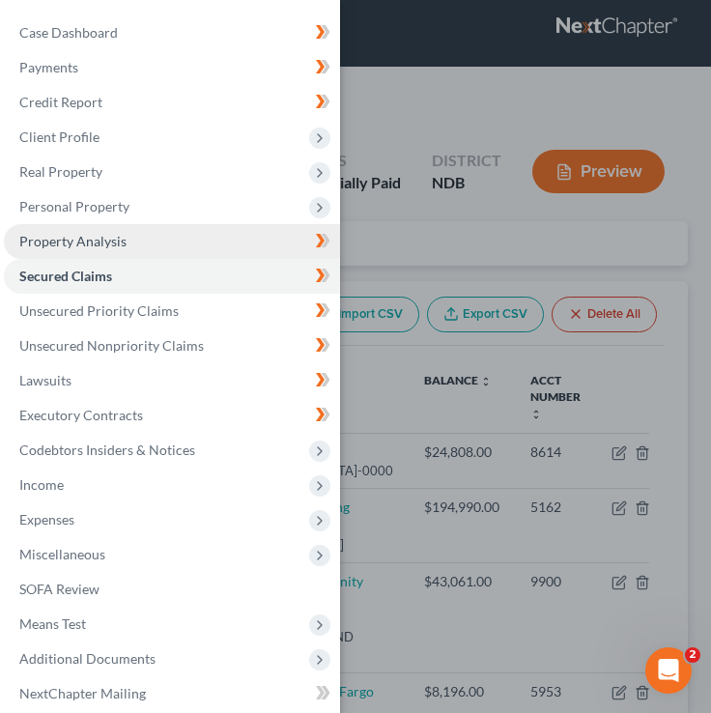
click at [61, 233] on span "Property Analysis" at bounding box center [72, 241] width 107 height 16
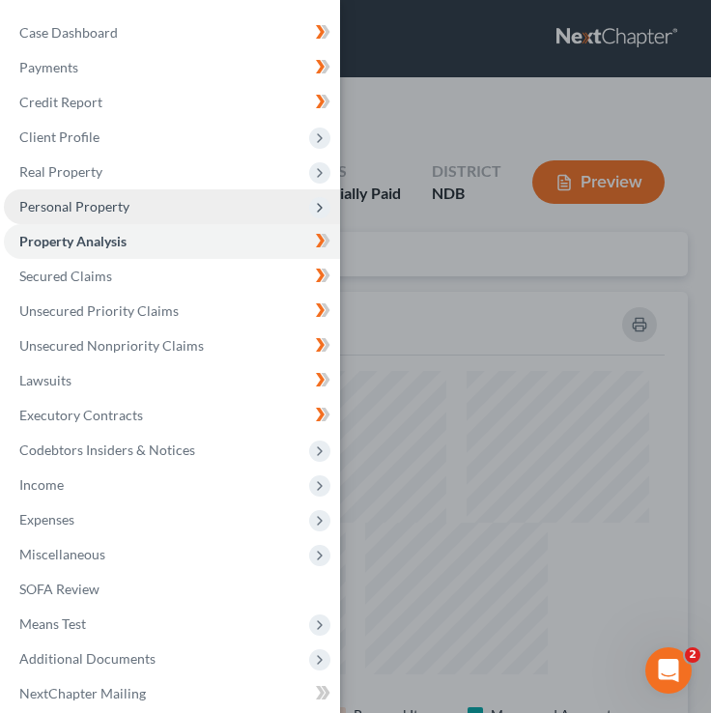
click at [104, 201] on span "Personal Property" at bounding box center [74, 206] width 110 height 16
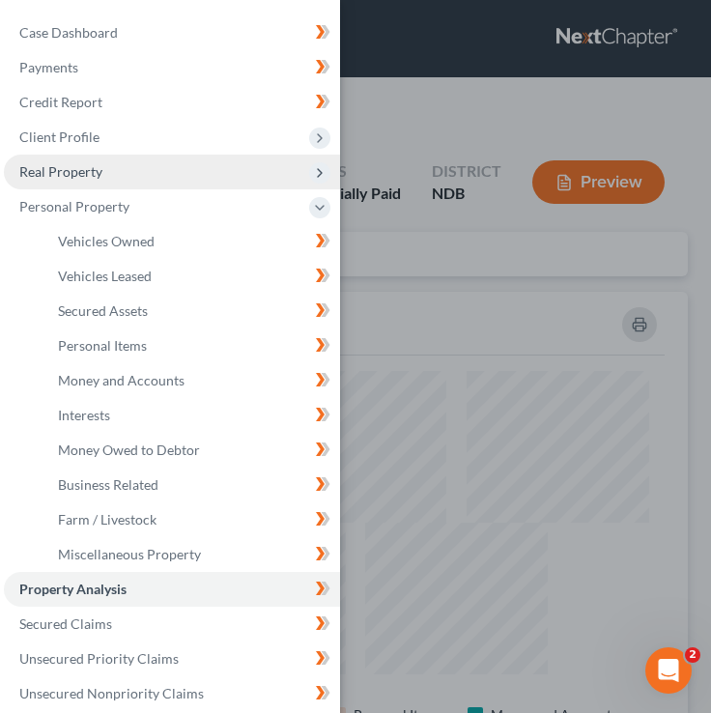
scroll to position [514, 665]
click at [185, 155] on span "Real Property" at bounding box center [172, 172] width 336 height 35
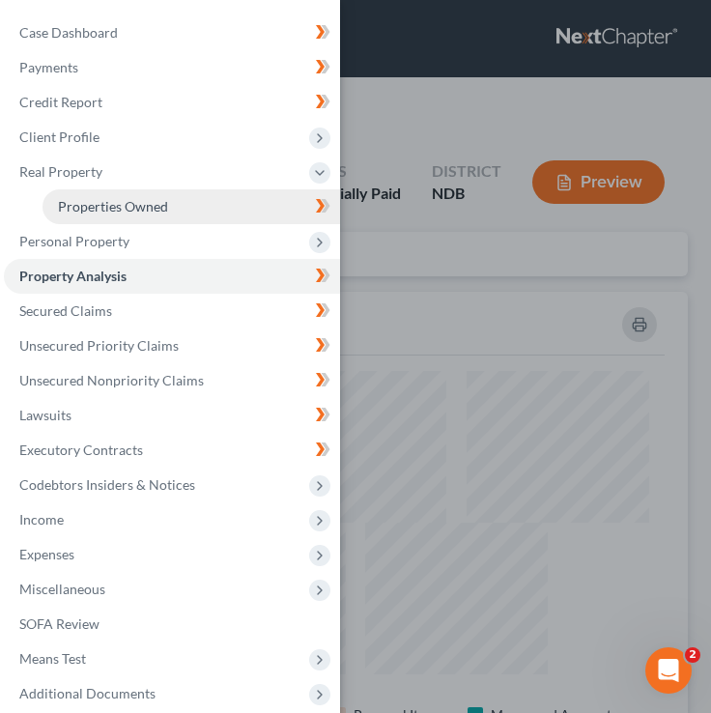
click at [195, 197] on link "Properties Owned" at bounding box center [192, 206] width 298 height 35
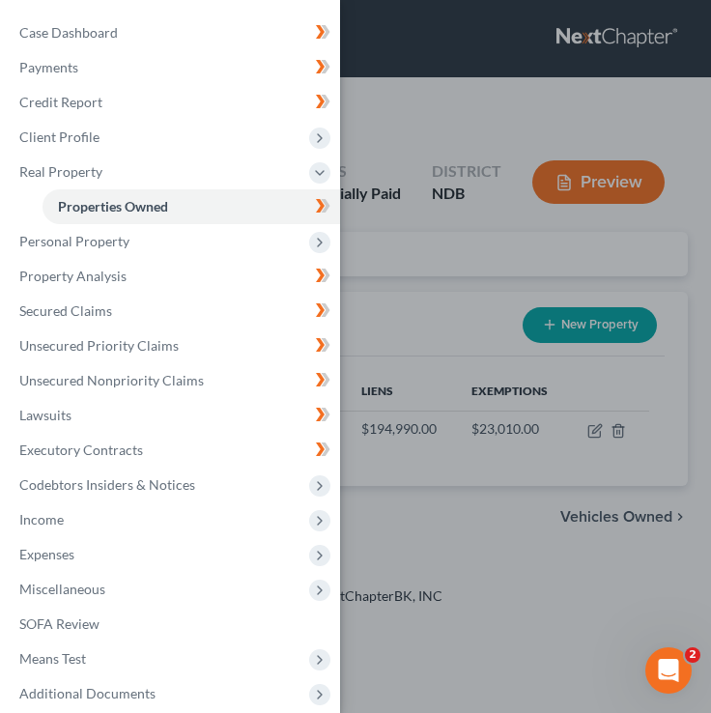
click at [474, 275] on div "Case Dashboard Payments Invoices Payments Payments Credit Report Client Profile" at bounding box center [355, 356] width 711 height 713
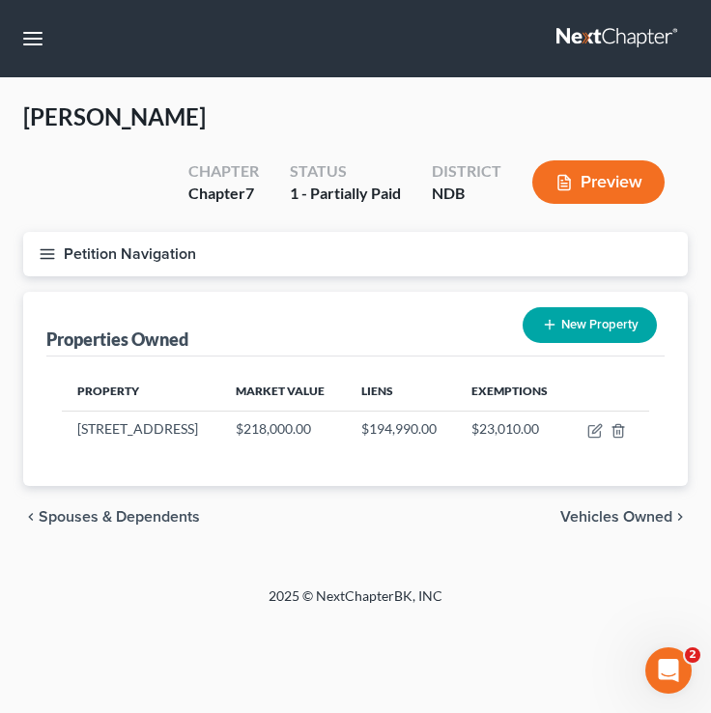
click at [58, 258] on button "Petition Navigation" at bounding box center [355, 254] width 665 height 44
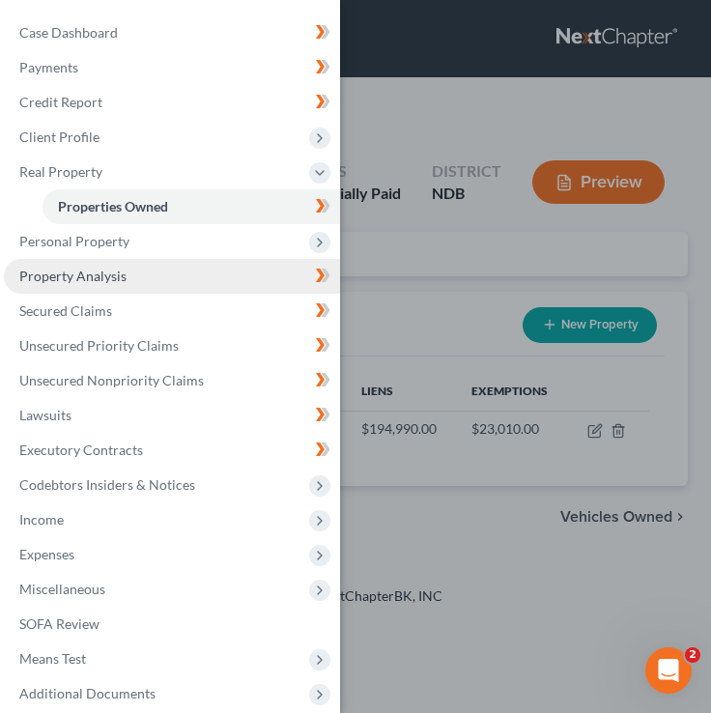
click at [91, 284] on link "Property Analysis" at bounding box center [172, 276] width 336 height 35
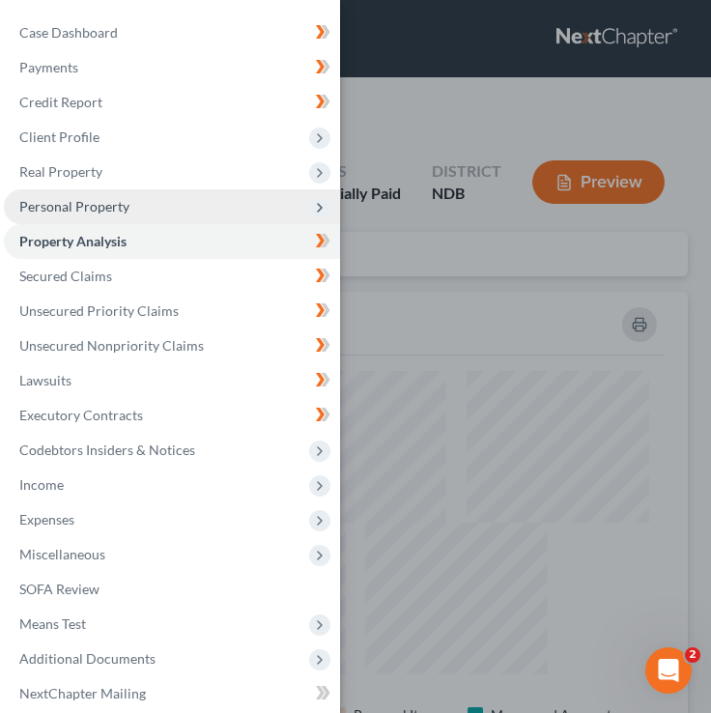
scroll to position [514, 665]
click at [78, 214] on span "Personal Property" at bounding box center [74, 206] width 110 height 16
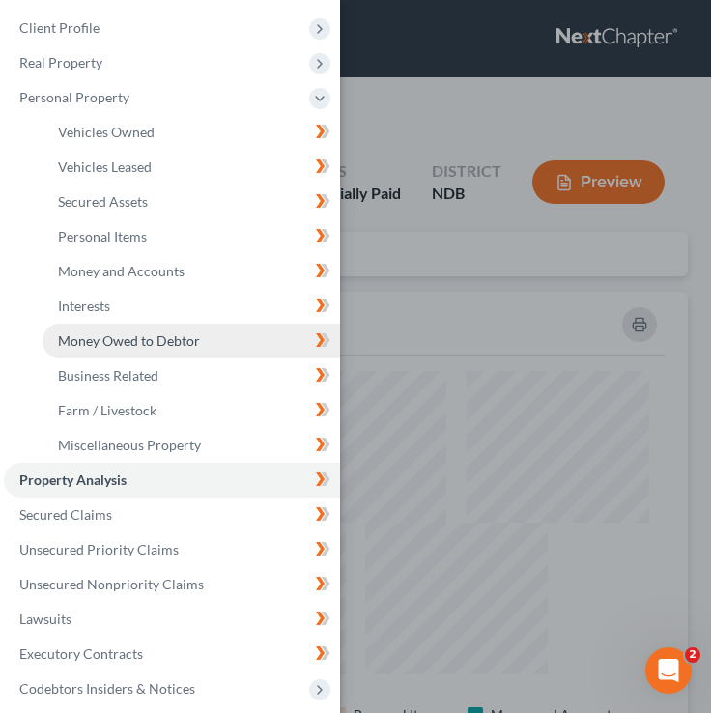
scroll to position [114, 0]
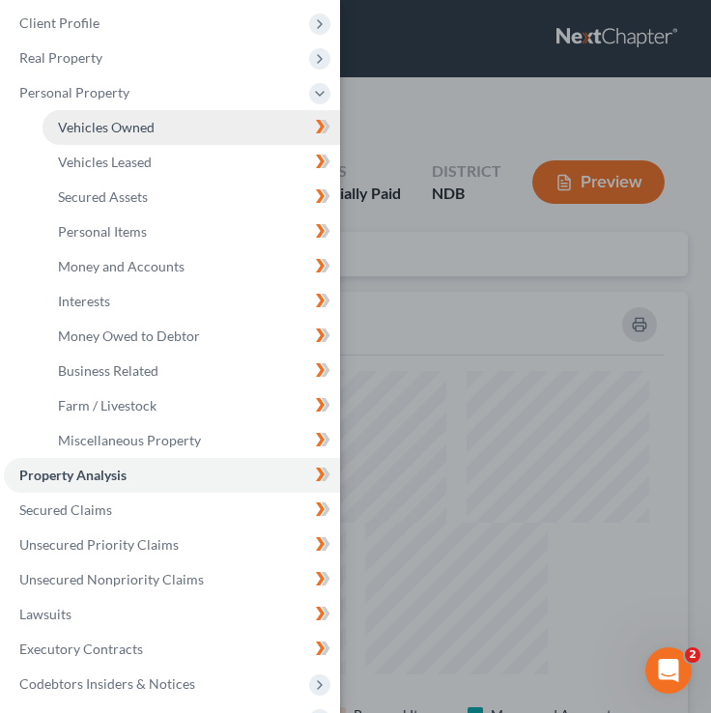
click at [130, 134] on span "Vehicles Owned" at bounding box center [106, 127] width 97 height 16
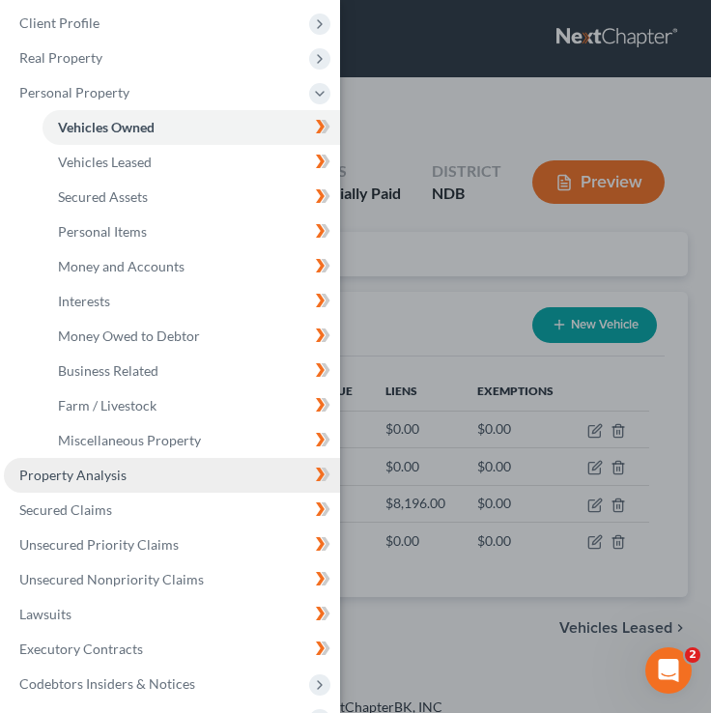
click at [56, 476] on span "Property Analysis" at bounding box center [72, 475] width 107 height 16
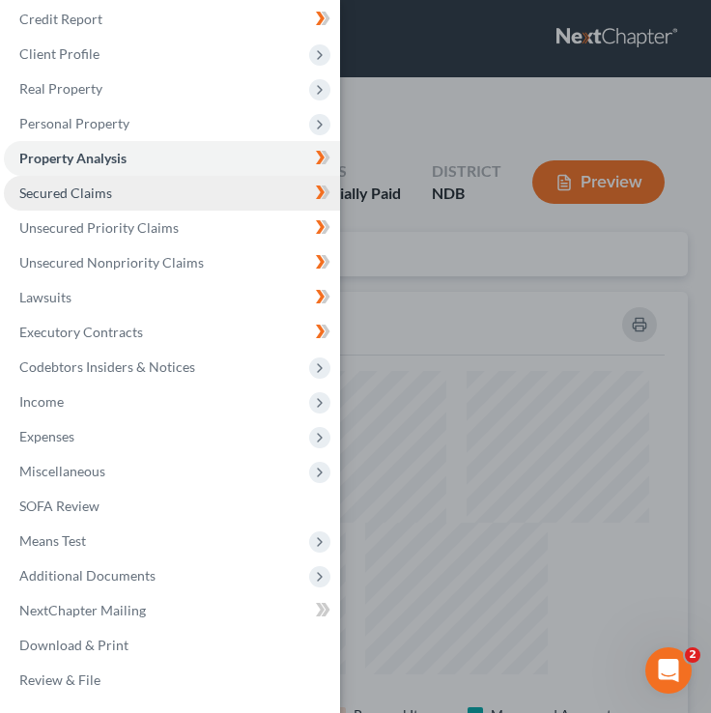
click at [94, 190] on span "Secured Claims" at bounding box center [65, 193] width 93 height 16
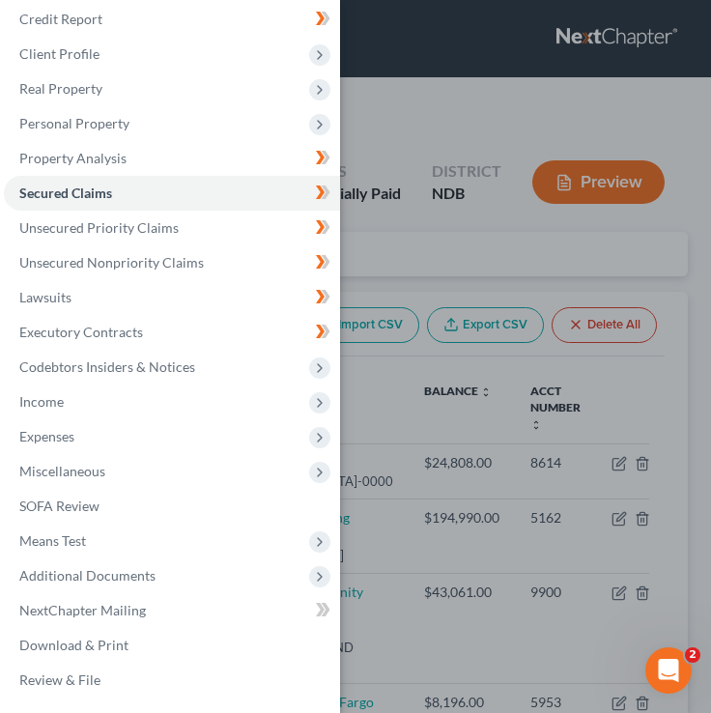
click at [431, 274] on div "Case Dashboard Payments Invoices Payments Payments Credit Report Client Profile" at bounding box center [355, 356] width 711 height 713
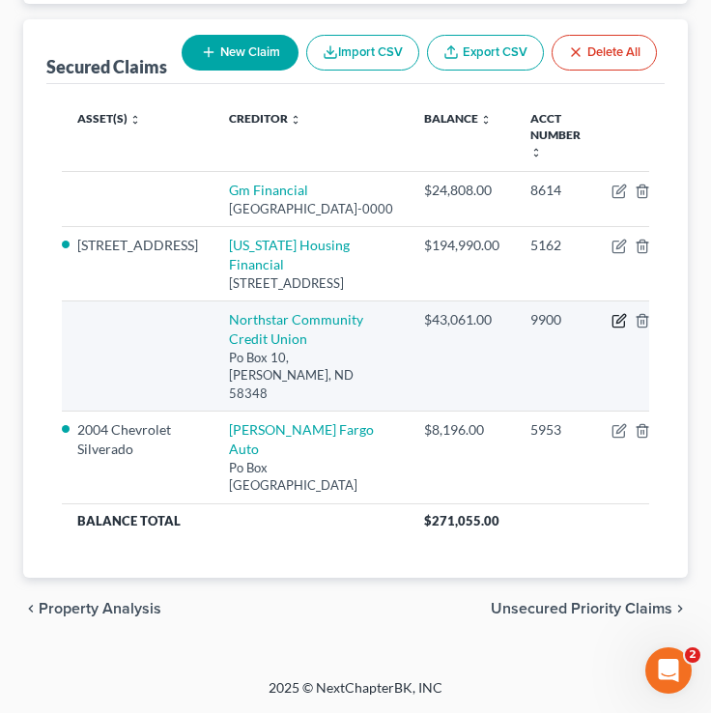
click at [612, 327] on icon "button" at bounding box center [618, 322] width 12 height 12
select select "29"
select select "0"
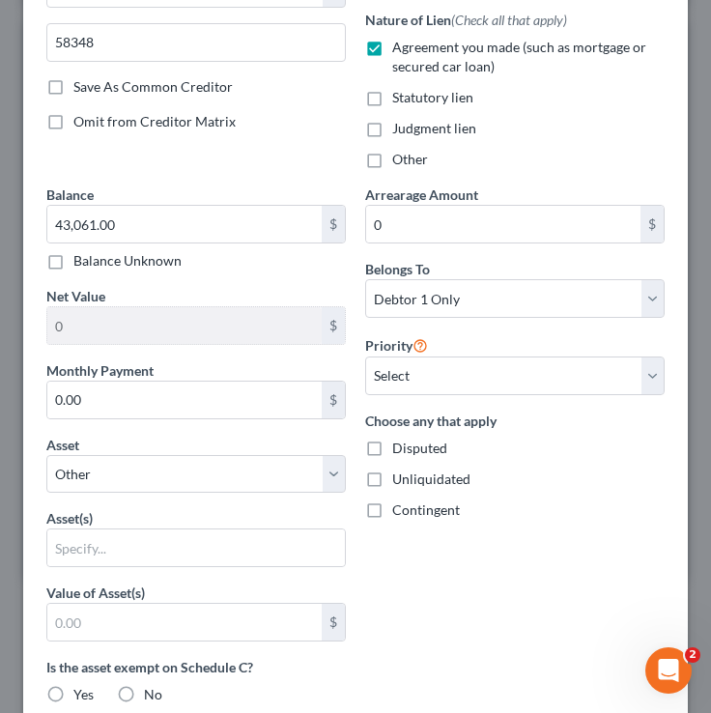
scroll to position [373, 0]
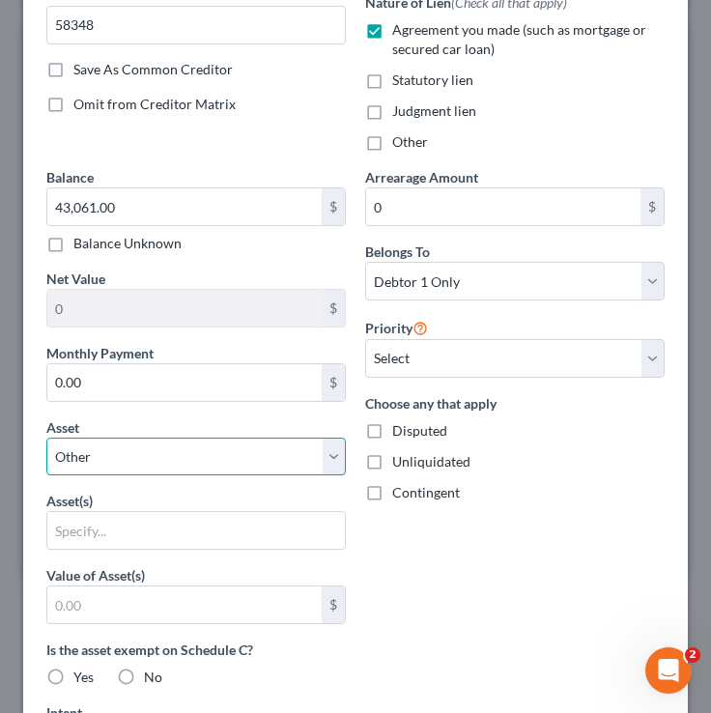
click at [168, 450] on select "Select Other Multiple Assets 619 Belmont Rd - $218000.0 2005 Ford Mustang - $50…" at bounding box center [195, 457] width 299 height 39
click at [642, 170] on div "Arrearage Amount 0 $" at bounding box center [514, 196] width 299 height 59
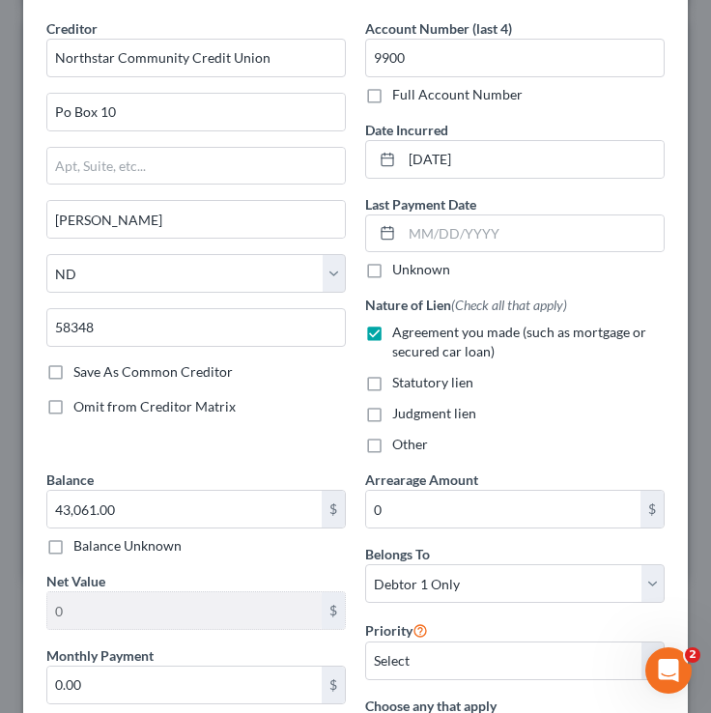
scroll to position [0, 0]
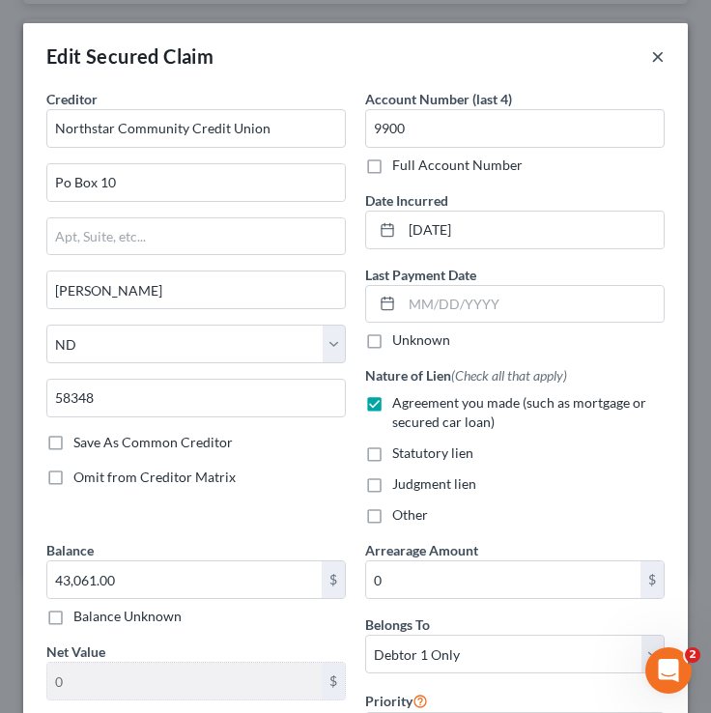
click at [658, 48] on button "×" at bounding box center [658, 55] width 14 height 23
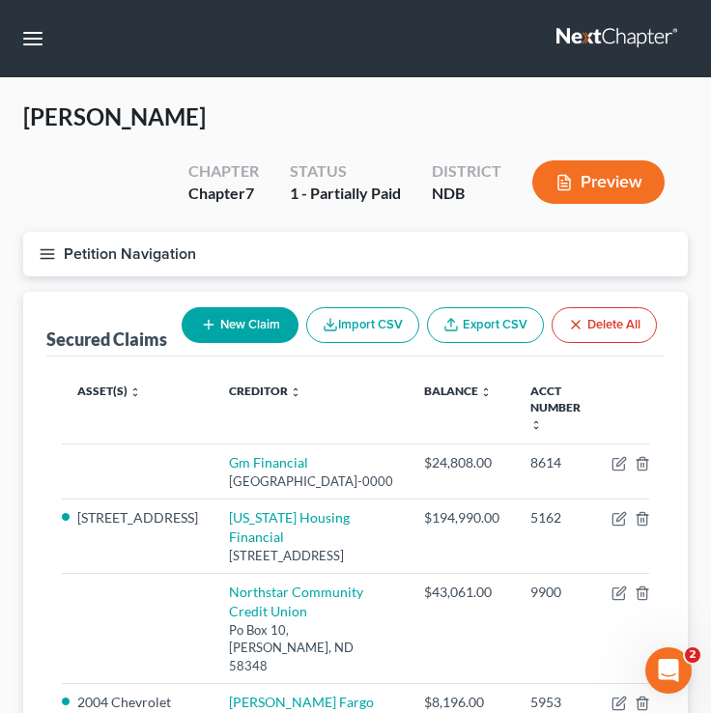
click at [56, 250] on button "Petition Navigation" at bounding box center [355, 254] width 665 height 44
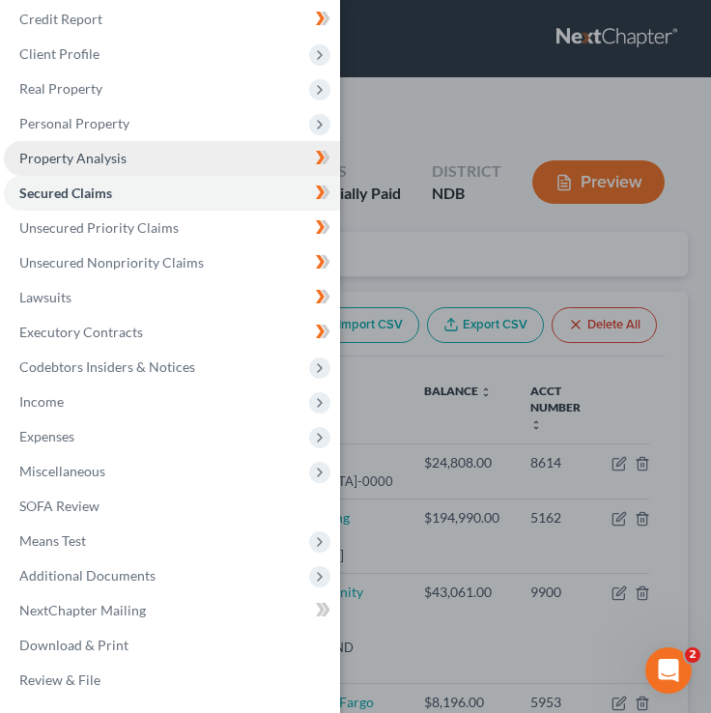
click at [117, 162] on span "Property Analysis" at bounding box center [72, 158] width 107 height 16
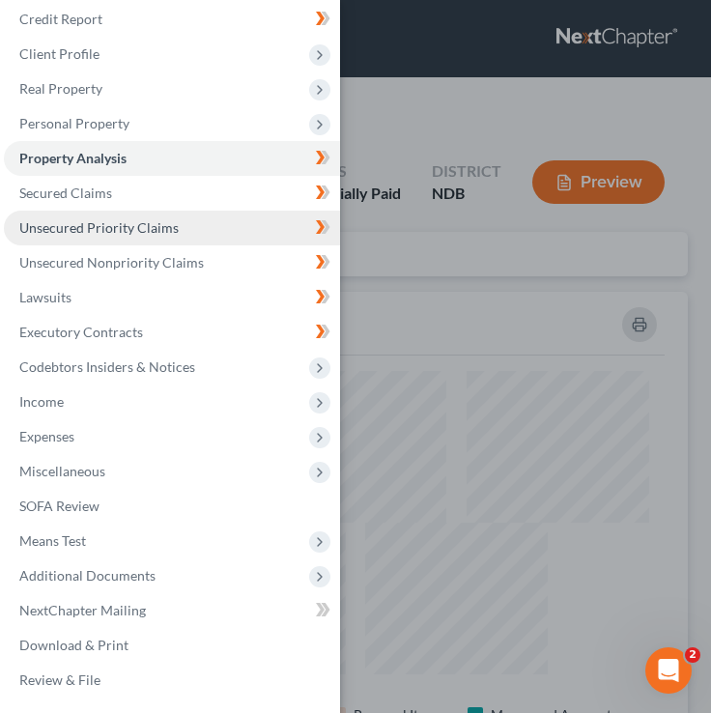
click at [111, 214] on link "Unsecured Priority Claims" at bounding box center [172, 228] width 336 height 35
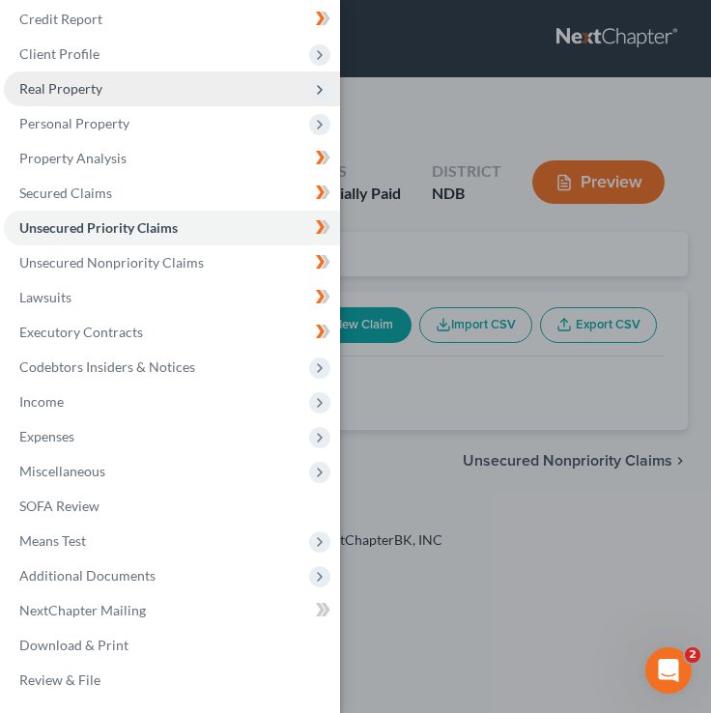
click at [115, 100] on span "Real Property" at bounding box center [172, 88] width 336 height 35
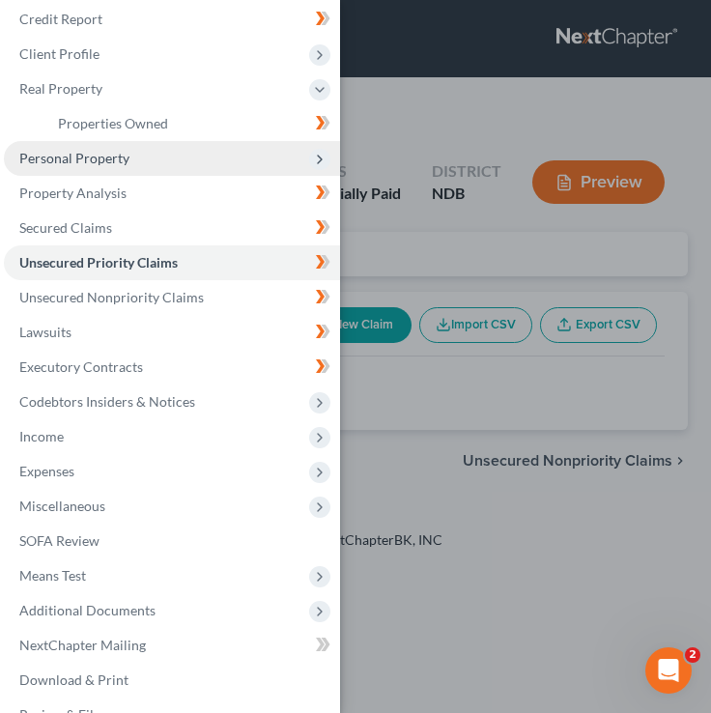
click at [121, 143] on span "Personal Property" at bounding box center [172, 158] width 336 height 35
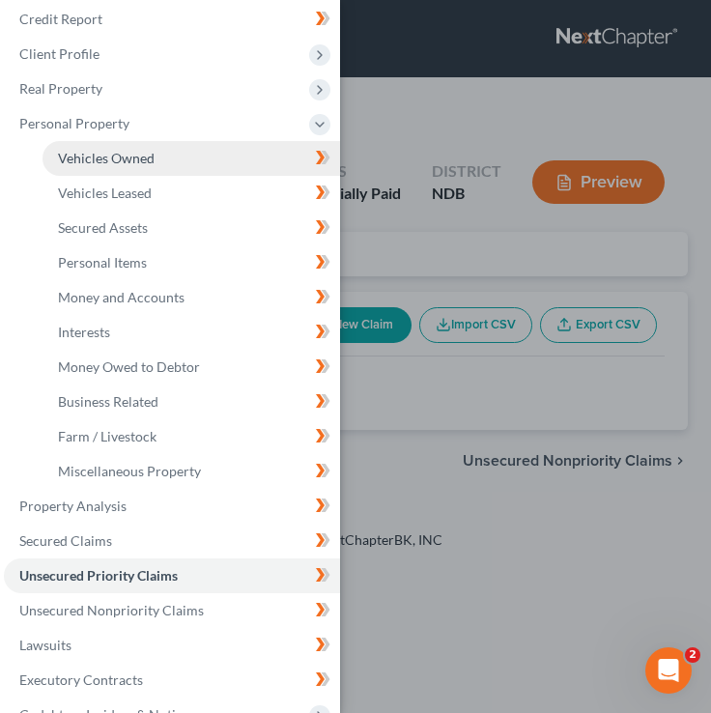
click at [201, 148] on link "Vehicles Owned" at bounding box center [192, 158] width 298 height 35
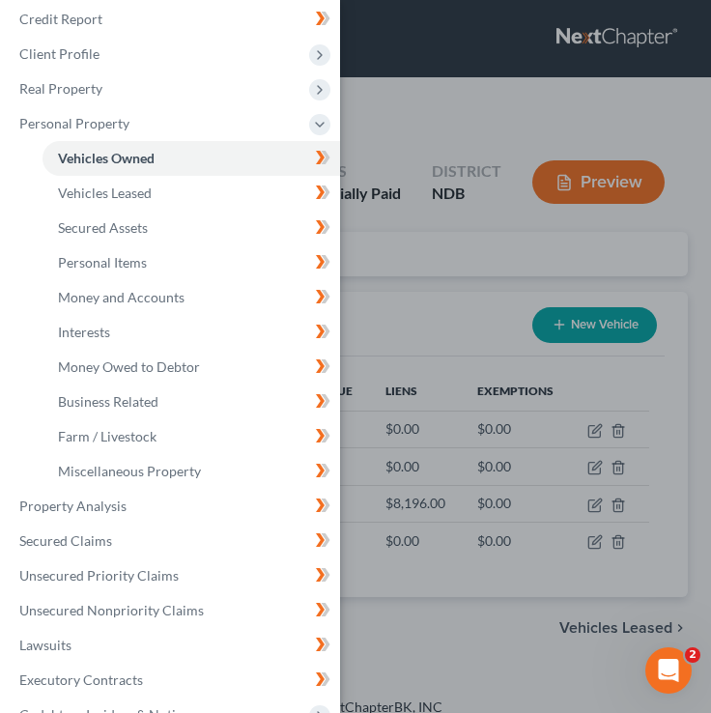
click at [405, 250] on div "Case Dashboard Payments Invoices Payments Payments Credit Report Client Profile" at bounding box center [355, 356] width 711 height 713
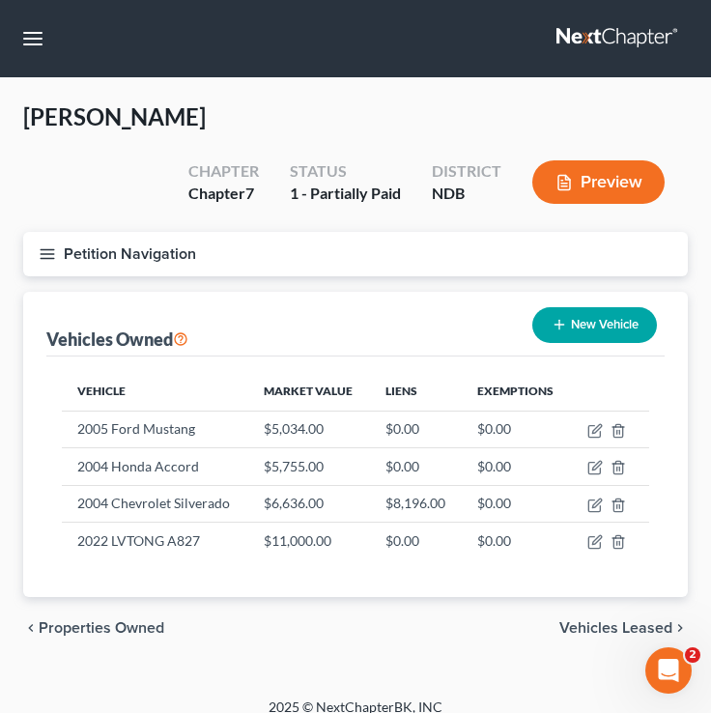
click at [612, 361] on div "Vehicle Market Value Liens Exemptions 2005 Ford Mustang $5,034.00 $0.00 $0.00 2…" at bounding box center [355, 477] width 618 height 242
click at [610, 324] on button "New Vehicle" at bounding box center [594, 325] width 125 height 36
select select "0"
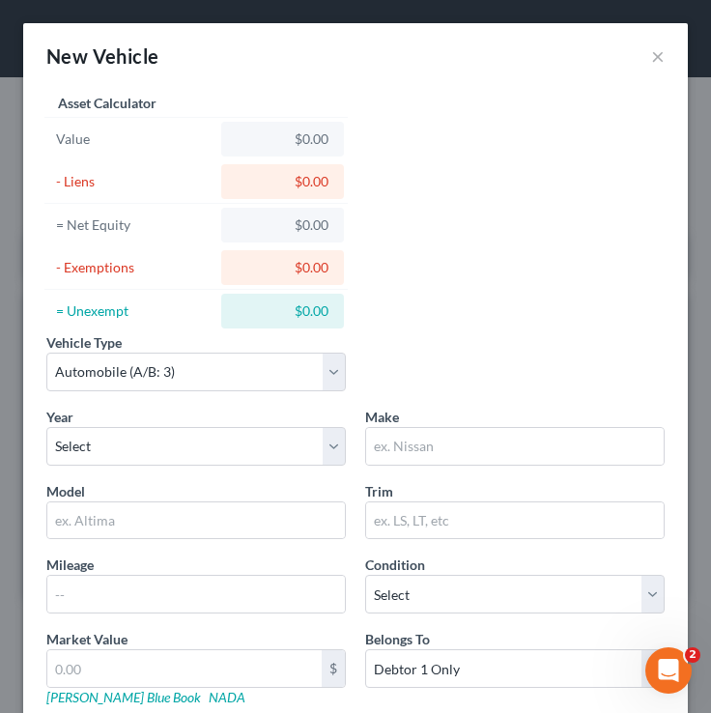
click at [292, 395] on div "Vehicle Type Select Automobile (A/B: 3) Truck (A/B: 3) Trailer (A/B: 4) Watercr…" at bounding box center [356, 369] width 638 height 74
click at [292, 385] on select "Select Automobile (A/B: 3) Truck (A/B: 3) Trailer (A/B: 4) Watercraft (A/B: 4) …" at bounding box center [195, 372] width 299 height 39
select select "2"
click at [46, 353] on select "Select Automobile (A/B: 3) Truck (A/B: 3) Trailer (A/B: 4) Watercraft (A/B: 4) …" at bounding box center [195, 372] width 299 height 39
click at [154, 432] on select "Select 2026 2025 2024 2023 2022 2021 2020 2019 2018 2017 2016 2015 2014 2013 20…" at bounding box center [195, 446] width 299 height 39
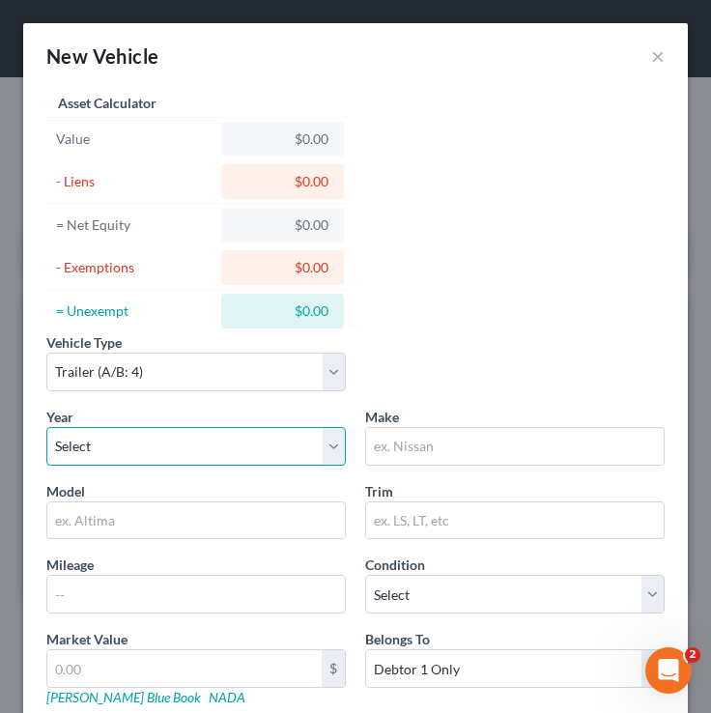
select select "6"
click at [46, 427] on select "Select 2026 2025 2024 2023 2022 2021 2020 2019 2018 2017 2016 2015 2014 2013 20…" at bounding box center [195, 446] width 299 height 39
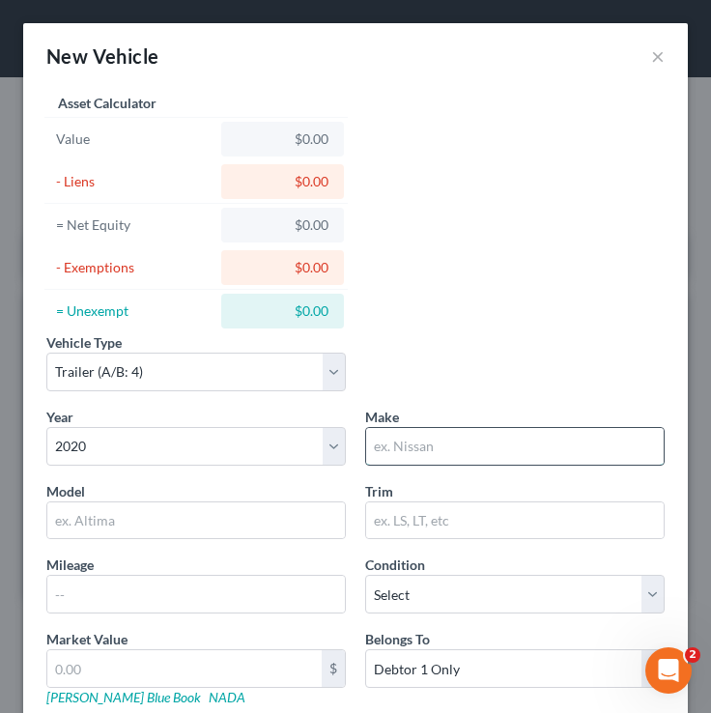
click at [473, 462] on input "text" at bounding box center [515, 446] width 298 height 37
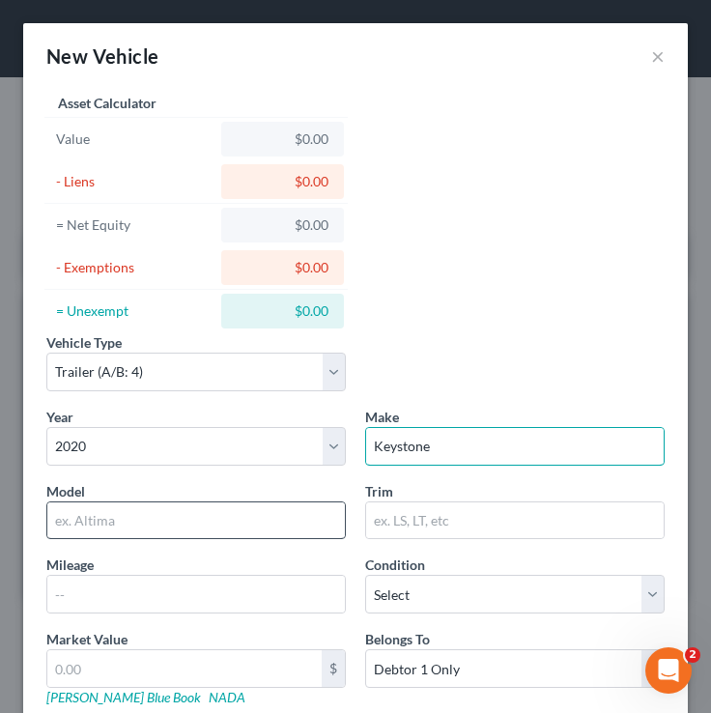
type input "Keystone"
click at [266, 523] on input "text" at bounding box center [196, 520] width 298 height 37
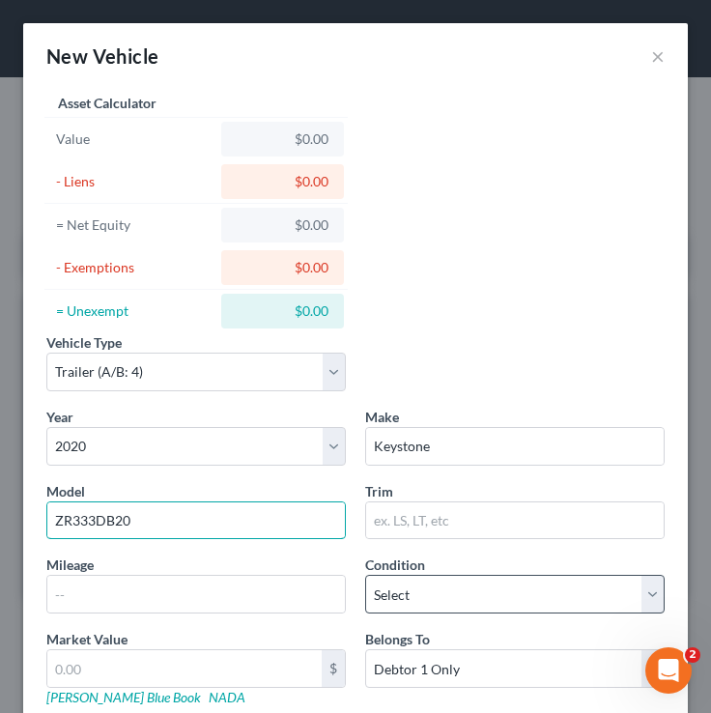
type input "ZR333DB20"
click at [499, 598] on select "Select Excellent Very Good Good Fair Poor" at bounding box center [514, 594] width 299 height 39
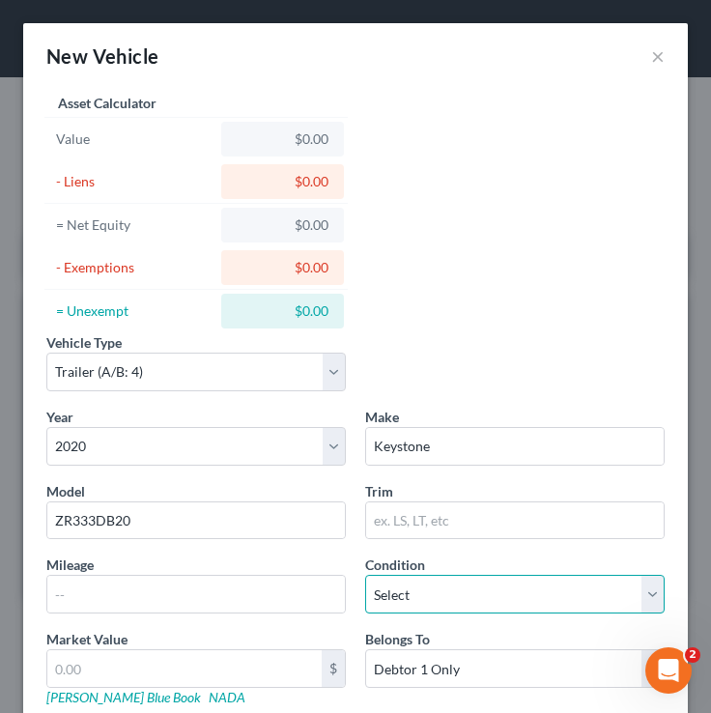
select select "2"
click at [365, 575] on select "Select Excellent Very Good Good Fair Poor" at bounding box center [514, 594] width 299 height 39
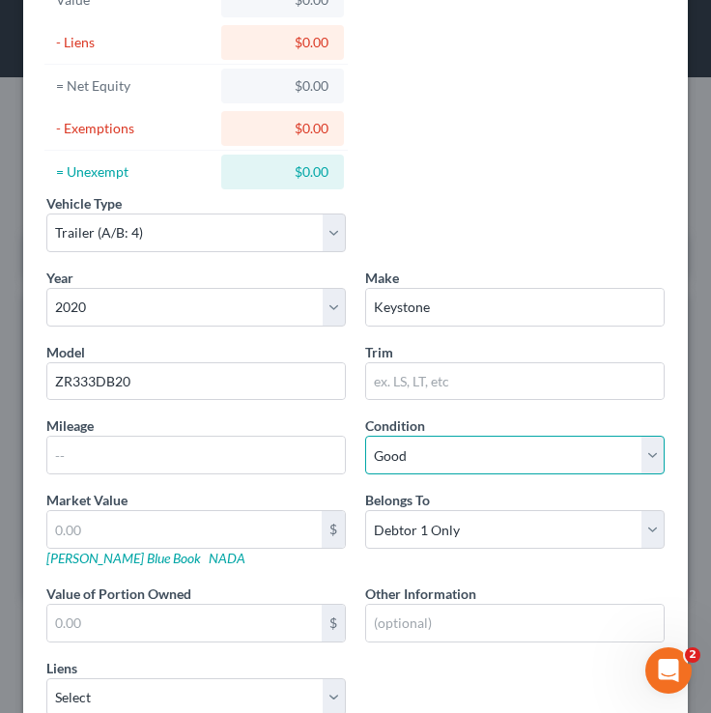
scroll to position [279, 0]
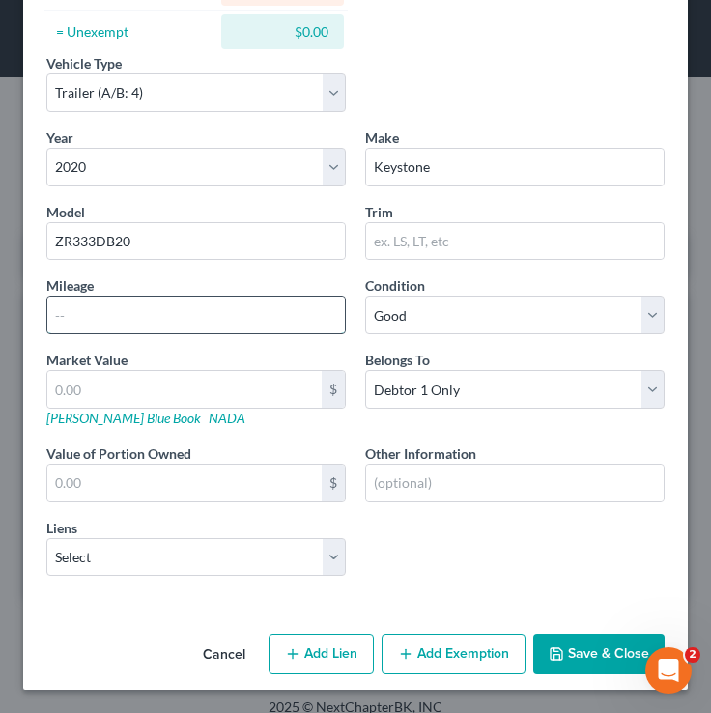
click at [105, 318] on input "text" at bounding box center [196, 315] width 298 height 37
click at [221, 205] on div "Model ZR333DB20" at bounding box center [196, 231] width 319 height 59
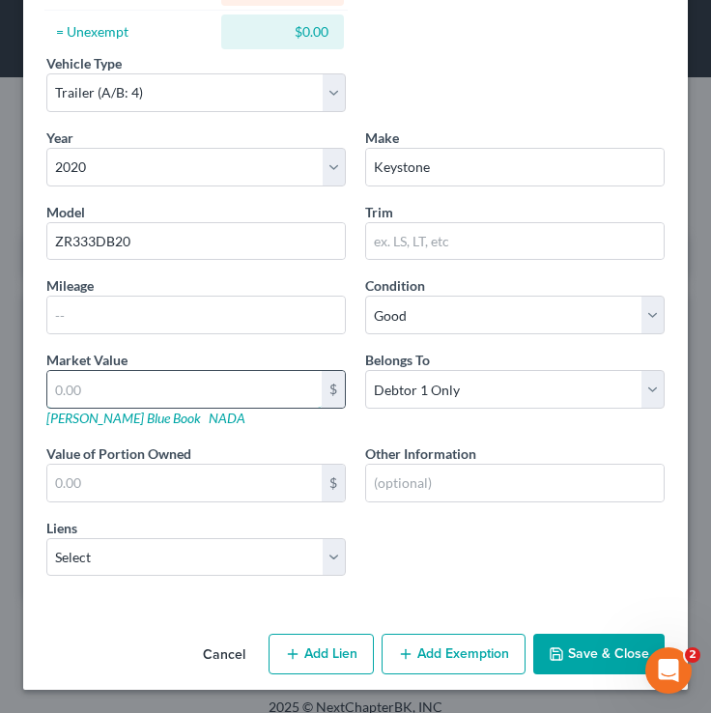
click at [91, 407] on div "$" at bounding box center [195, 389] width 299 height 39
type input "3"
type input "3.00"
type input "32"
type input "32.00"
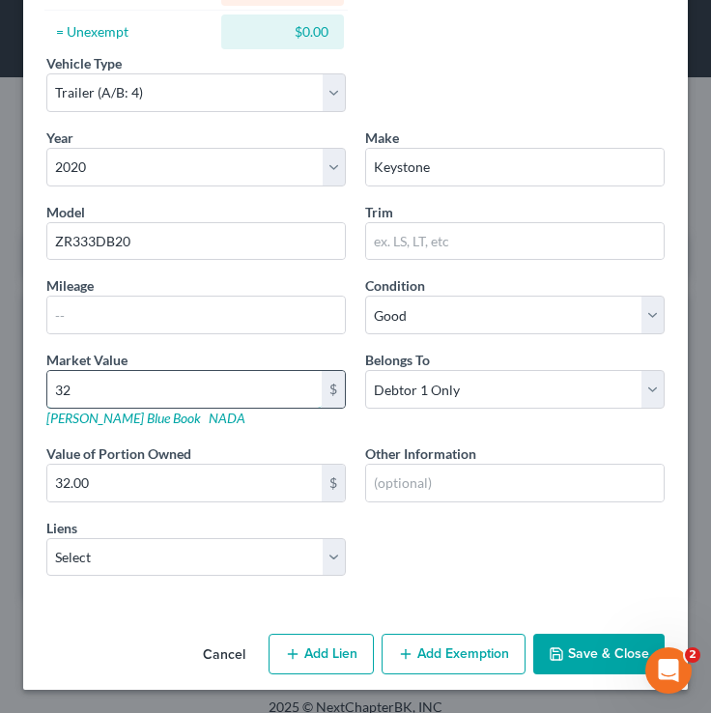
type input "320"
type input "320.00"
type input "3200"
type input "3,200.00"
type input "3,2000"
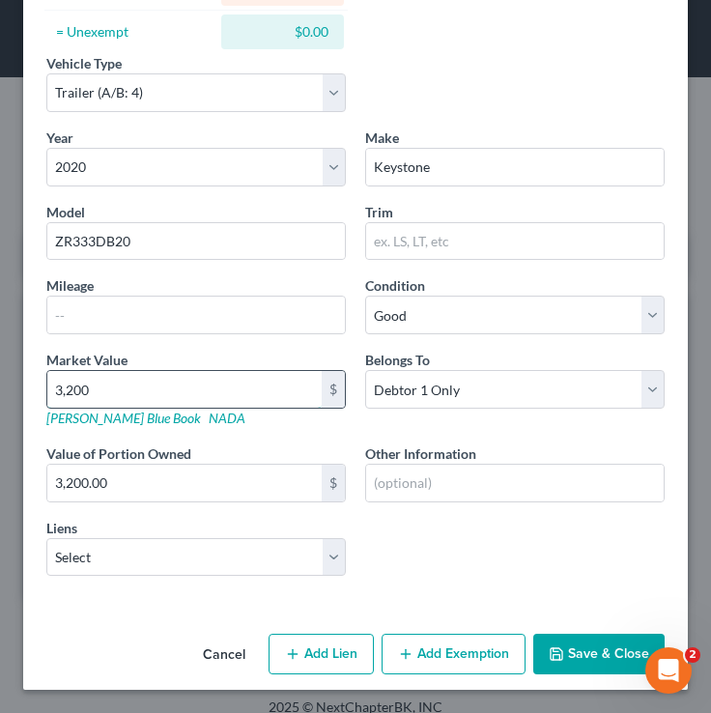
type input "32,000.00"
type input "32,000"
click at [159, 548] on select "Select Northstar Community Credit Union - $43,061.00 Gm Financial - $24,808.00" at bounding box center [195, 557] width 299 height 39
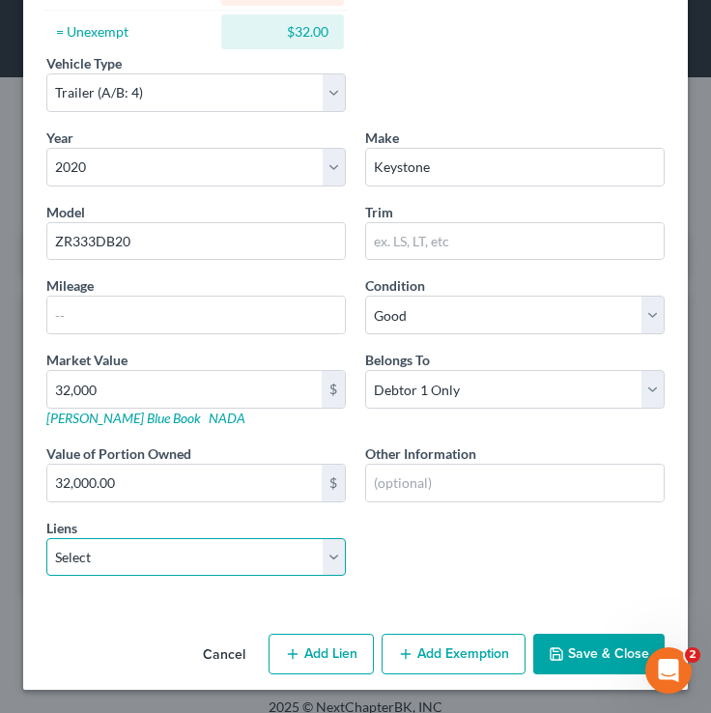
click at [216, 564] on select "Select Northstar Community Credit Union - $43,061.00 Gm Financial - $24,808.00" at bounding box center [195, 557] width 299 height 39
select select "0"
click at [46, 538] on select "Select Northstar Community Credit Union - $43,061.00 Gm Financial - $24,808.00" at bounding box center [195, 557] width 299 height 39
select select
select select "29"
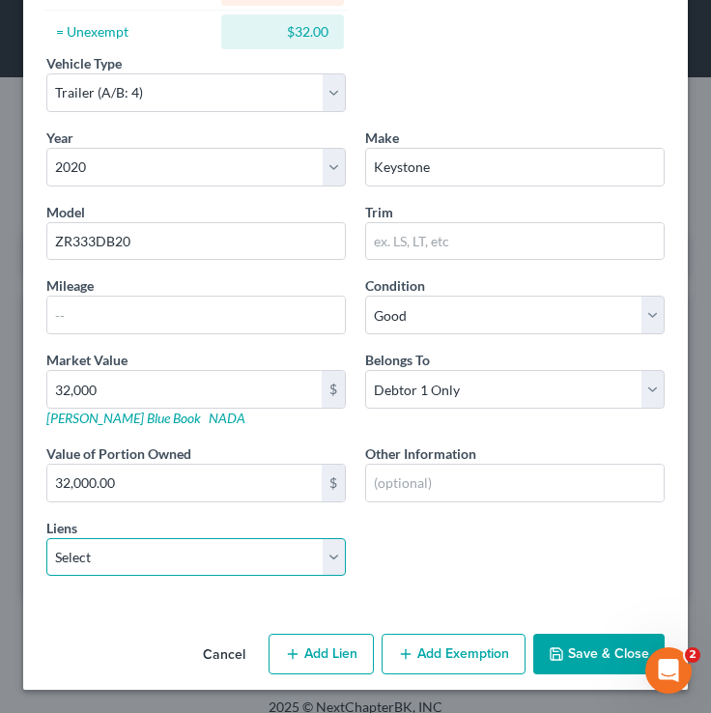
select select "0"
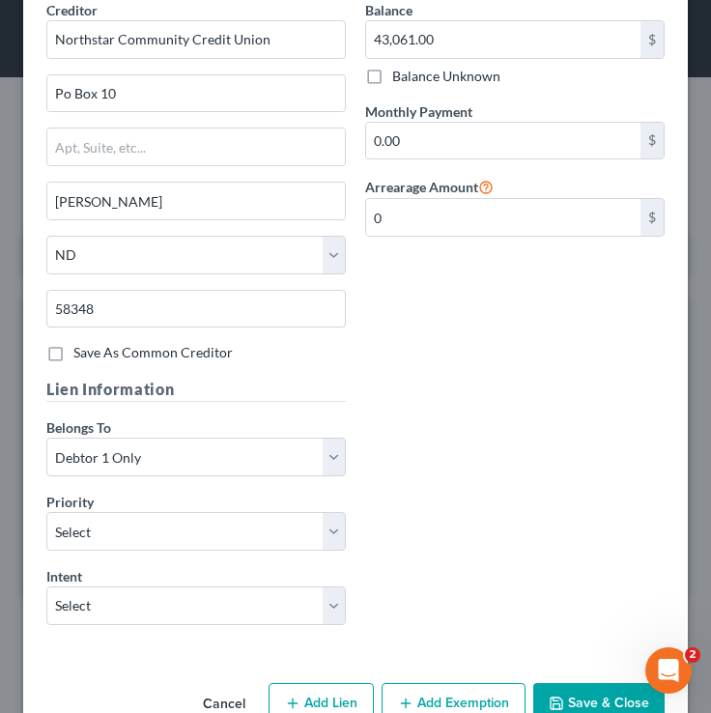
scroll to position [1051, 0]
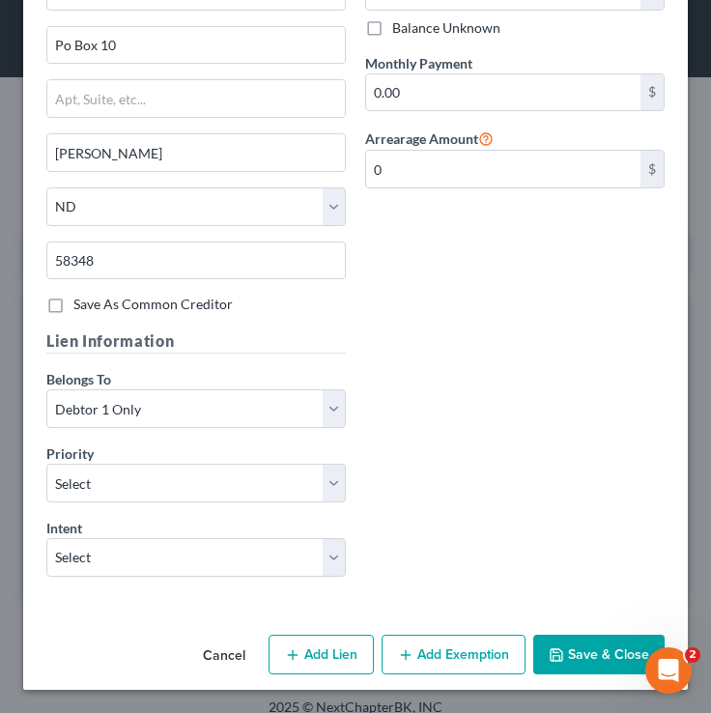
click at [592, 650] on button "Save & Close" at bounding box center [598, 655] width 131 height 41
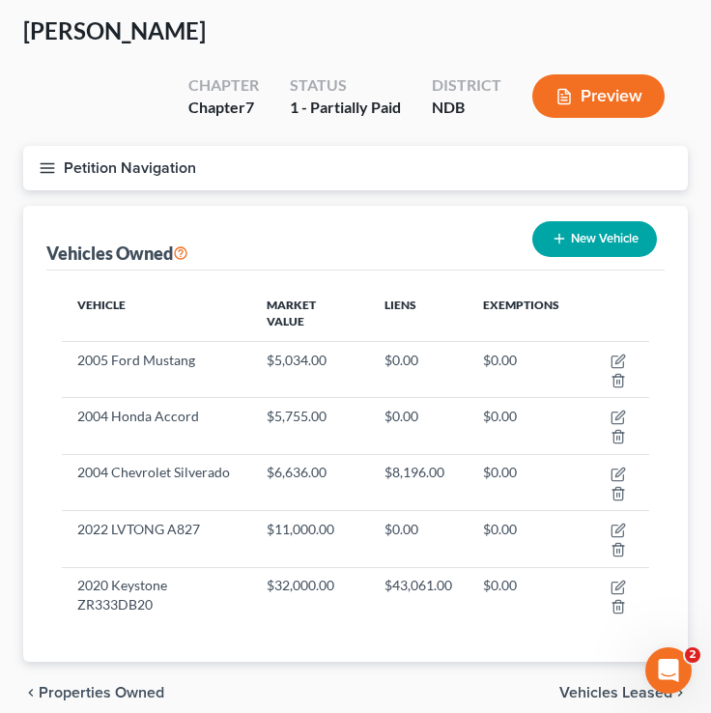
scroll to position [87, 0]
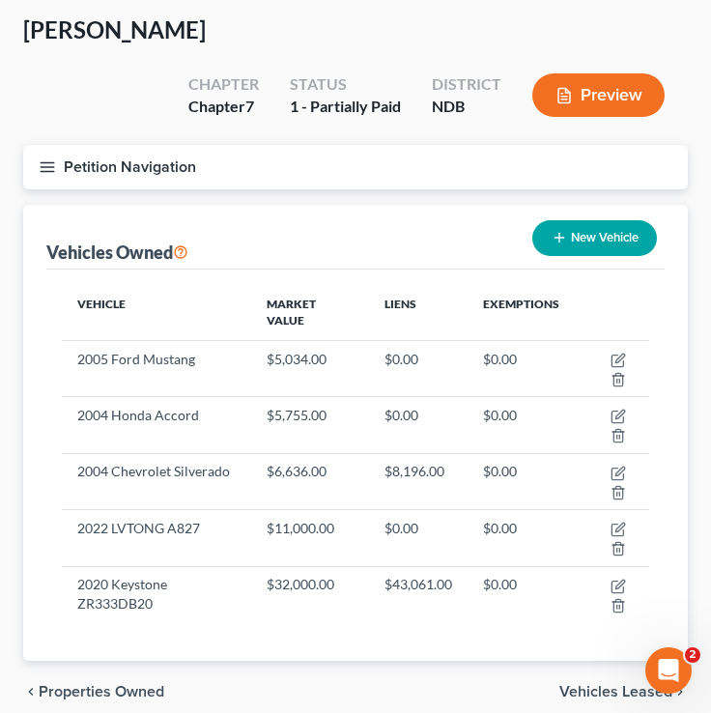
click at [599, 220] on button "New Vehicle" at bounding box center [594, 238] width 125 height 36
select select "0"
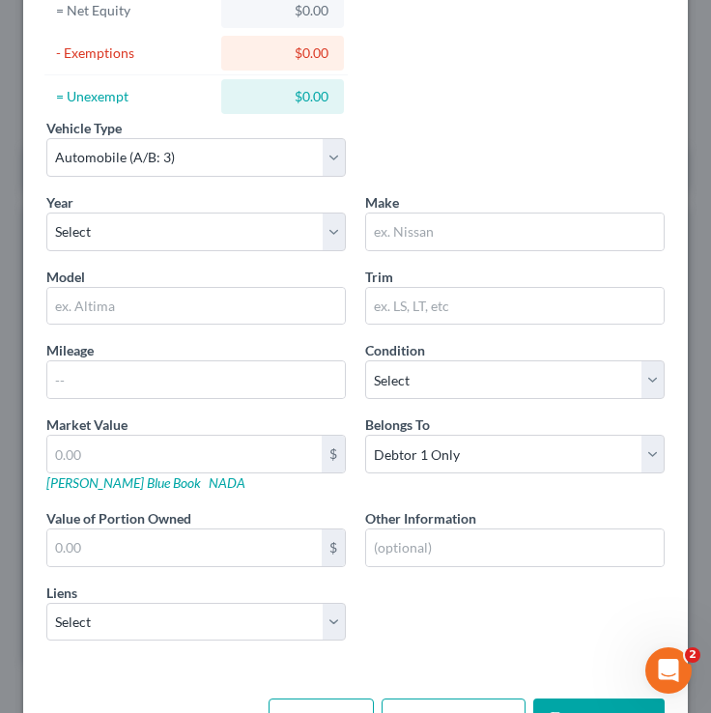
scroll to position [246, 0]
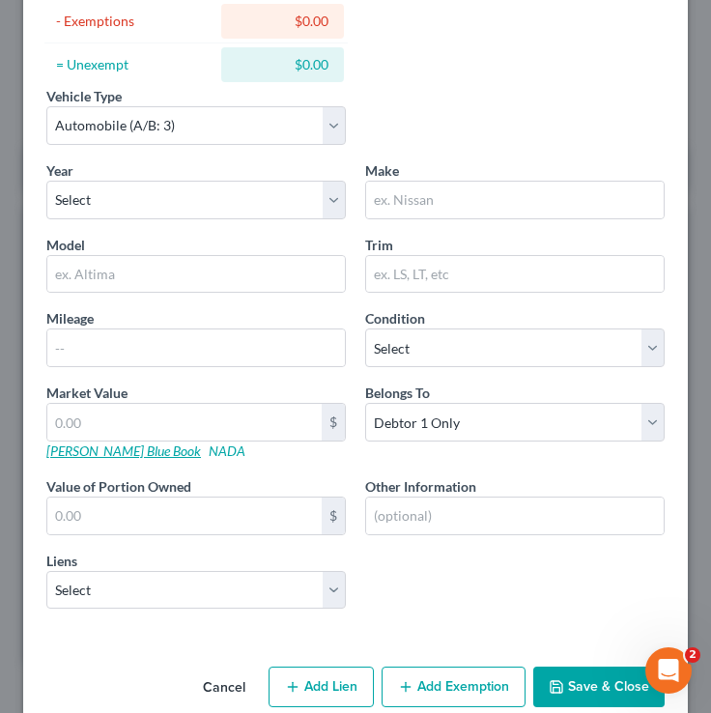
click at [108, 449] on link "Kelly Blue Book" at bounding box center [123, 450] width 155 height 16
click at [126, 211] on select "Select 2026 2025 2024 2023 2022 2021 2020 2019 2018 2017 2016 2015 2014 2013 20…" at bounding box center [195, 200] width 299 height 39
select select "11"
click at [46, 181] on select "Select 2026 2025 2024 2023 2022 2021 2020 2019 2018 2017 2016 2015 2014 2013 20…" at bounding box center [195, 200] width 299 height 39
click at [395, 194] on input "text" at bounding box center [515, 200] width 298 height 37
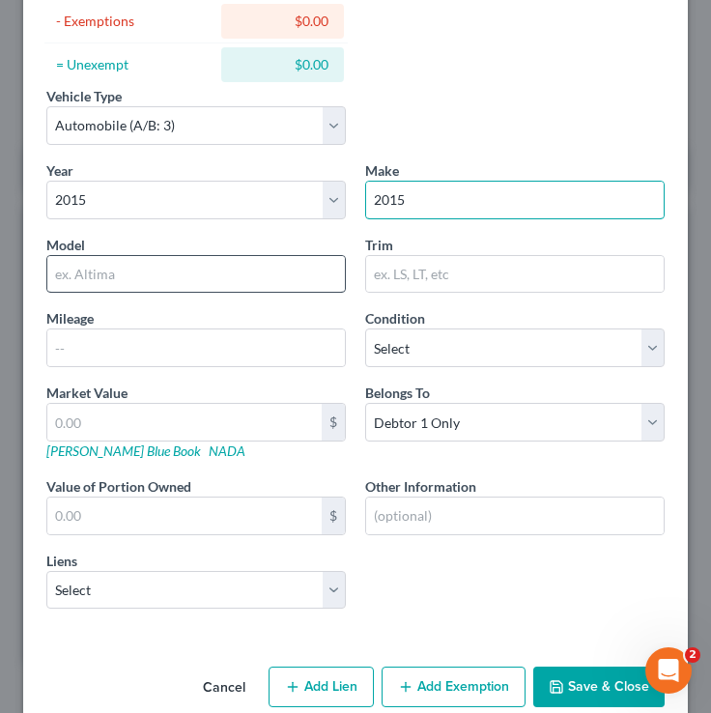
type input "2015"
click at [180, 277] on input "text" at bounding box center [196, 274] width 298 height 37
type input "C"
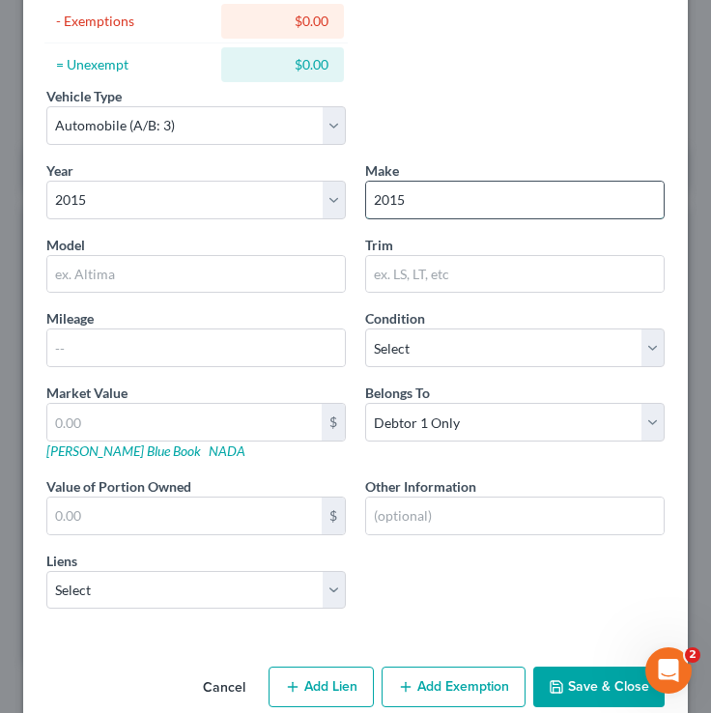
click at [477, 209] on input "2015" at bounding box center [515, 200] width 298 height 37
type input "2"
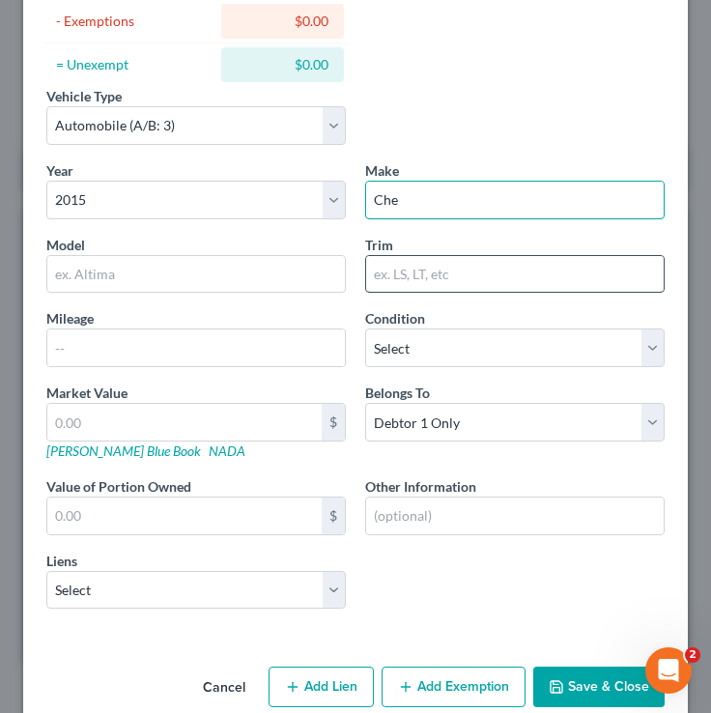
type input "Chevrolet"
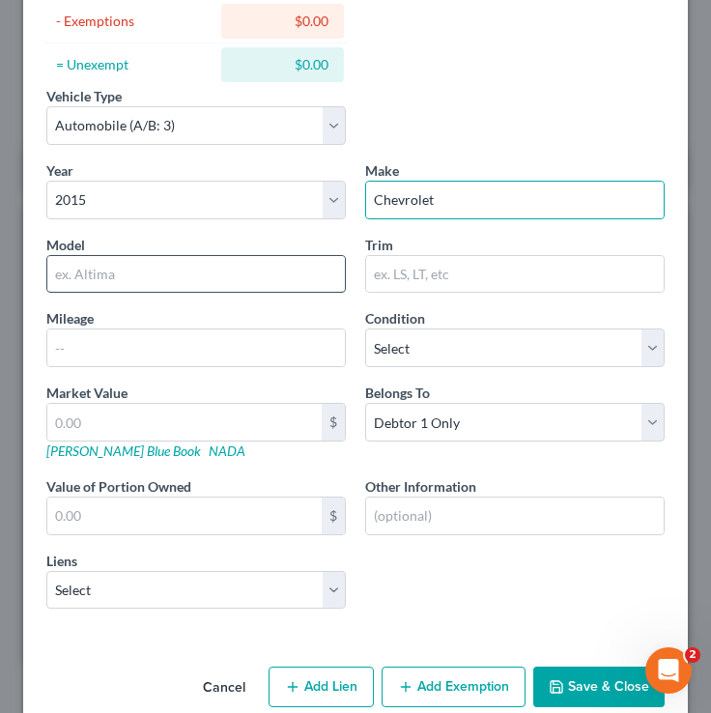
click at [251, 284] on input "text" at bounding box center [196, 274] width 298 height 37
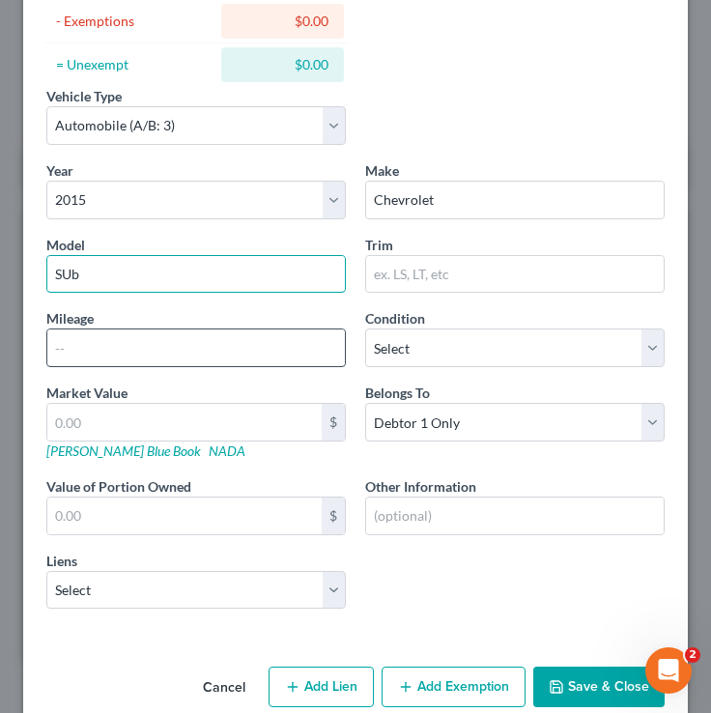
type input "Suburban"
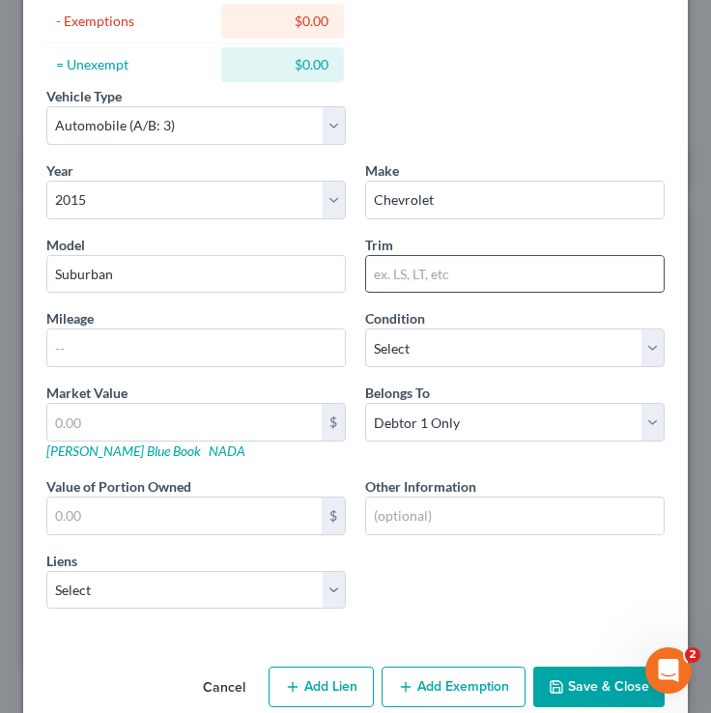
click at [448, 273] on input "text" at bounding box center [515, 274] width 298 height 37
type input "k"
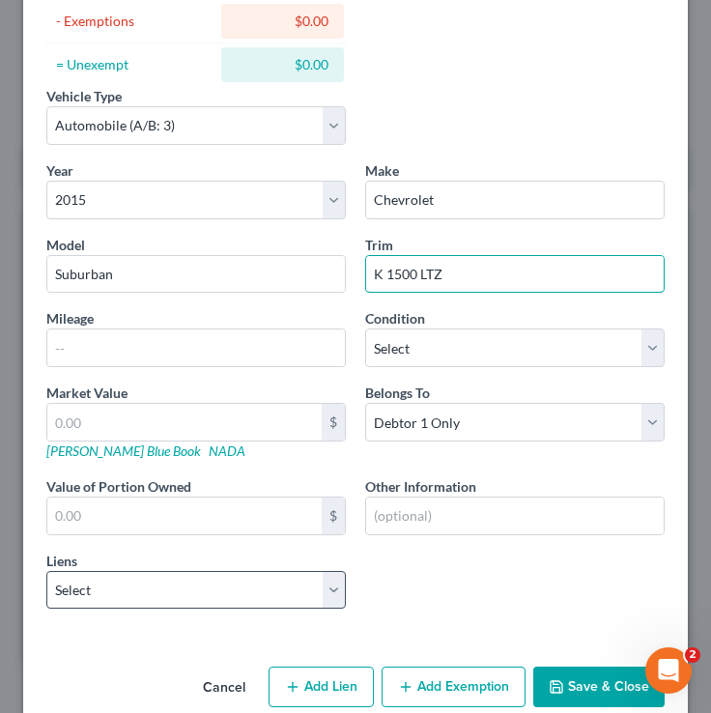
type input "K 1500 LTZ"
click at [178, 594] on select "Select Gm Financial - $24,808.00" at bounding box center [195, 590] width 299 height 39
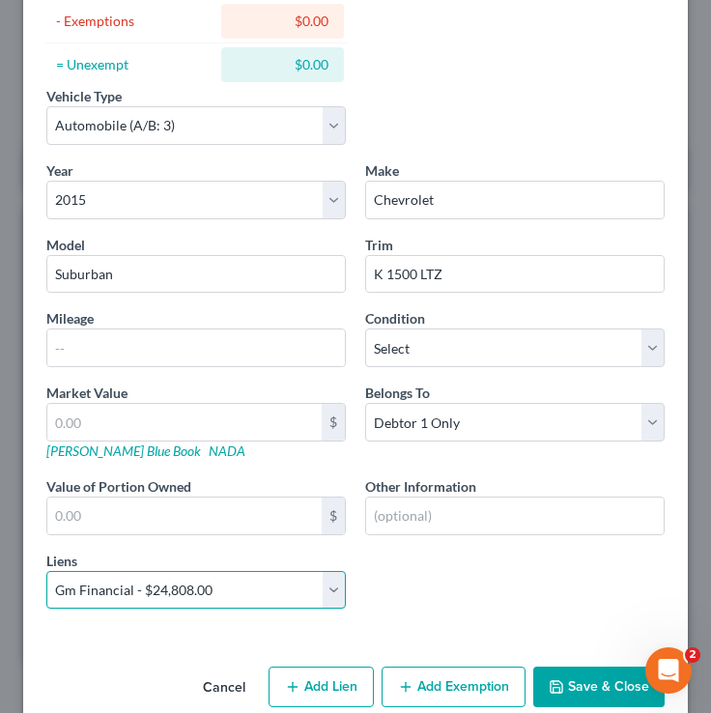
click select "Select Gm Financial - $24,808.00" at bounding box center [195, 590] width 299 height 39
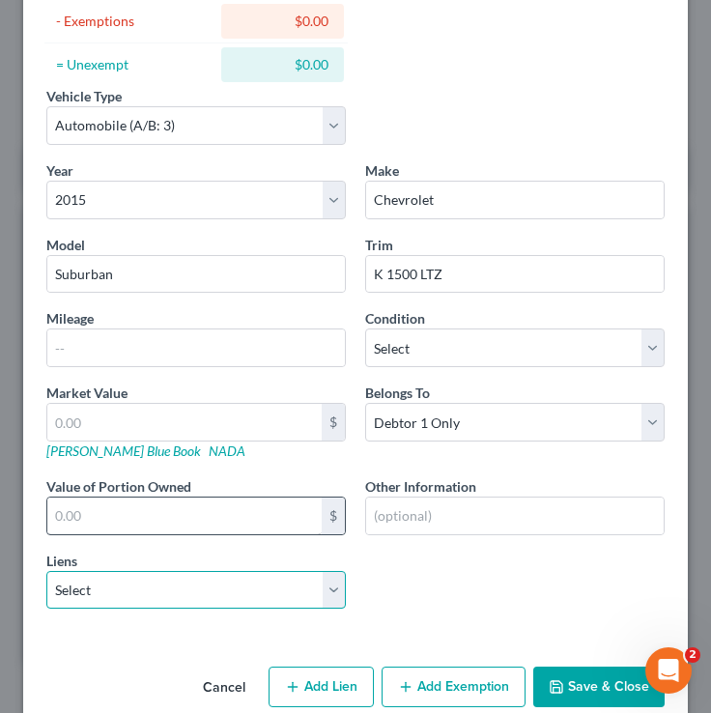
select select "45"
select select "0"
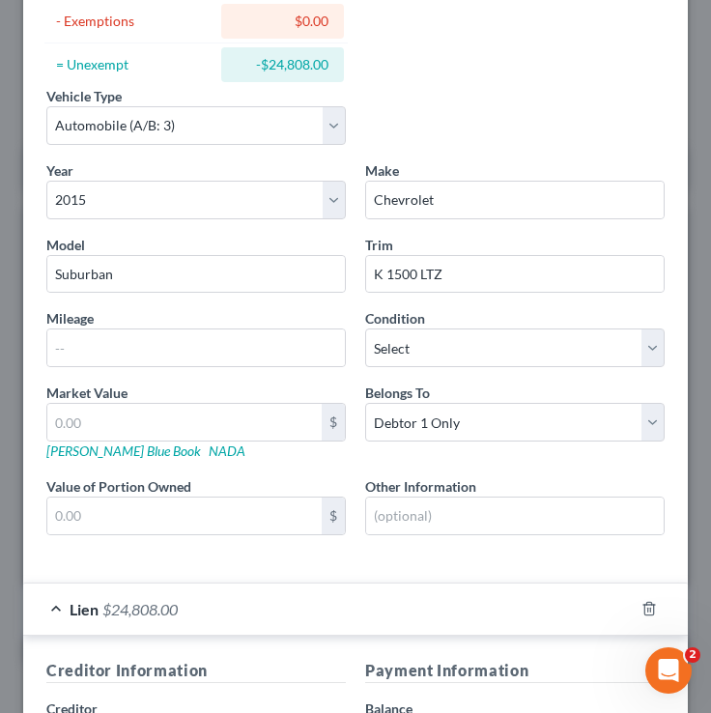
click at [91, 460] on div "Market Value $ Kelly Blue Book NADA" at bounding box center [196, 422] width 319 height 78
click at [90, 448] on link "Kelly Blue Book" at bounding box center [123, 450] width 155 height 16
click at [114, 435] on input "text" at bounding box center [184, 422] width 274 height 37
type input "2"
type input "2.00"
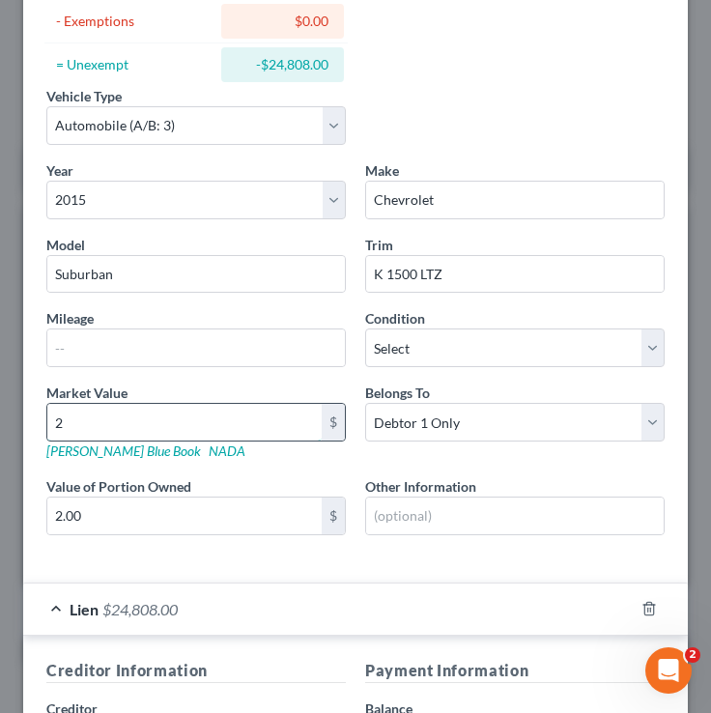
type input "20"
type input "20.00"
type input "200"
type input "200.00"
type input "2009"
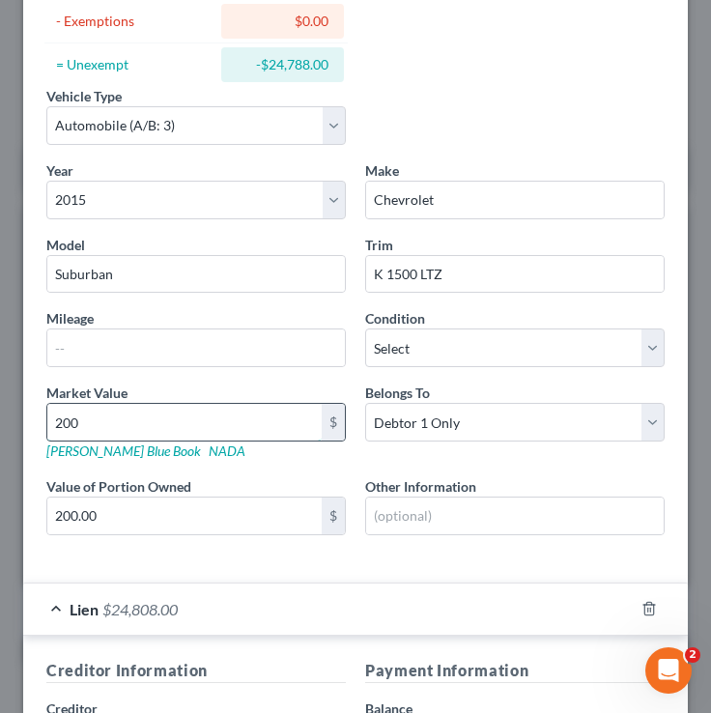
type input "2,009.00"
type input "2,0098"
type input "20,098.00"
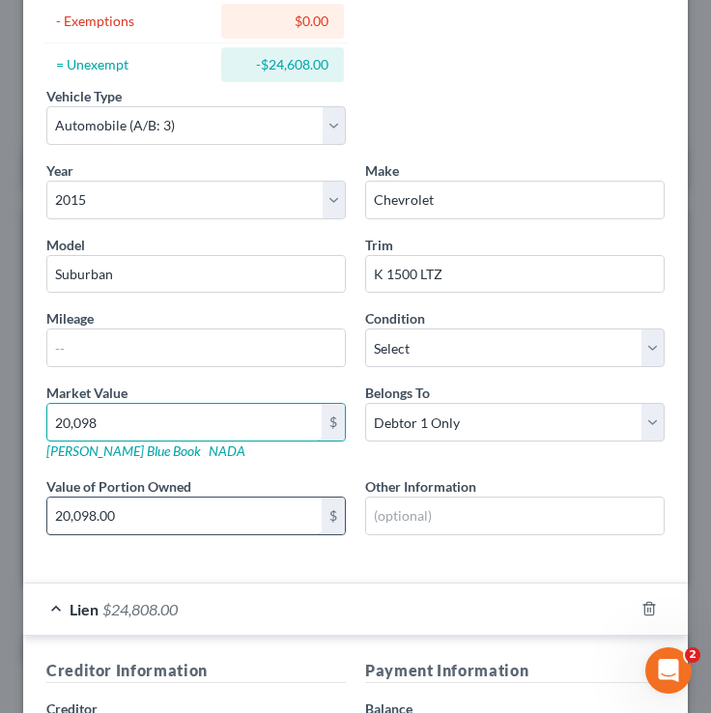
type input "2"
type input "2.00"
type input "21"
type input "21.00"
type input "214"
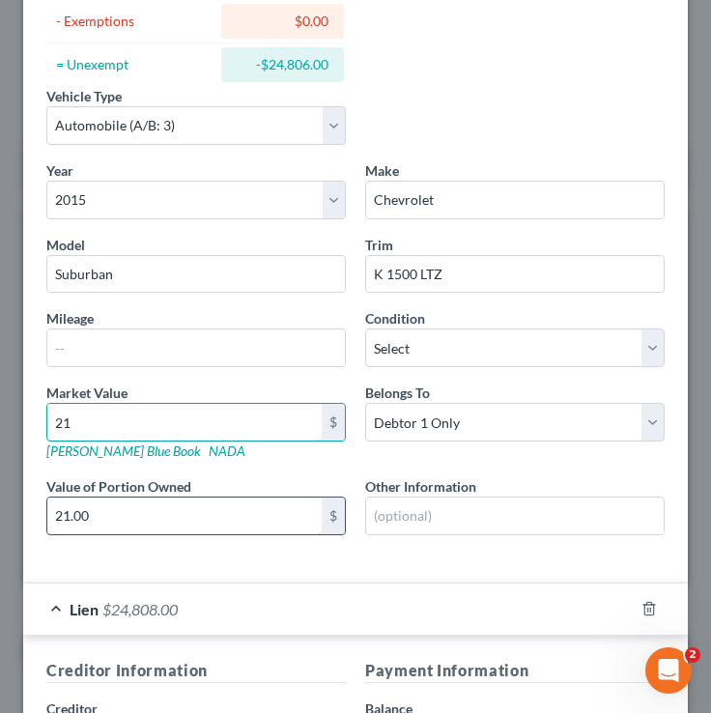
type input "214.00"
type input "2144"
type input "2,144.00"
type input "2,1446"
type input "21,446.00"
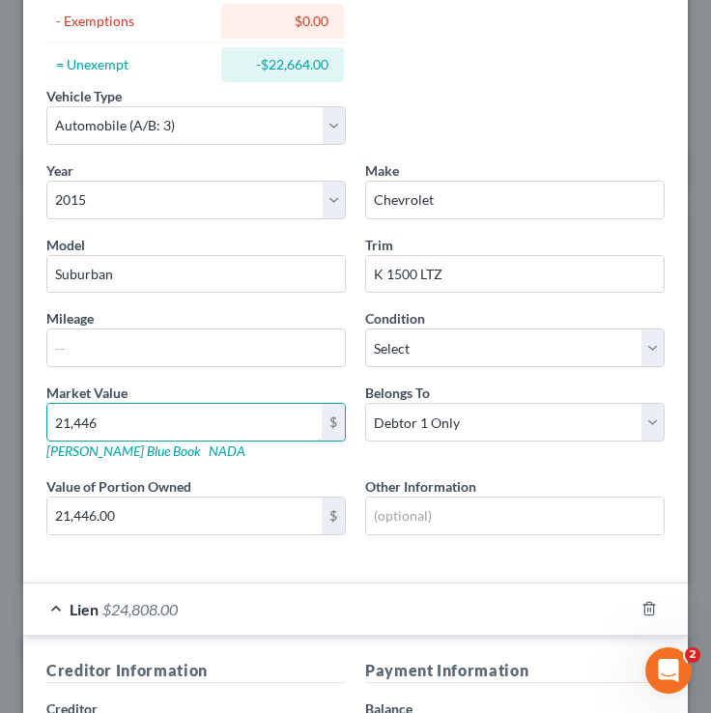
type input "21,446"
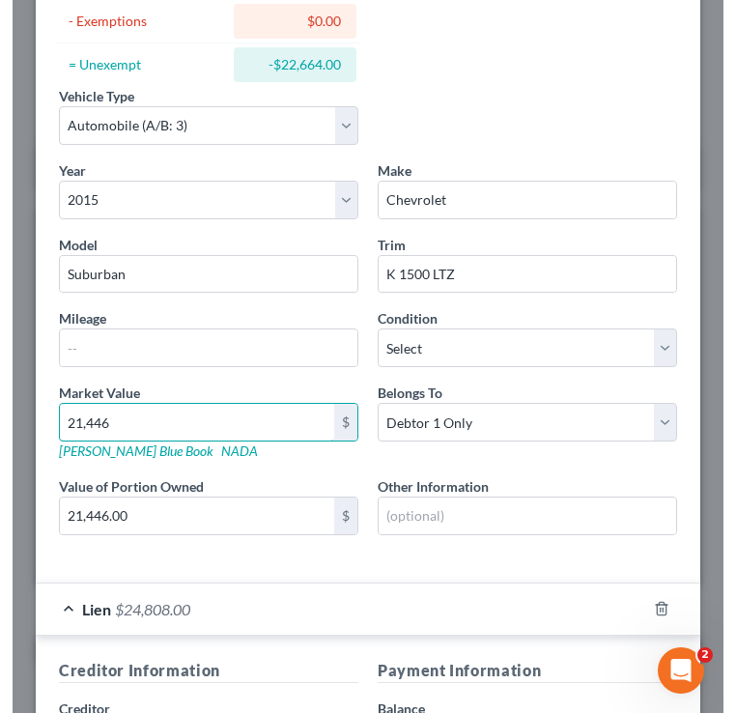
scroll to position [10, 0]
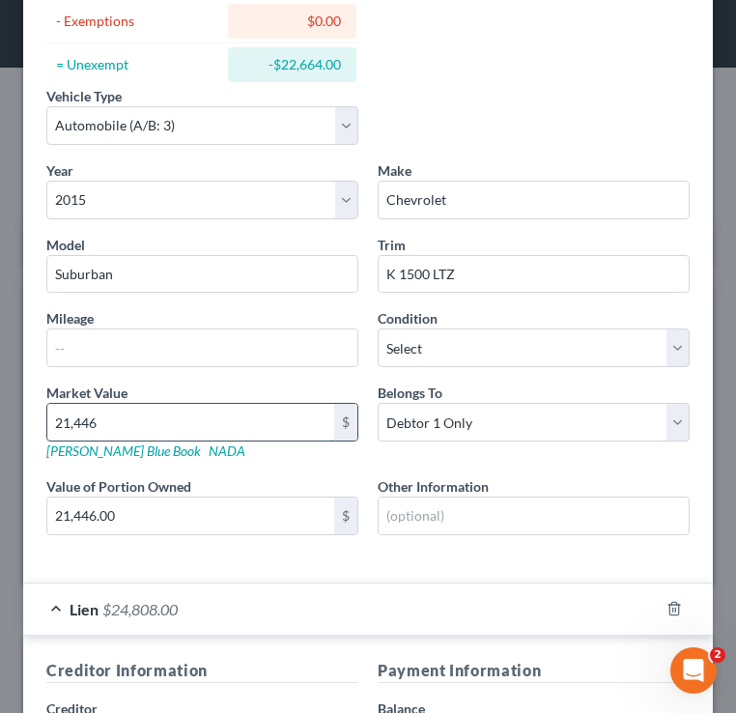
click at [114, 414] on input "21,446" at bounding box center [190, 422] width 287 height 37
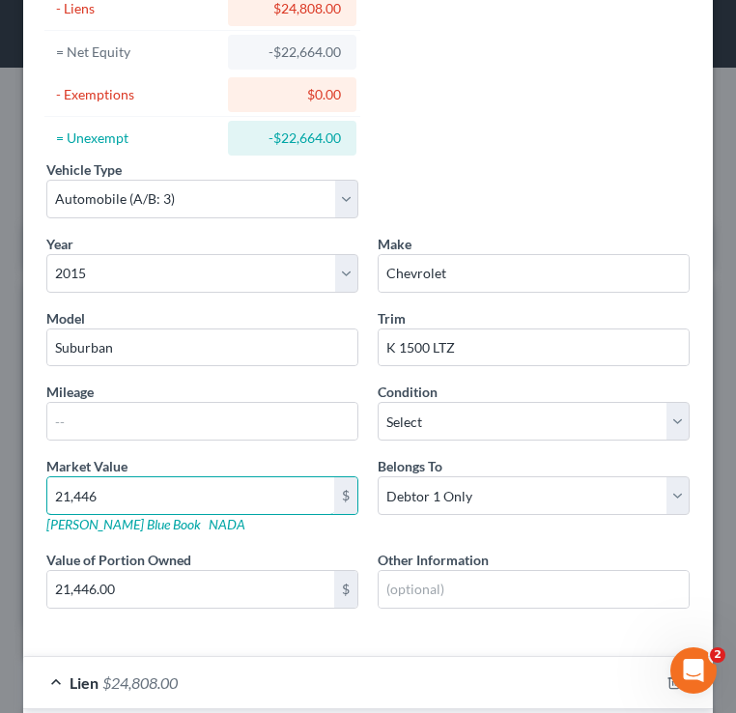
scroll to position [165, 0]
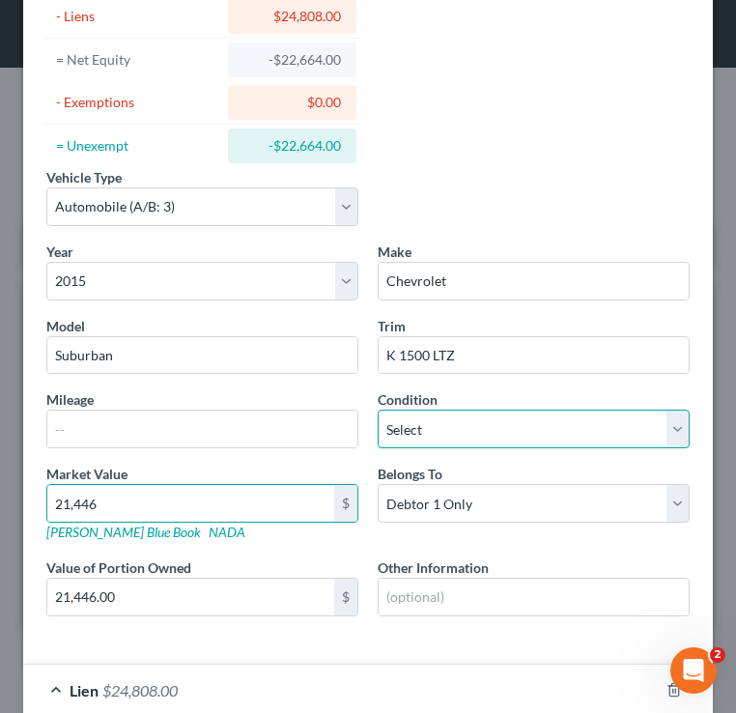
click at [434, 436] on select "Select Excellent Very Good Good Fair Poor" at bounding box center [534, 429] width 312 height 39
select select "2"
click at [378, 410] on select "Select Excellent Very Good Good Fair Poor" at bounding box center [534, 429] width 312 height 39
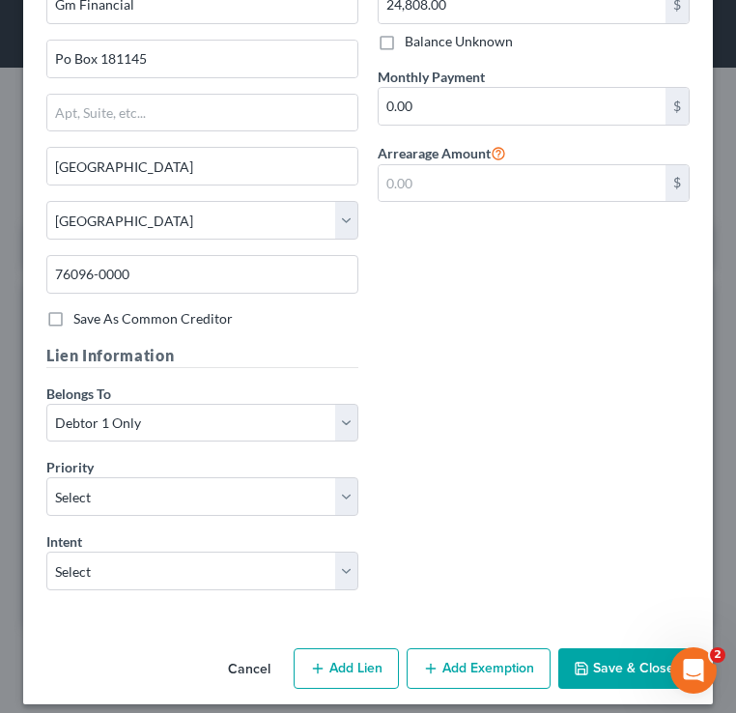
scroll to position [994, 0]
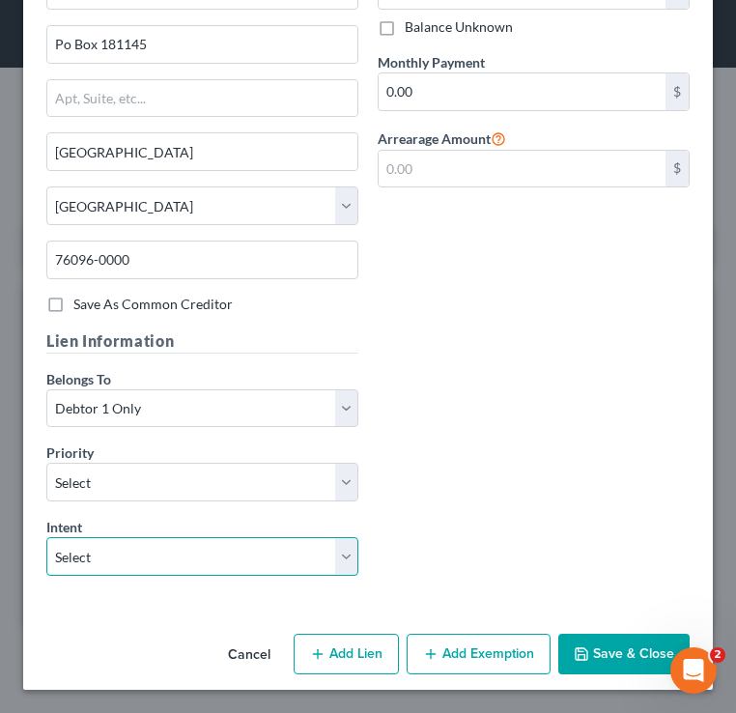
click at [333, 572] on select "Select Surrender Redeem Reaffirm Avoid Other" at bounding box center [202, 556] width 312 height 39
select select "4"
click at [46, 537] on select "Select Surrender Redeem Reaffirm Avoid Other" at bounding box center [202, 556] width 312 height 39
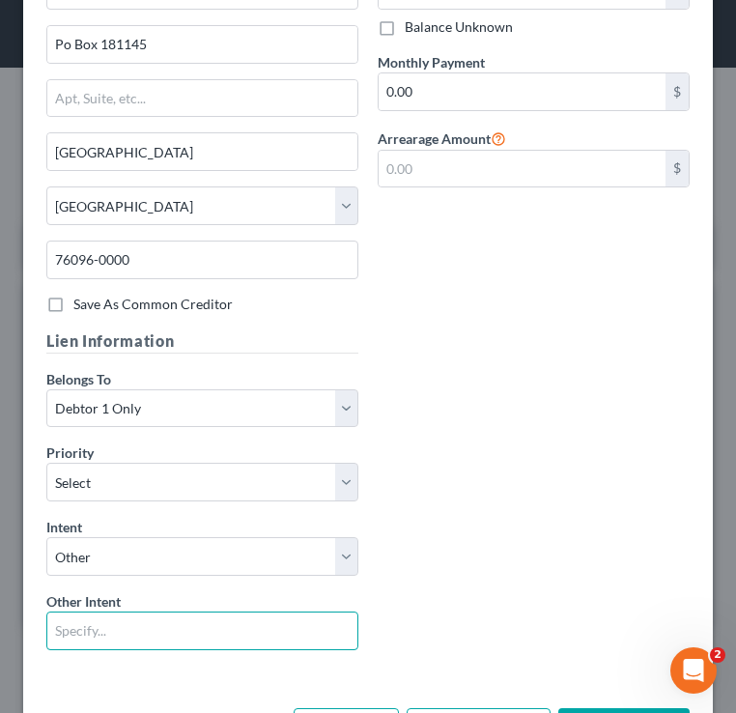
click at [157, 623] on input "text" at bounding box center [202, 631] width 312 height 39
type input "Cram/Consolidate"
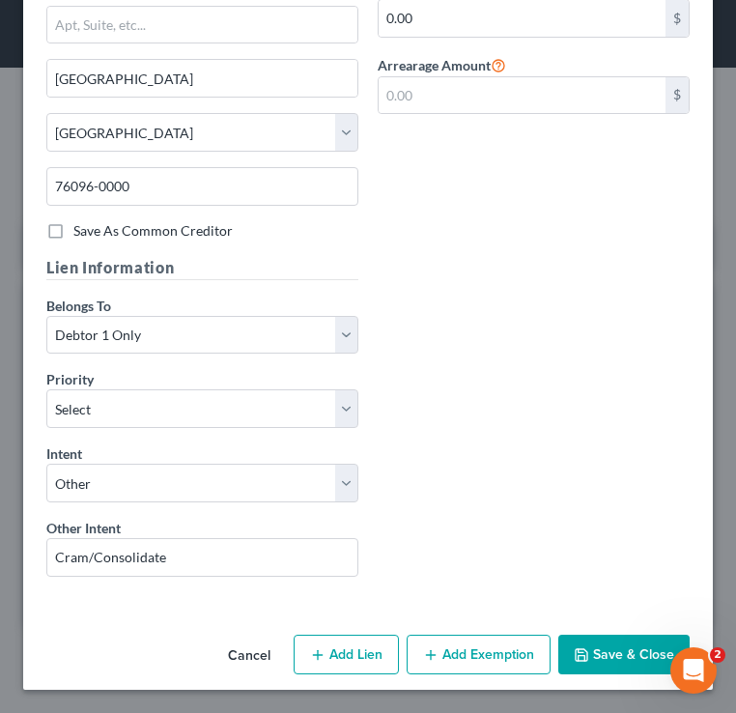
click at [612, 665] on button "Save & Close" at bounding box center [623, 655] width 131 height 41
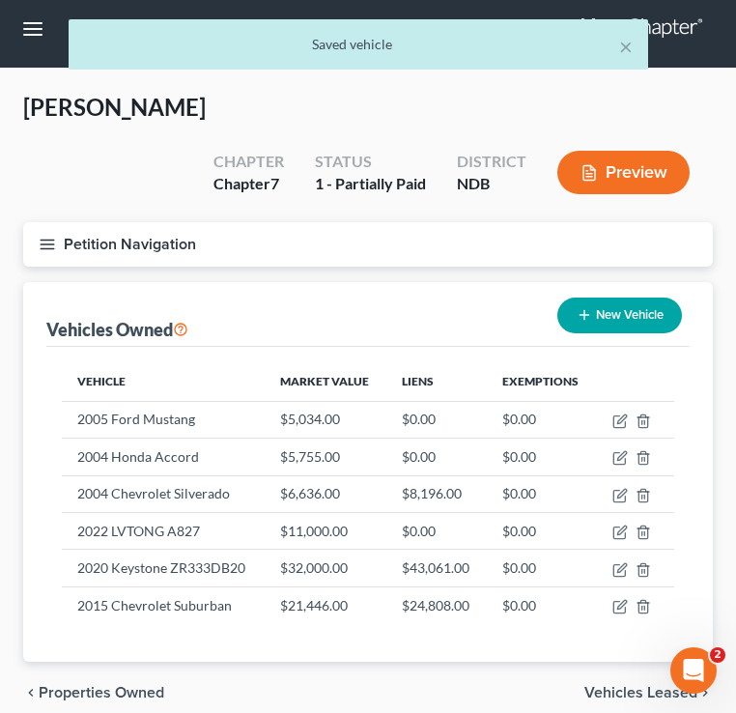
click at [39, 236] on icon "button" at bounding box center [47, 244] width 17 height 17
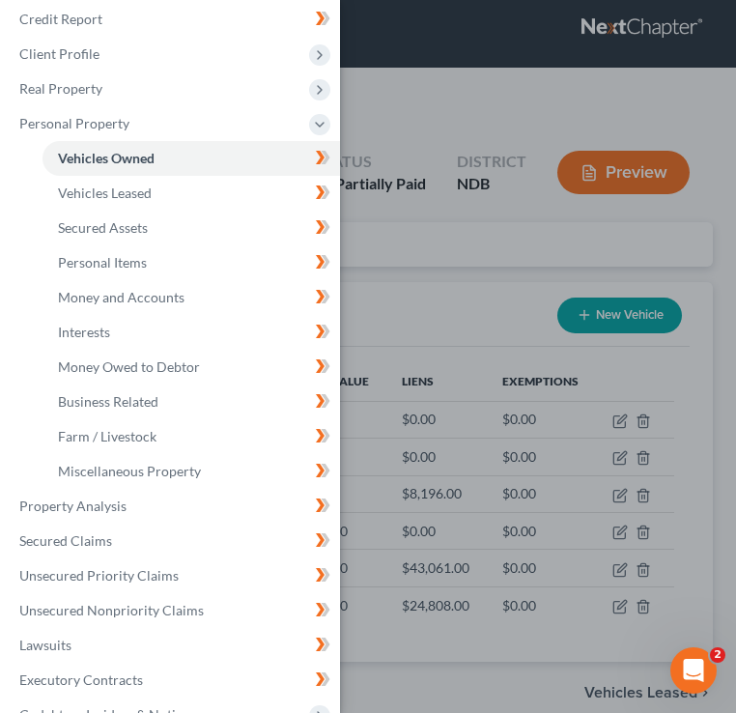
click at [372, 265] on div "Case Dashboard Payments Invoices Payments Payments Credit Report Client Profile" at bounding box center [368, 356] width 736 height 713
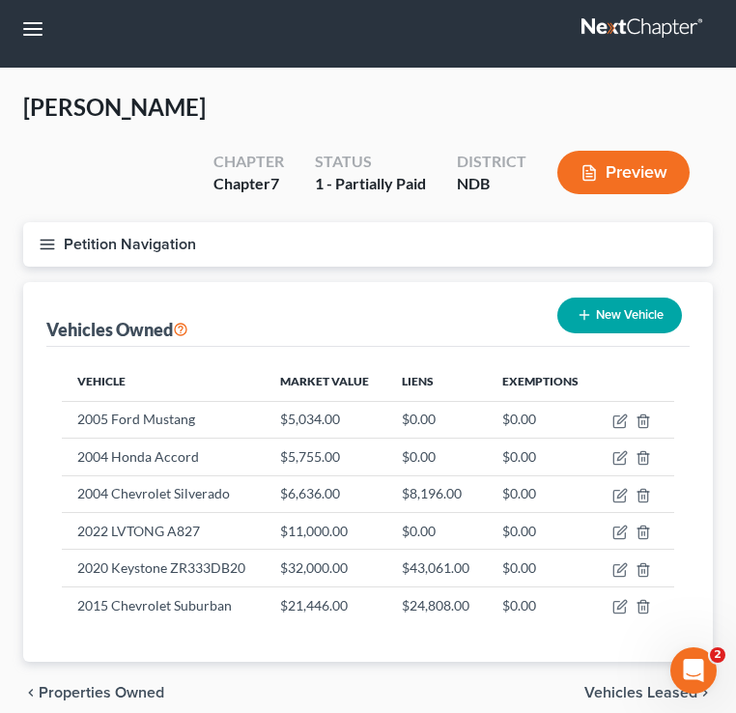
click at [645, 685] on span "Vehicles Leased" at bounding box center [640, 692] width 113 height 15
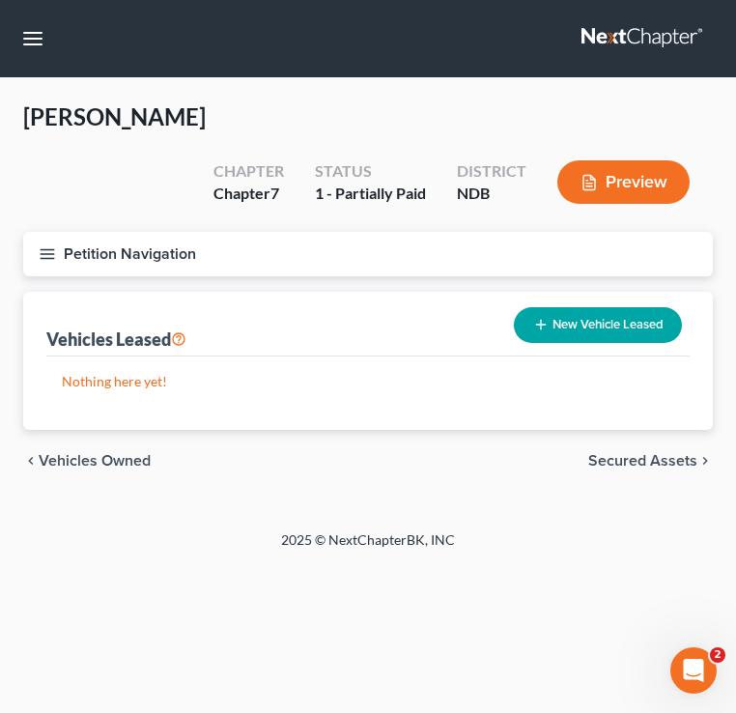
click at [665, 453] on span "Secured Assets" at bounding box center [642, 460] width 109 height 15
click at [21, 31] on button "button" at bounding box center [32, 38] width 35 height 35
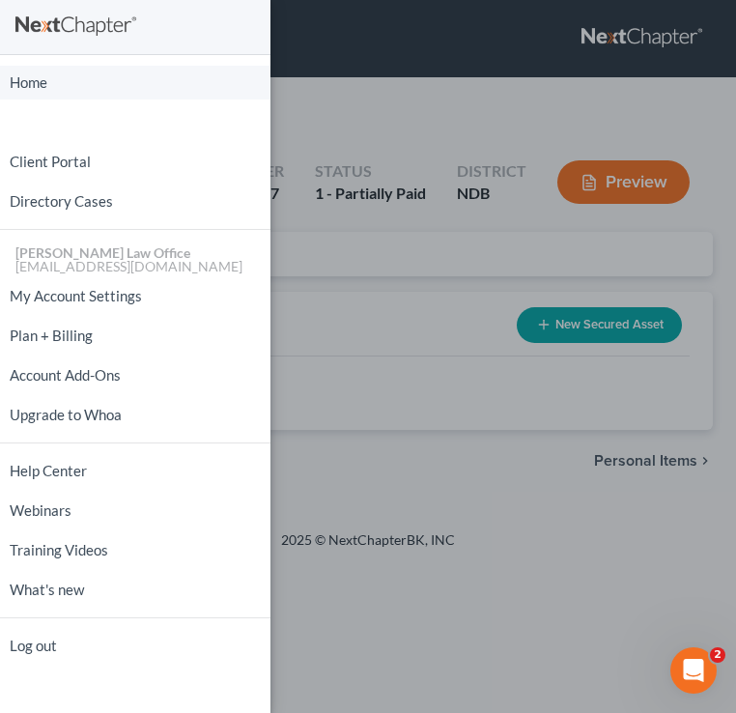
click at [26, 87] on link "Home" at bounding box center [135, 83] width 271 height 34
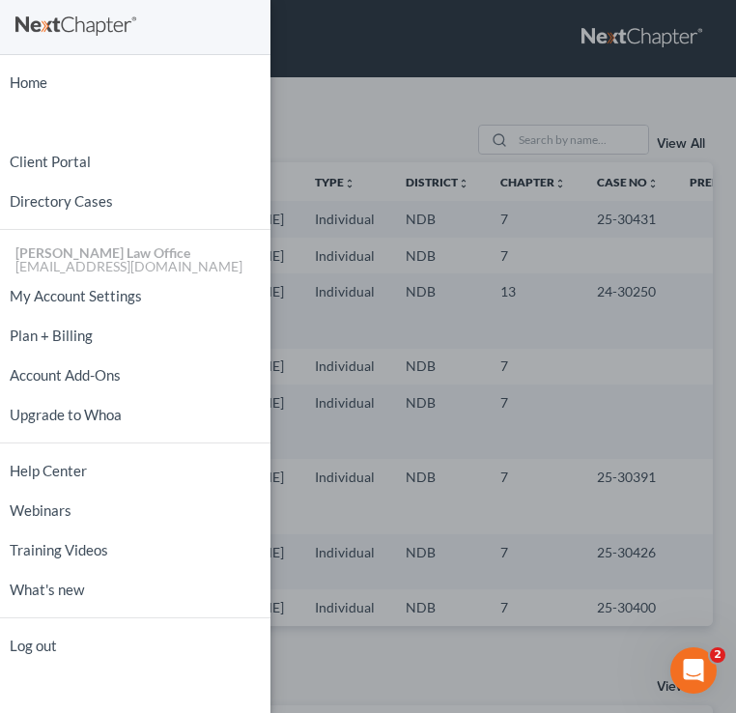
click at [355, 121] on div "Home New Case Client Portal Directory Cases Bulie Diaz Law Office fargo@buliela…" at bounding box center [368, 356] width 736 height 713
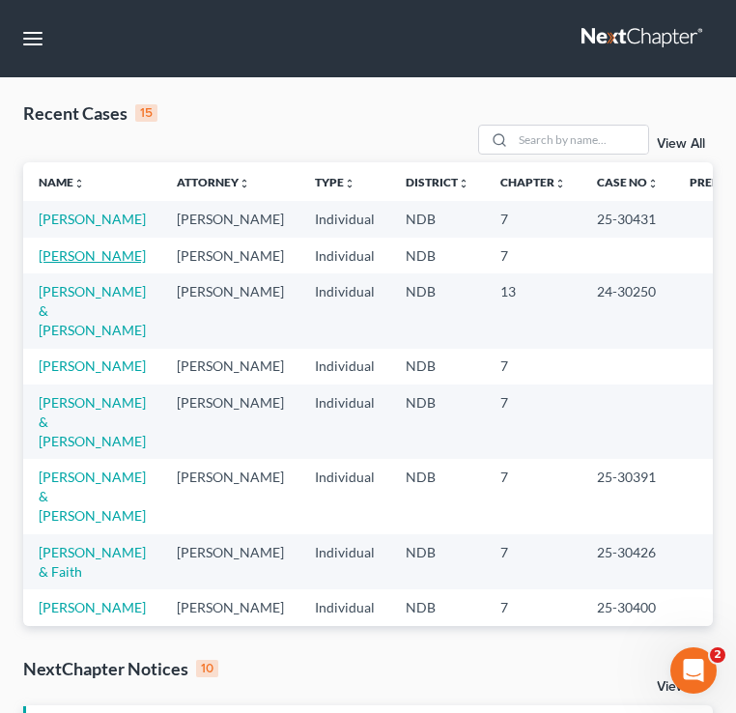
click at [59, 264] on link "[PERSON_NAME]" at bounding box center [92, 255] width 107 height 16
select select "4"
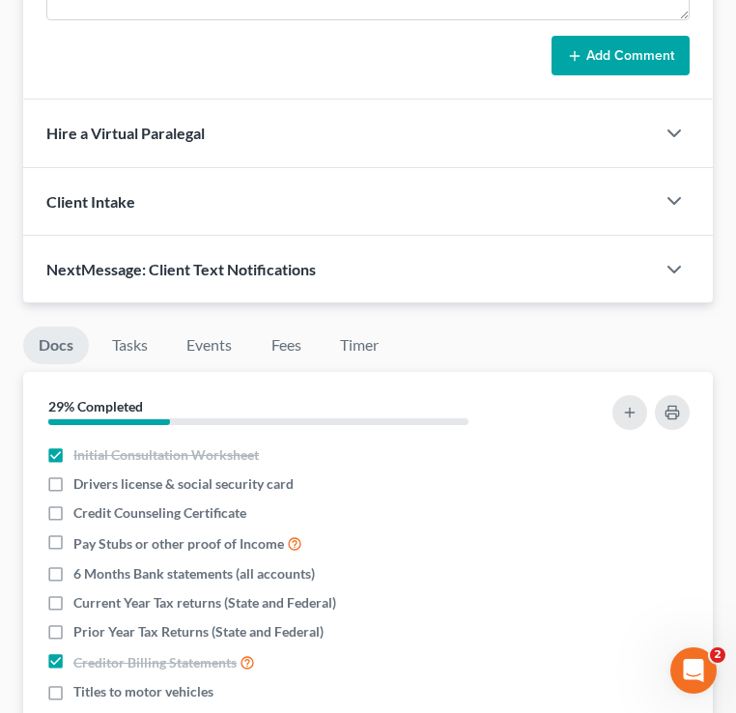
scroll to position [1838, 0]
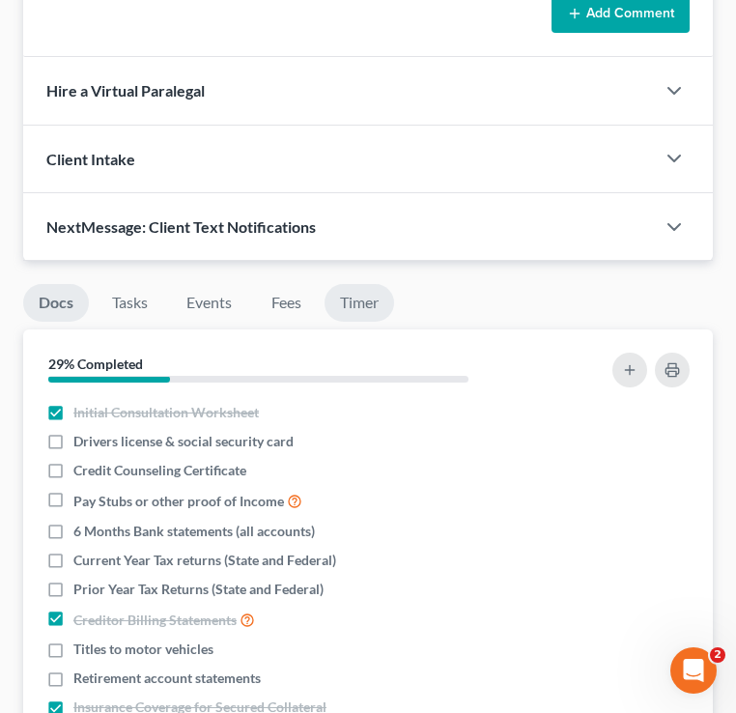
click at [365, 284] on link "Timer" at bounding box center [360, 303] width 70 height 38
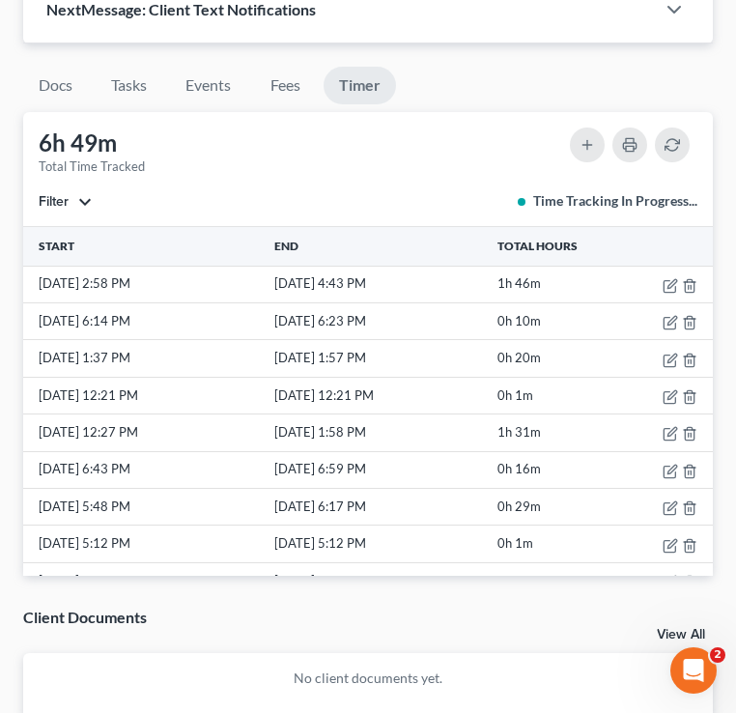
scroll to position [2119, 0]
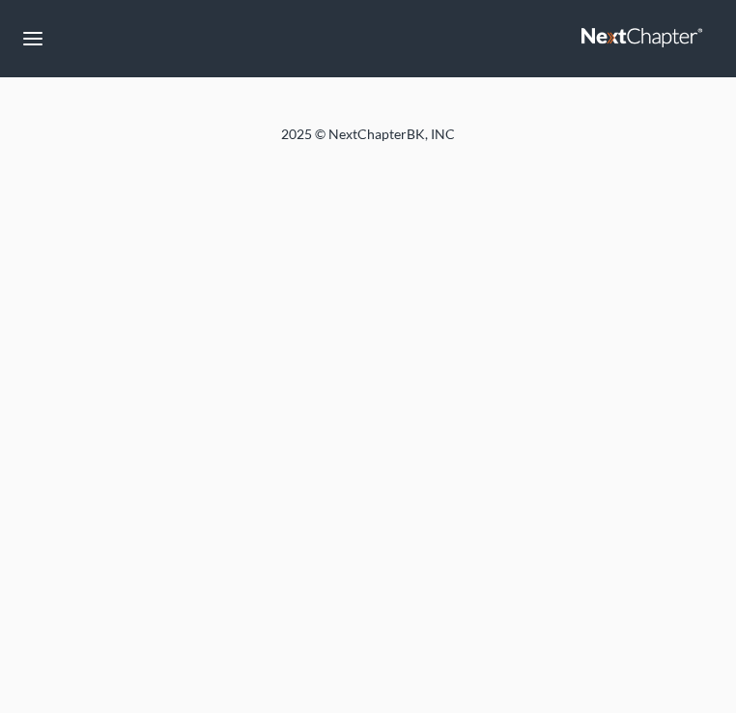
select select "4"
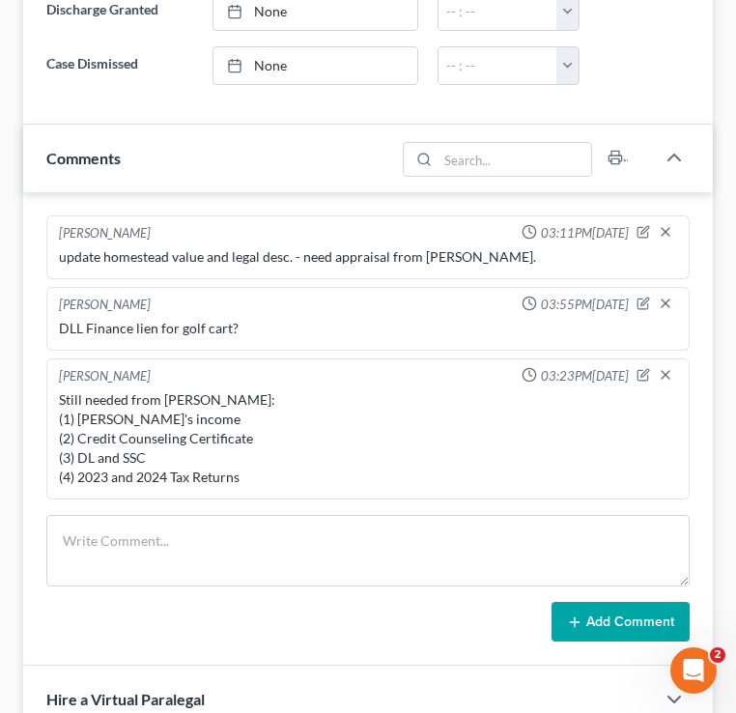
scroll to position [1263, 0]
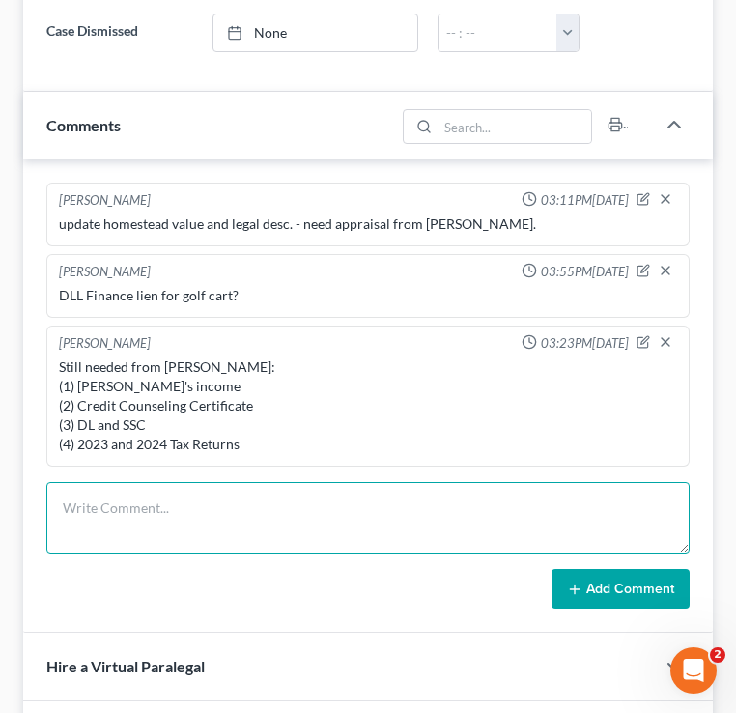
click at [205, 482] on textarea at bounding box center [367, 517] width 643 height 71
type textarea "nhmnmnmsddsdsdsdsdsd"
drag, startPoint x: 255, startPoint y: 461, endPoint x: 41, endPoint y: 457, distance: 214.5
click at [41, 457] on div "Brooke Benner 03:11PM, 10/05/2025 update homestead value and legal desc. - need…" at bounding box center [368, 396] width 690 height 474
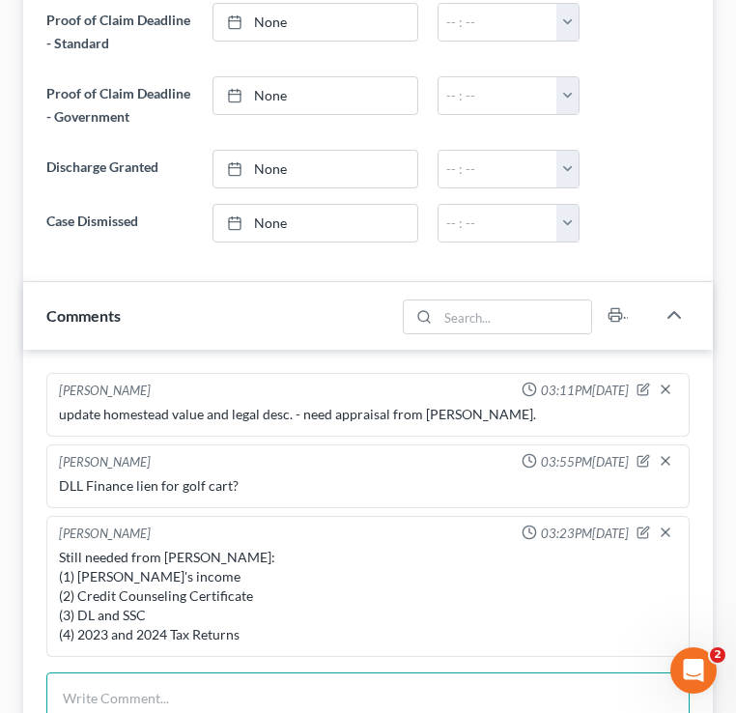
scroll to position [1080, 0]
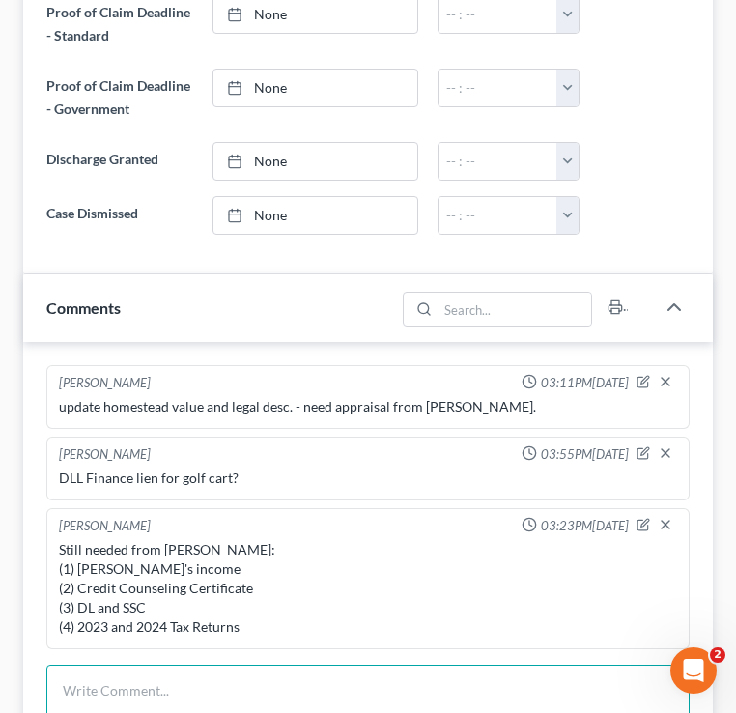
click at [135, 665] on textarea at bounding box center [367, 700] width 643 height 71
type textarea "mjknjkjkjnkjk"
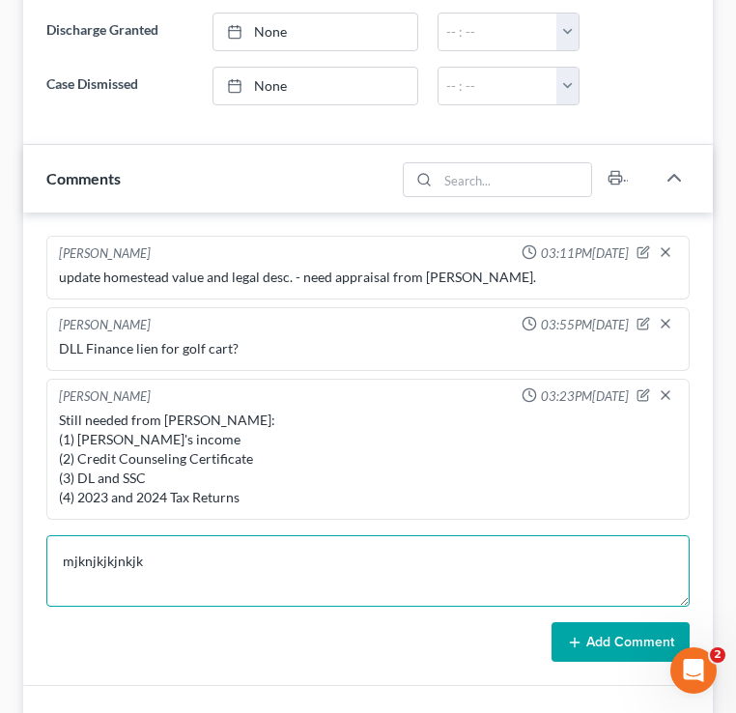
scroll to position [1215, 0]
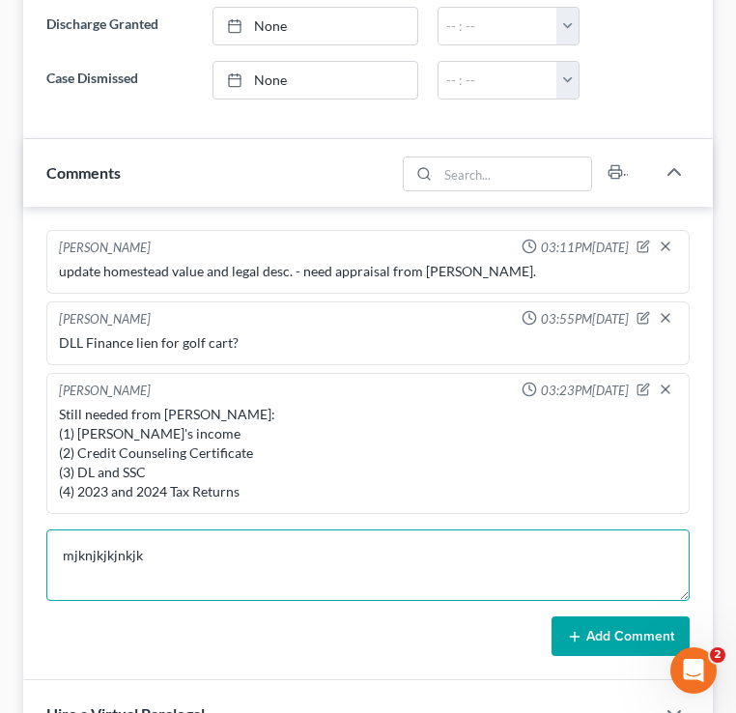
drag, startPoint x: 173, startPoint y: 504, endPoint x: 7, endPoint y: 507, distance: 166.2
click at [10, 503] on div "Corey, Amanda Upgraded Chapter Chapter 7 Status 1 - Partially Paid District NDB…" at bounding box center [368, 246] width 736 height 2766
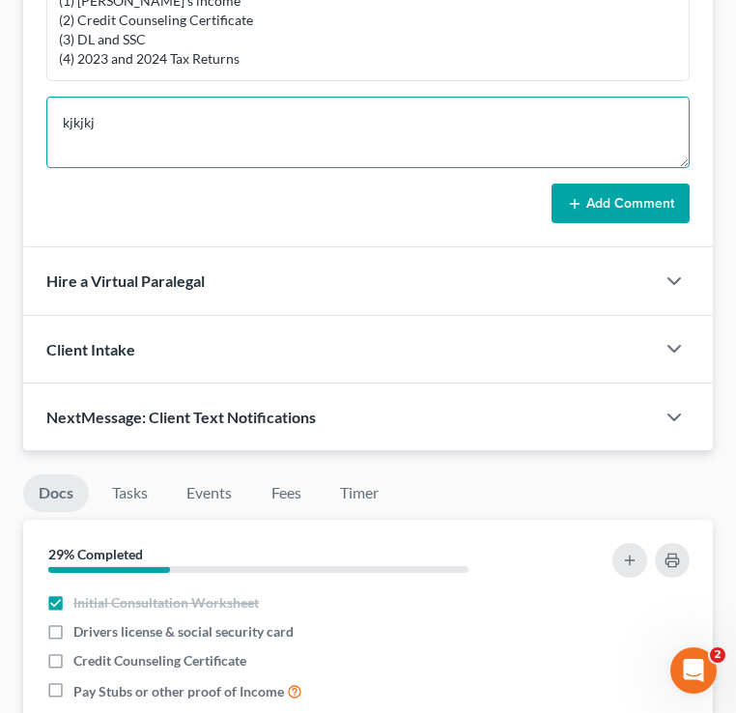
scroll to position [1653, 0]
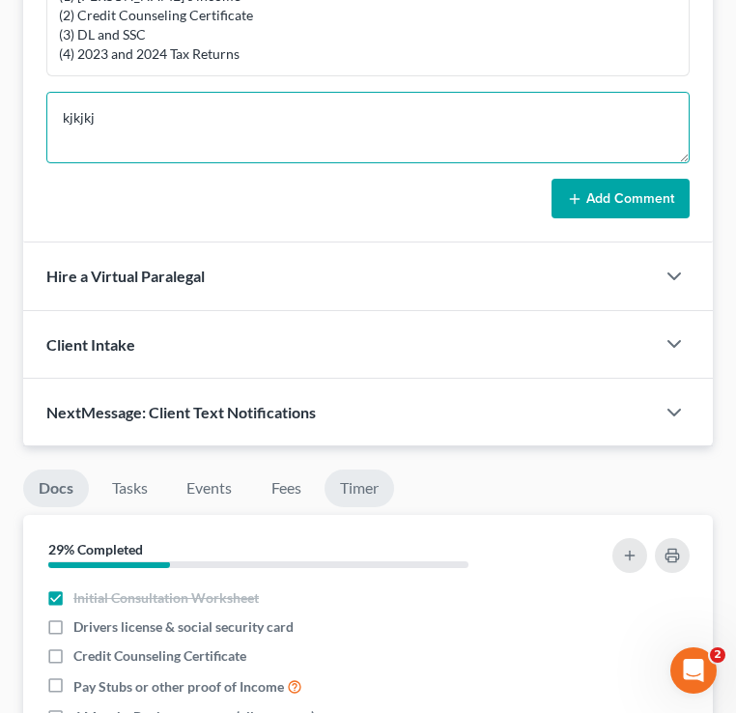
type textarea "kjkjkj"
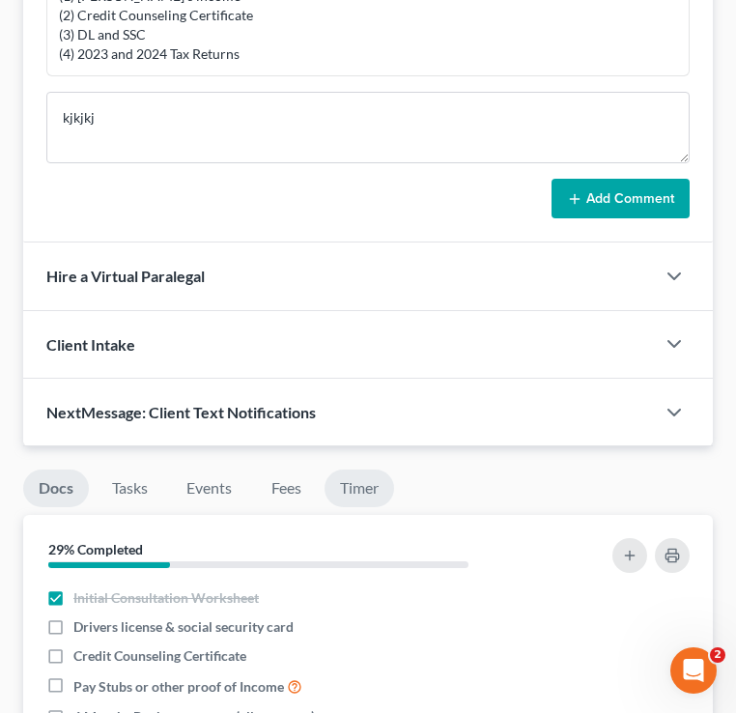
click at [363, 470] on link "Timer" at bounding box center [360, 489] width 70 height 38
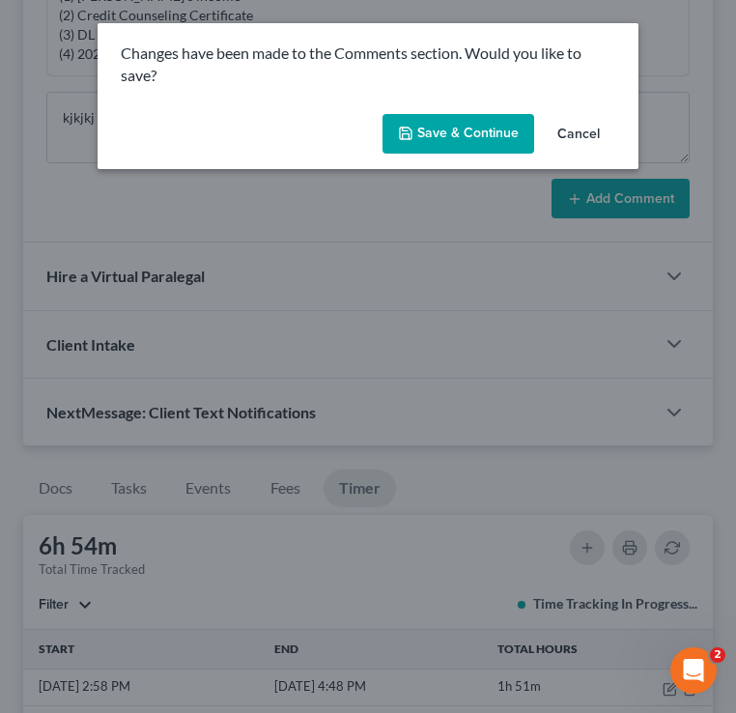
click at [567, 142] on button "Cancel" at bounding box center [578, 135] width 73 height 39
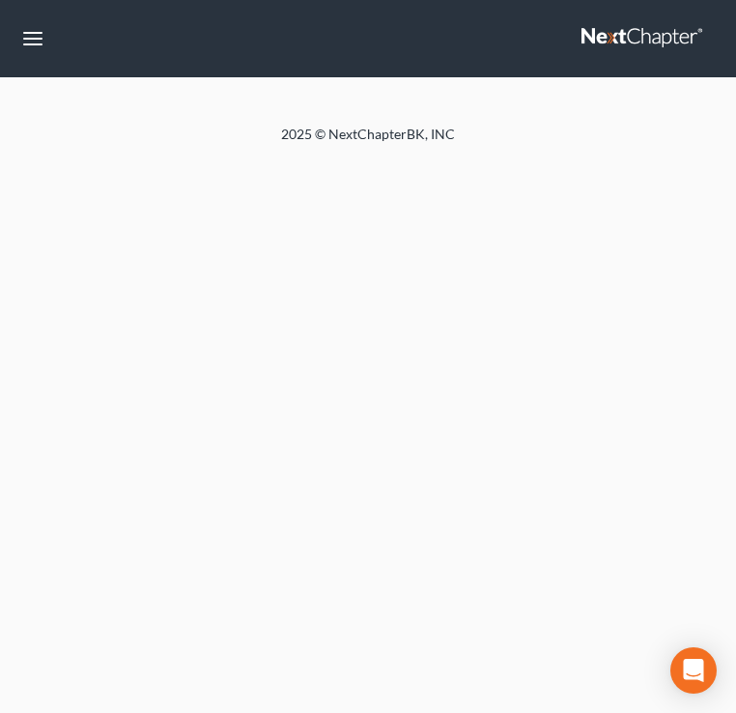
select select "4"
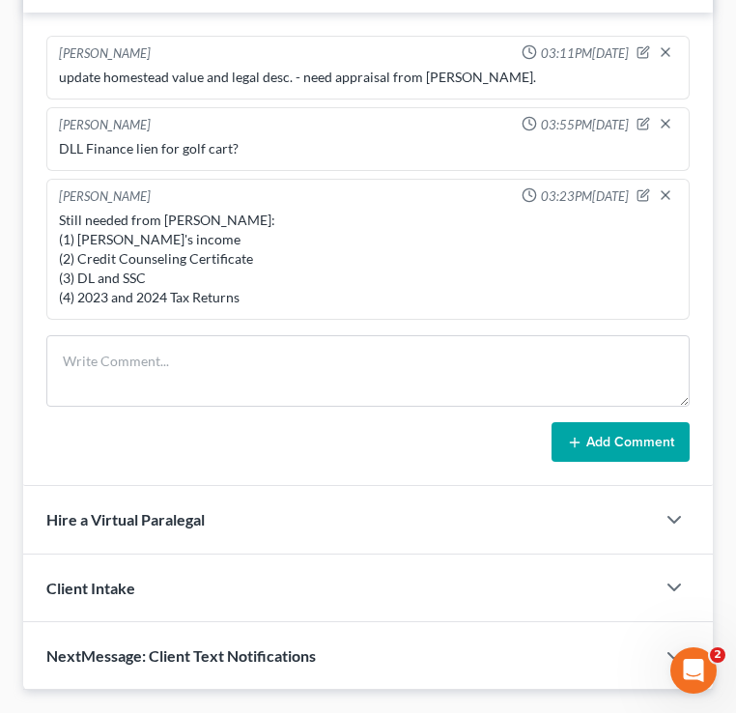
scroll to position [1412, 0]
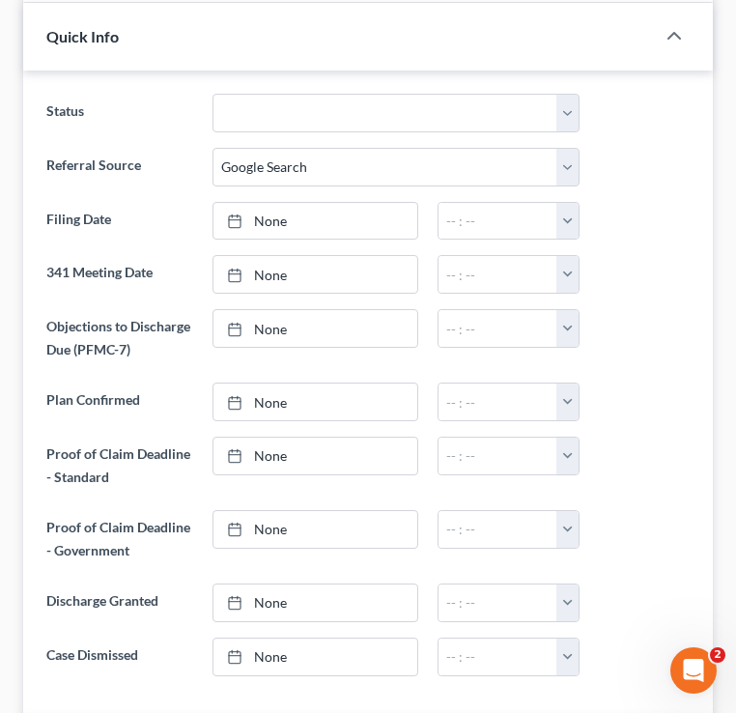
scroll to position [580, 0]
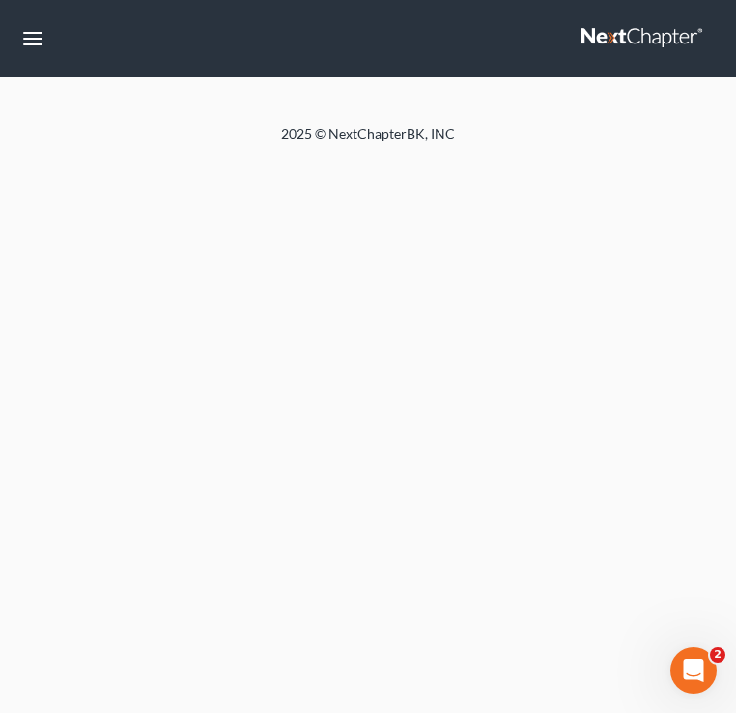
select select "4"
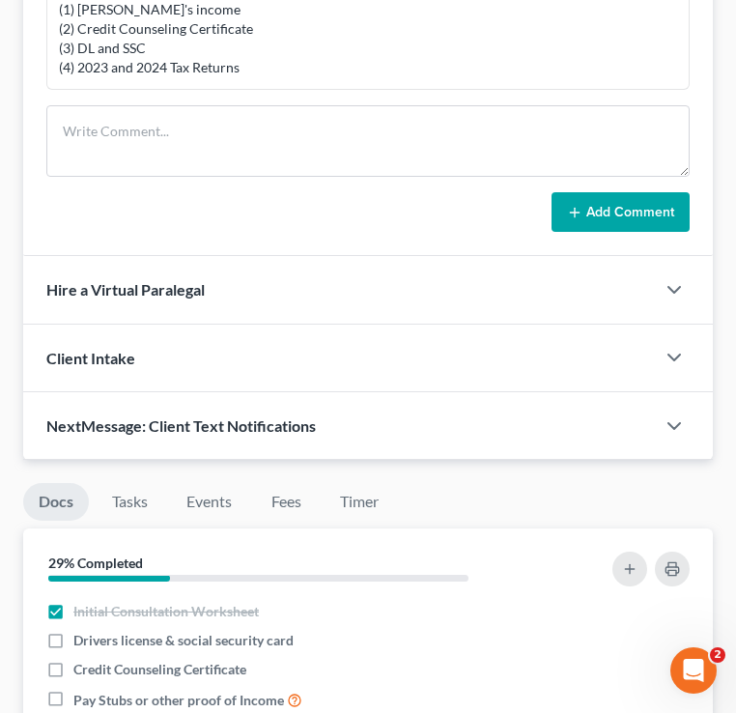
scroll to position [1649, 0]
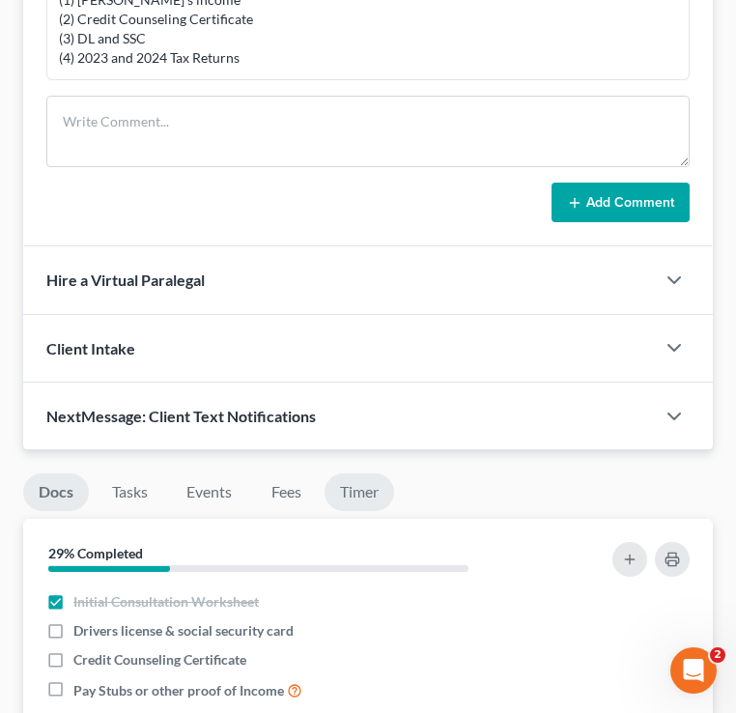
click at [361, 473] on link "Timer" at bounding box center [360, 492] width 70 height 38
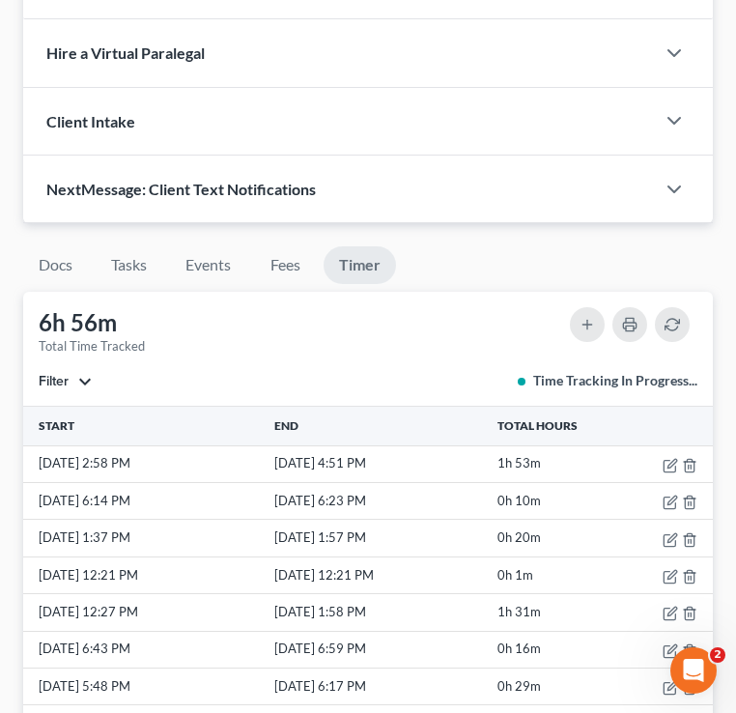
scroll to position [1898, 0]
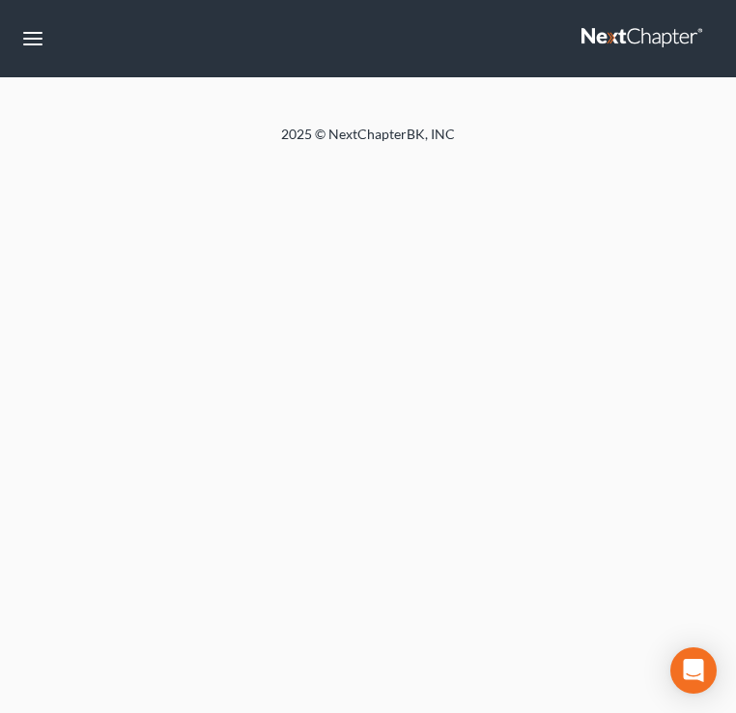
select select "4"
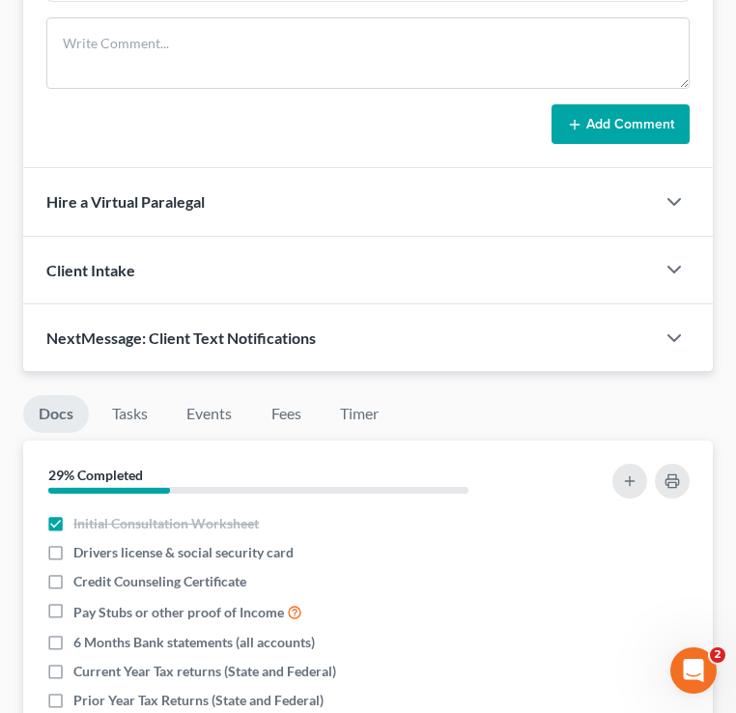
scroll to position [1723, 0]
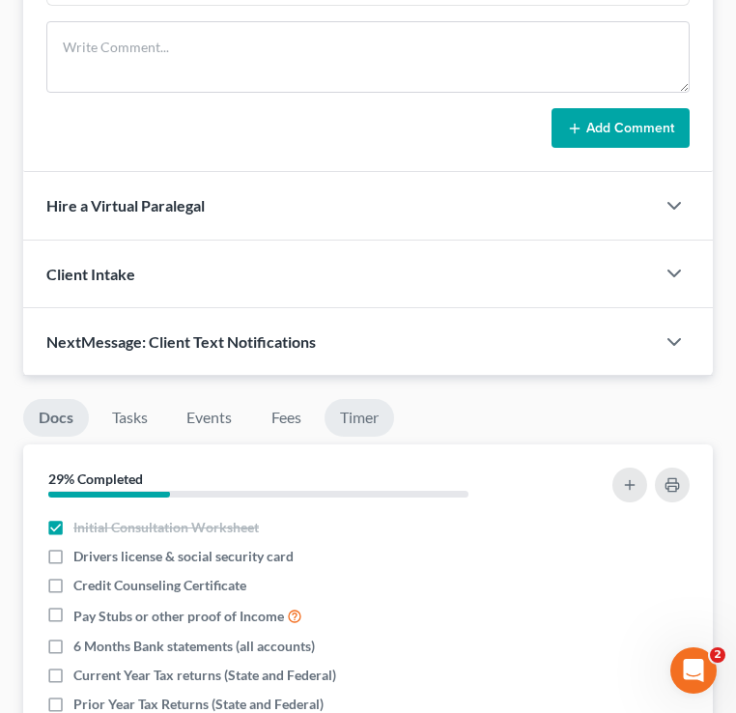
click at [349, 399] on link "Timer" at bounding box center [360, 418] width 70 height 38
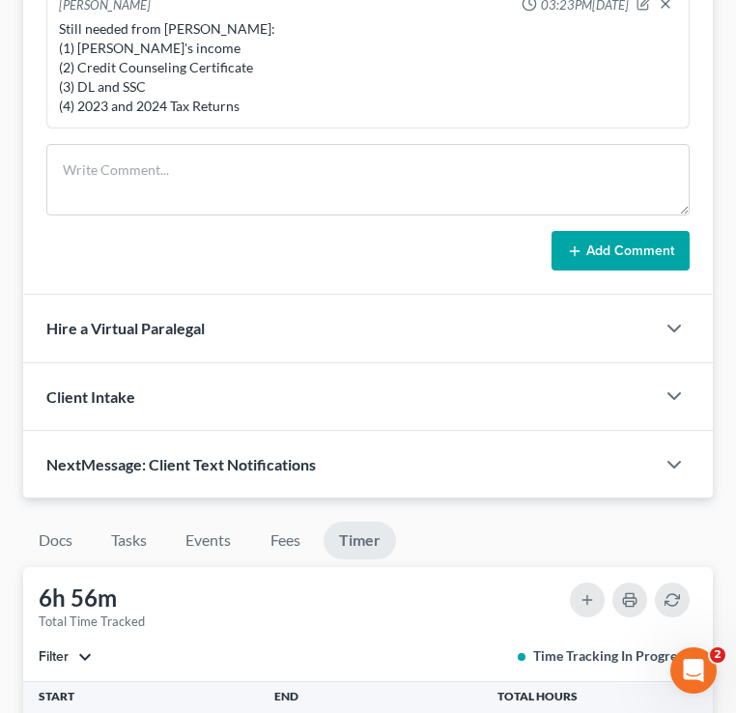
scroll to position [1604, 0]
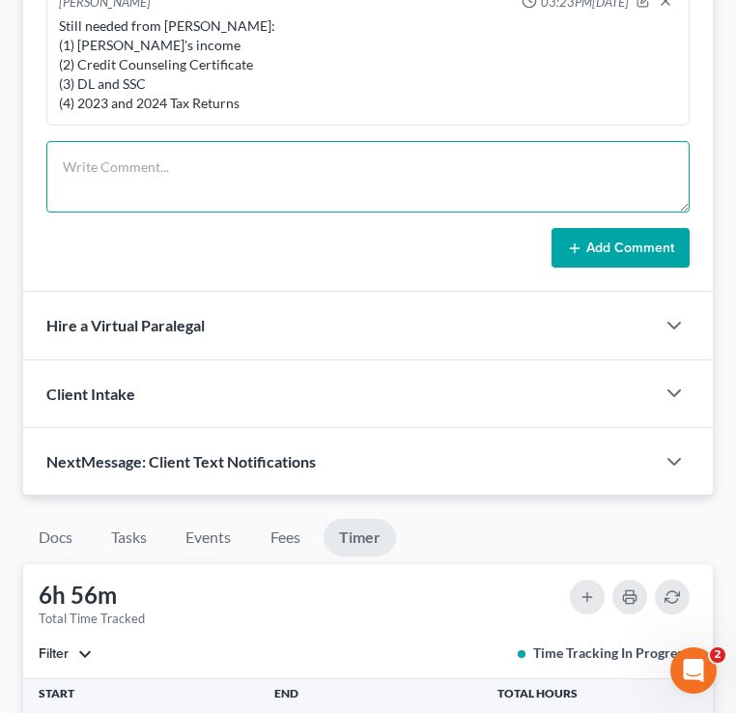
click at [220, 141] on textarea at bounding box center [367, 176] width 643 height 71
type textarea "ddfdfdfdfdfdf"
drag, startPoint x: 194, startPoint y: 110, endPoint x: 32, endPoint y: 109, distance: 162.3
click at [32, 109] on div "[PERSON_NAME] 03:11PM[DATE] update homestead value and legal desc. - need appra…" at bounding box center [368, 55] width 690 height 474
type textarea "kjkjkvfjkdsfkhjgsfhkjkhjgfv"
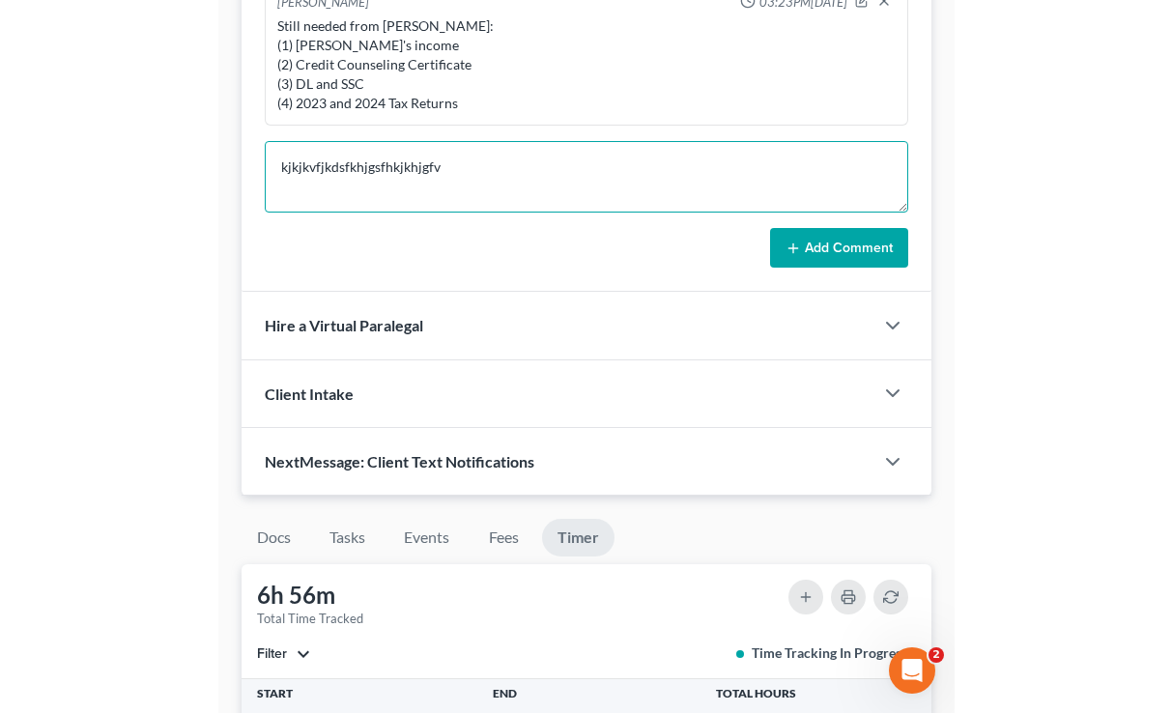
scroll to position [1481, 0]
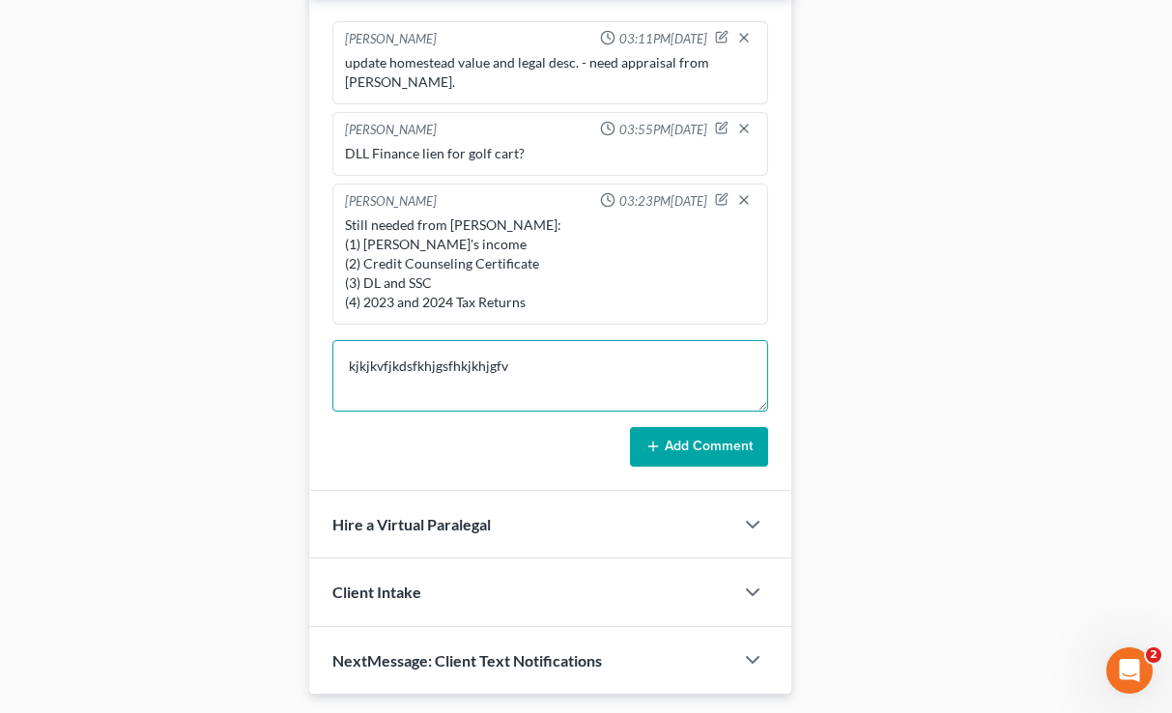
drag, startPoint x: 559, startPoint y: 312, endPoint x: 307, endPoint y: 310, distance: 252.2
type textarea "jhjhjhjhhhhjjjj"
drag, startPoint x: 471, startPoint y: 320, endPoint x: 301, endPoint y: 315, distance: 170.1
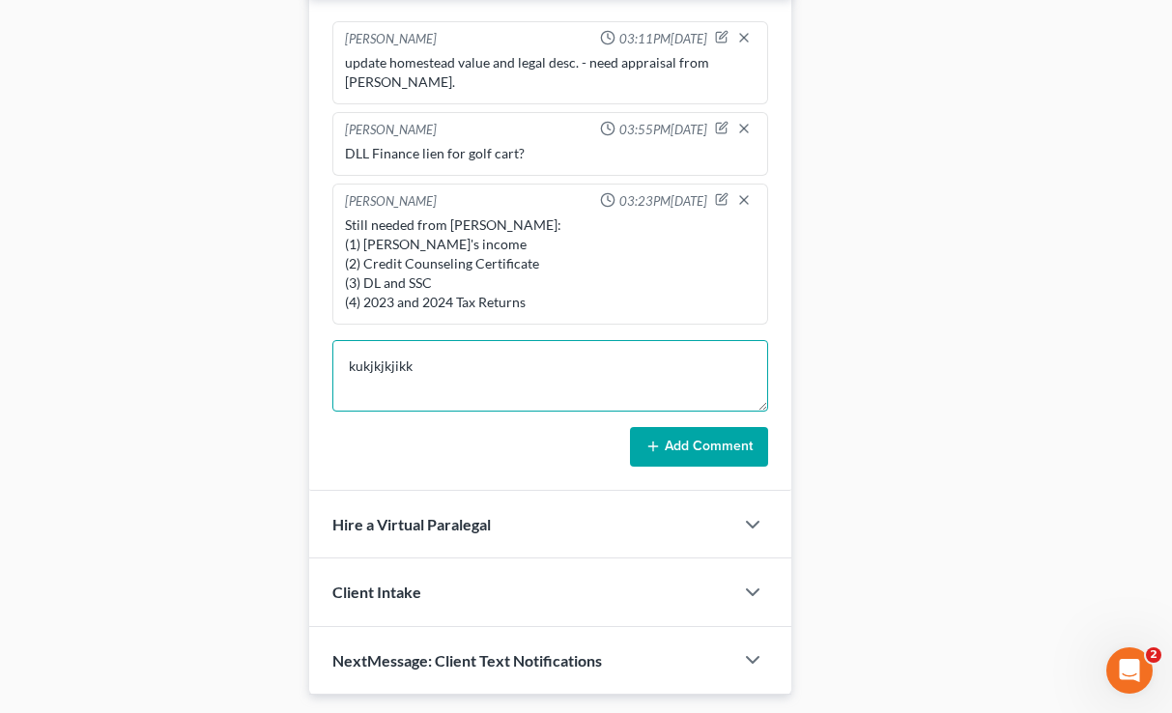
drag, startPoint x: 457, startPoint y: 327, endPoint x: 301, endPoint y: 325, distance: 155.6
type textarea "k"
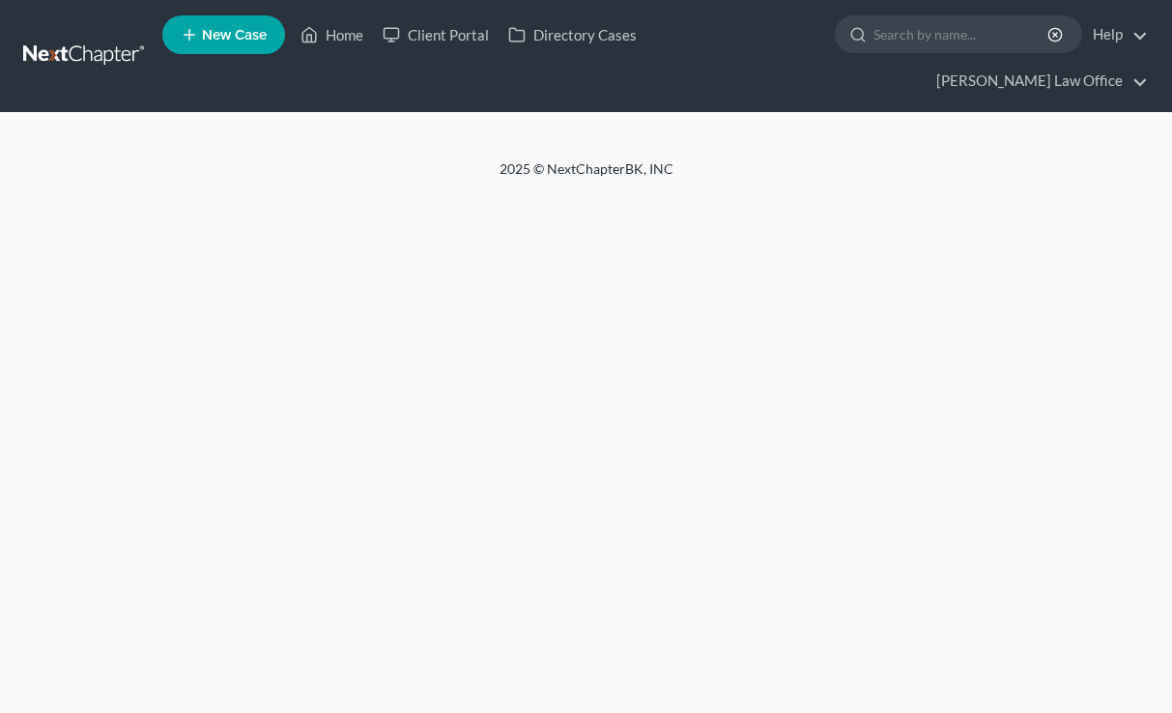
select select "4"
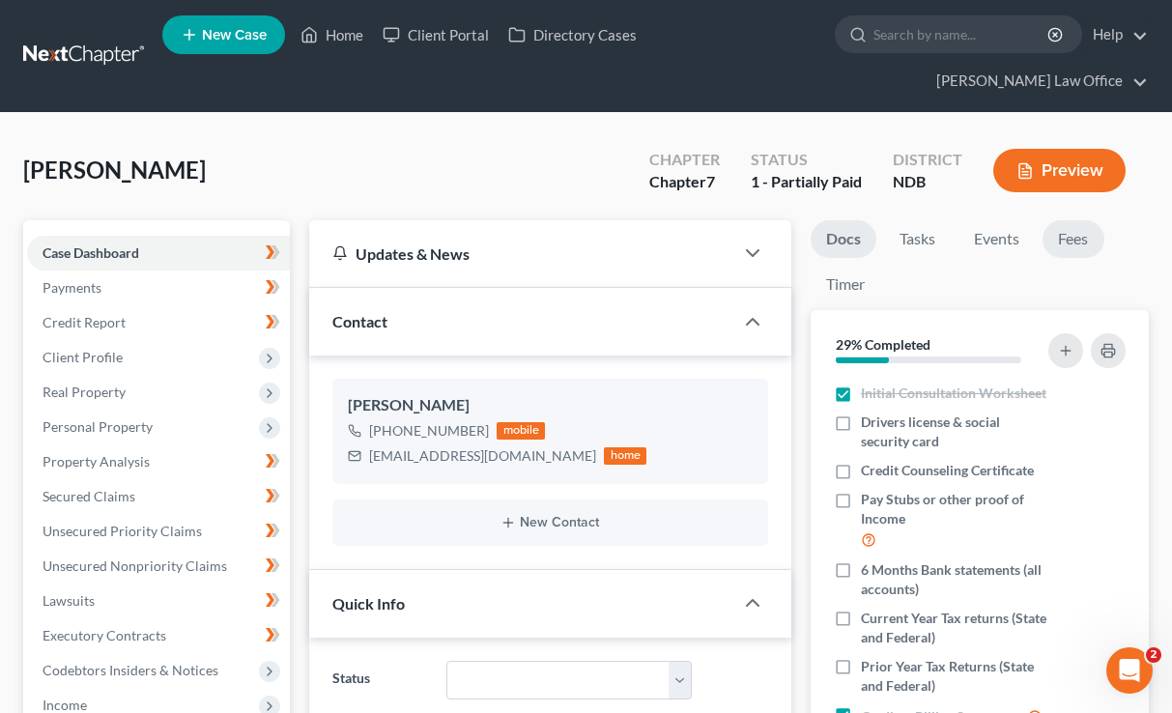
click at [1069, 220] on link "Fees" at bounding box center [1073, 239] width 62 height 38
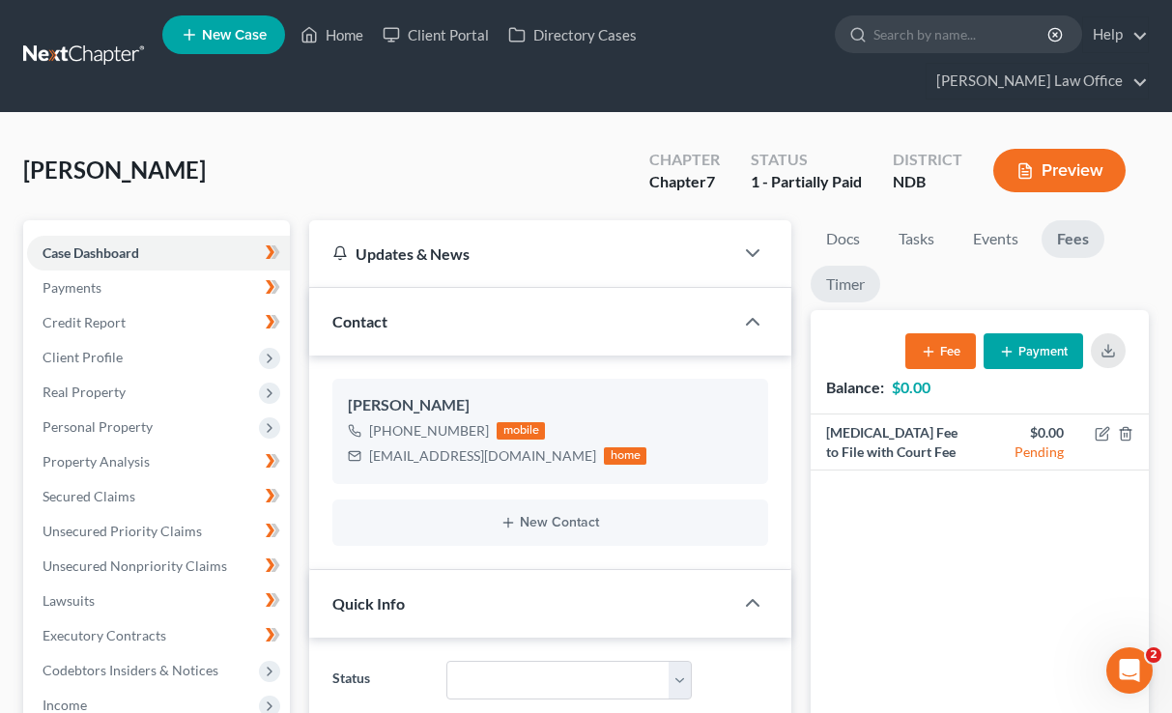
click at [850, 266] on link "Timer" at bounding box center [846, 285] width 70 height 38
